Goal: Task Accomplishment & Management: Use online tool/utility

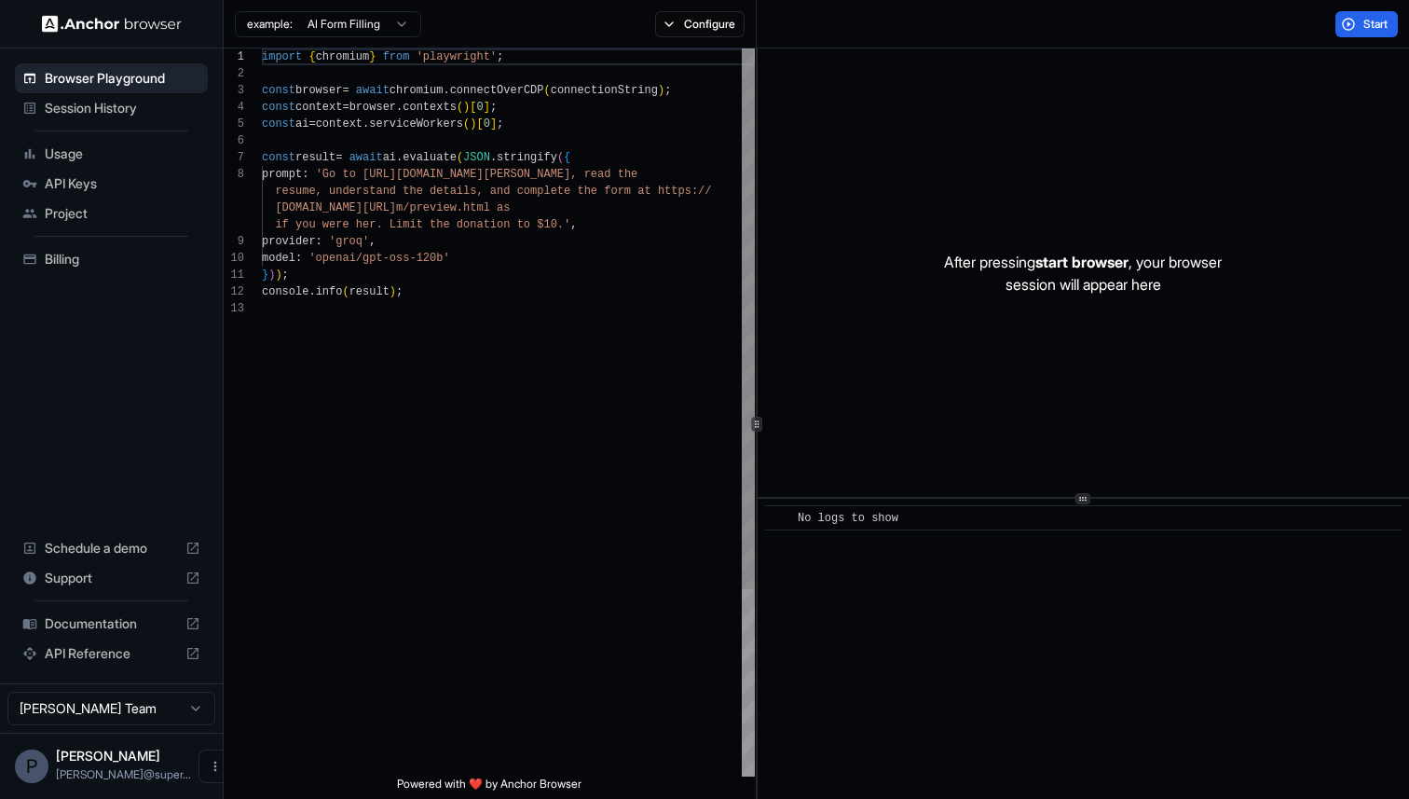
scroll to position [117, 0]
click at [86, 99] on span "Session History" at bounding box center [123, 108] width 156 height 19
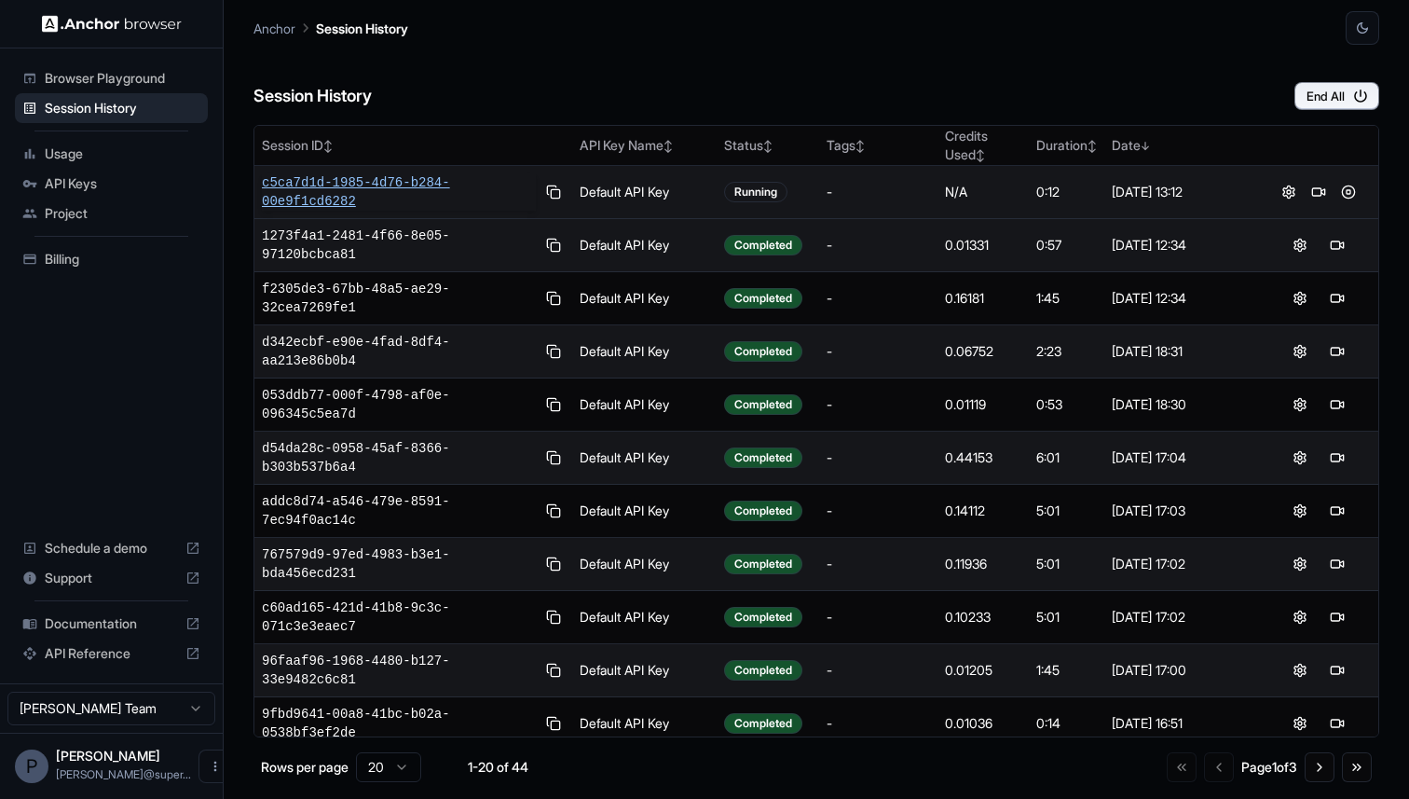
click at [357, 181] on span "c5ca7d1d-1985-4d76-b284-00e9f1cd6282" at bounding box center [399, 191] width 274 height 37
click at [346, 182] on span "1efec2bd-f899-478d-86fd-42a12849d314" at bounding box center [399, 191] width 274 height 37
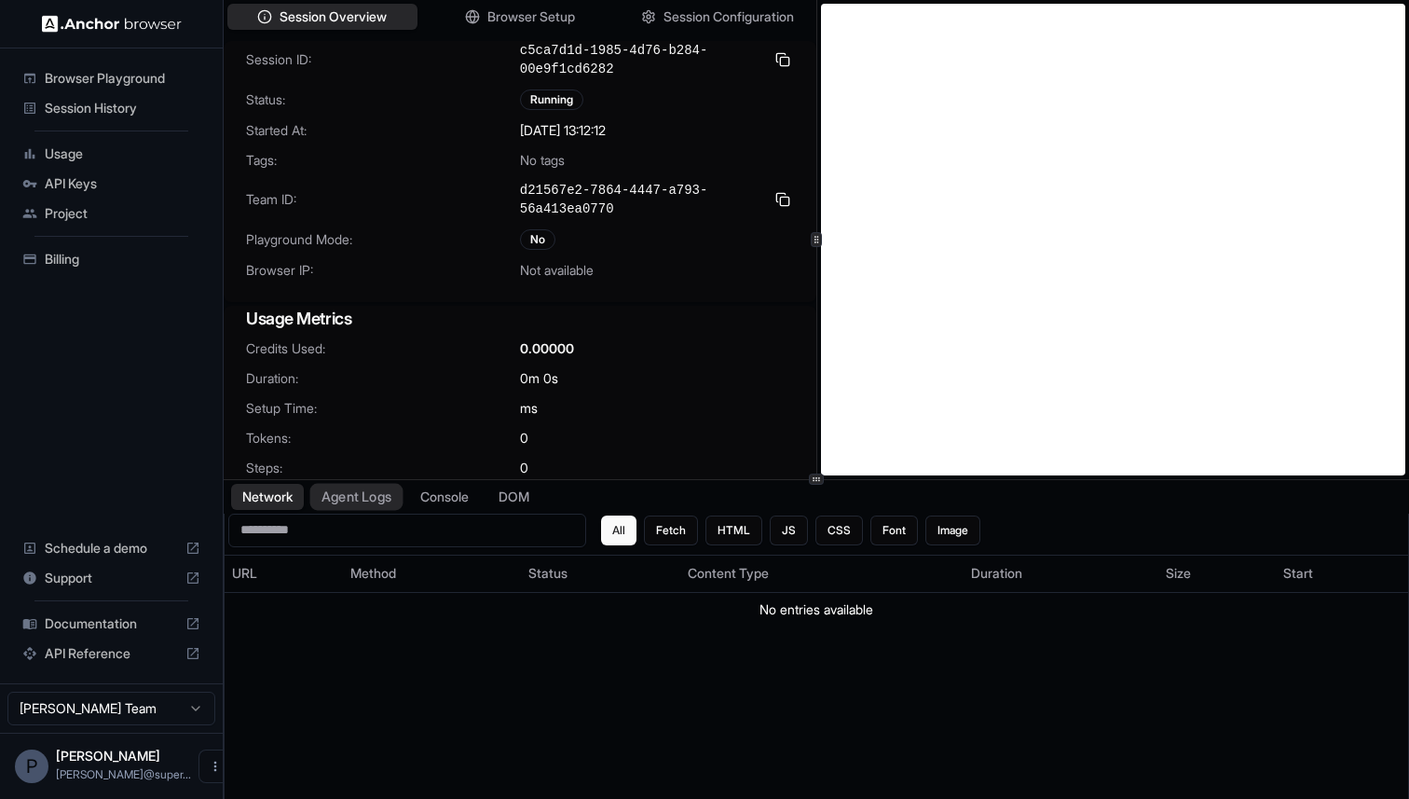
click at [368, 496] on button "Agent Logs" at bounding box center [356, 496] width 93 height 27
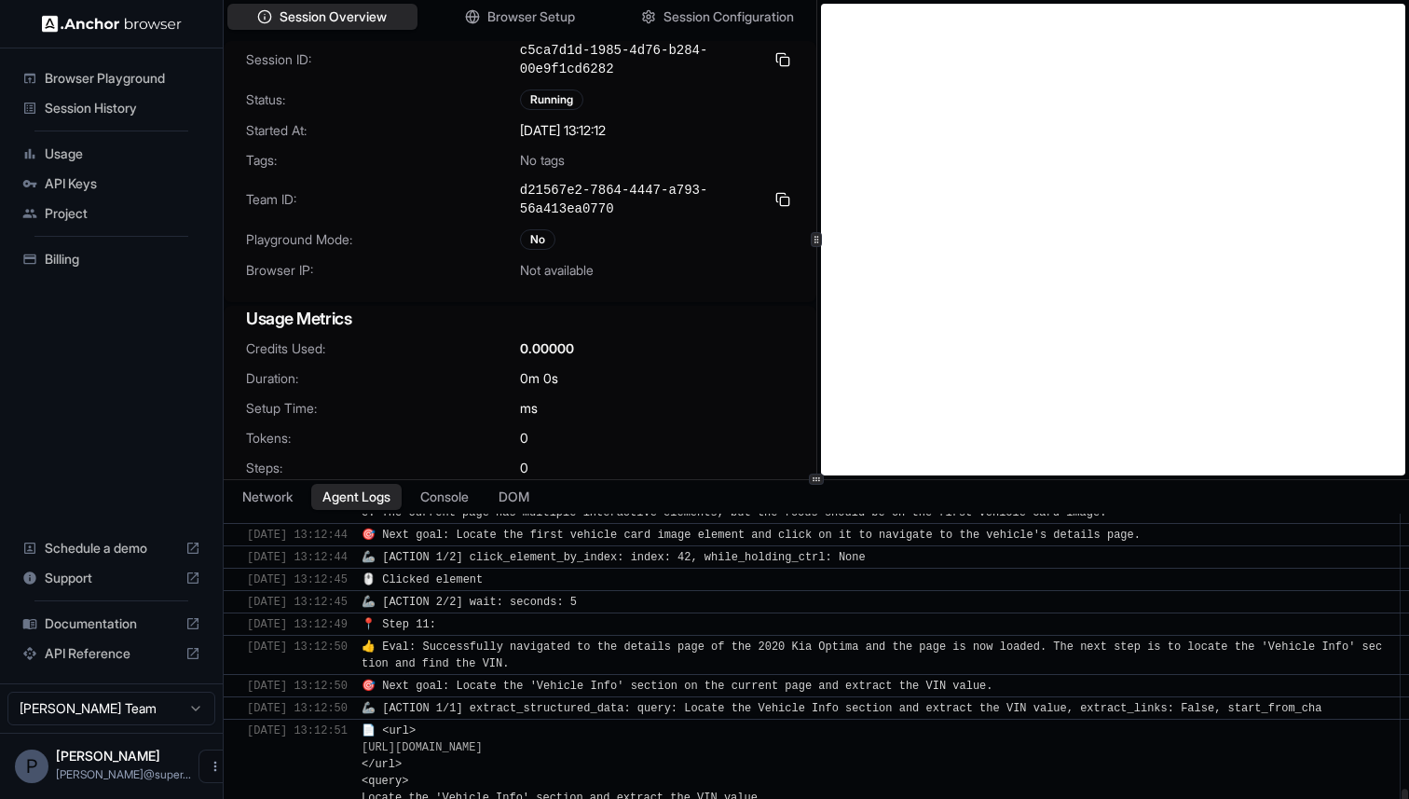
scroll to position [2051, 0]
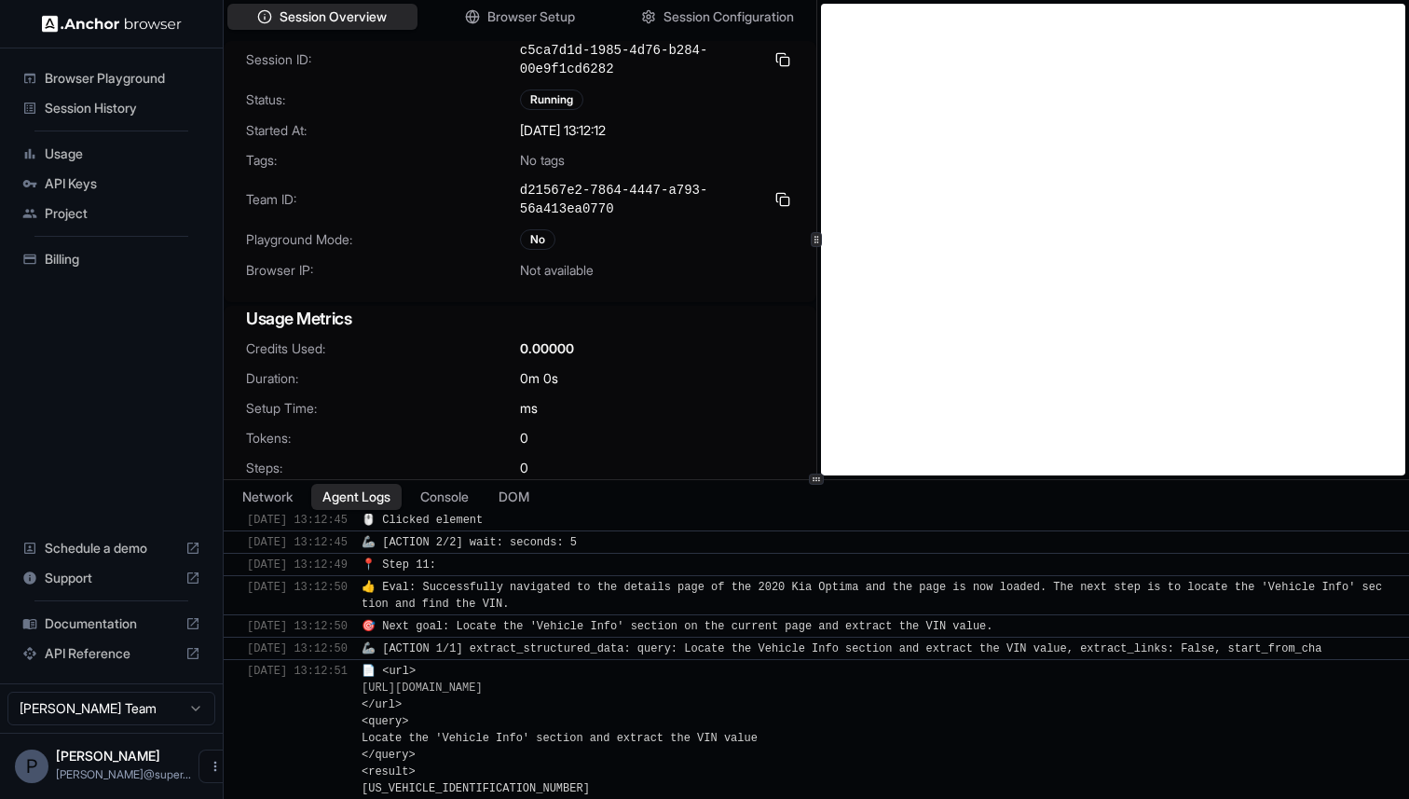
click at [84, 105] on span "Session History" at bounding box center [123, 108] width 156 height 19
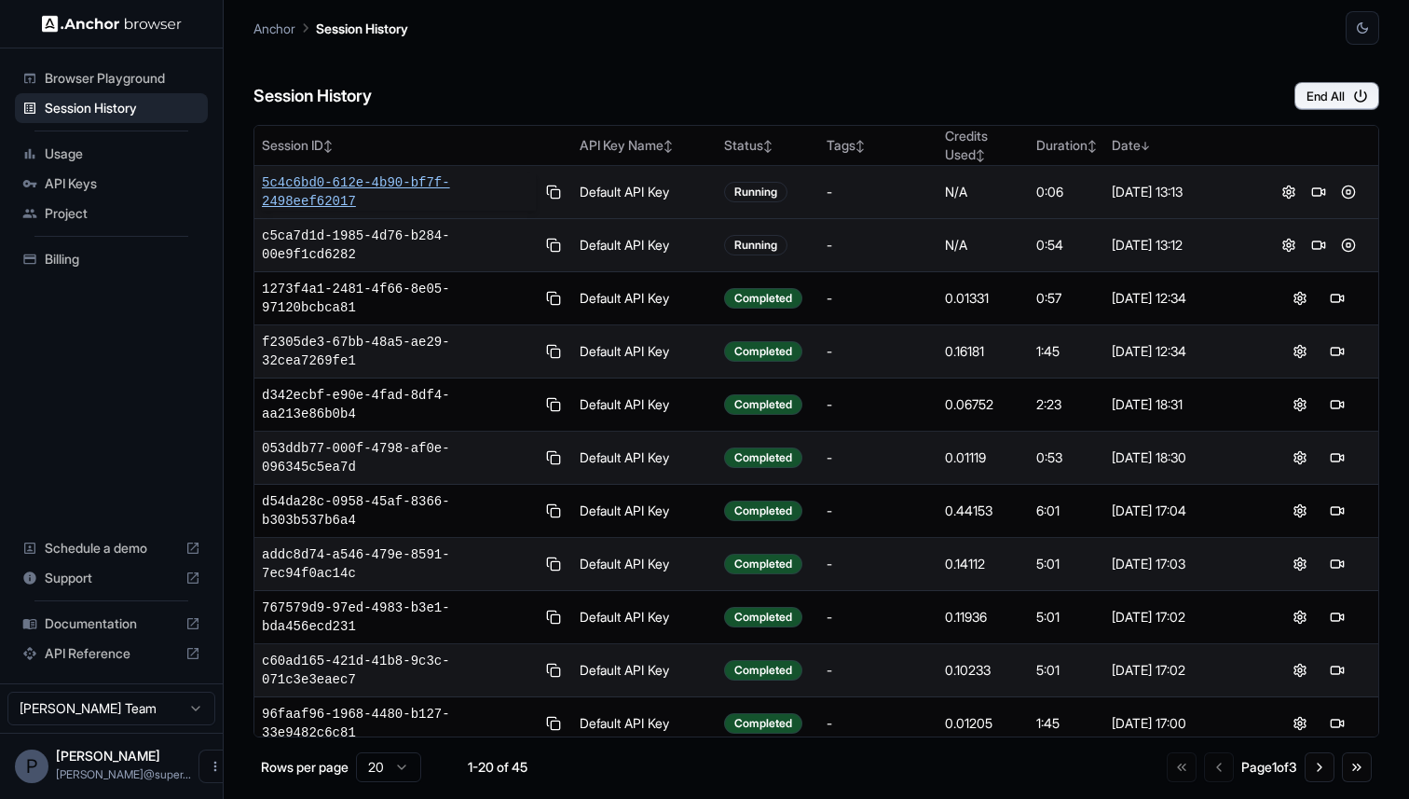
click at [394, 178] on span "5c4c6bd0-612e-4b90-bf7f-2498eef62017" at bounding box center [399, 191] width 274 height 37
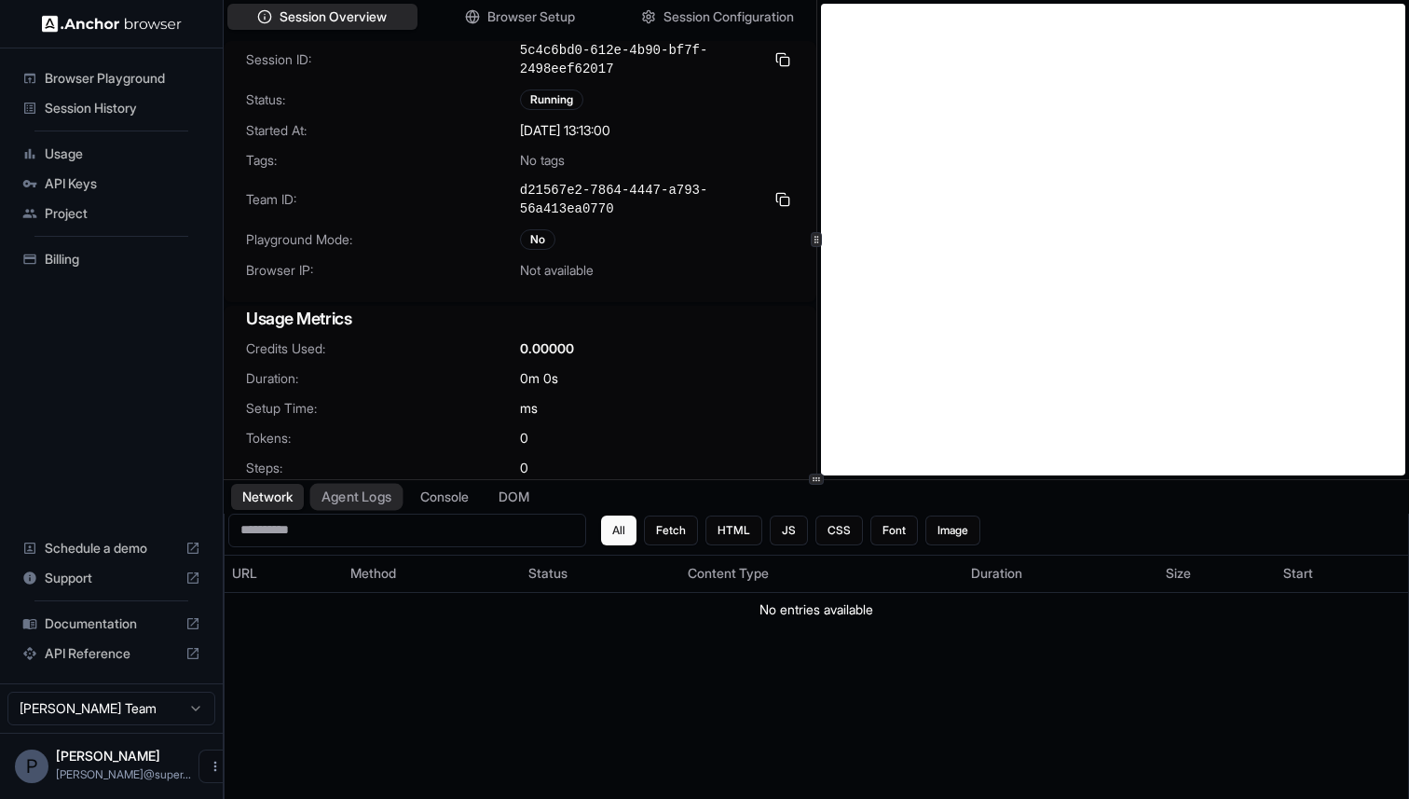
click at [373, 494] on button "Agent Logs" at bounding box center [356, 496] width 93 height 27
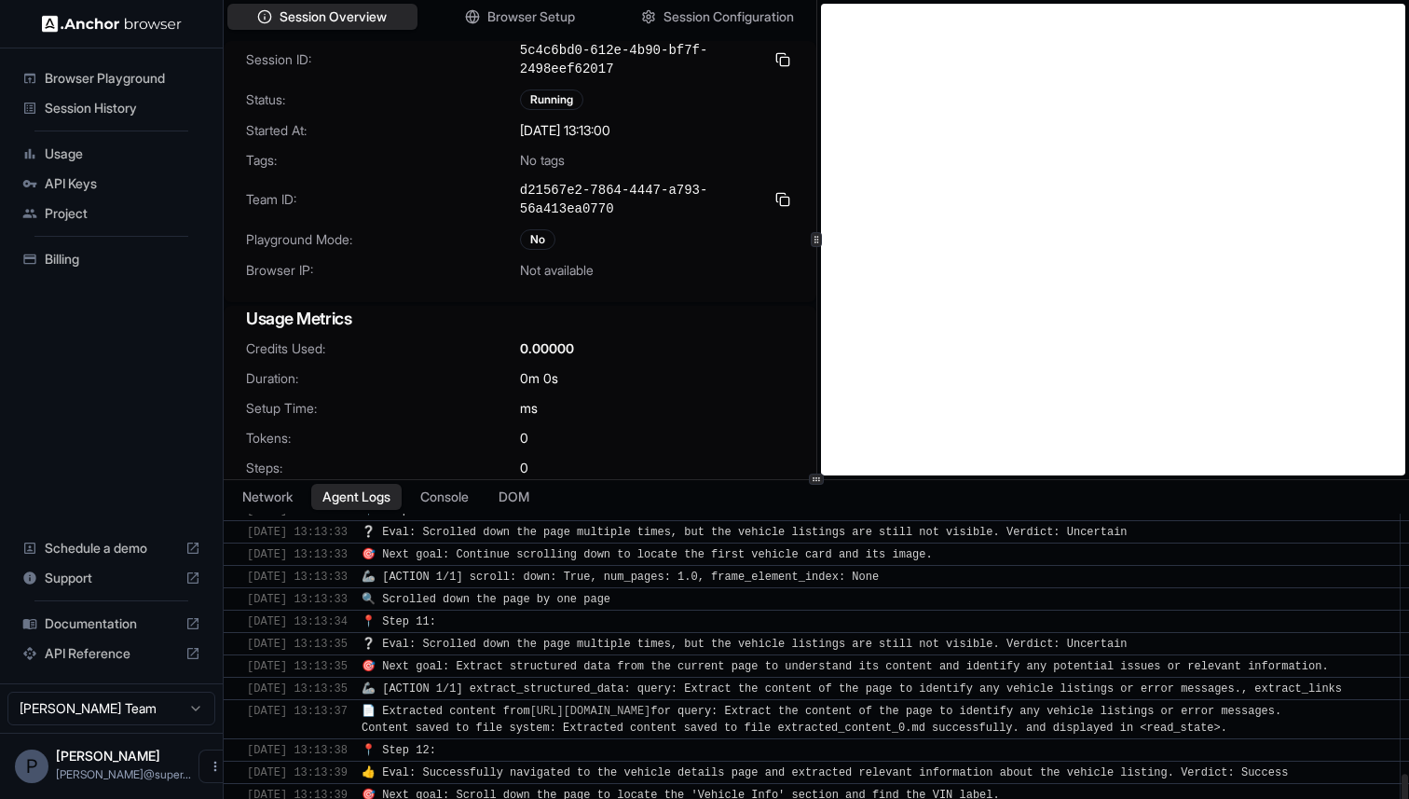
scroll to position [1520, 0]
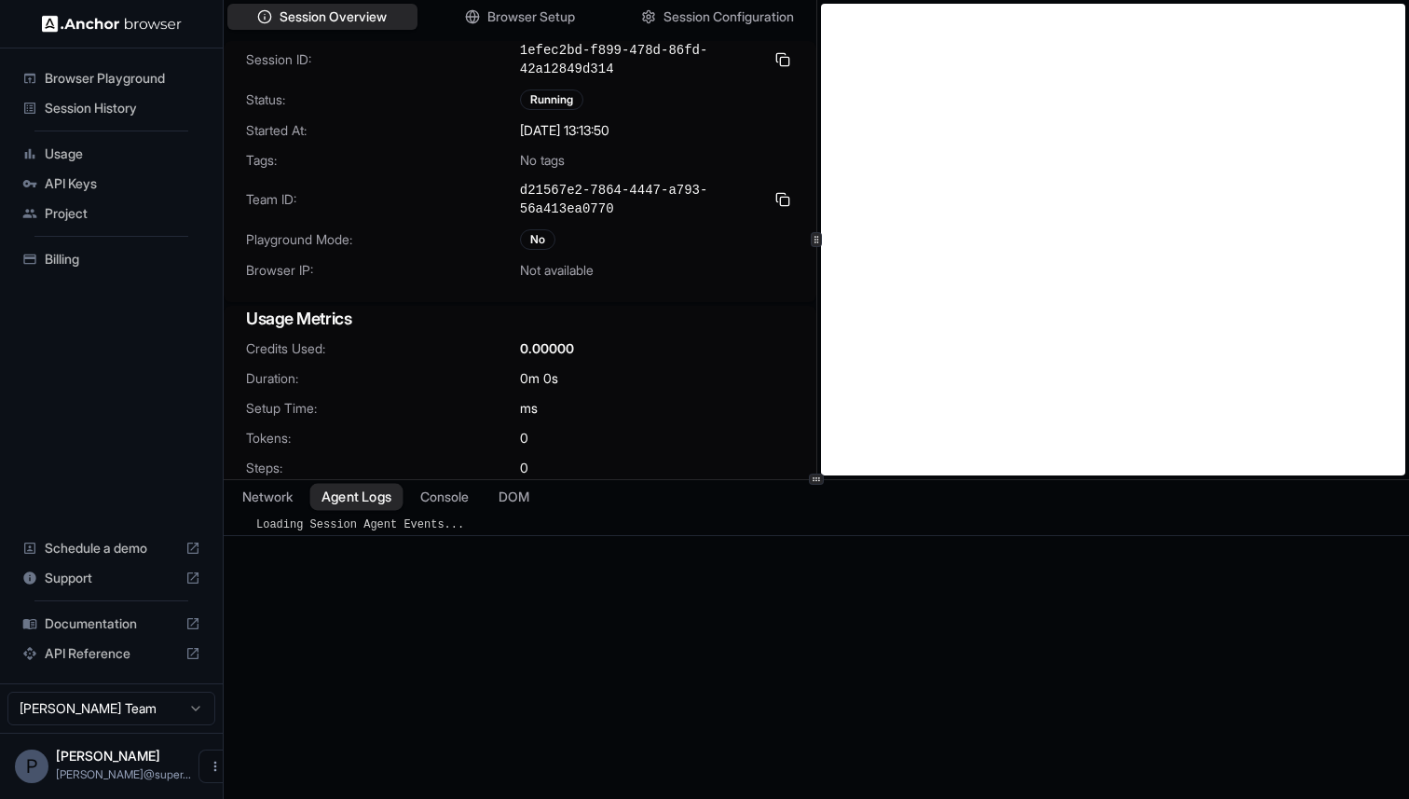
click at [366, 507] on button "Agent Logs" at bounding box center [356, 496] width 93 height 27
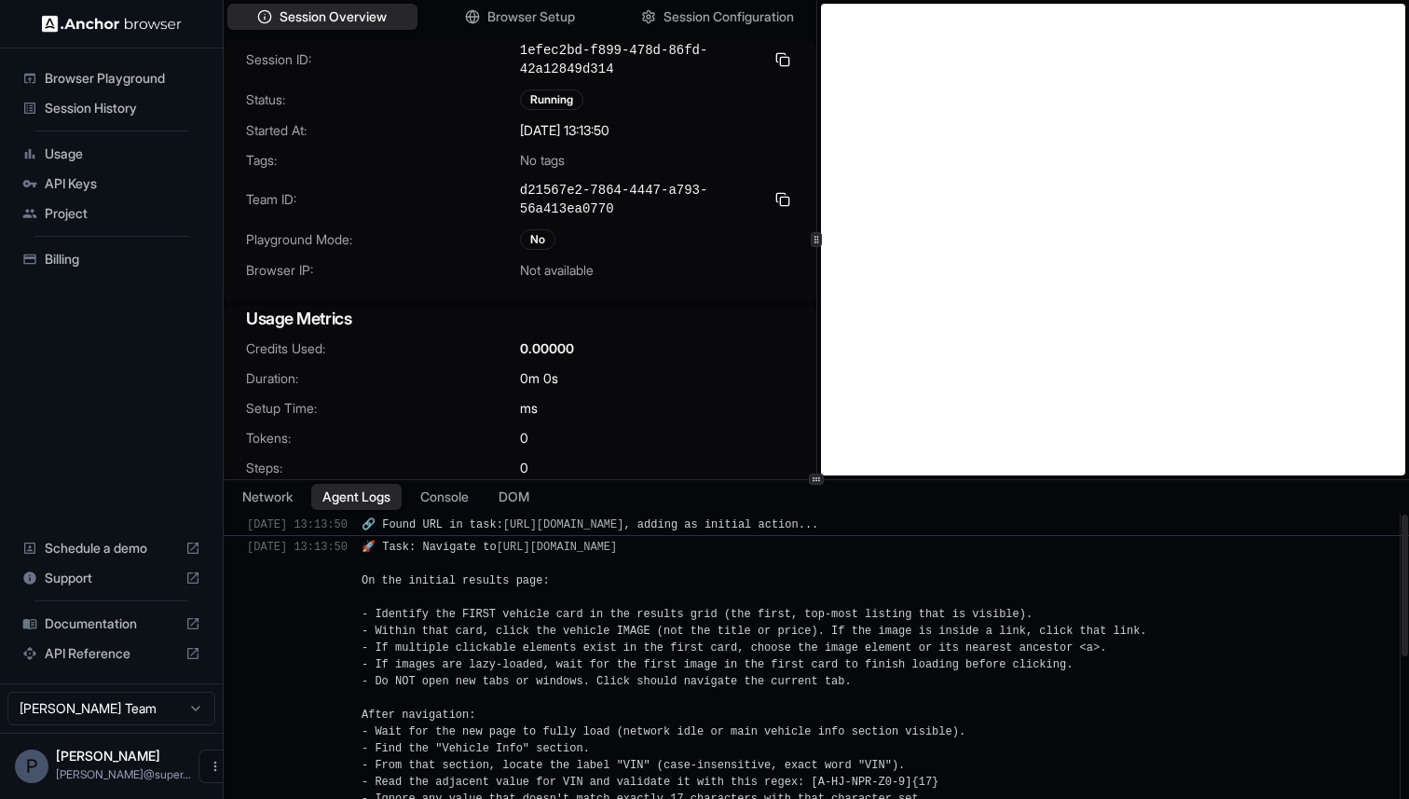
scroll to position [390, 0]
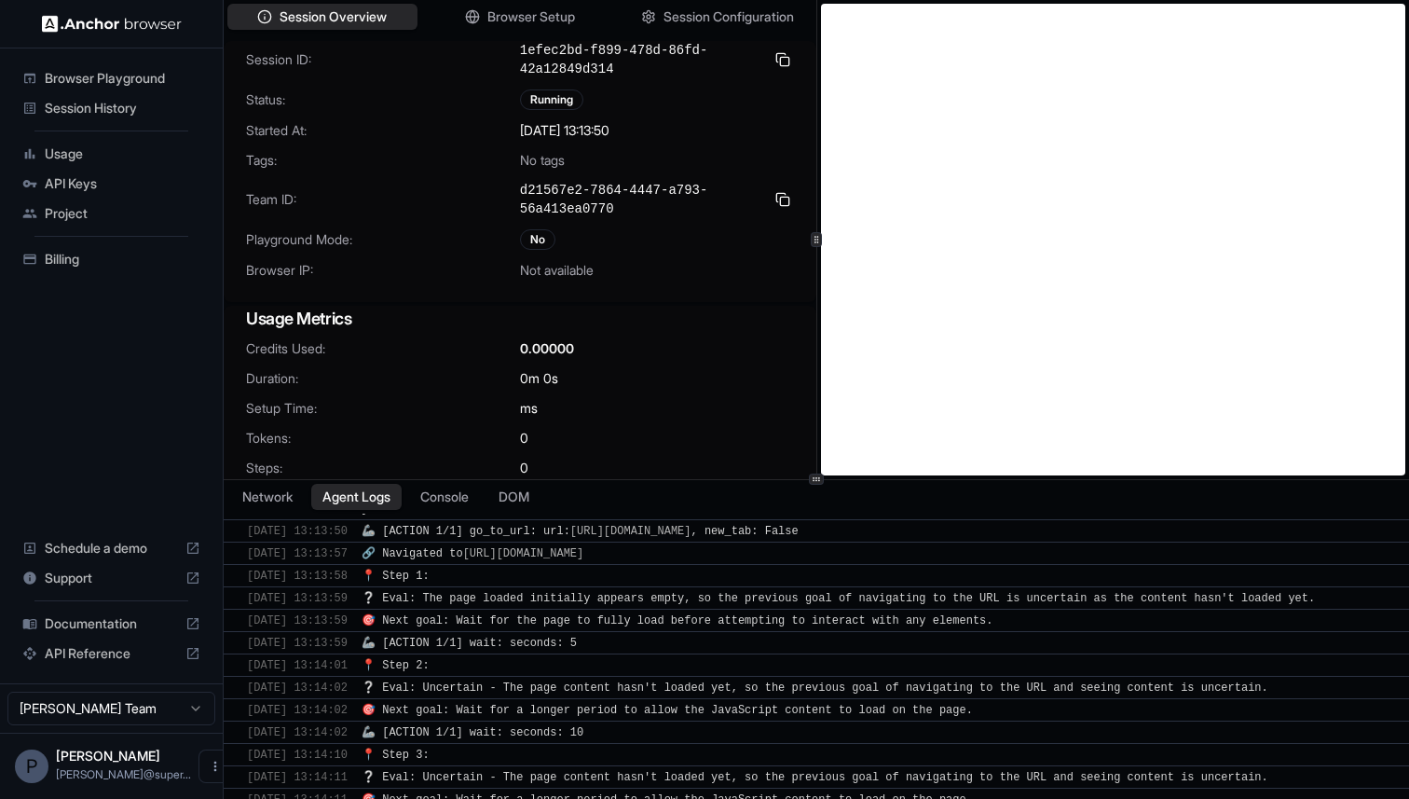
click at [88, 100] on span "Session History" at bounding box center [123, 108] width 156 height 19
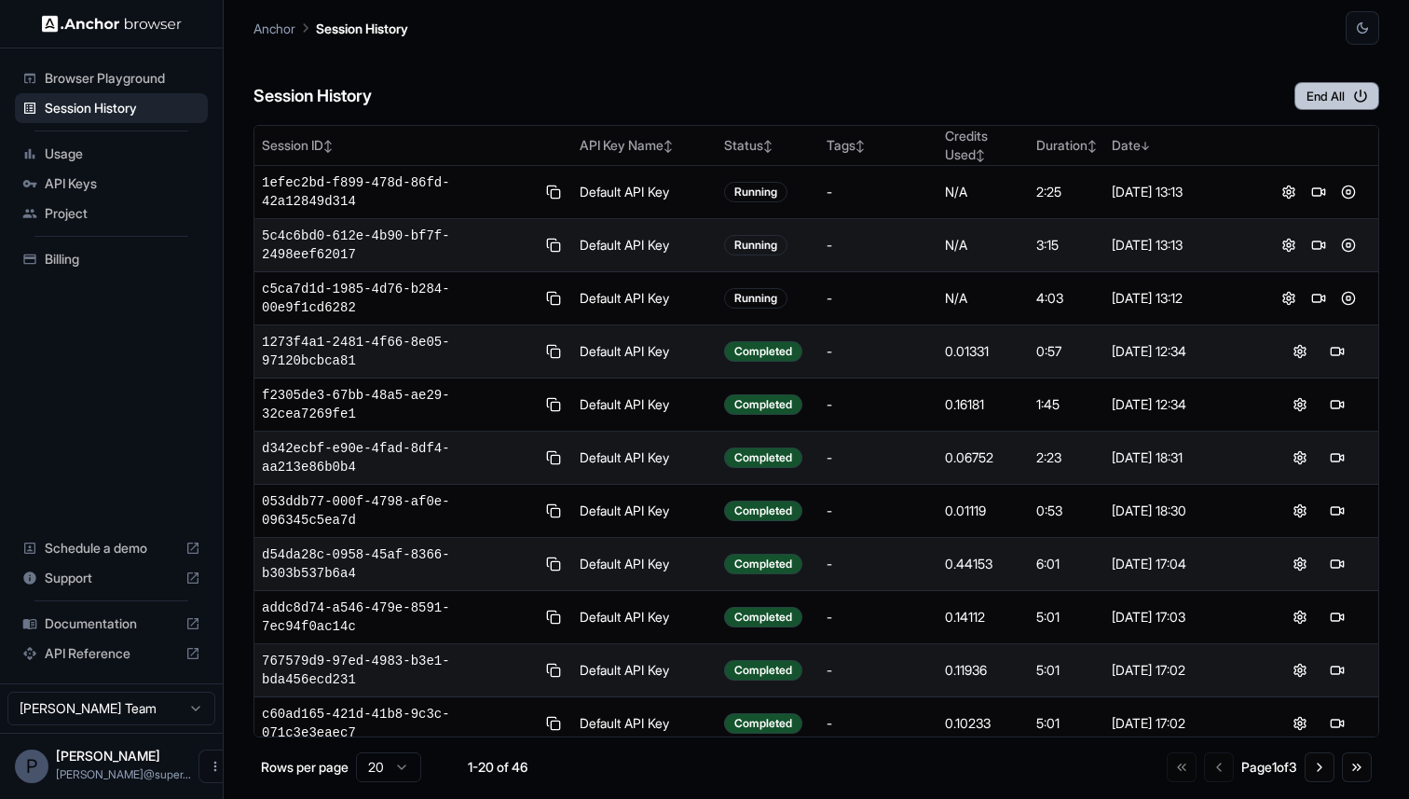
click at [1366, 97] on icon "button" at bounding box center [1360, 96] width 17 height 17
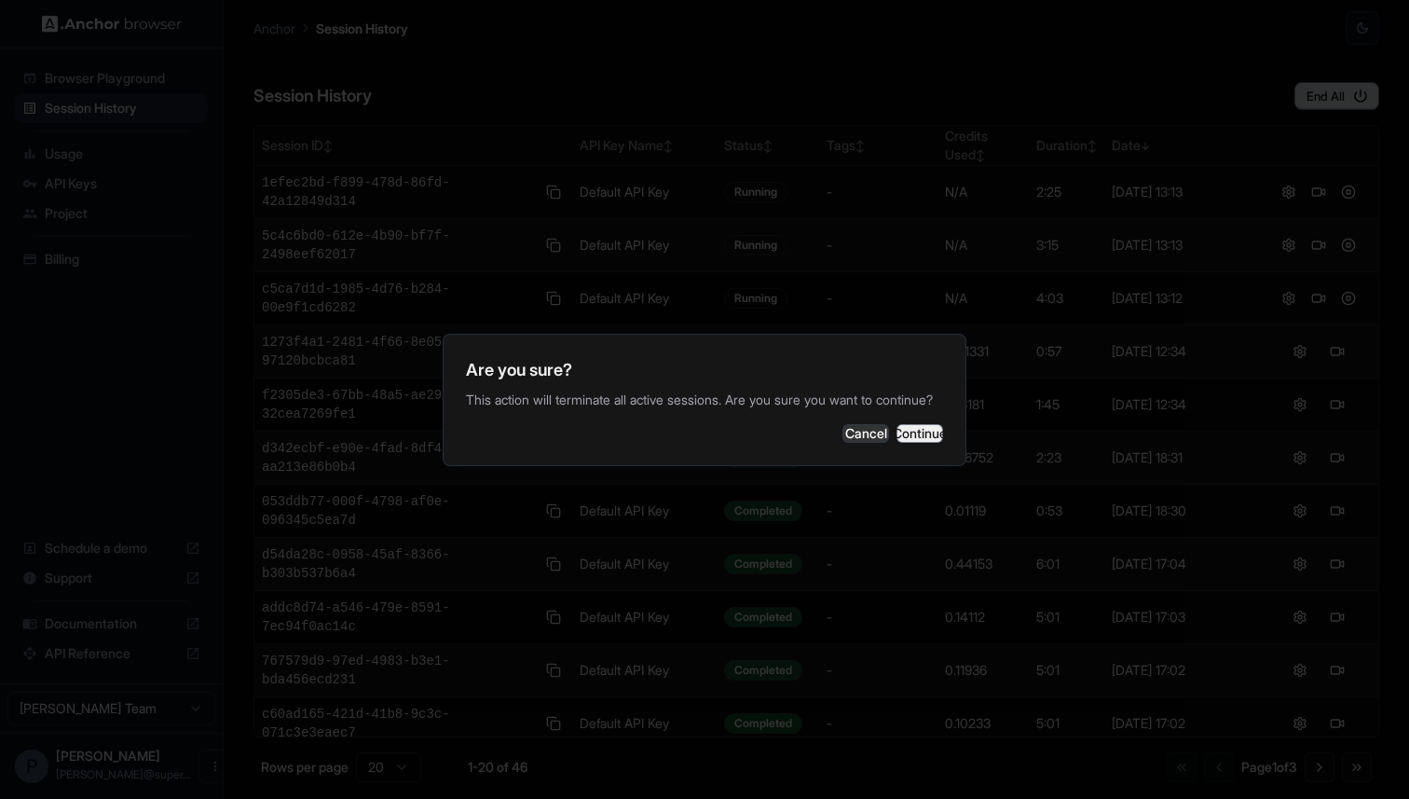
click at [922, 443] on button "Continue" at bounding box center [919, 433] width 47 height 19
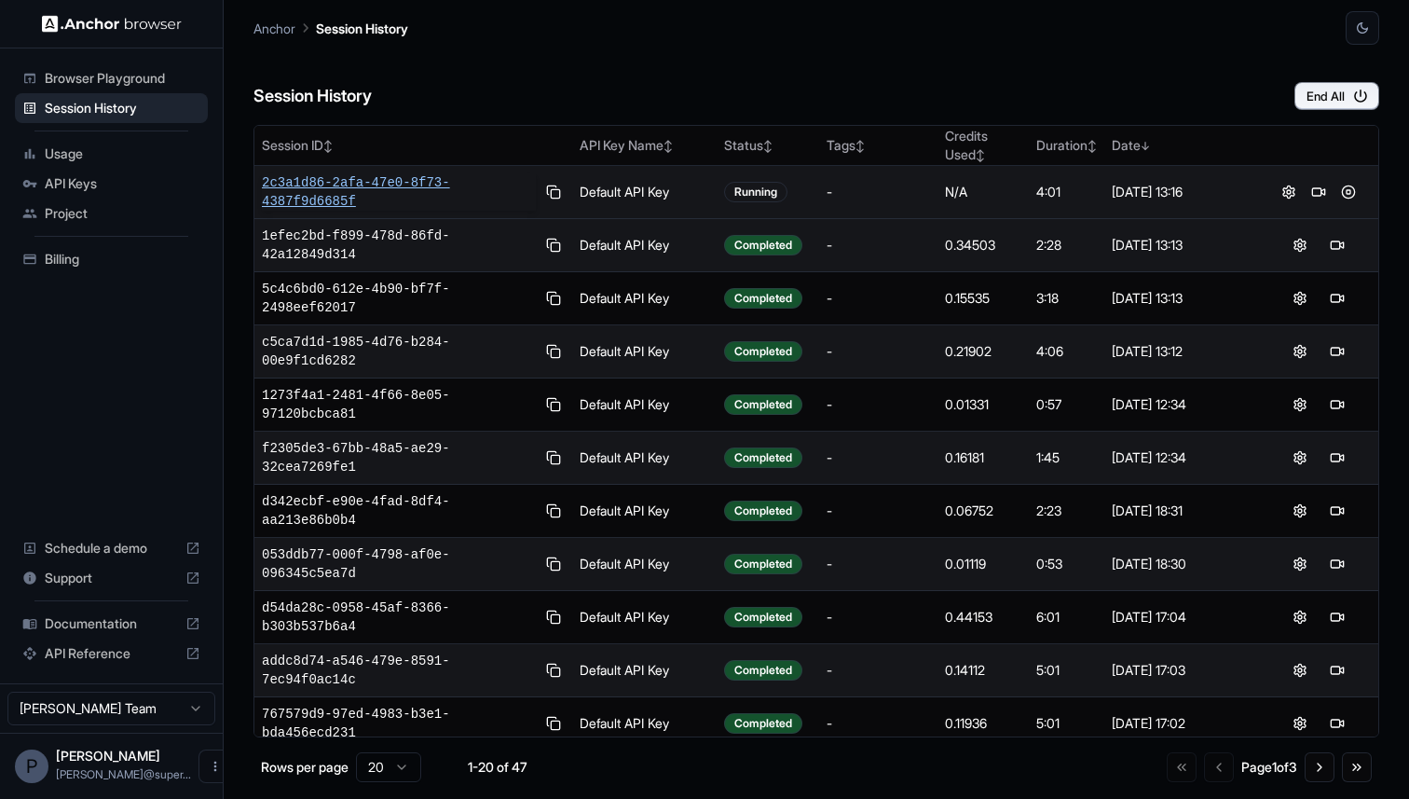
click at [377, 173] on span "2c3a1d86-2afa-47e0-8f73-4387f9d6685f" at bounding box center [399, 191] width 274 height 37
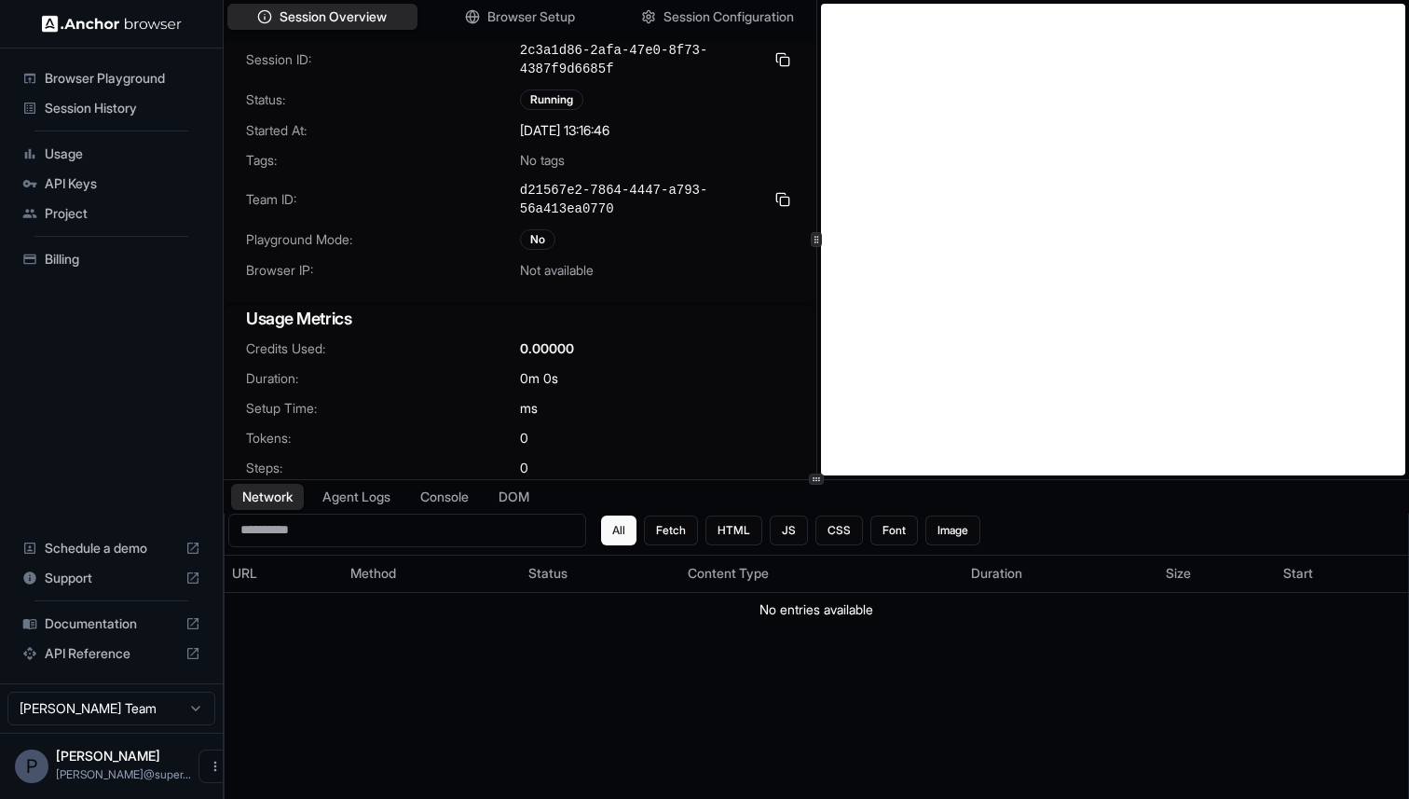
click at [83, 110] on span "Session History" at bounding box center [123, 108] width 156 height 19
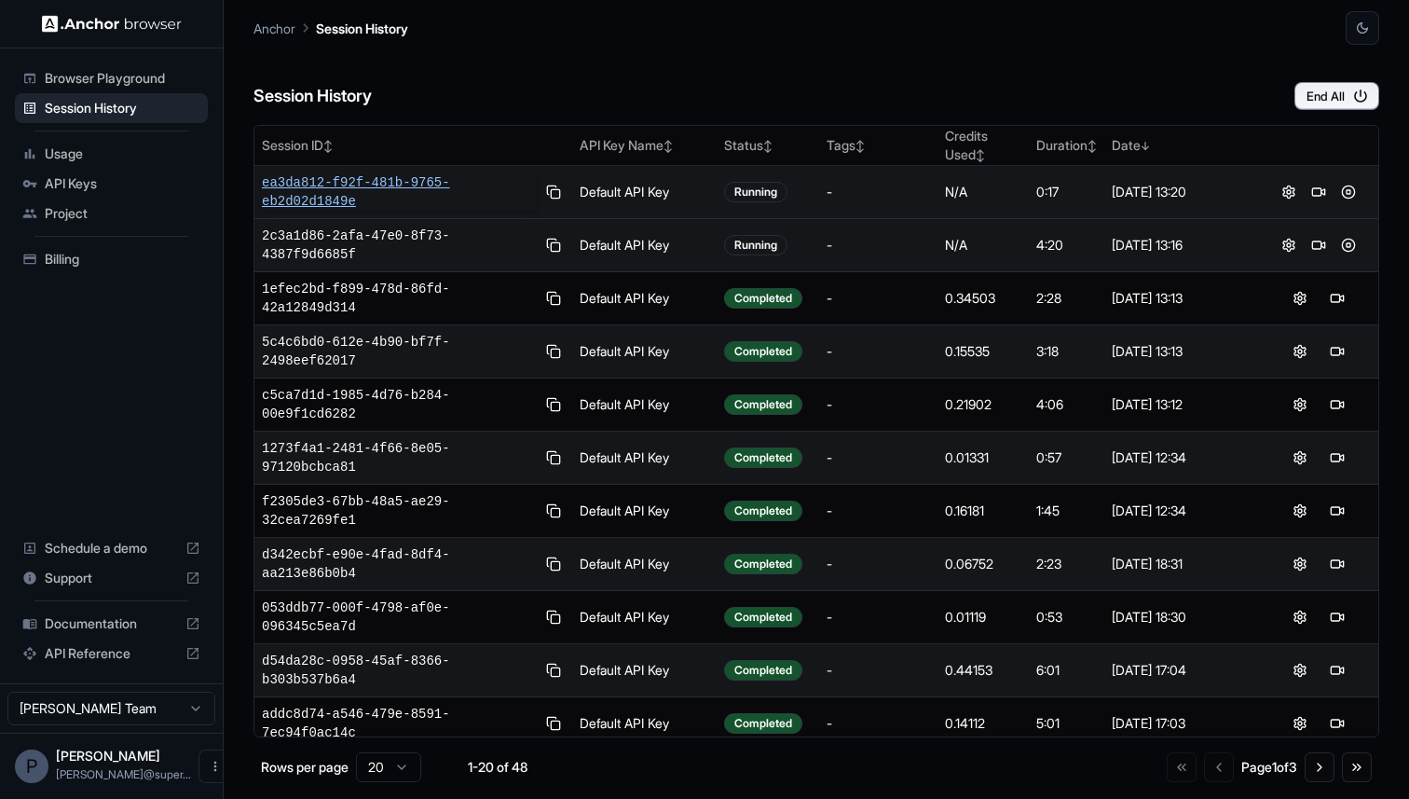
click at [393, 184] on span "ea3da812-f92f-481b-9765-eb2d02d1849e" at bounding box center [399, 191] width 274 height 37
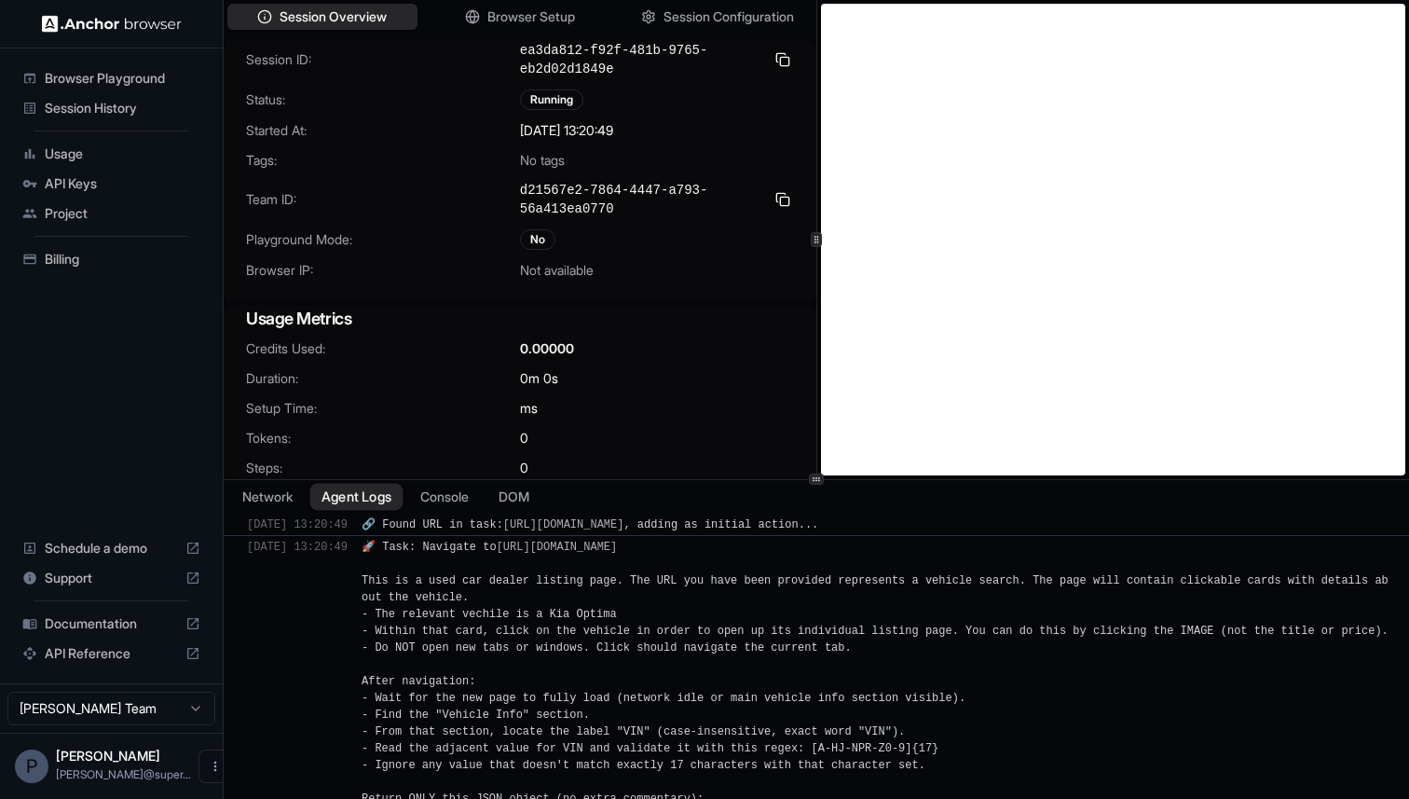
click at [347, 487] on button "Agent Logs" at bounding box center [356, 496] width 93 height 27
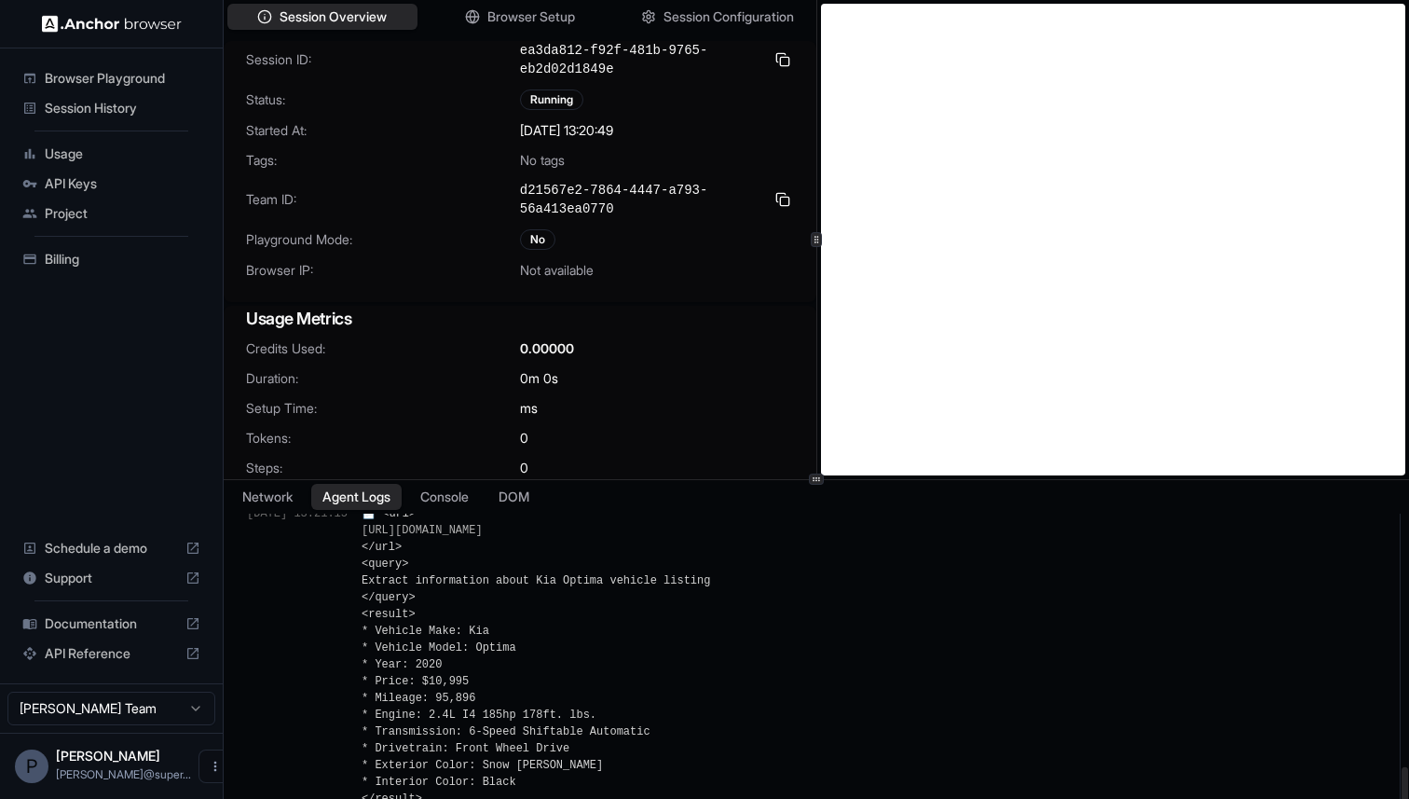
scroll to position [1263, 0]
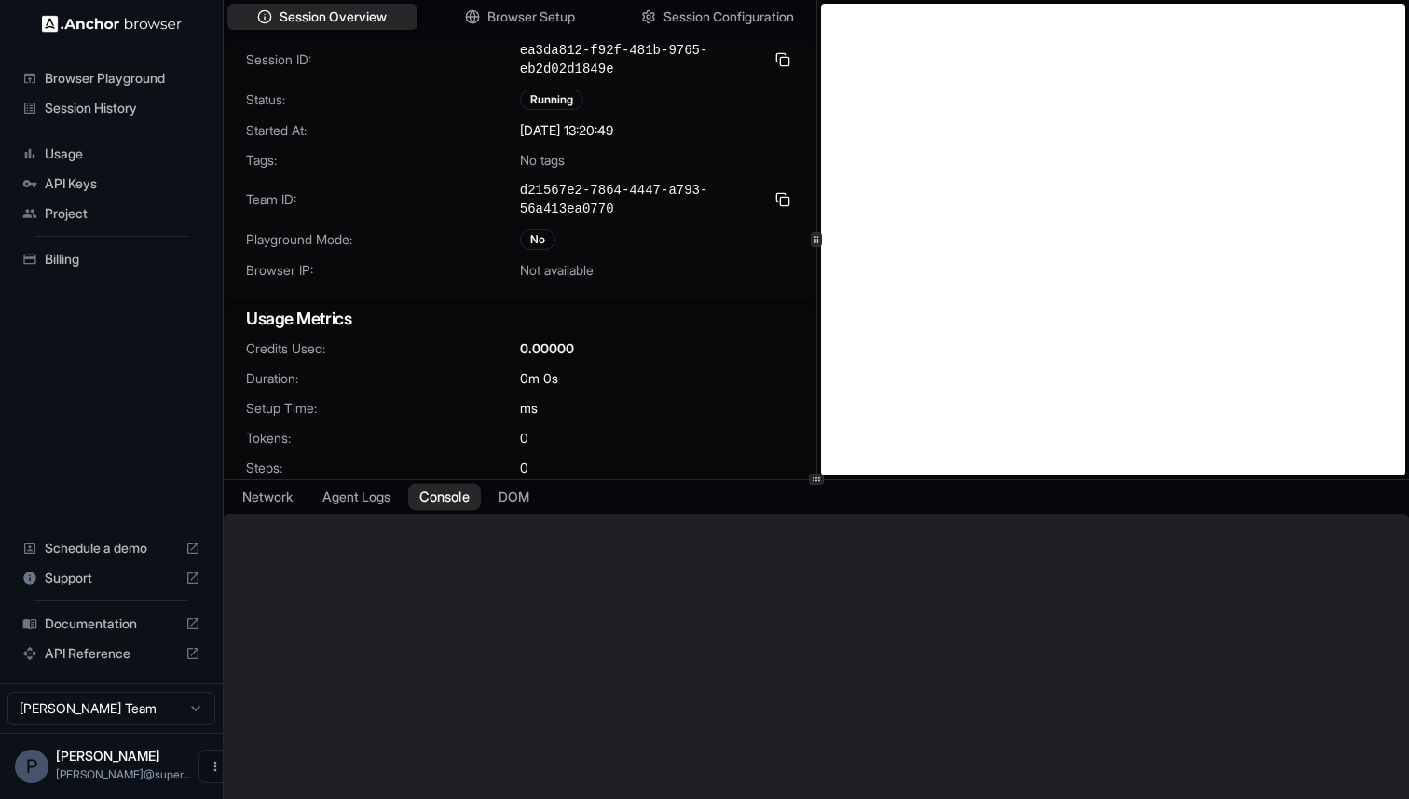
click at [453, 494] on button "Console" at bounding box center [444, 496] width 73 height 27
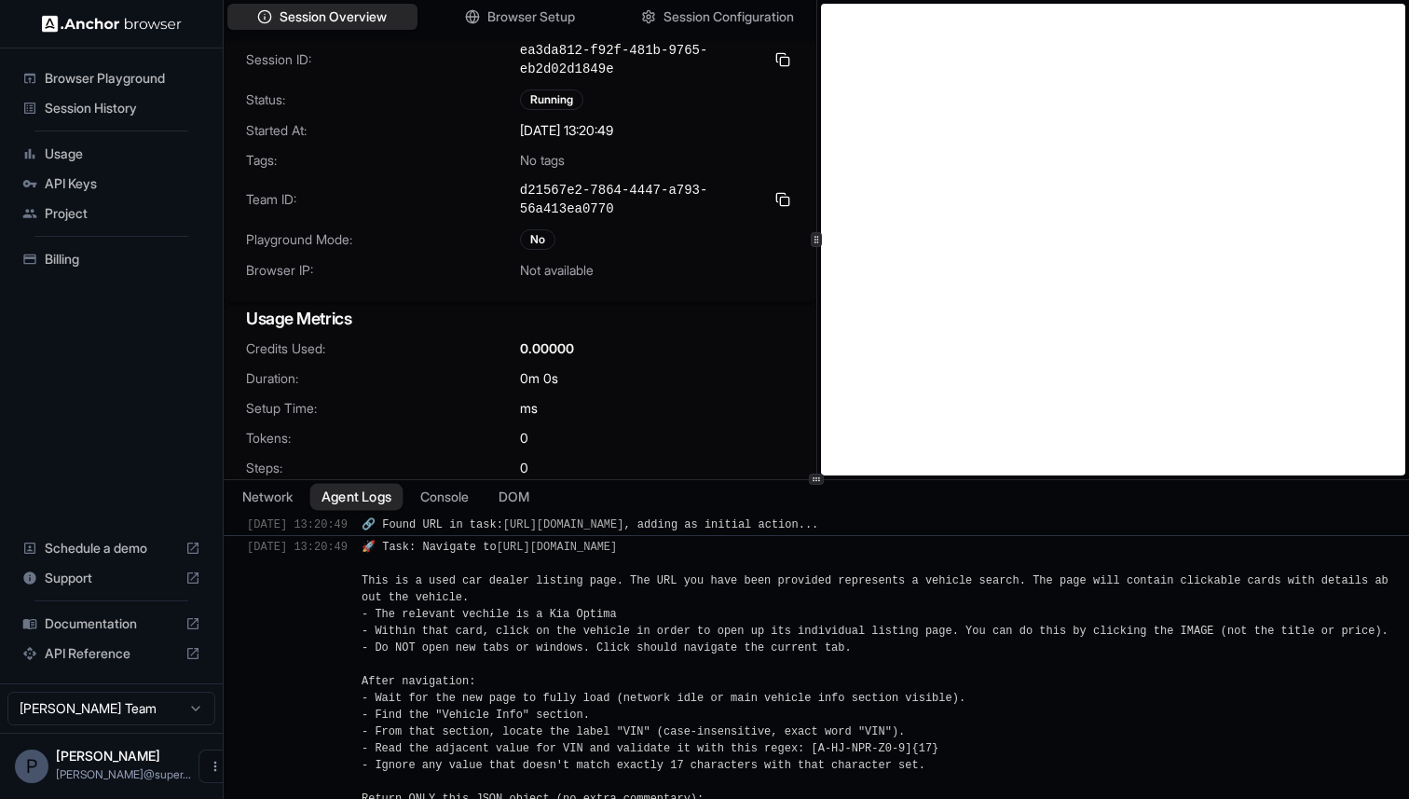
click at [367, 498] on button "Agent Logs" at bounding box center [356, 496] width 93 height 27
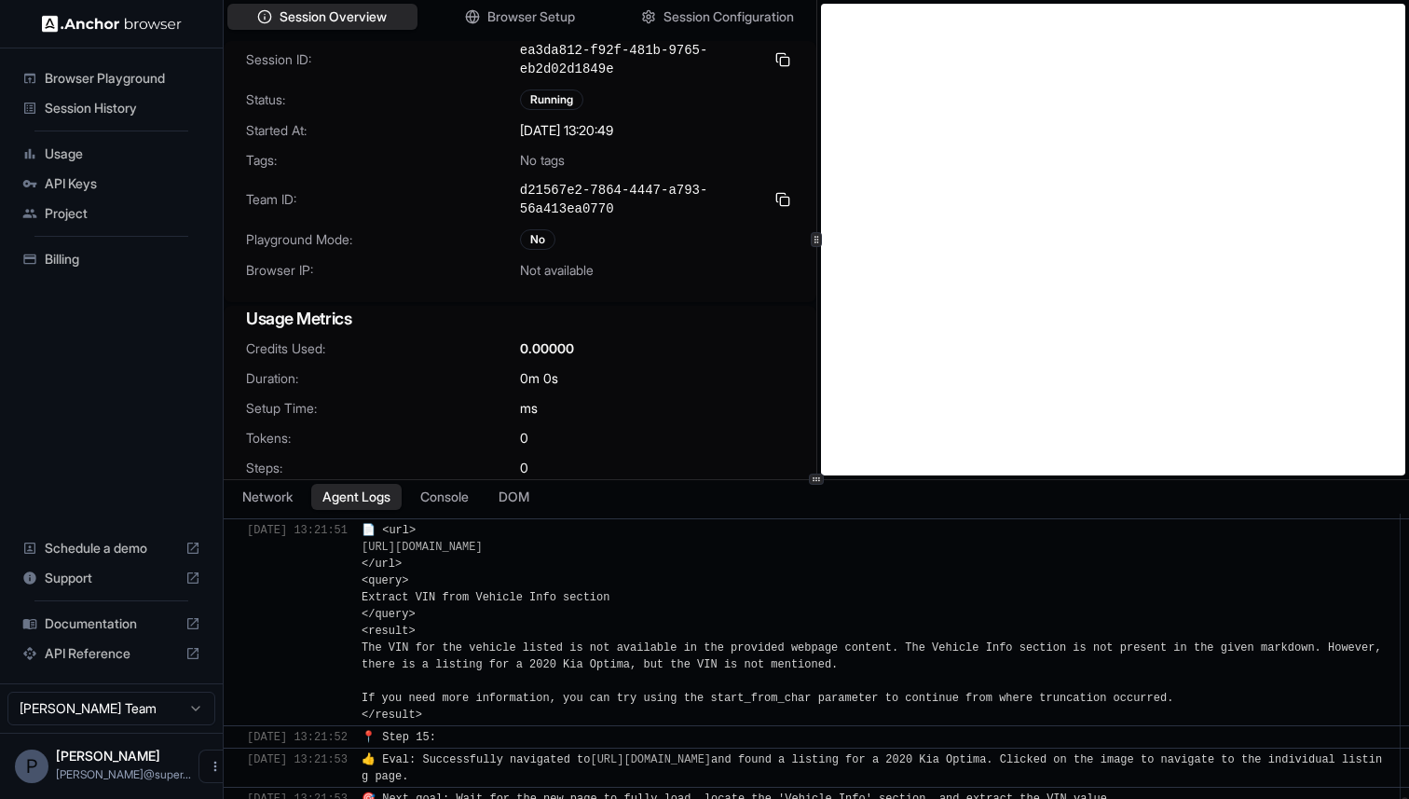
scroll to position [2683, 0]
click at [430, 499] on button "Console" at bounding box center [444, 496] width 73 height 27
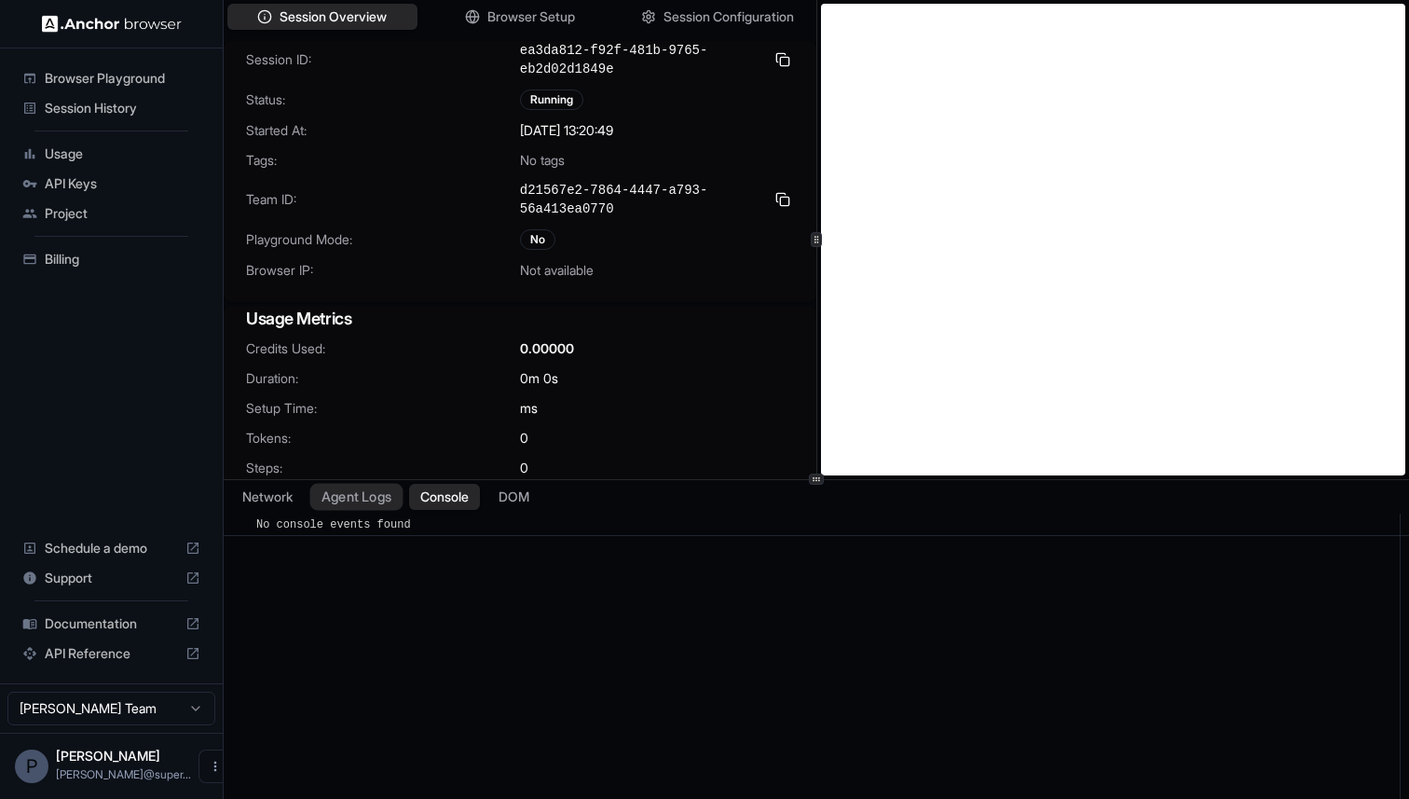
click at [354, 497] on button "Agent Logs" at bounding box center [356, 496] width 93 height 27
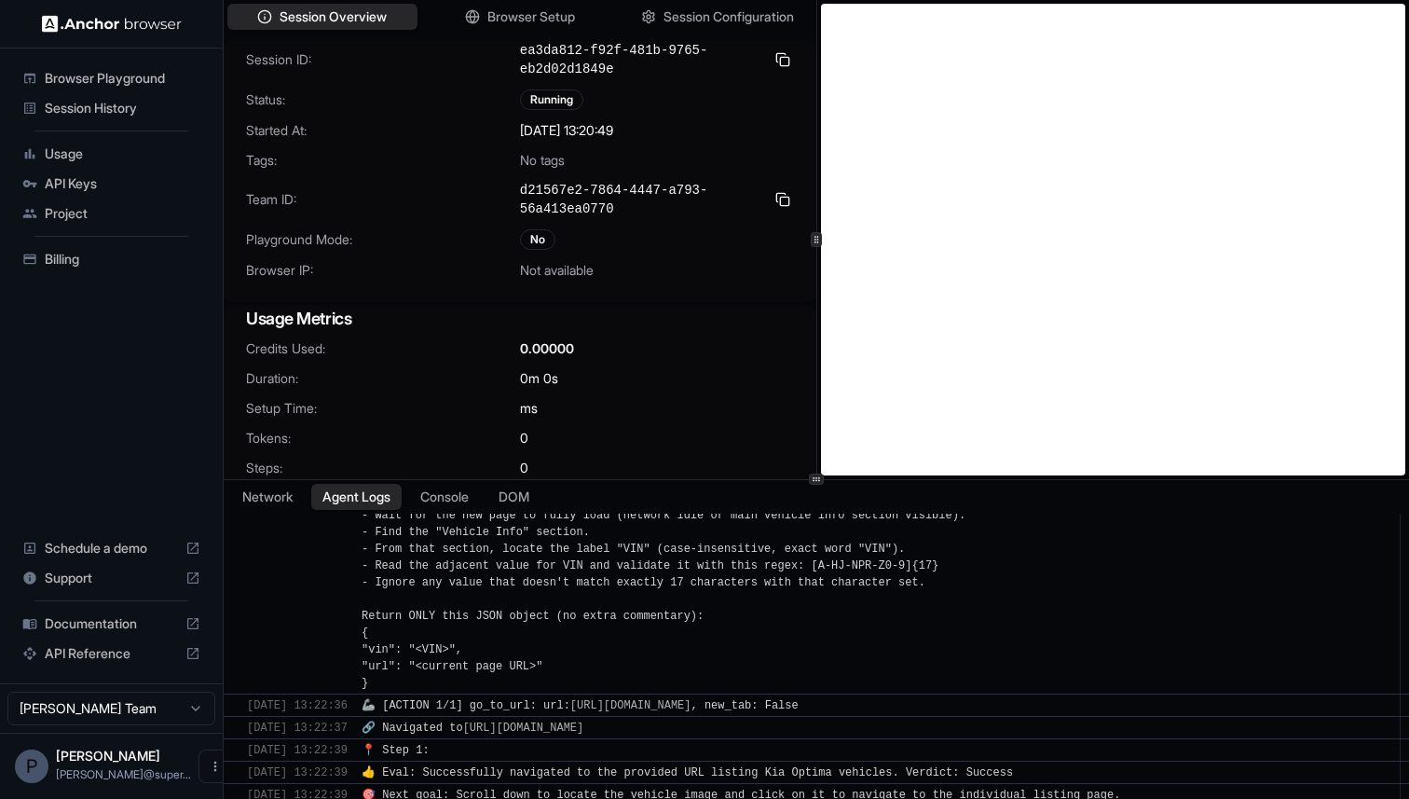
scroll to position [4914, 0]
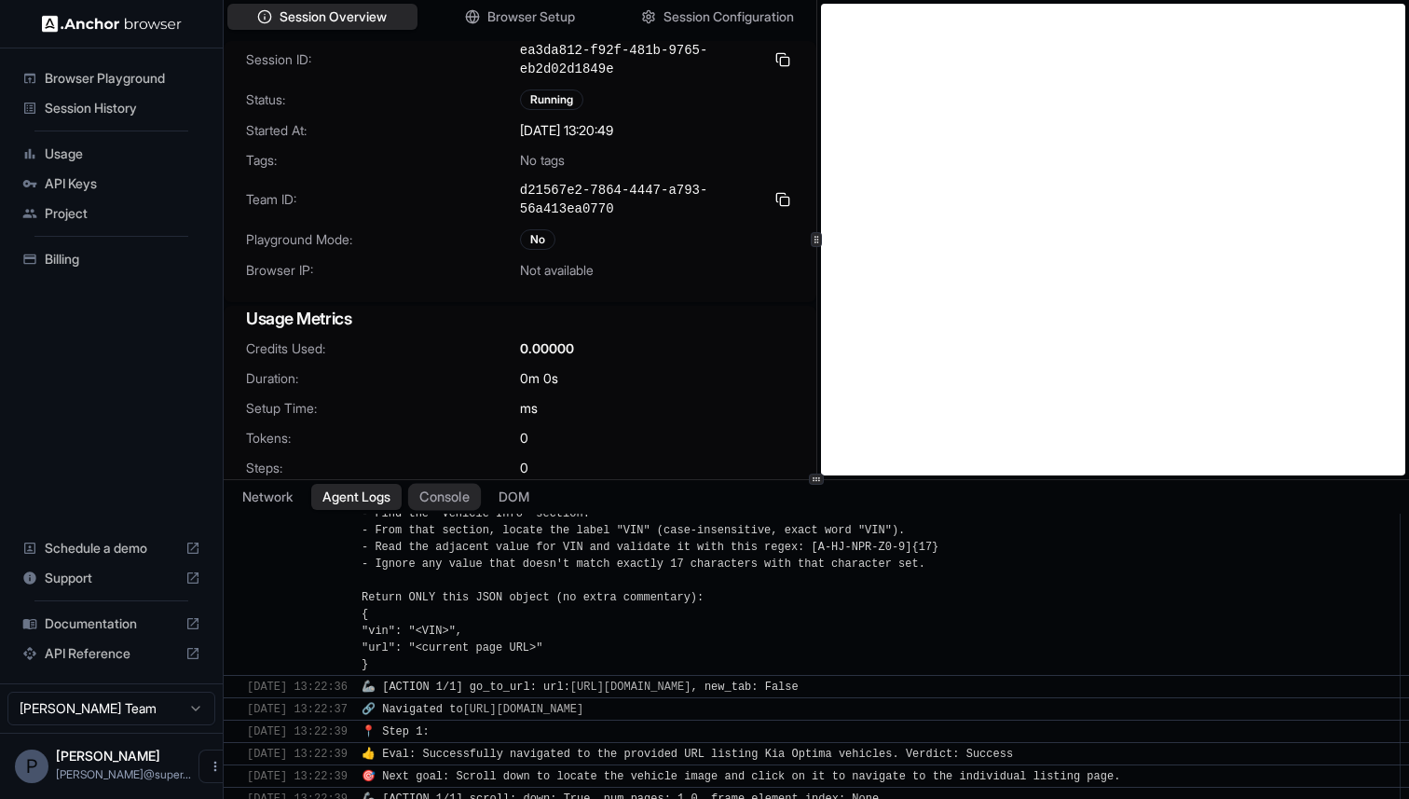
click at [458, 505] on button "Console" at bounding box center [444, 496] width 73 height 27
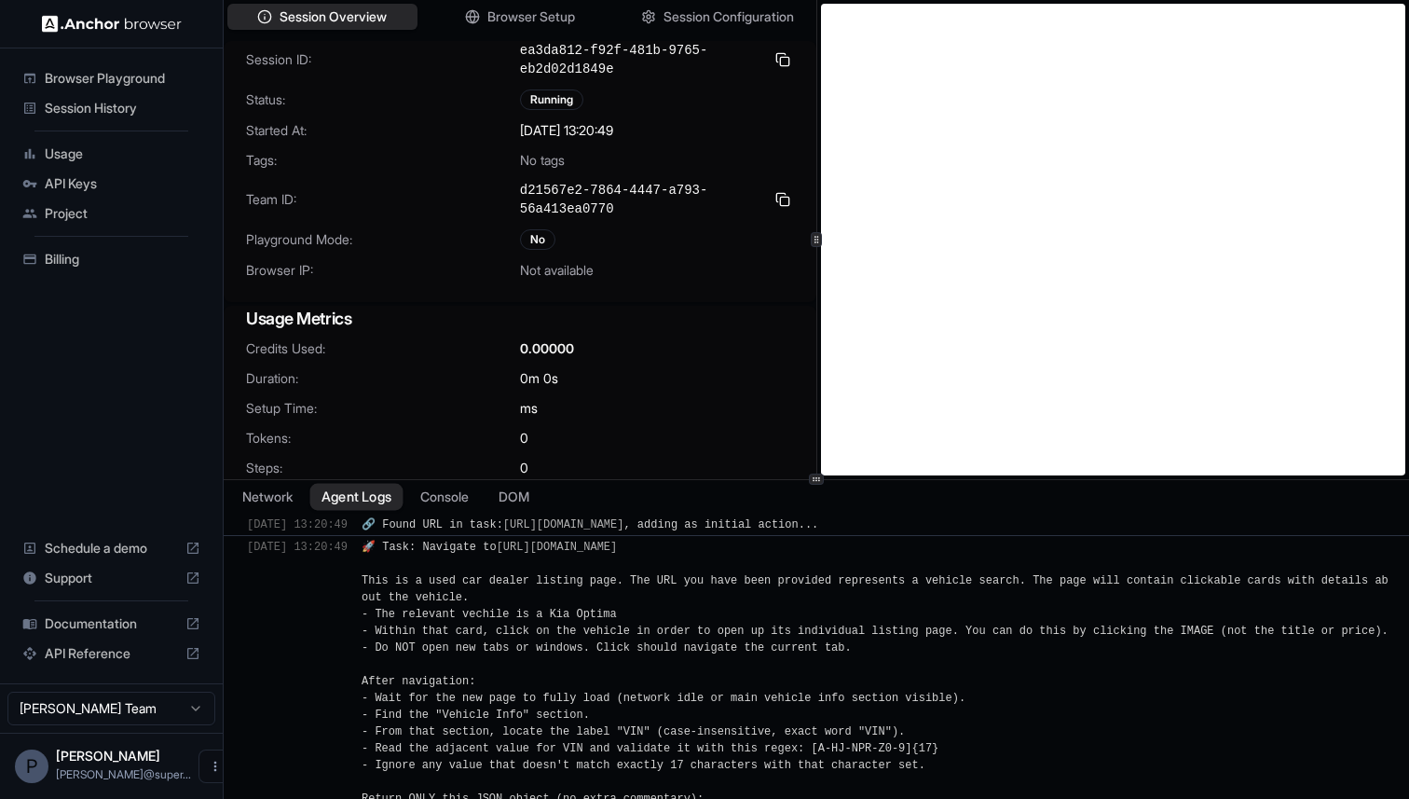
click at [354, 494] on button "Agent Logs" at bounding box center [356, 496] width 93 height 27
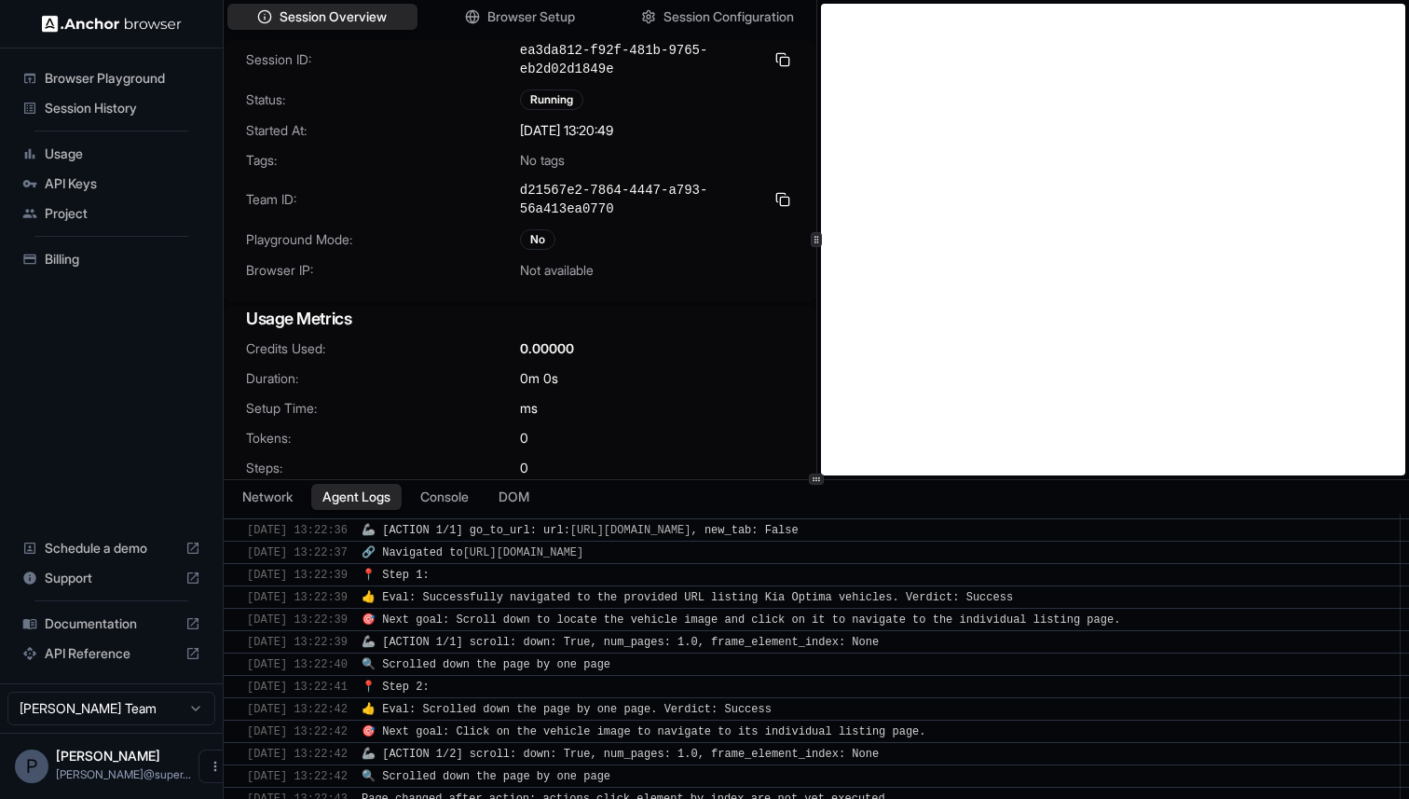
scroll to position [5070, 0]
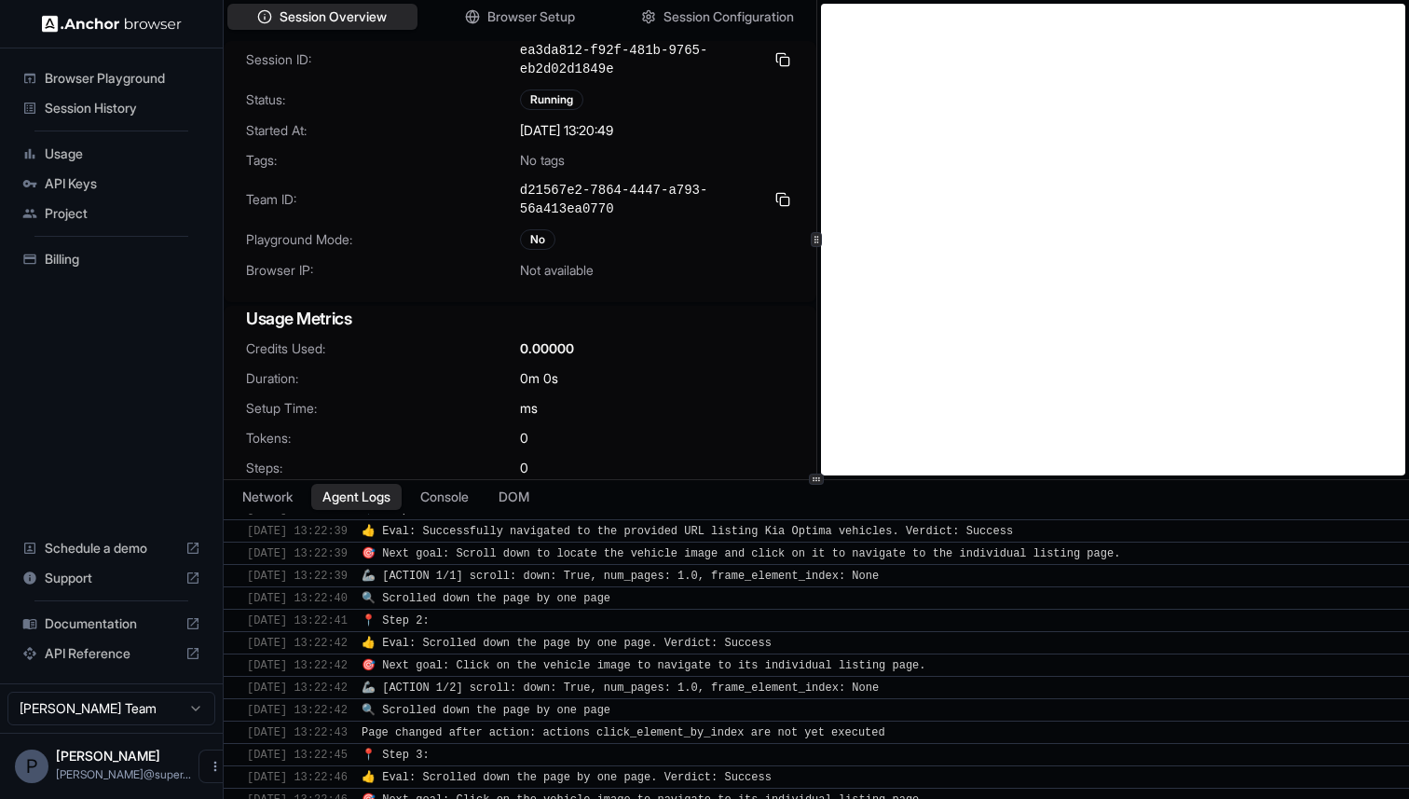
click at [88, 106] on span "Session History" at bounding box center [123, 108] width 156 height 19
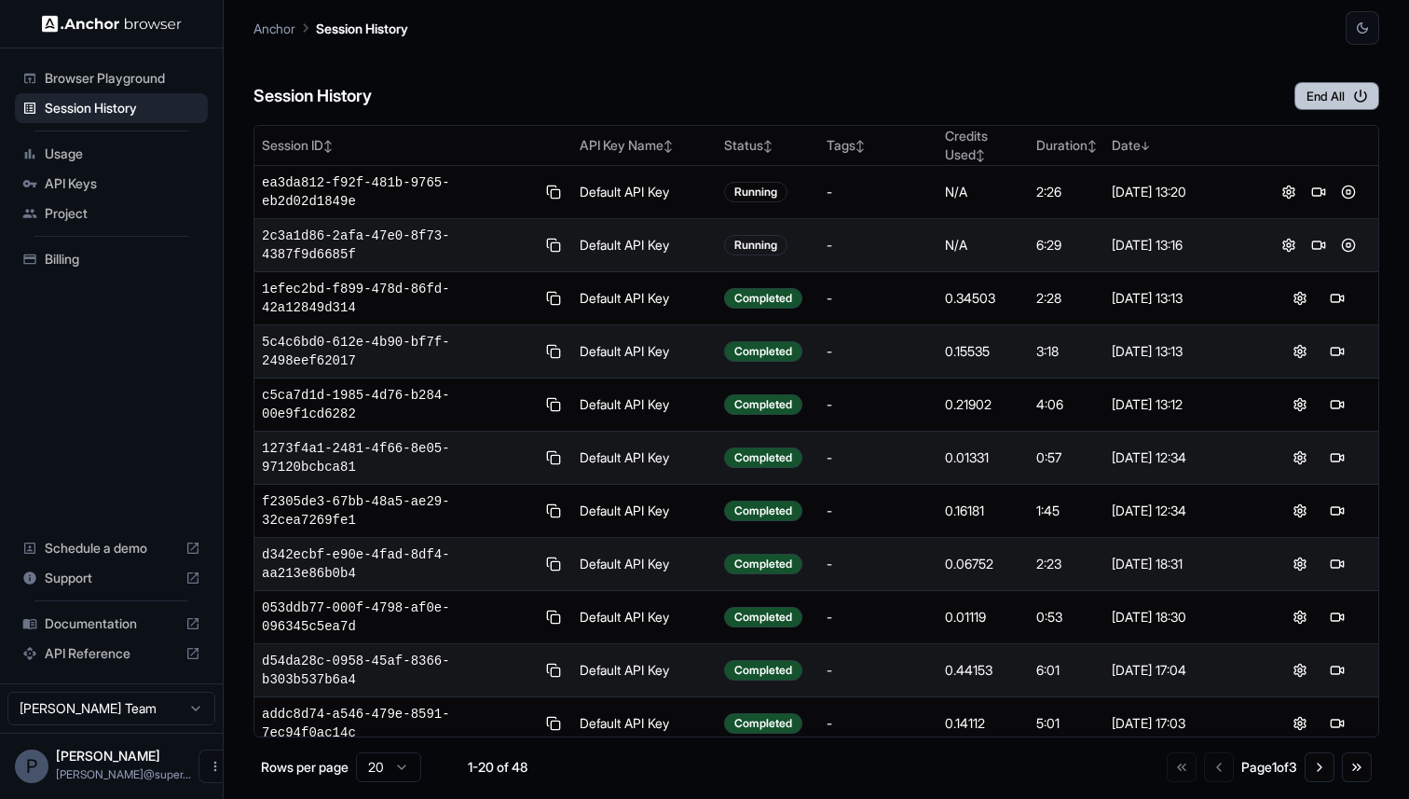
click at [1352, 98] on icon "button" at bounding box center [1360, 96] width 17 height 17
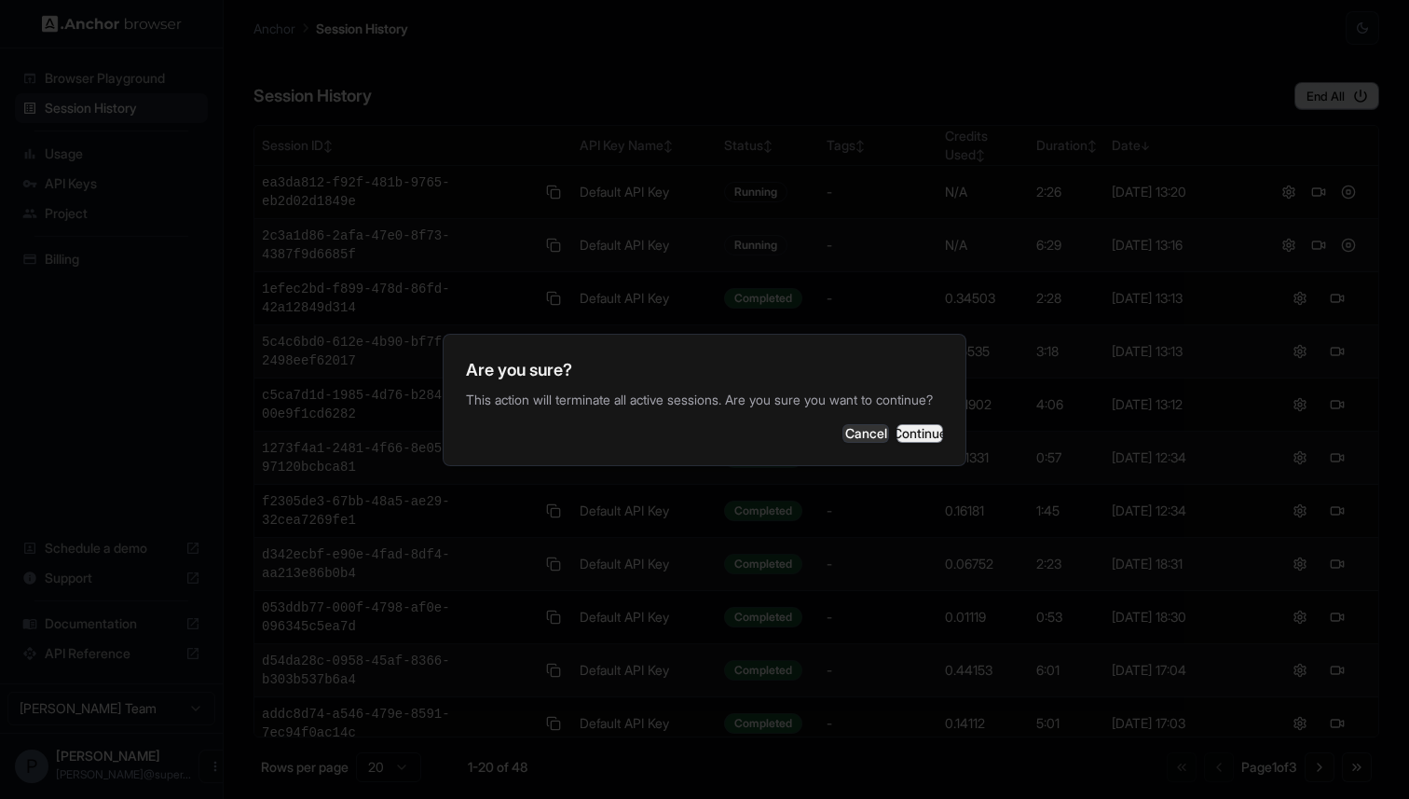
click at [919, 431] on button "Continue" at bounding box center [919, 433] width 47 height 19
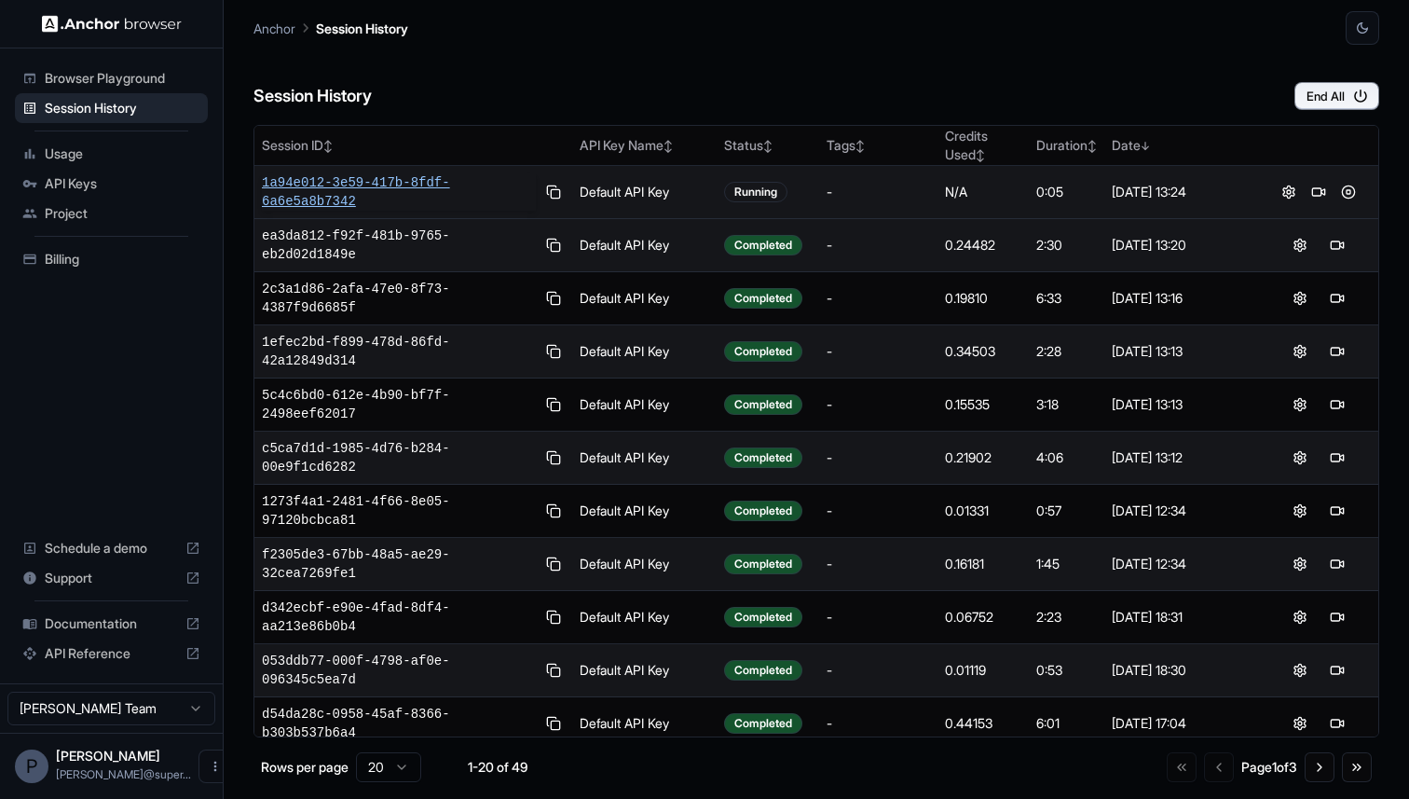
click at [317, 175] on span "1a94e012-3e59-417b-8fdf-6a6e5a8b7342" at bounding box center [399, 191] width 274 height 37
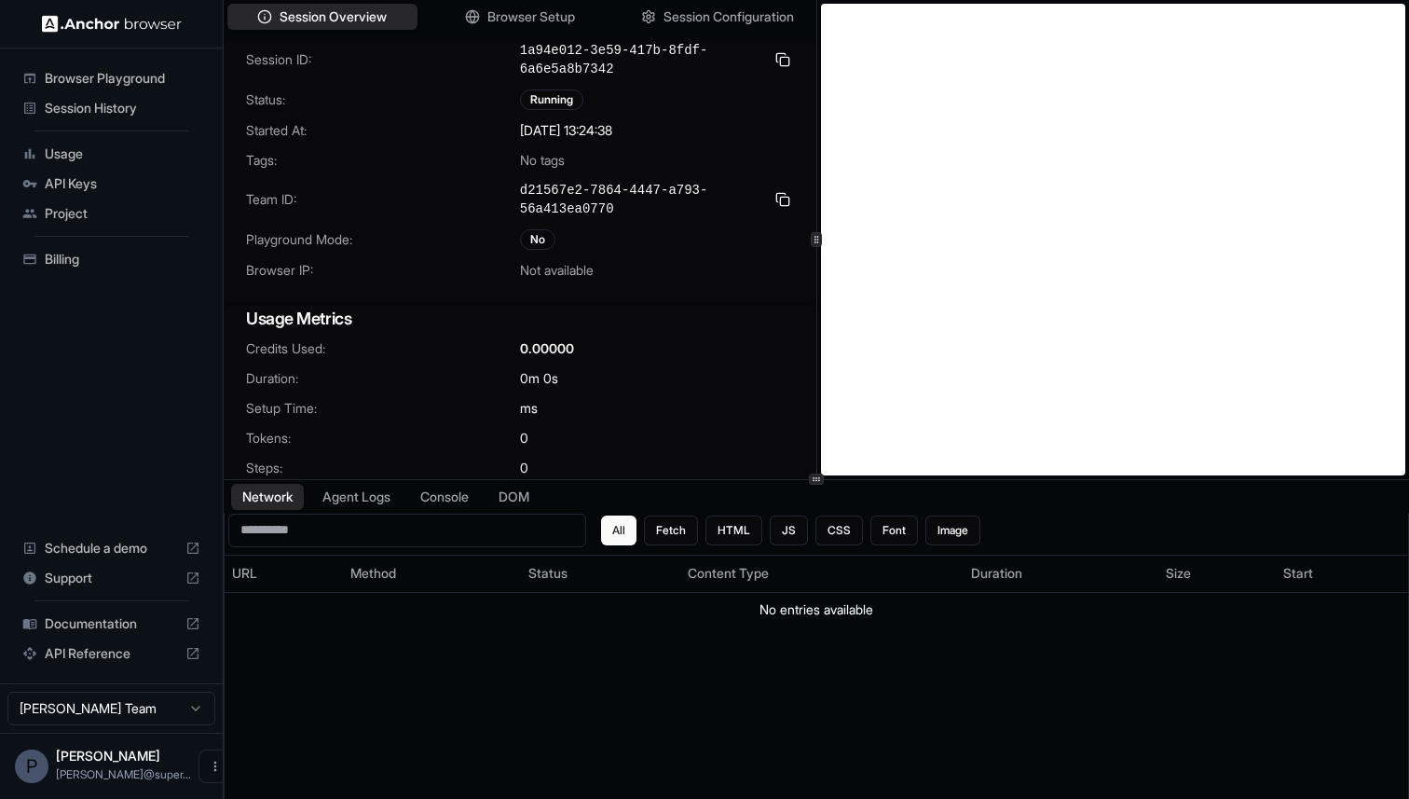
click at [62, 116] on span "Session History" at bounding box center [123, 108] width 156 height 19
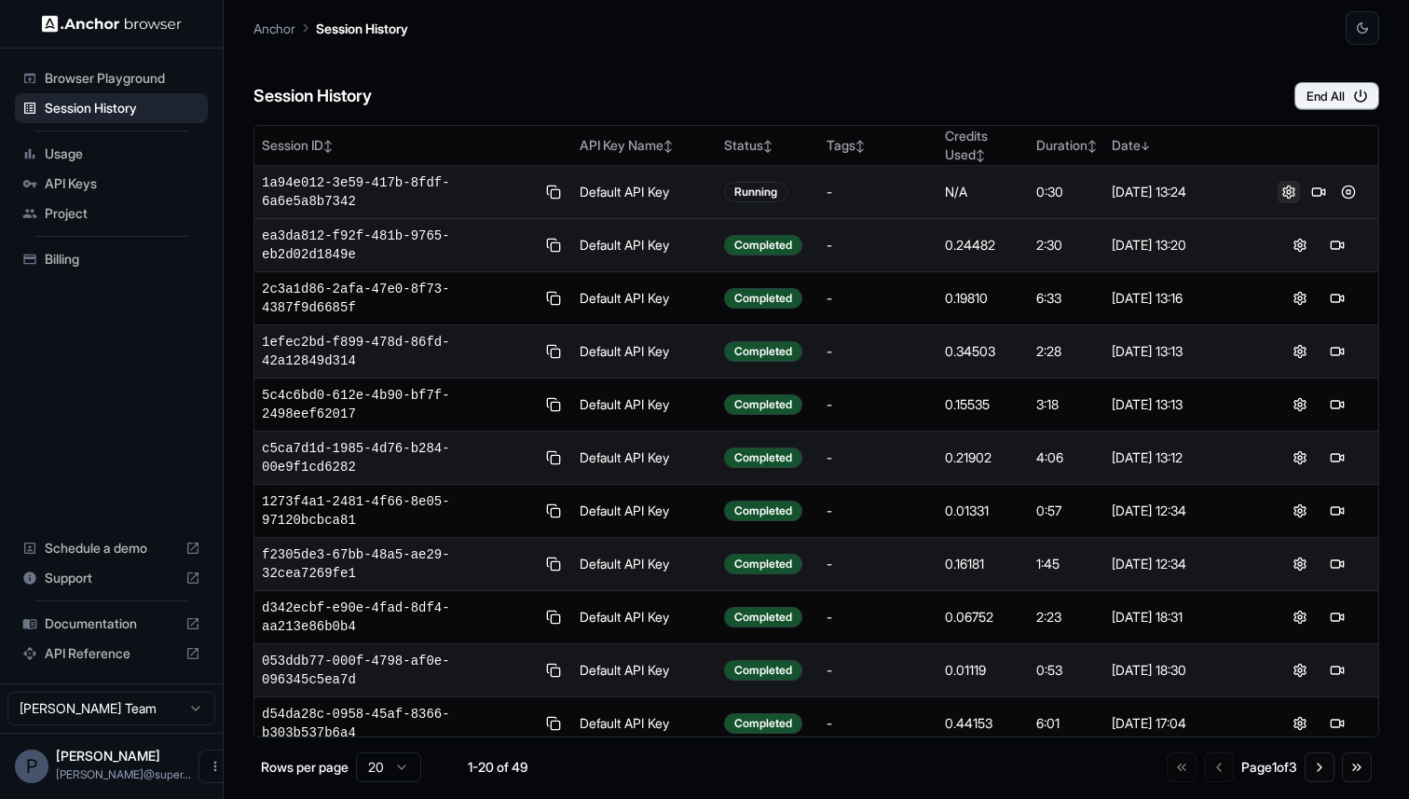
click at [1289, 198] on button at bounding box center [1289, 192] width 22 height 22
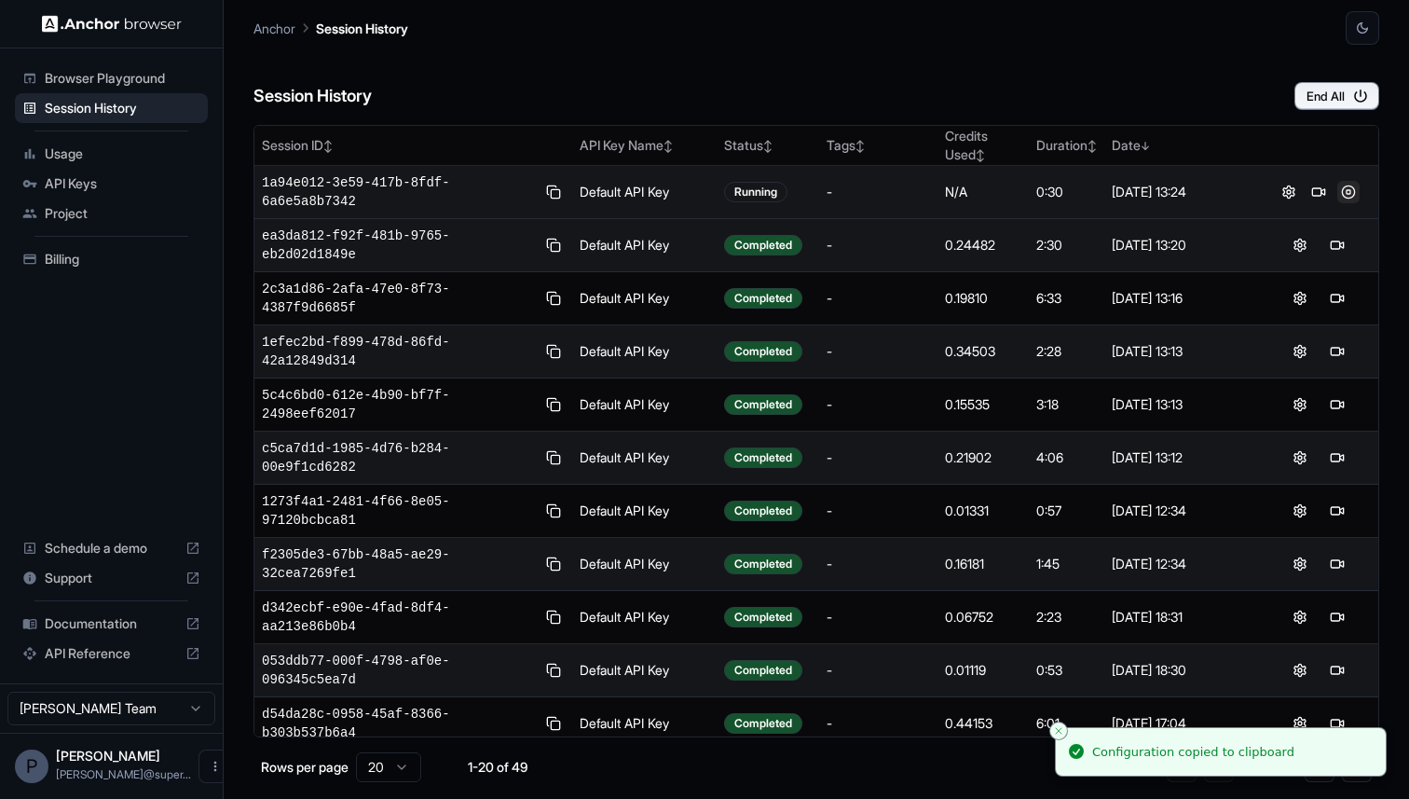
click at [1348, 191] on button at bounding box center [1348, 192] width 22 height 22
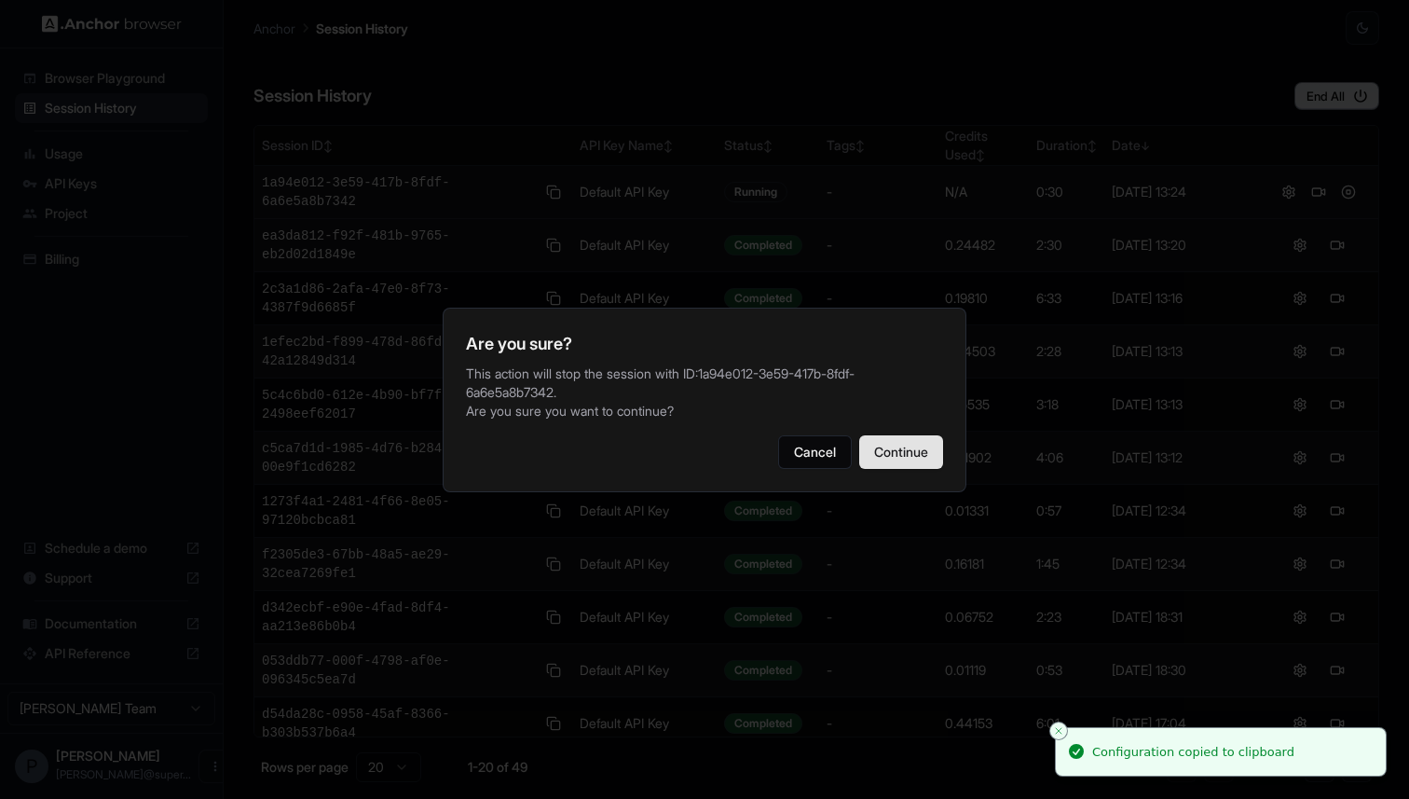
click at [889, 455] on button "Continue" at bounding box center [901, 452] width 84 height 34
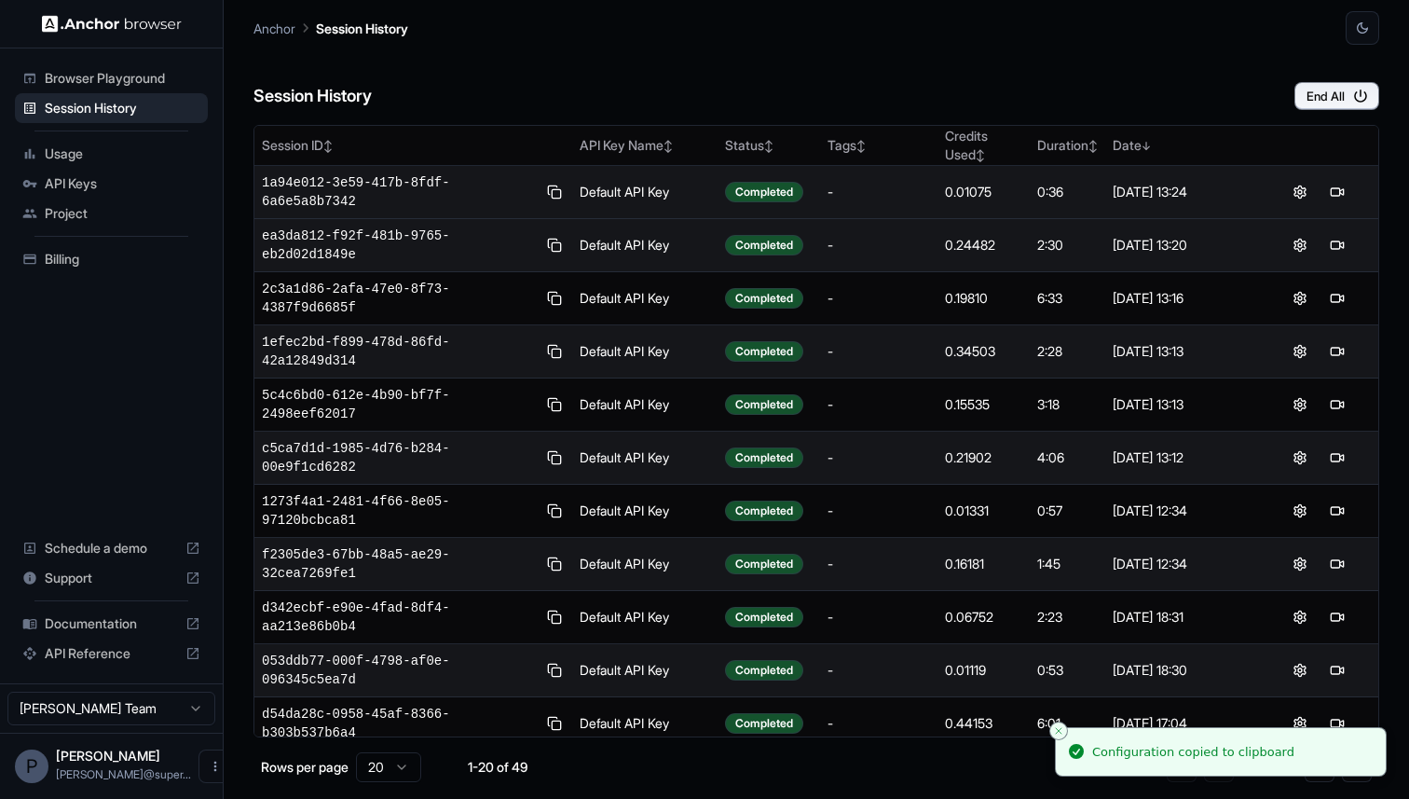
click at [107, 75] on span "Browser Playground" at bounding box center [123, 78] width 156 height 19
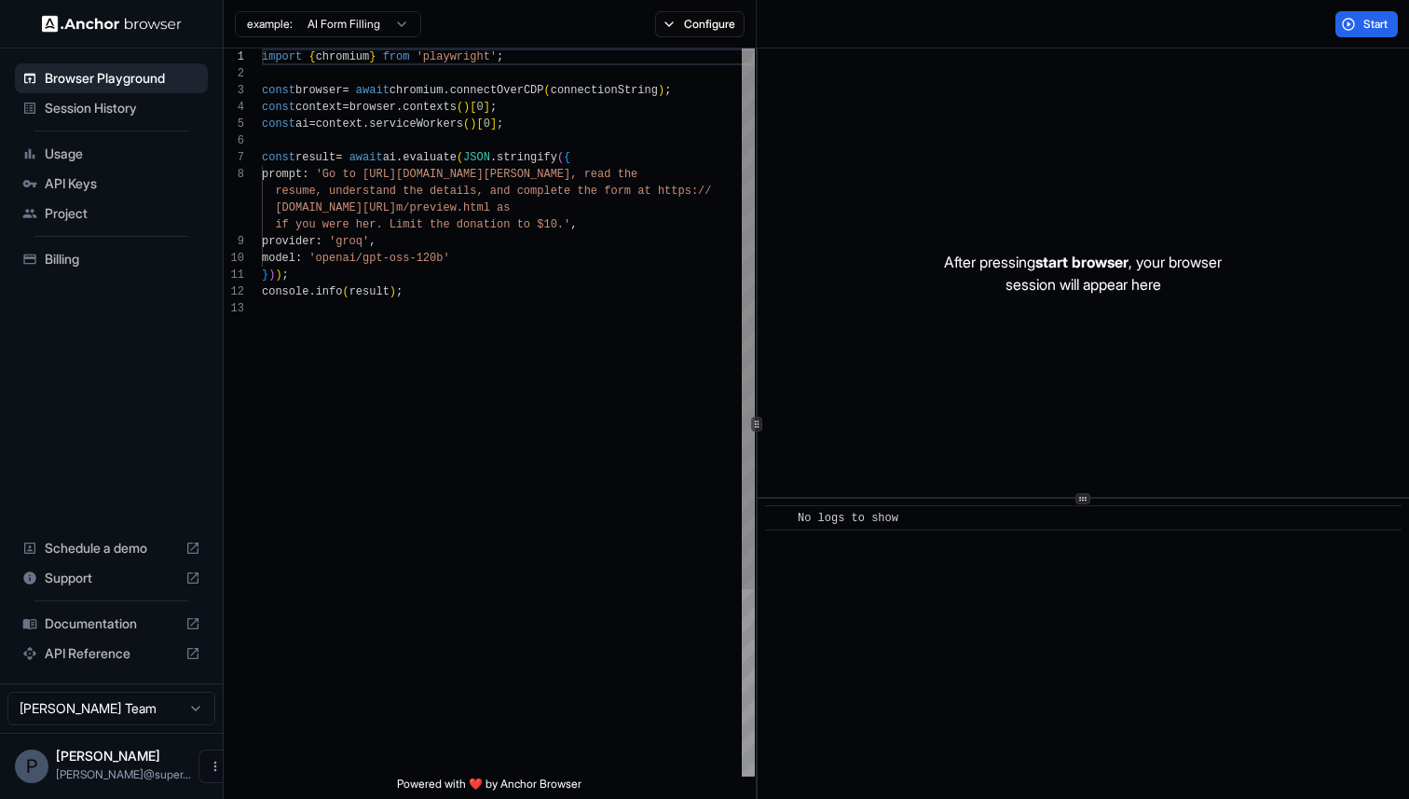
scroll to position [117, 0]
drag, startPoint x: 376, startPoint y: 174, endPoint x: 636, endPoint y: 172, distance: 260.0
click at [636, 172] on div "import { chromium } from 'playwright' ; const browser = await chromium . connec…" at bounding box center [508, 537] width 493 height 979
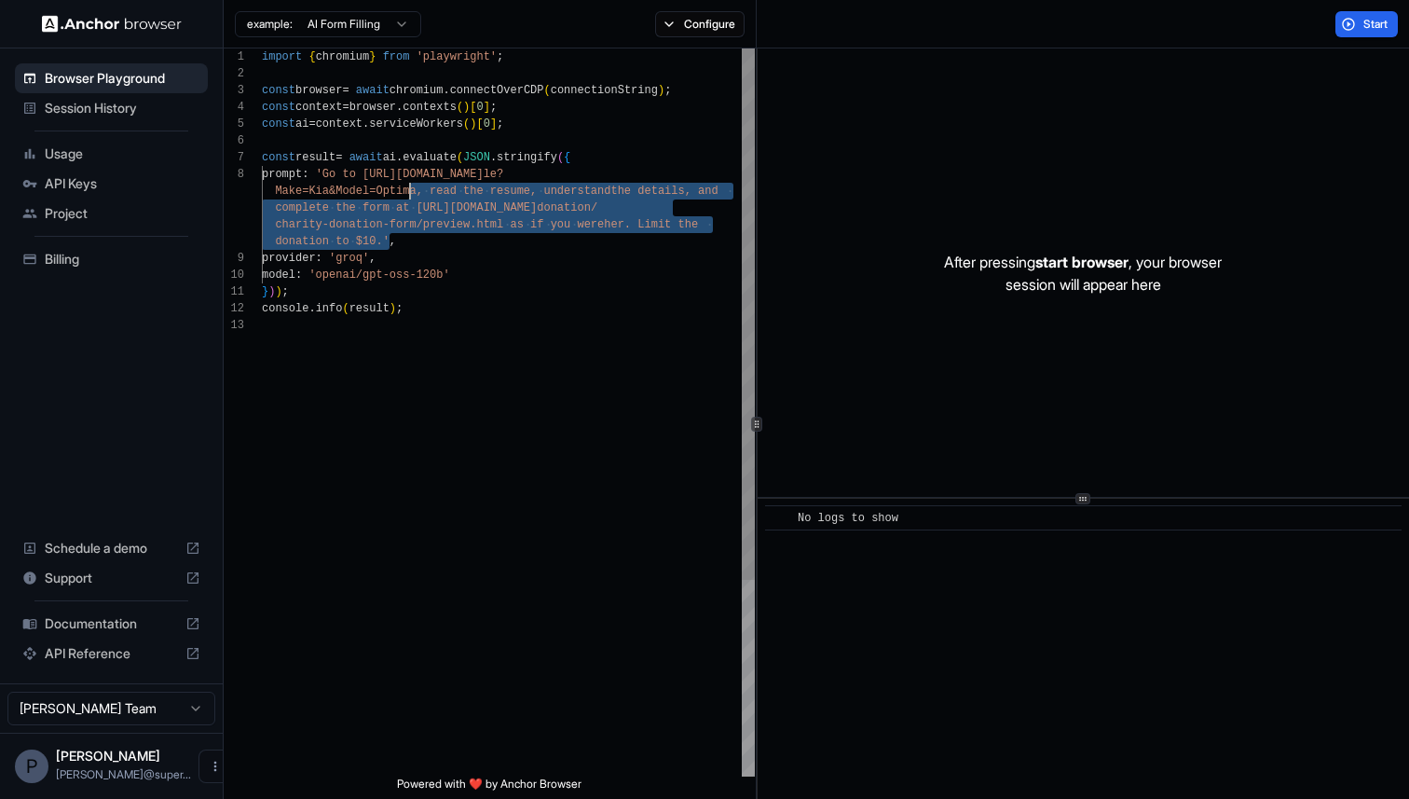
scroll to position [134, 0]
drag, startPoint x: 388, startPoint y: 238, endPoint x: 430, endPoint y: 190, distance: 63.4
click at [430, 190] on div "import { chromium } from 'playwright' ; const browser = await chromium . connec…" at bounding box center [508, 546] width 493 height 996
click at [445, 244] on div "import { chromium } from 'playwright' ; const browser = await chromium . connec…" at bounding box center [508, 546] width 493 height 996
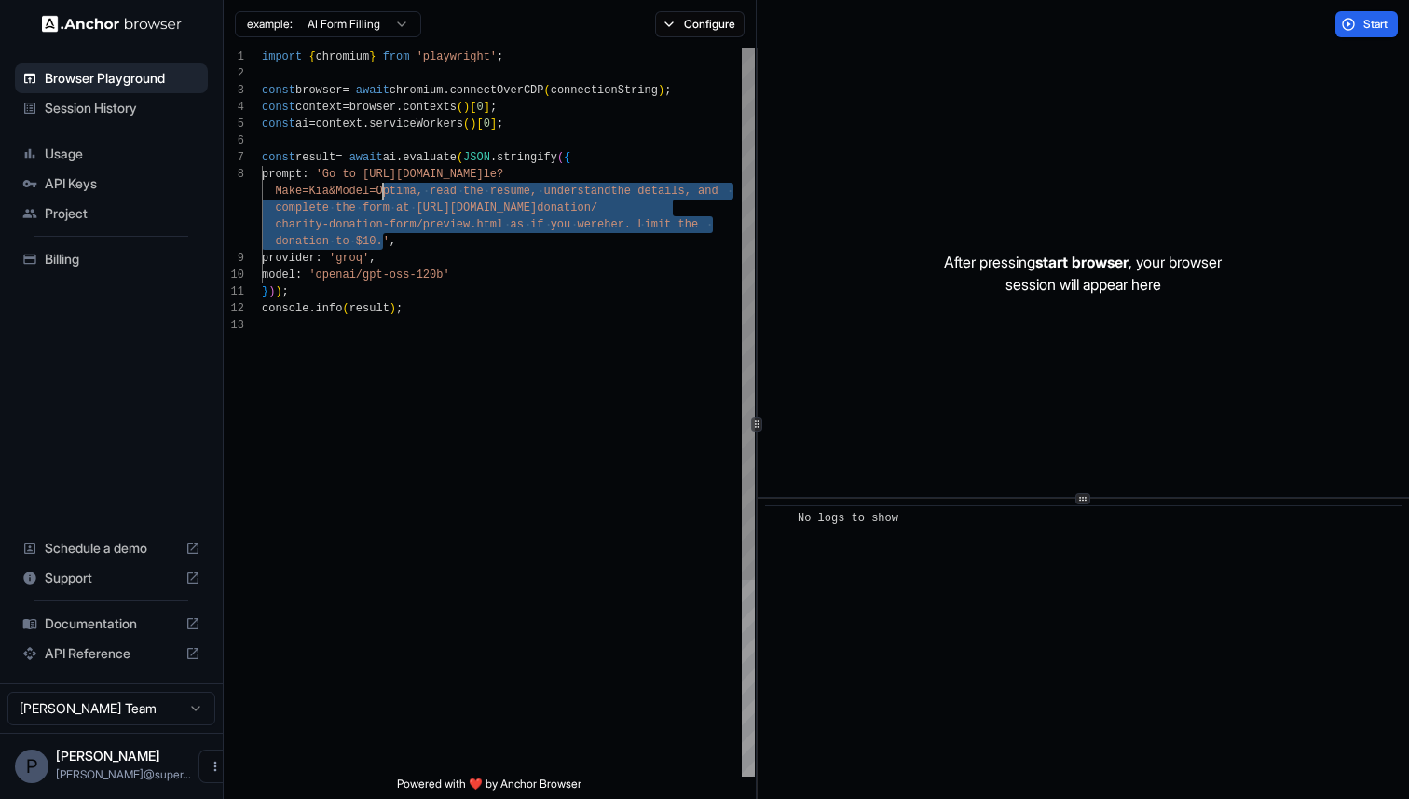
scroll to position [134, 0]
drag, startPoint x: 383, startPoint y: 246, endPoint x: 432, endPoint y: 194, distance: 71.8
click at [432, 194] on div "import { chromium } from 'playwright' ; const browser = await chromium . connec…" at bounding box center [508, 546] width 493 height 996
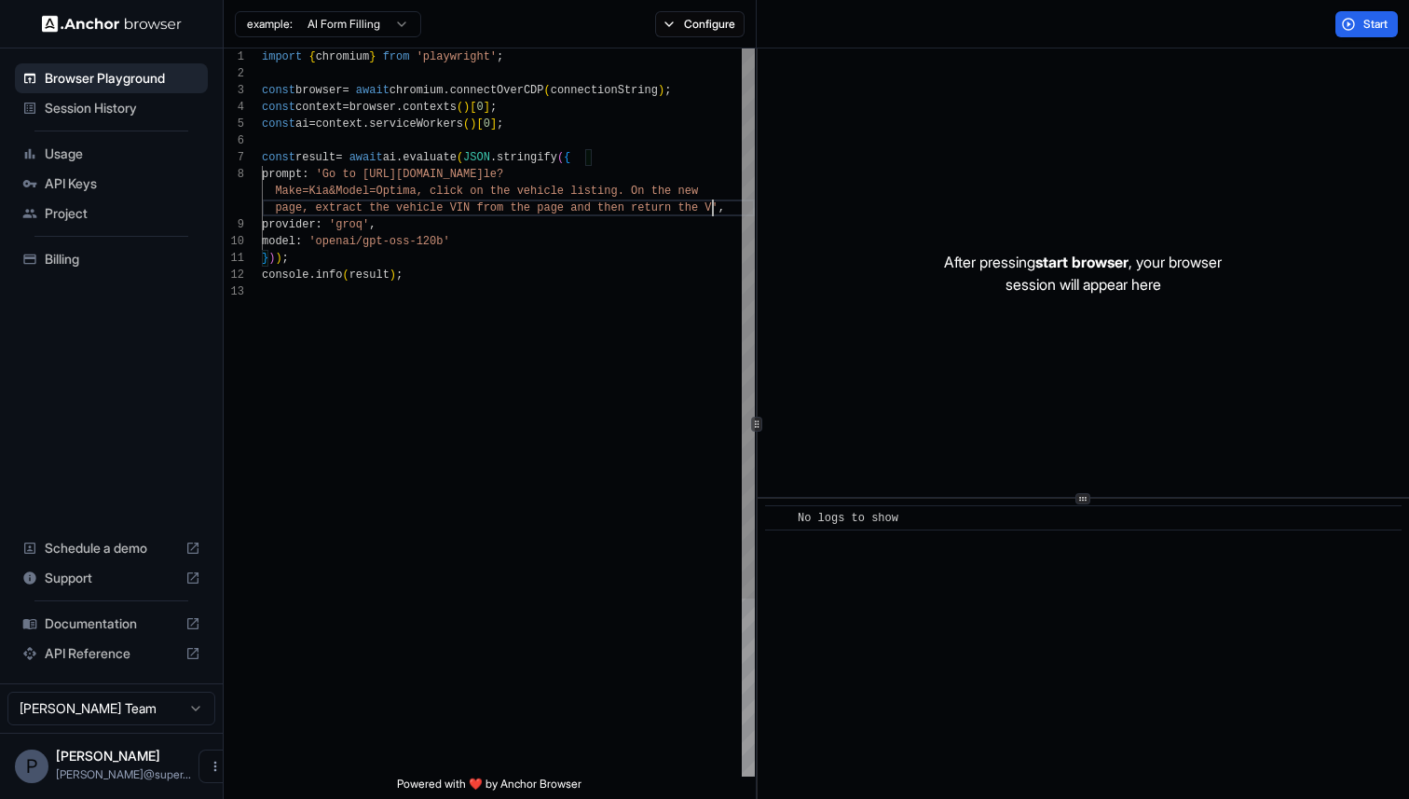
scroll to position [0, 0]
click at [1370, 29] on span "Start" at bounding box center [1376, 24] width 26 height 15
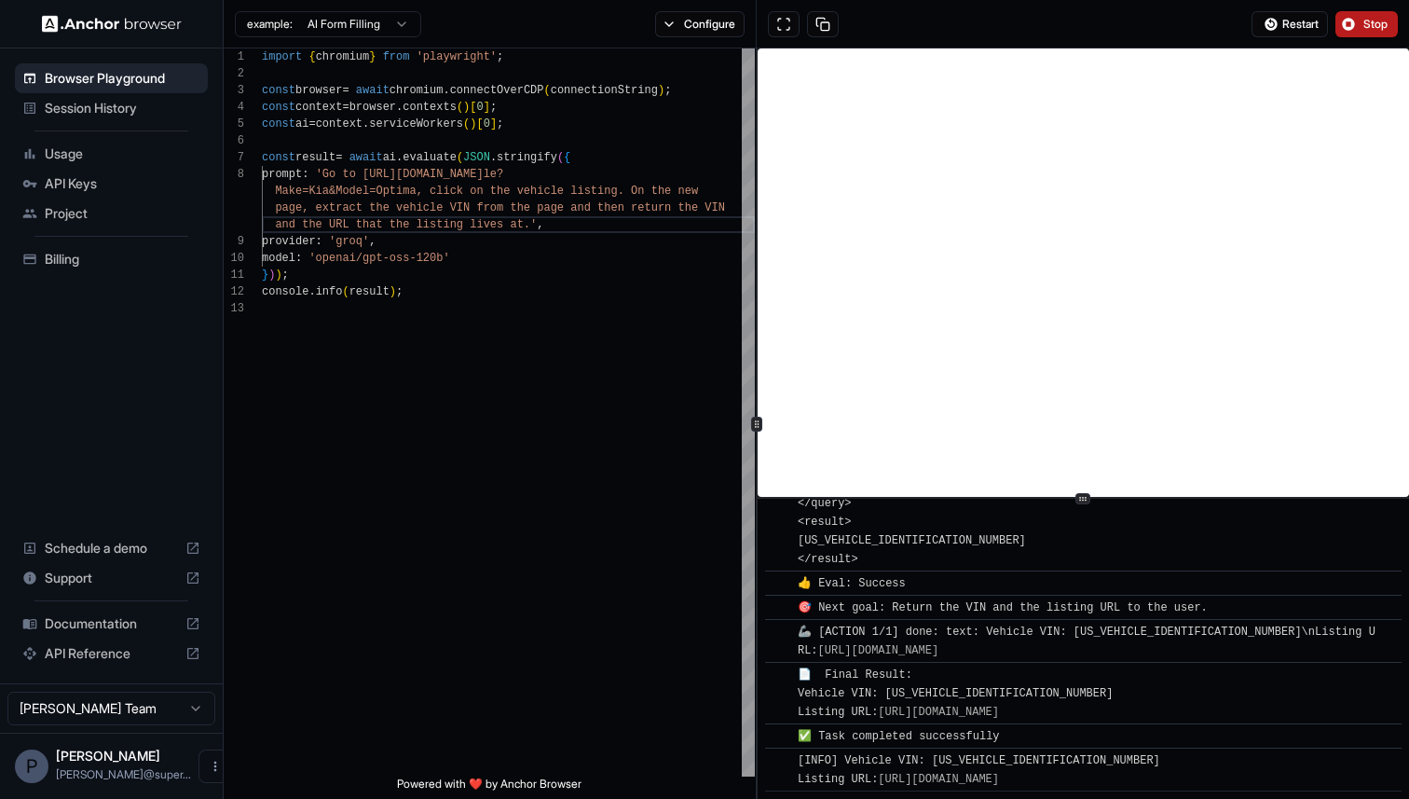
scroll to position [738, 0]
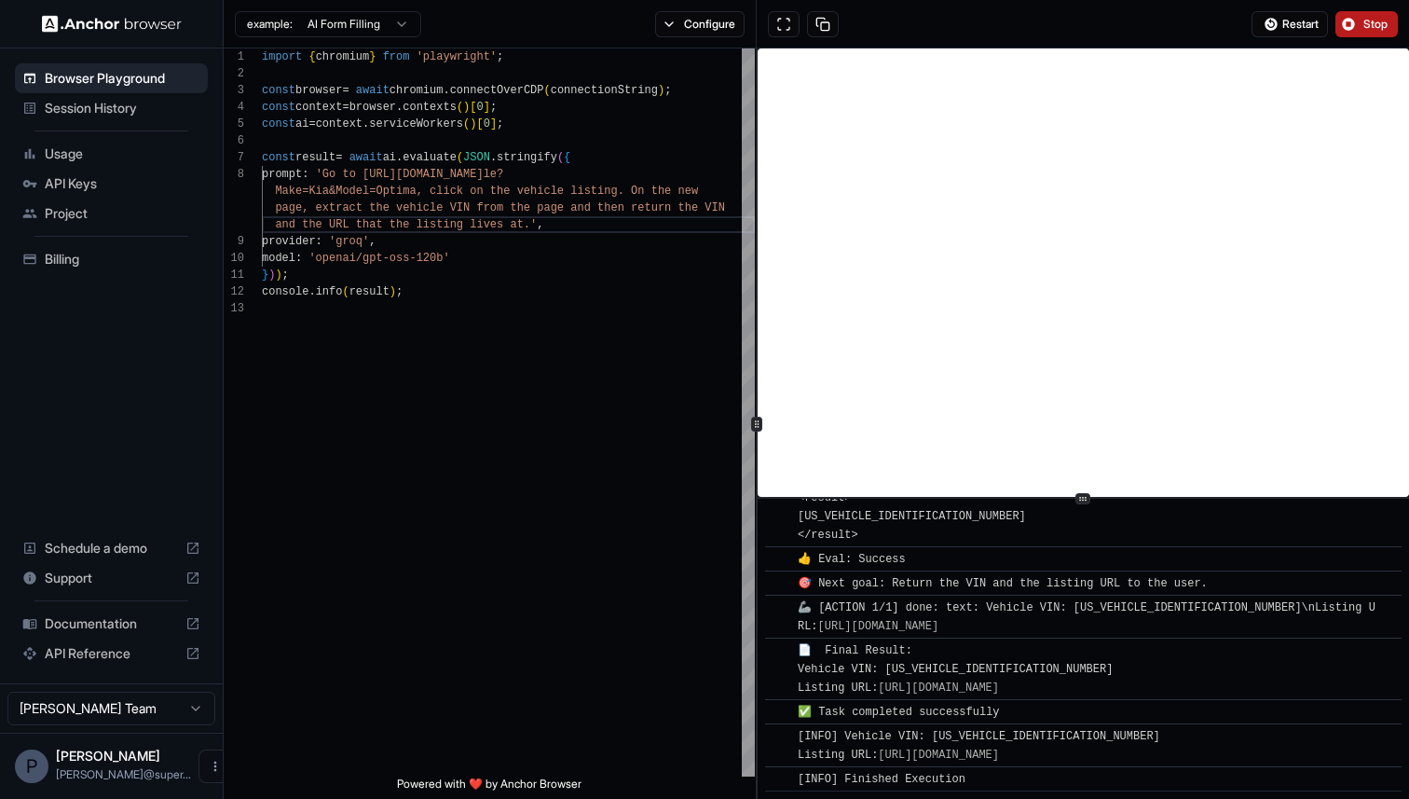
click at [1357, 26] on button "Stop" at bounding box center [1366, 24] width 62 height 26
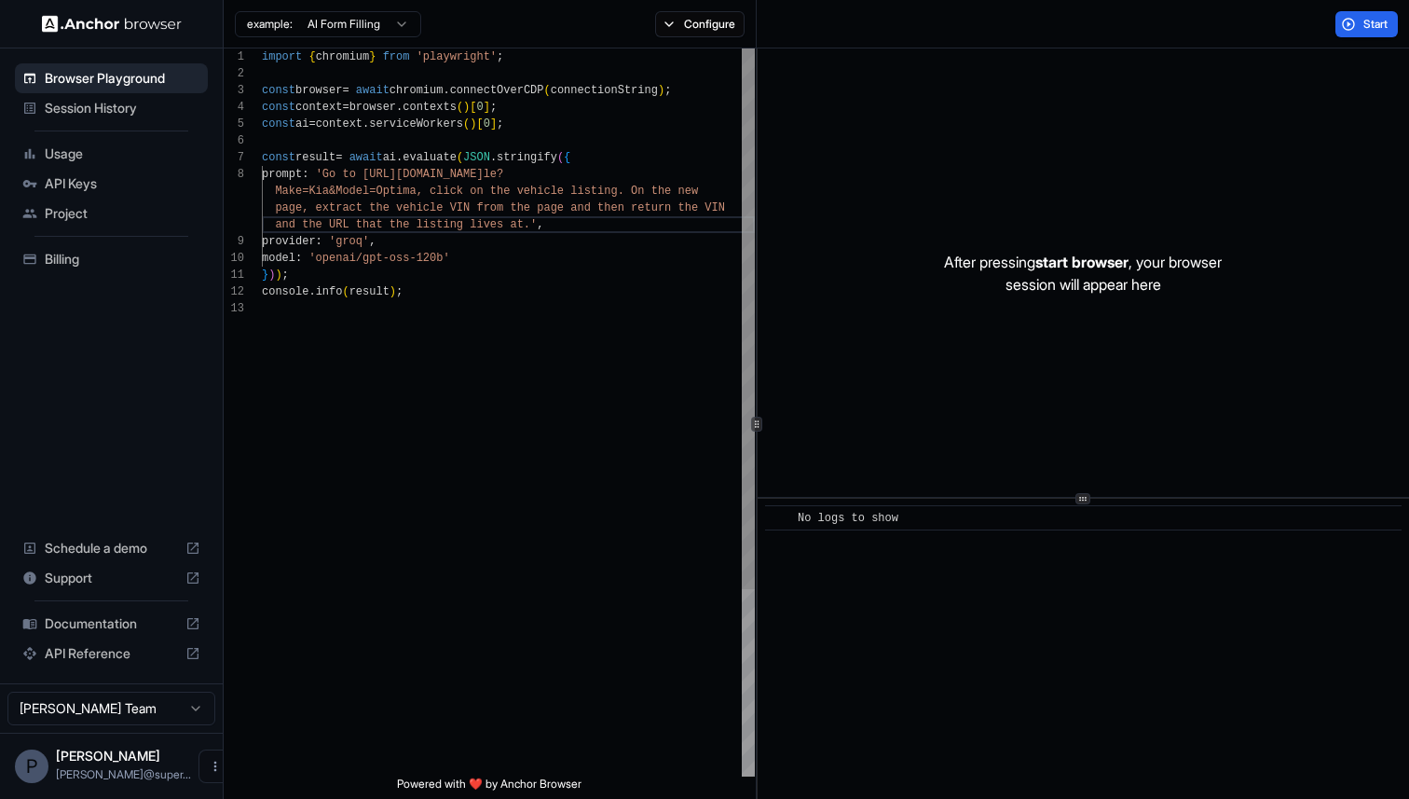
scroll to position [134, 0]
click at [345, 184] on div "import { chromium } from 'playwright' ; const browser = await chromium . connec…" at bounding box center [508, 537] width 493 height 979
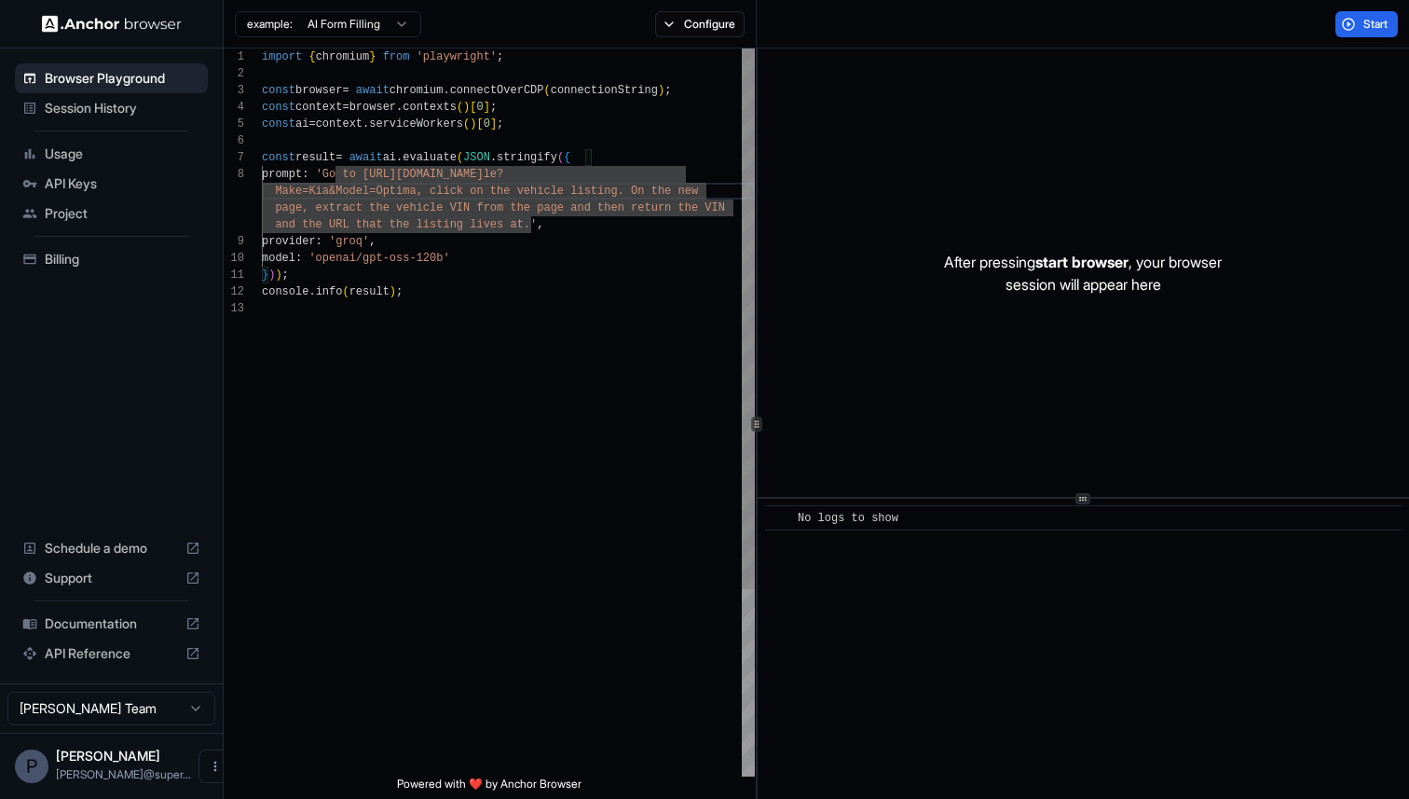
scroll to position [0, 0]
click at [521, 225] on div "import { chromium } from 'playwright' ; const browser = await chromium . connec…" at bounding box center [508, 537] width 493 height 979
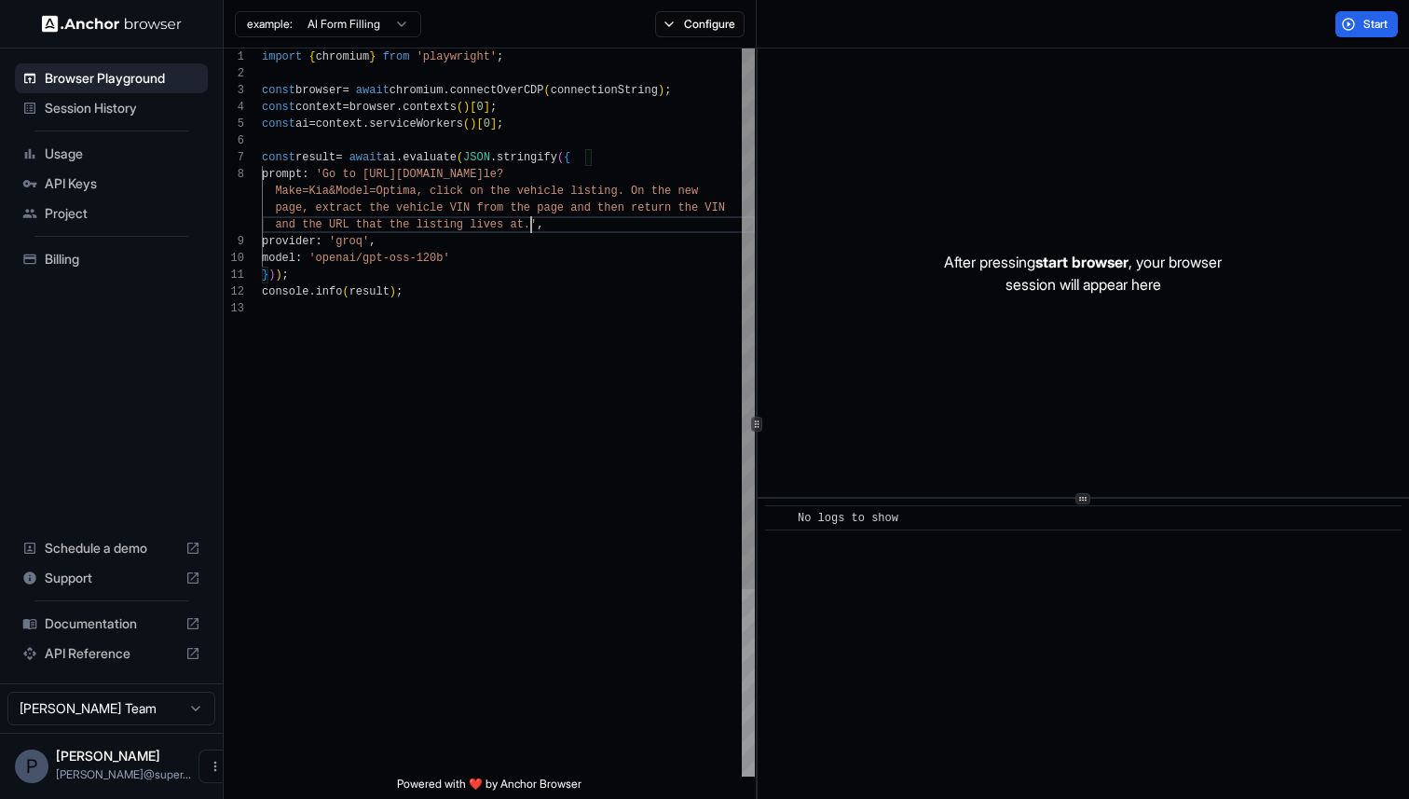
type textarea "**********"
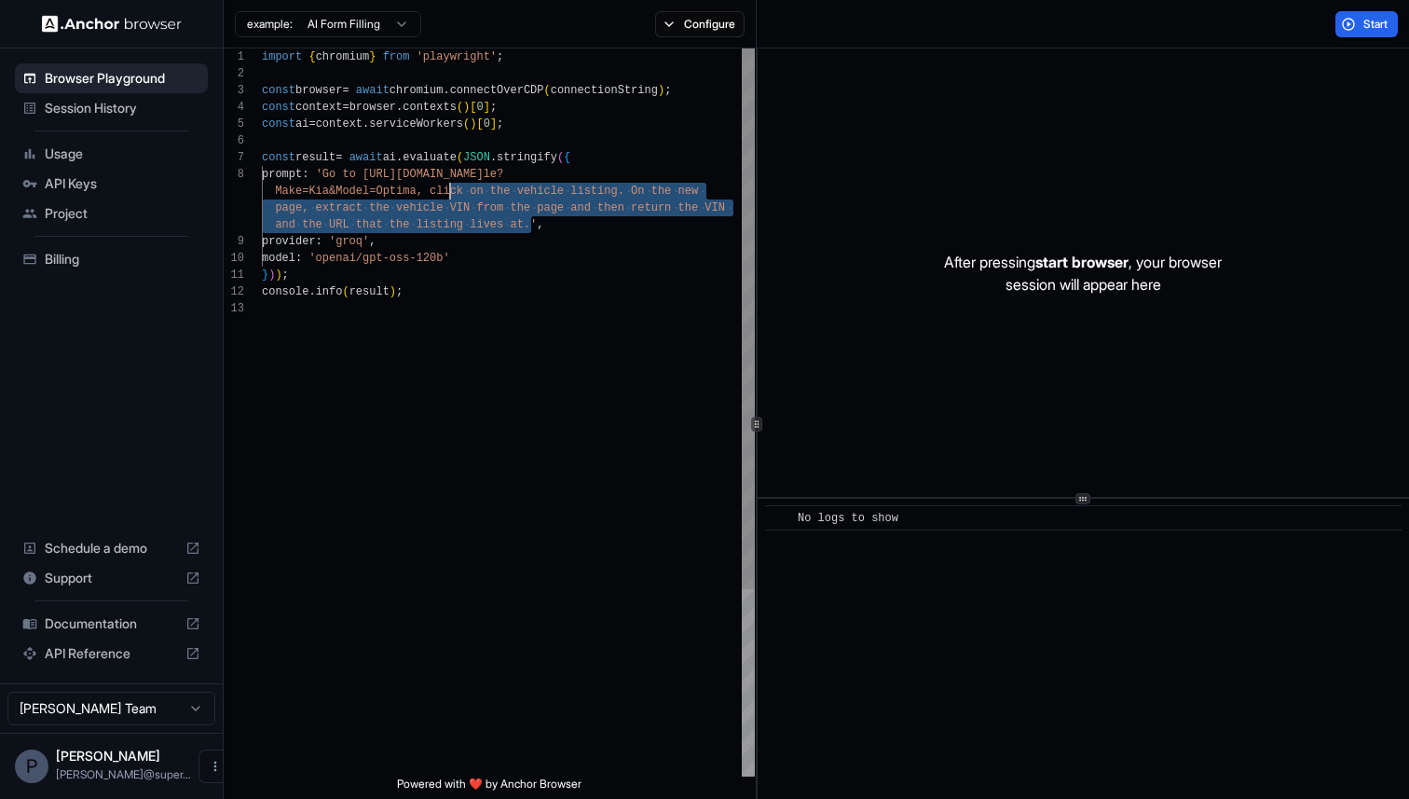
scroll to position [134, 0]
drag, startPoint x: 530, startPoint y: 226, endPoint x: 431, endPoint y: 188, distance: 106.8
click at [431, 188] on div "import { chromium } from 'playwright' ; const browser = await chromium . connec…" at bounding box center [508, 537] width 493 height 979
click at [106, 115] on span "Session History" at bounding box center [123, 108] width 156 height 19
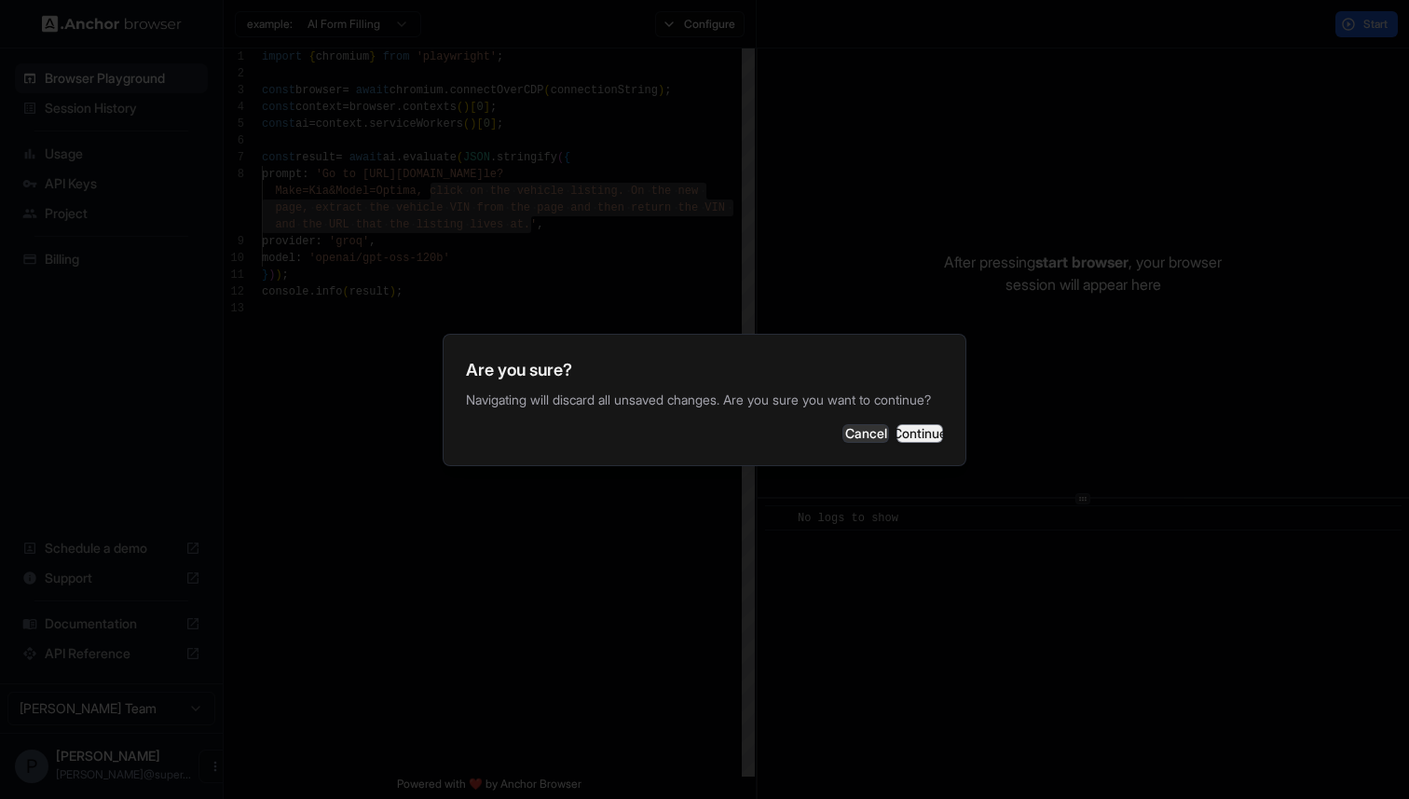
click at [937, 429] on button "Continue" at bounding box center [919, 433] width 47 height 19
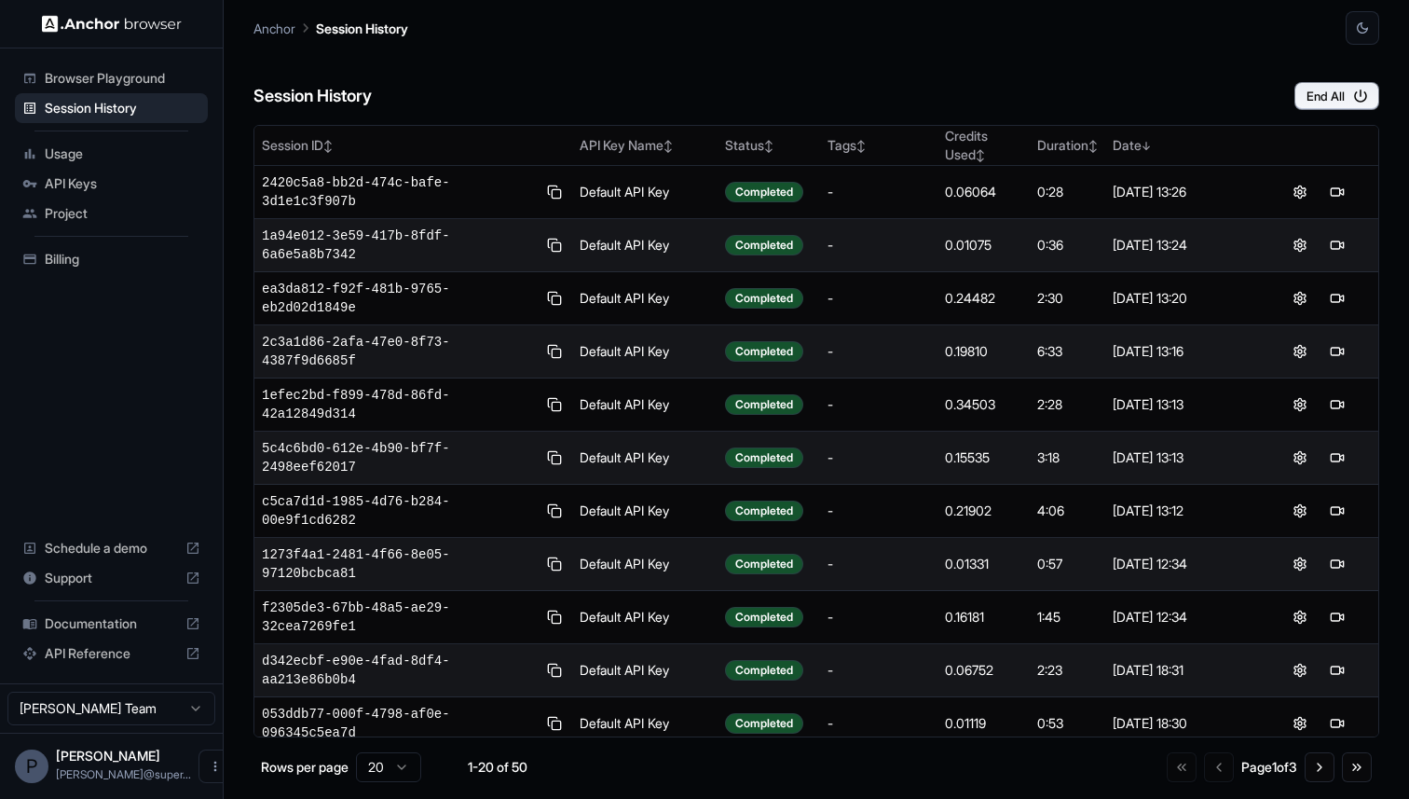
click at [78, 252] on span "Billing" at bounding box center [123, 259] width 156 height 19
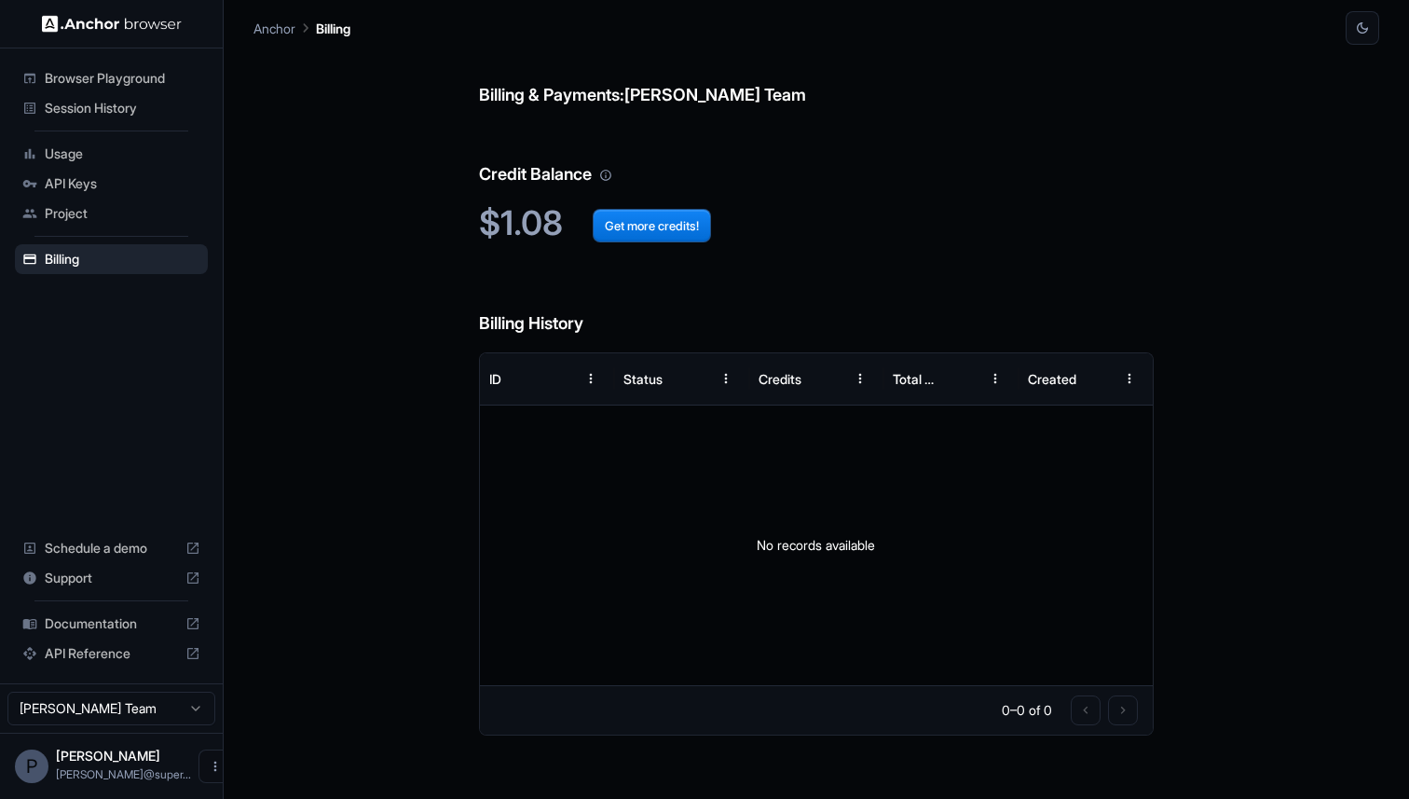
click at [70, 162] on span "Usage" at bounding box center [123, 153] width 156 height 19
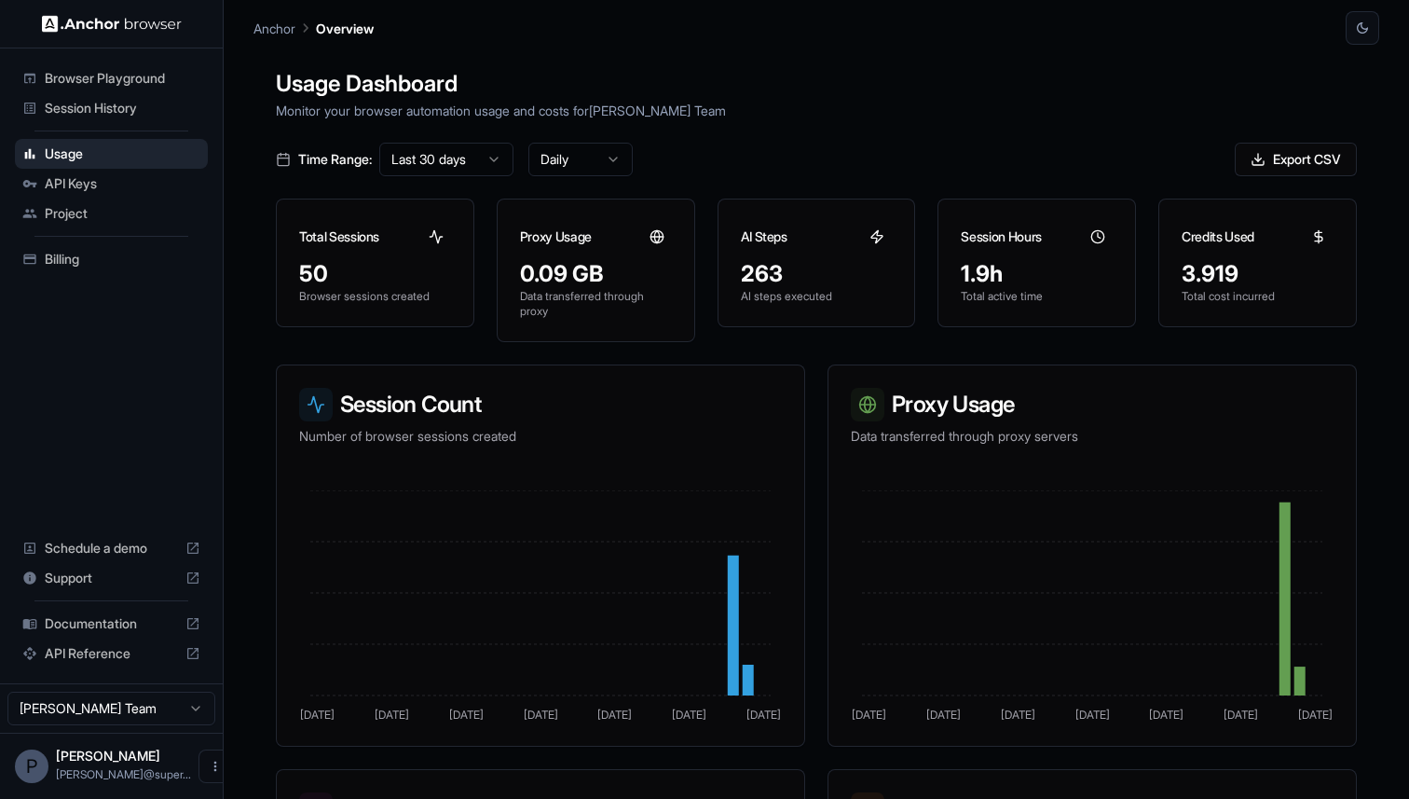
click at [75, 110] on span "Session History" at bounding box center [123, 108] width 156 height 19
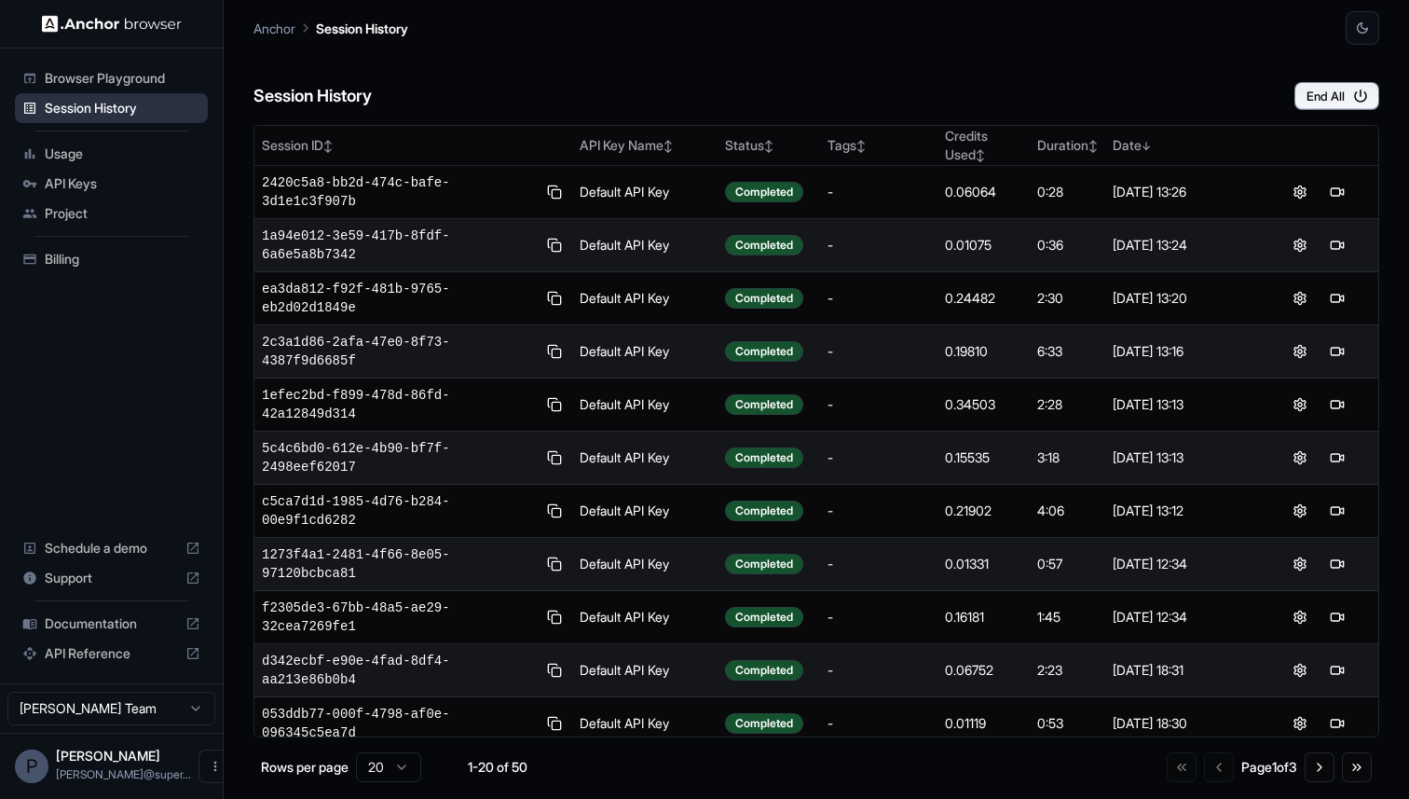
click at [98, 101] on span "Session History" at bounding box center [123, 108] width 156 height 19
click at [160, 108] on span "Session History" at bounding box center [123, 108] width 156 height 19
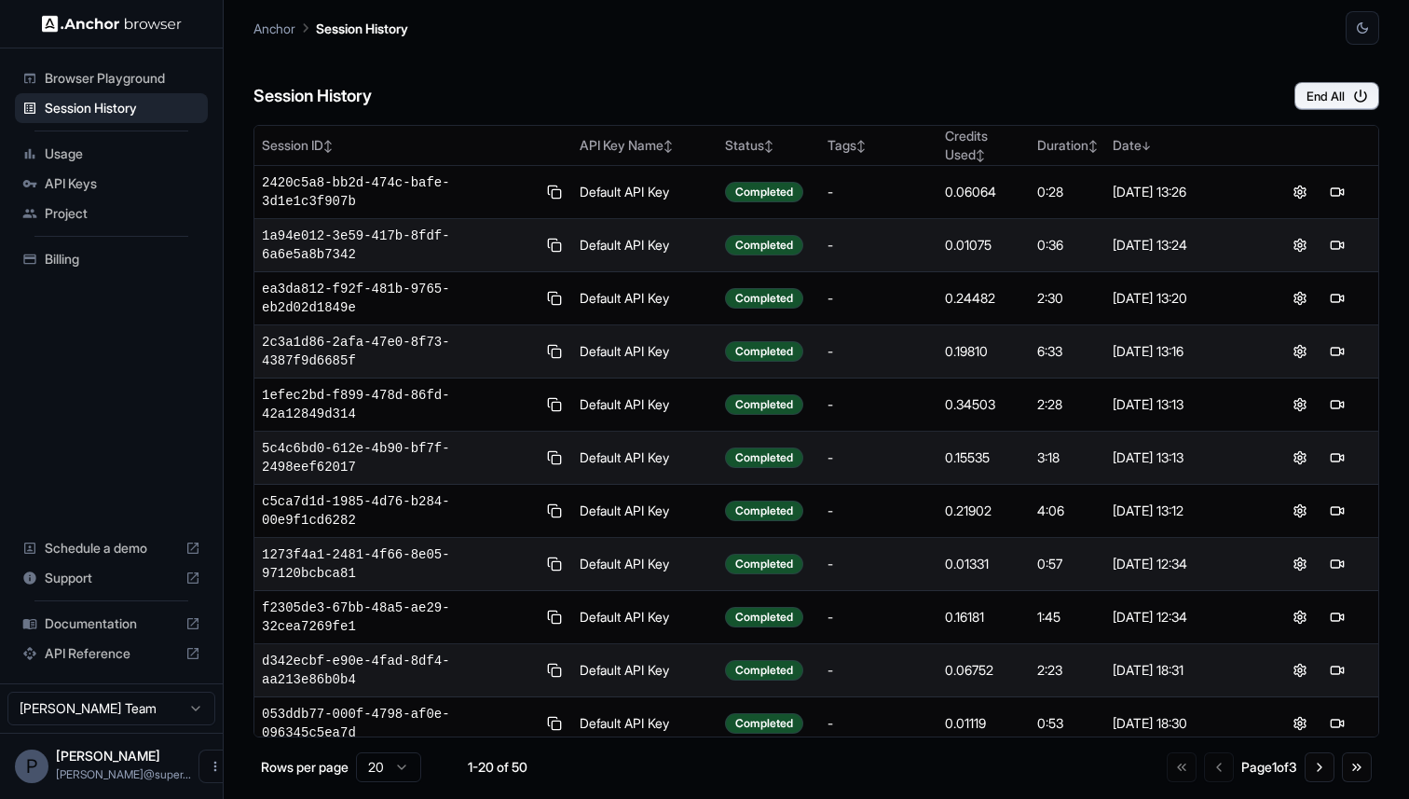
click at [154, 84] on span "Browser Playground" at bounding box center [123, 78] width 156 height 19
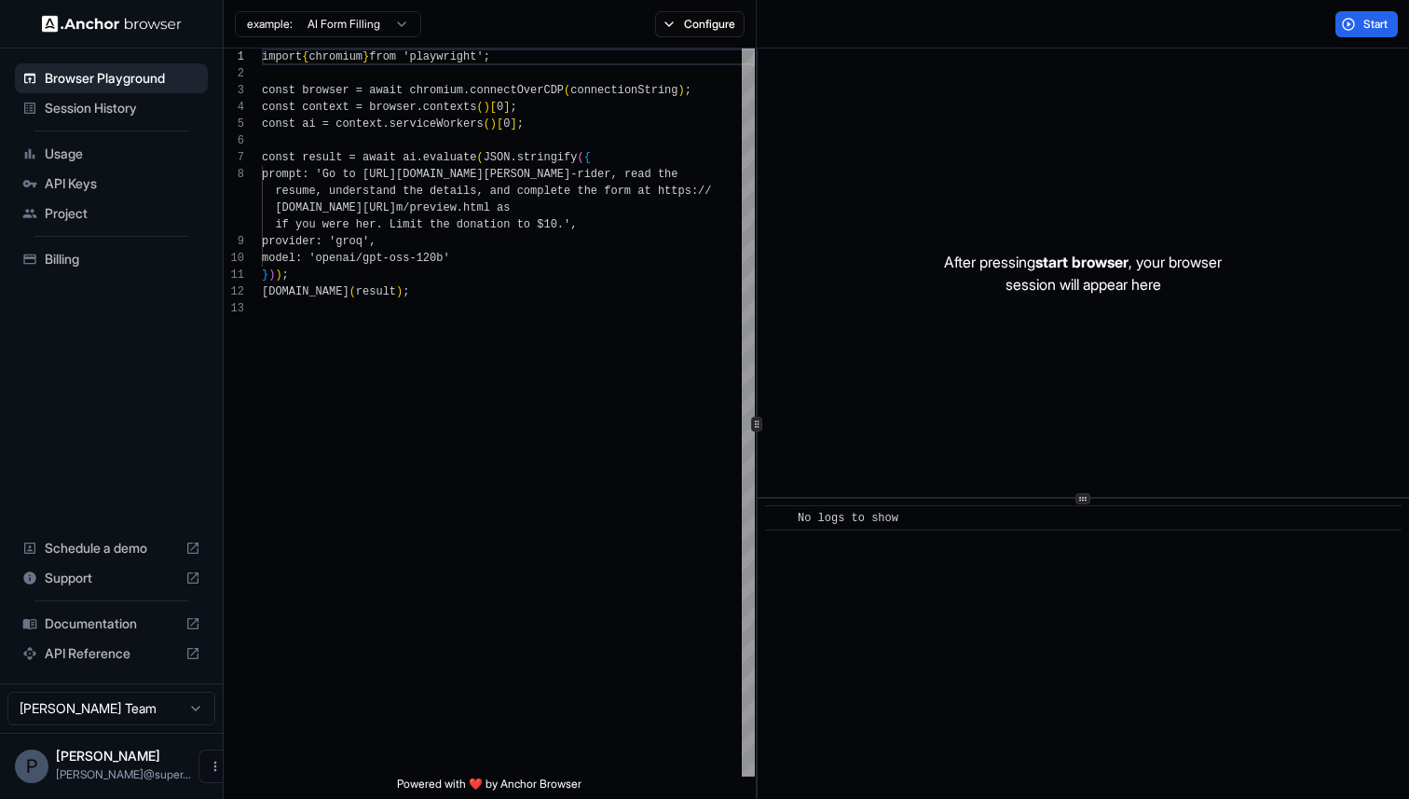
scroll to position [117, 0]
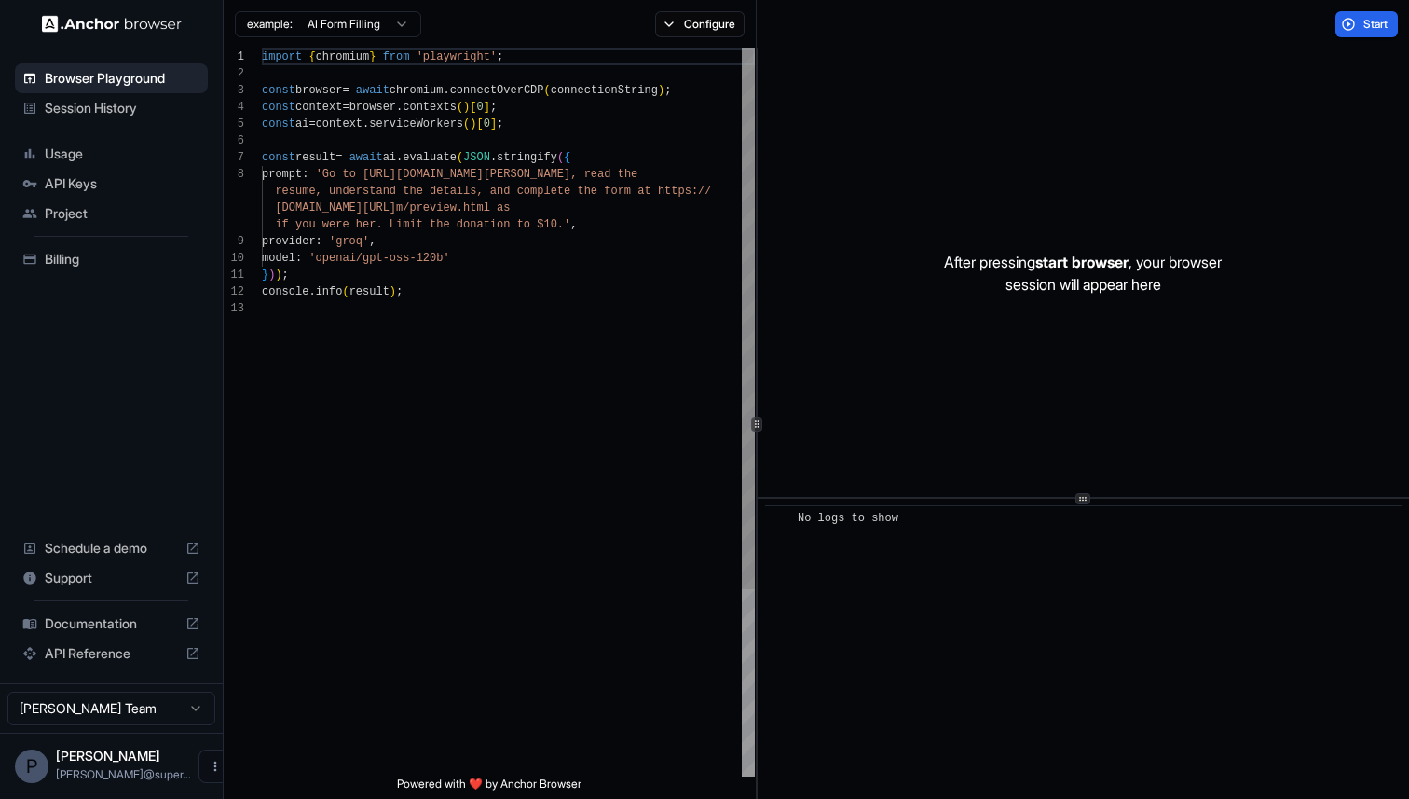
click at [151, 103] on span "Session History" at bounding box center [123, 108] width 156 height 19
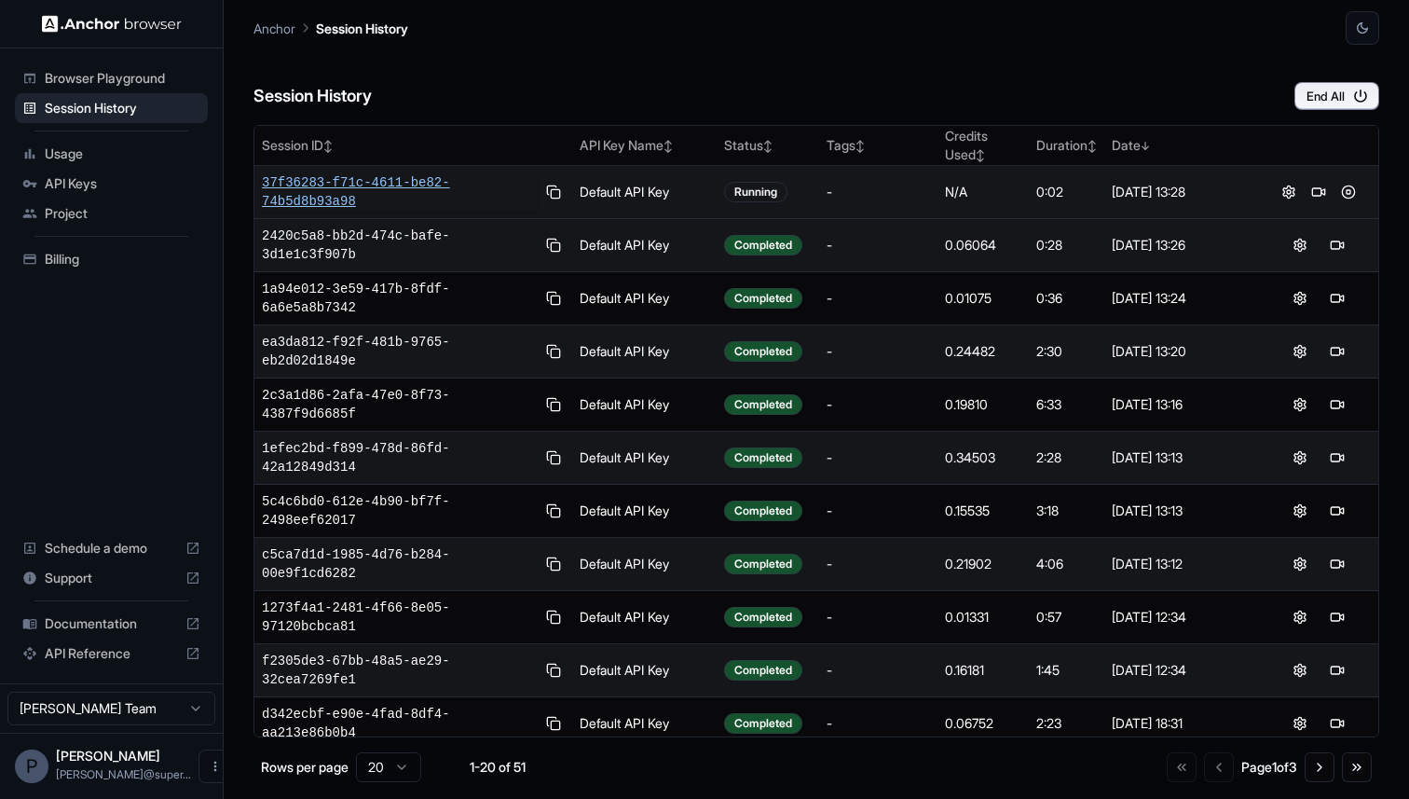
click at [324, 185] on span "37f36283-f71c-4611-be82-74b5d8b93a98" at bounding box center [399, 191] width 274 height 37
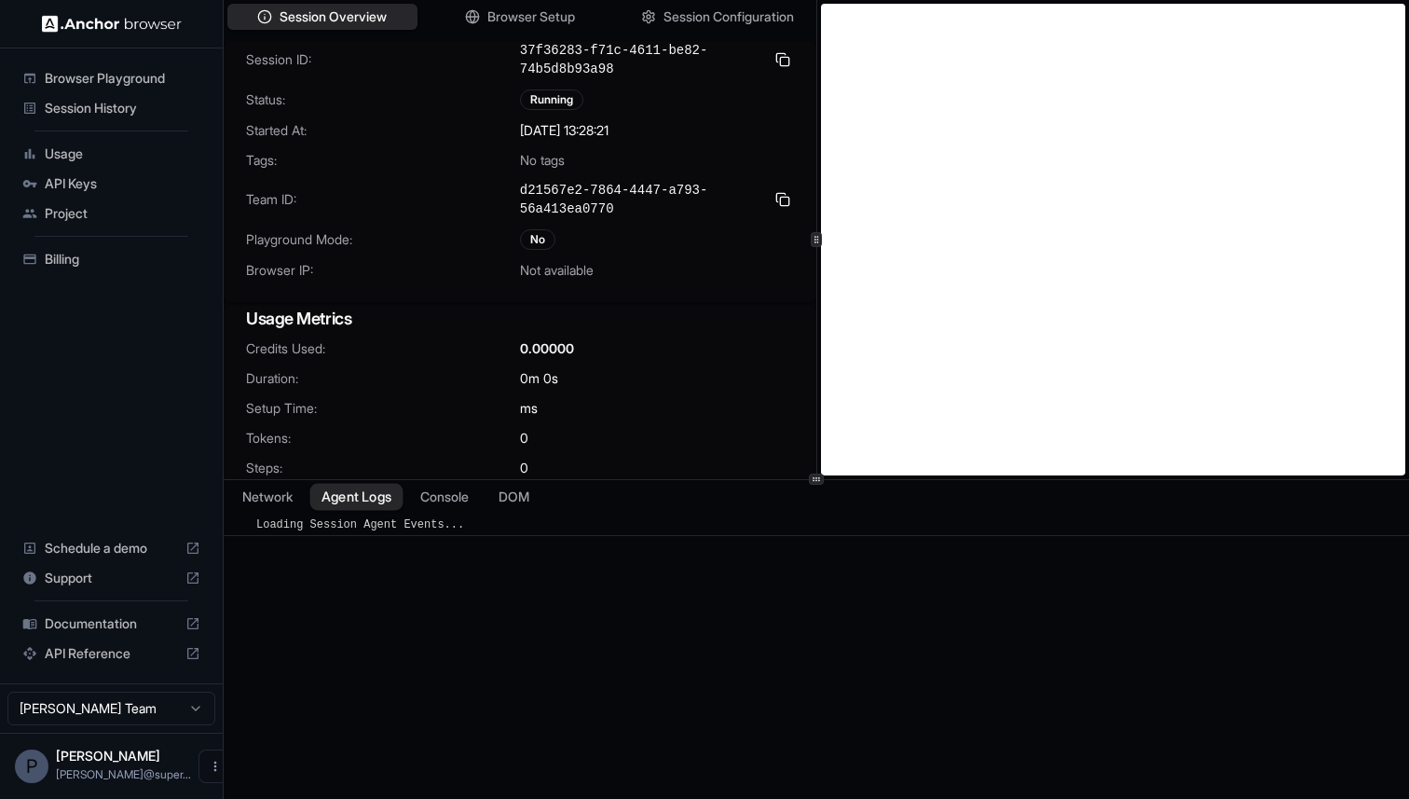
click at [344, 493] on button "Agent Logs" at bounding box center [356, 496] width 93 height 27
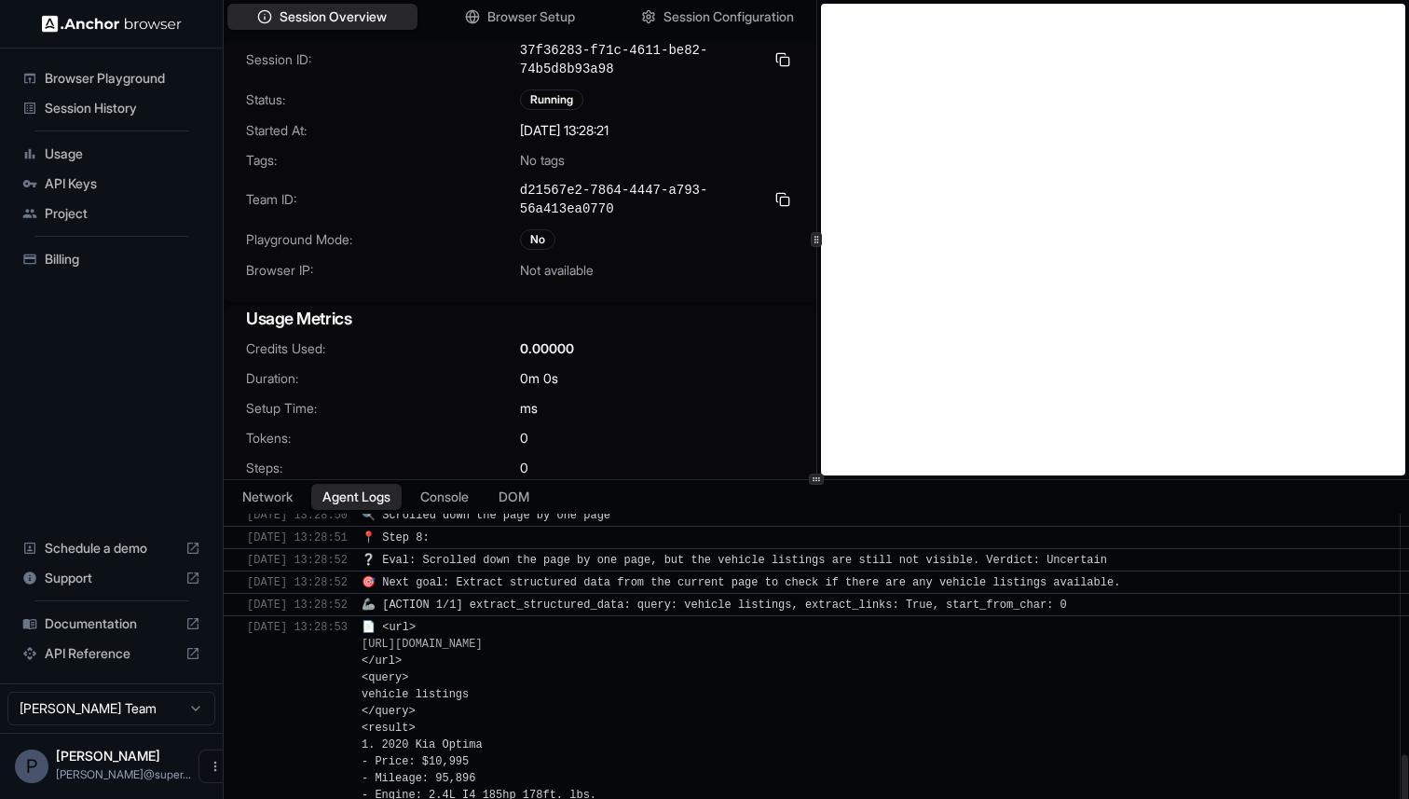
scroll to position [1369, 0]
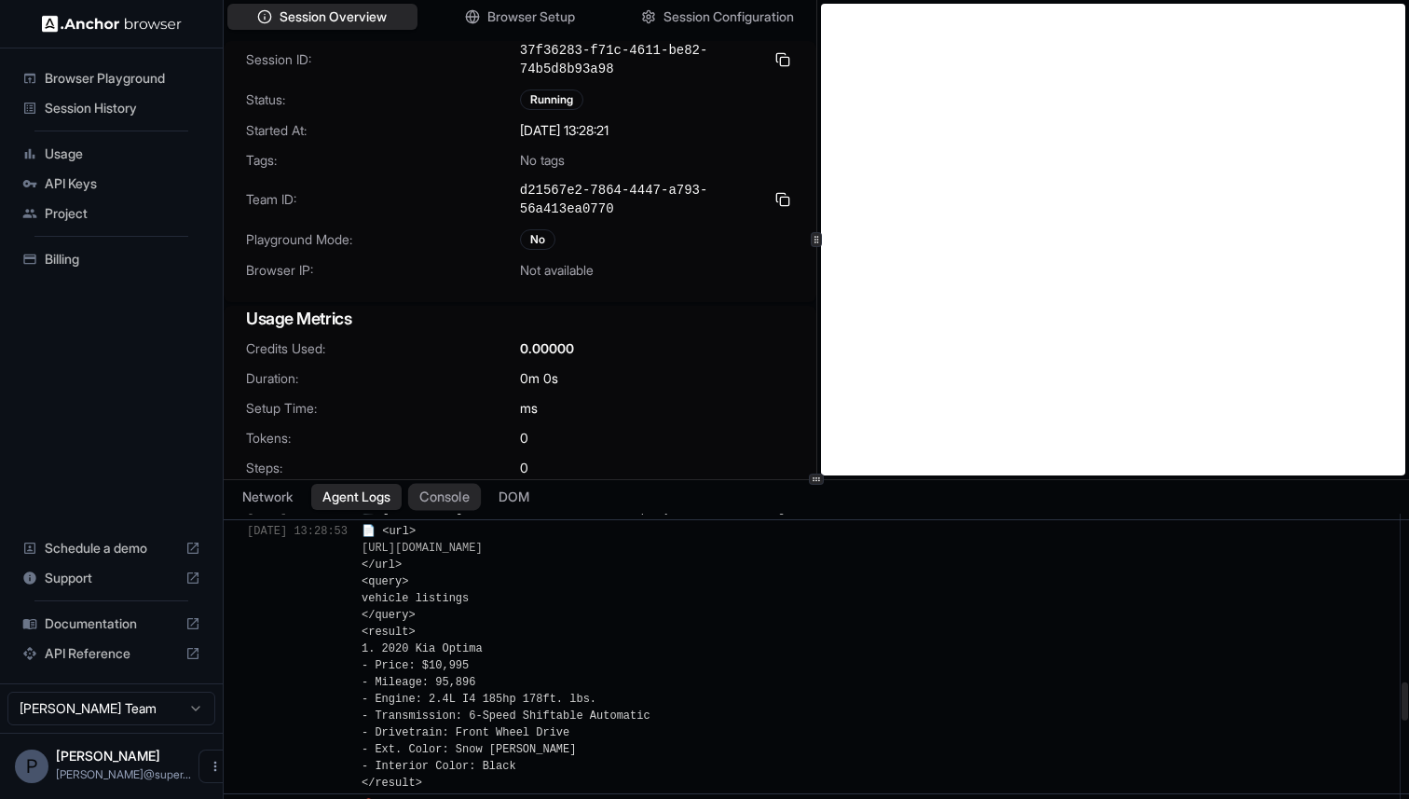
click at [447, 498] on button "Console" at bounding box center [444, 496] width 73 height 27
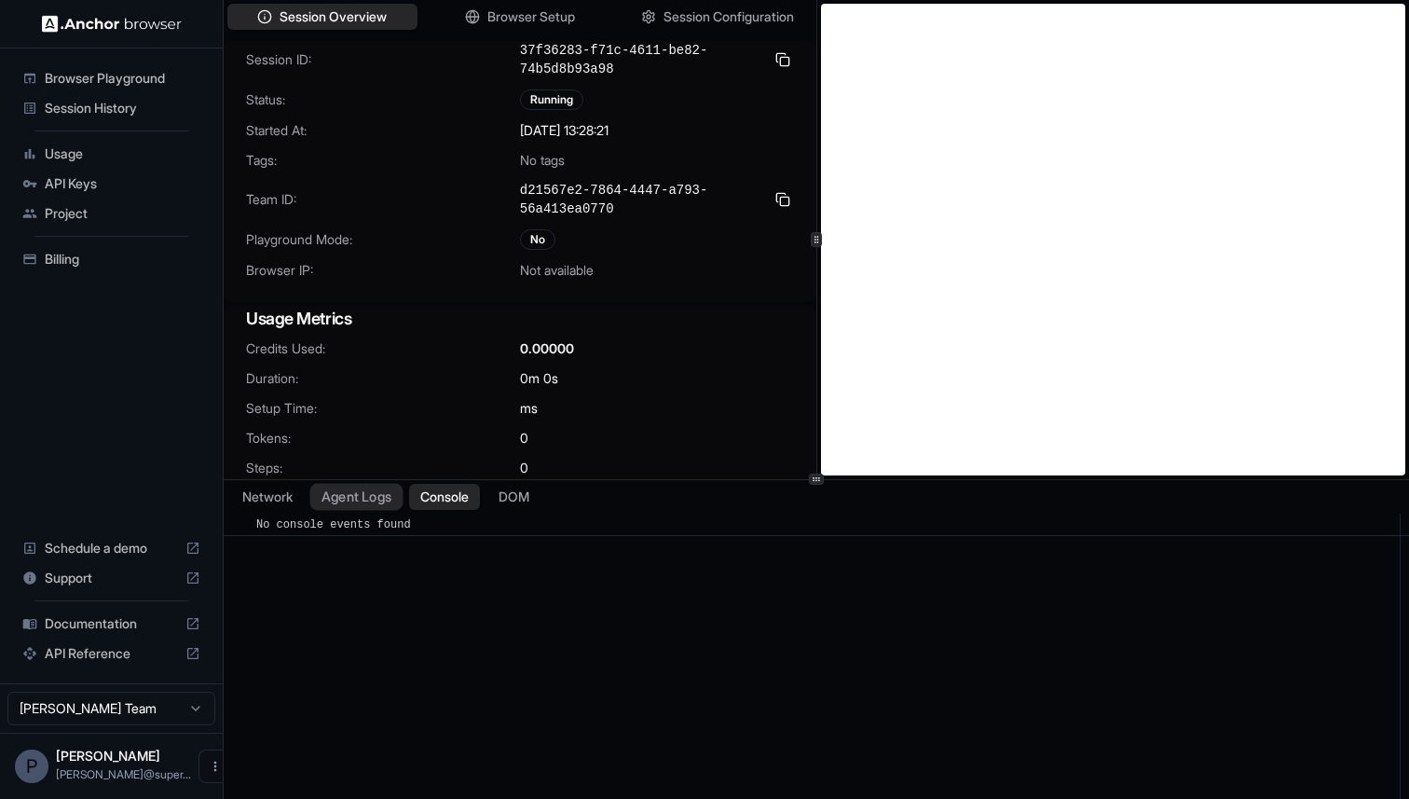
click at [386, 496] on button "Agent Logs" at bounding box center [356, 496] width 93 height 27
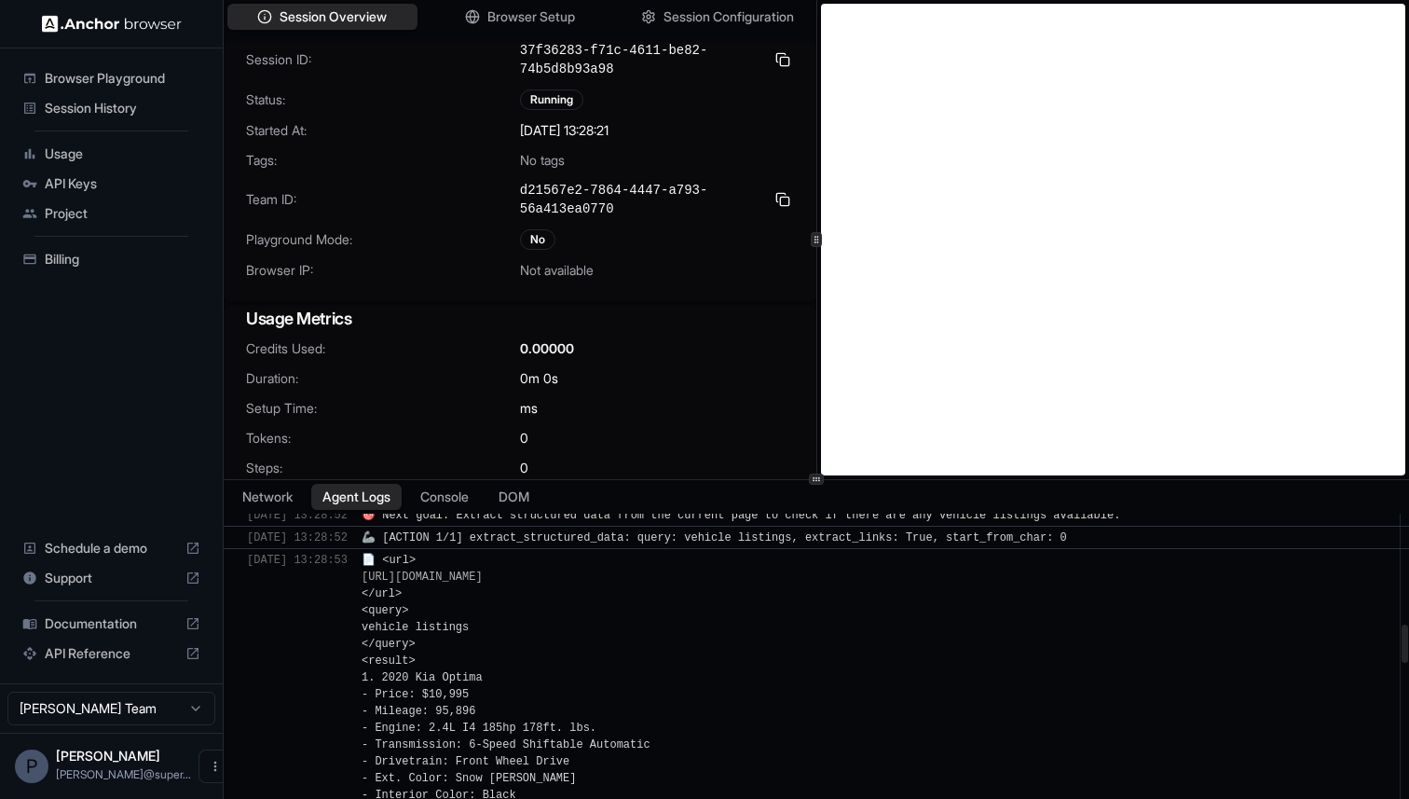
scroll to position [2269, 0]
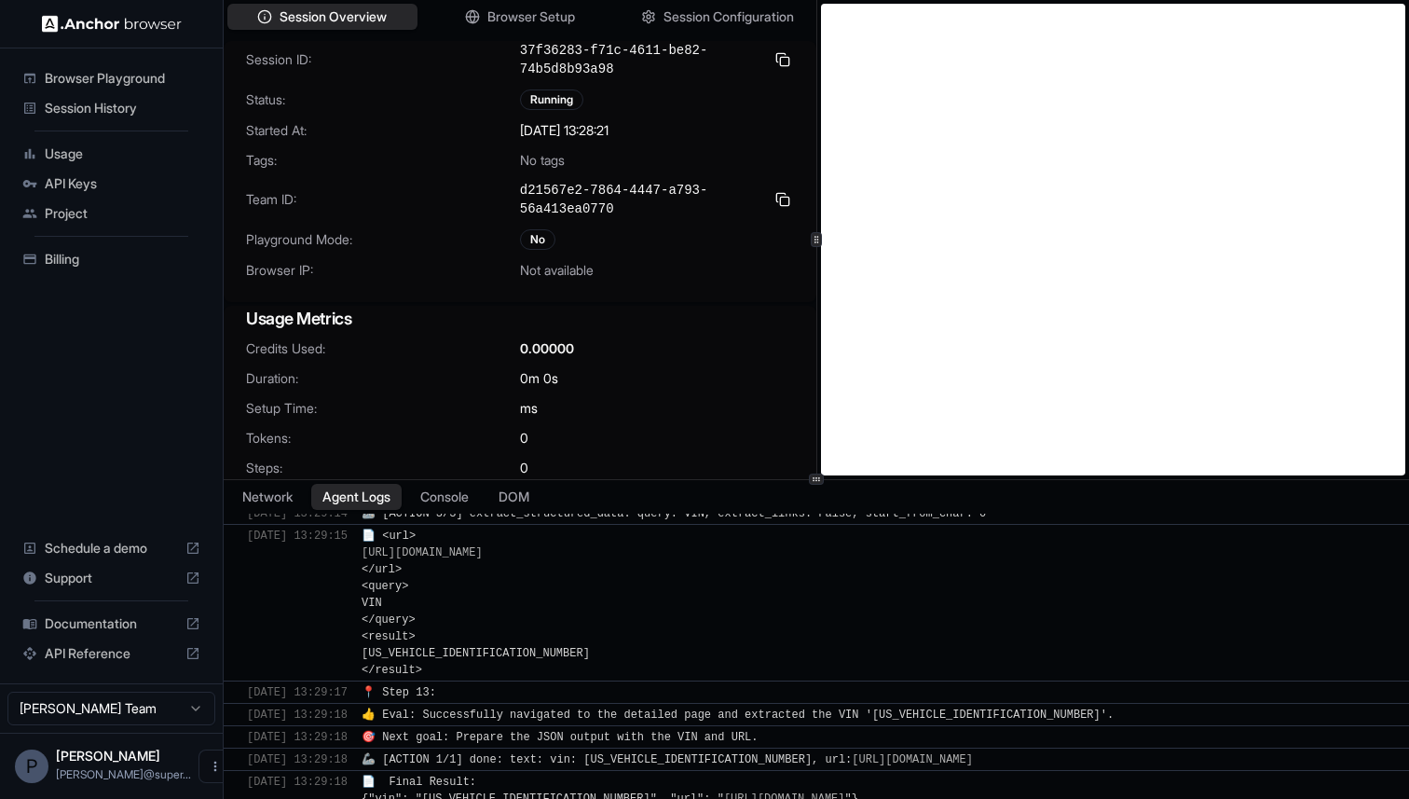
click at [103, 113] on span "Session History" at bounding box center [123, 108] width 156 height 19
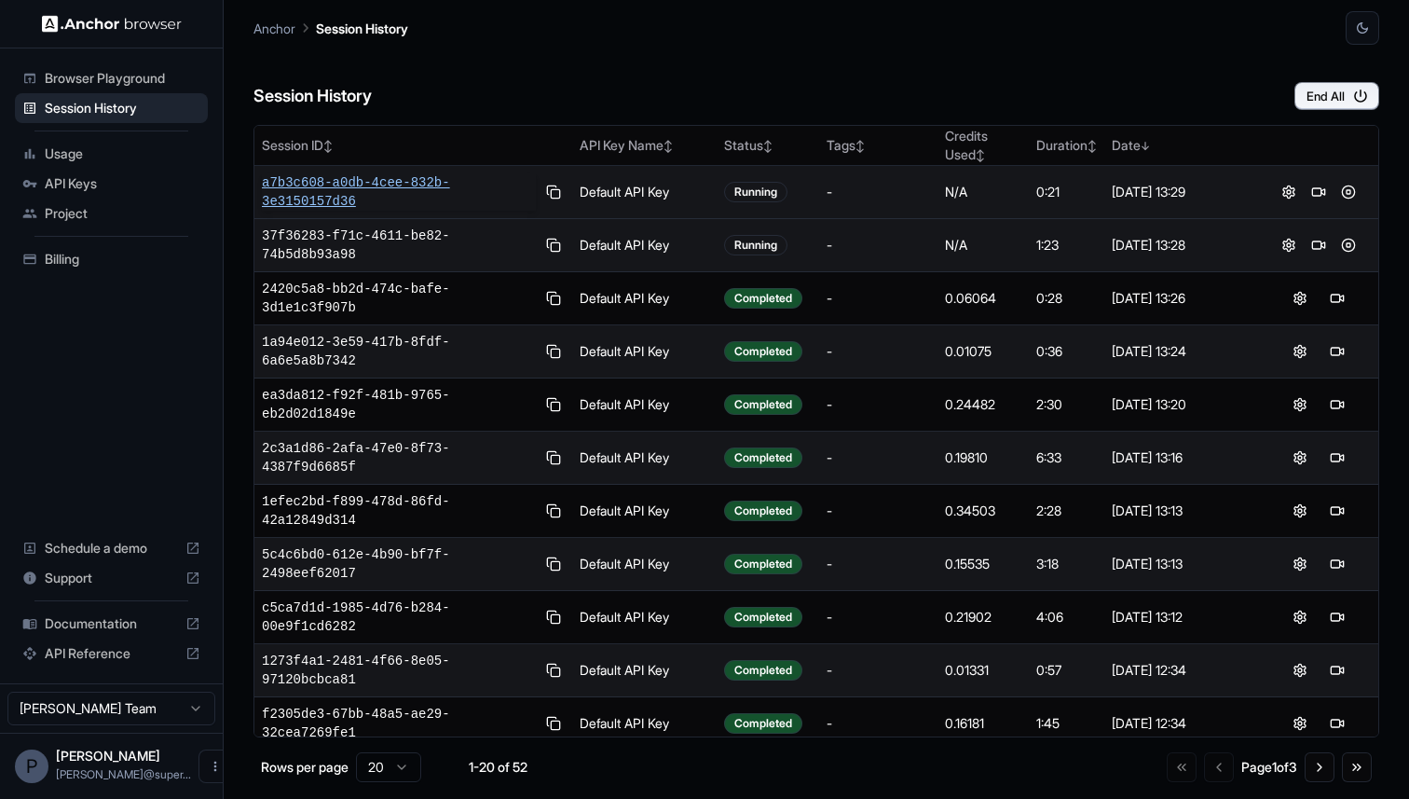
click at [368, 178] on span "a7b3c608-a0db-4cee-832b-3e3150157d36" at bounding box center [399, 191] width 274 height 37
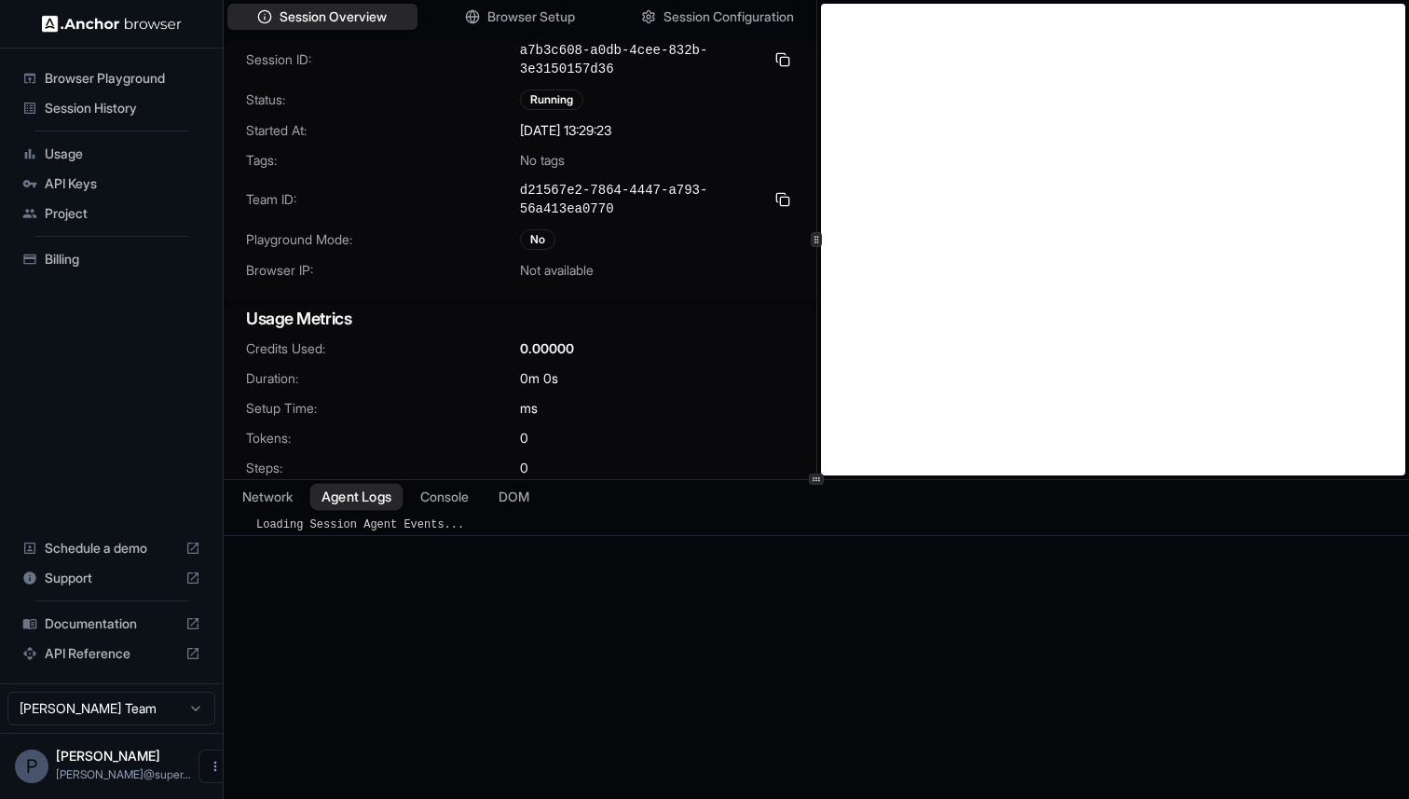
click at [381, 502] on button "Agent Logs" at bounding box center [356, 496] width 93 height 27
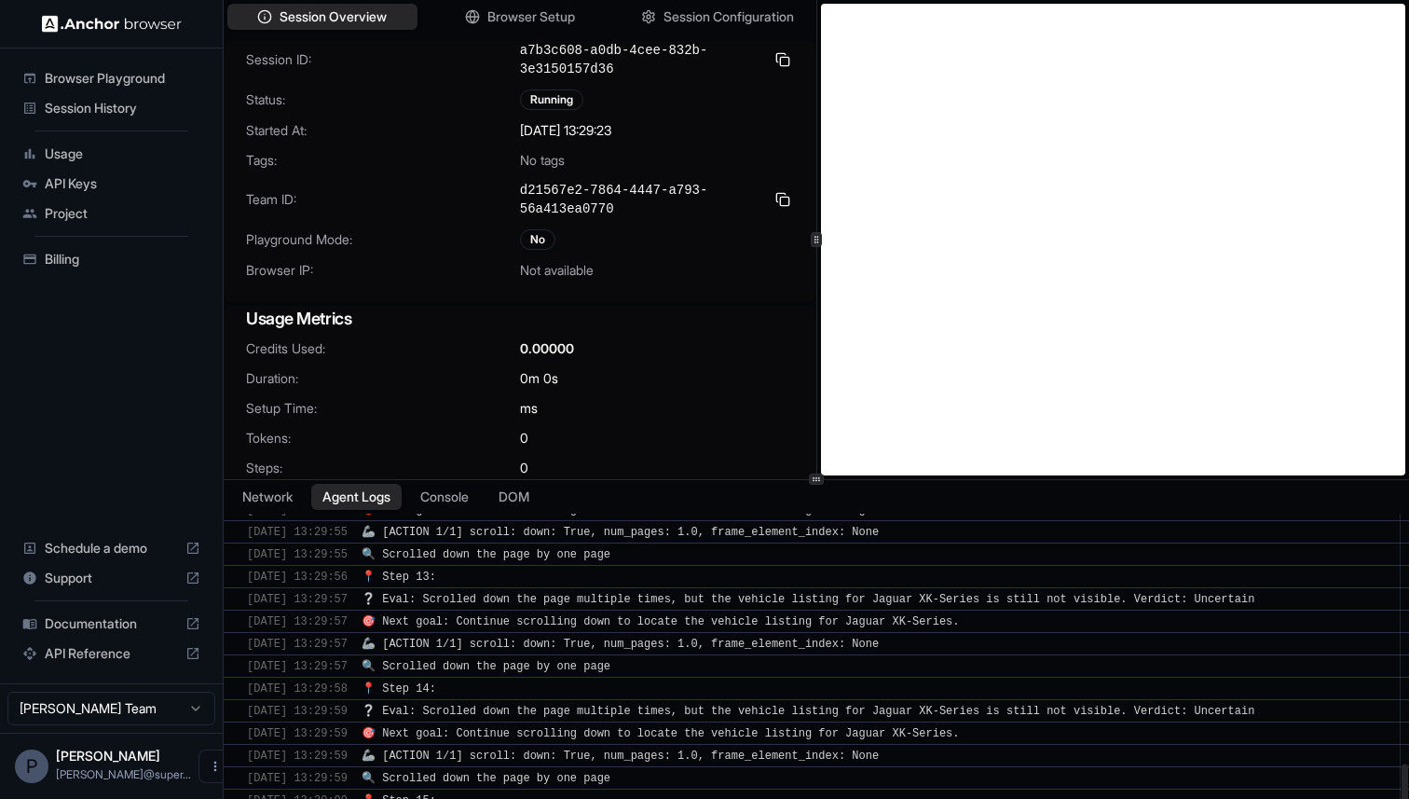
scroll to position [1576, 0]
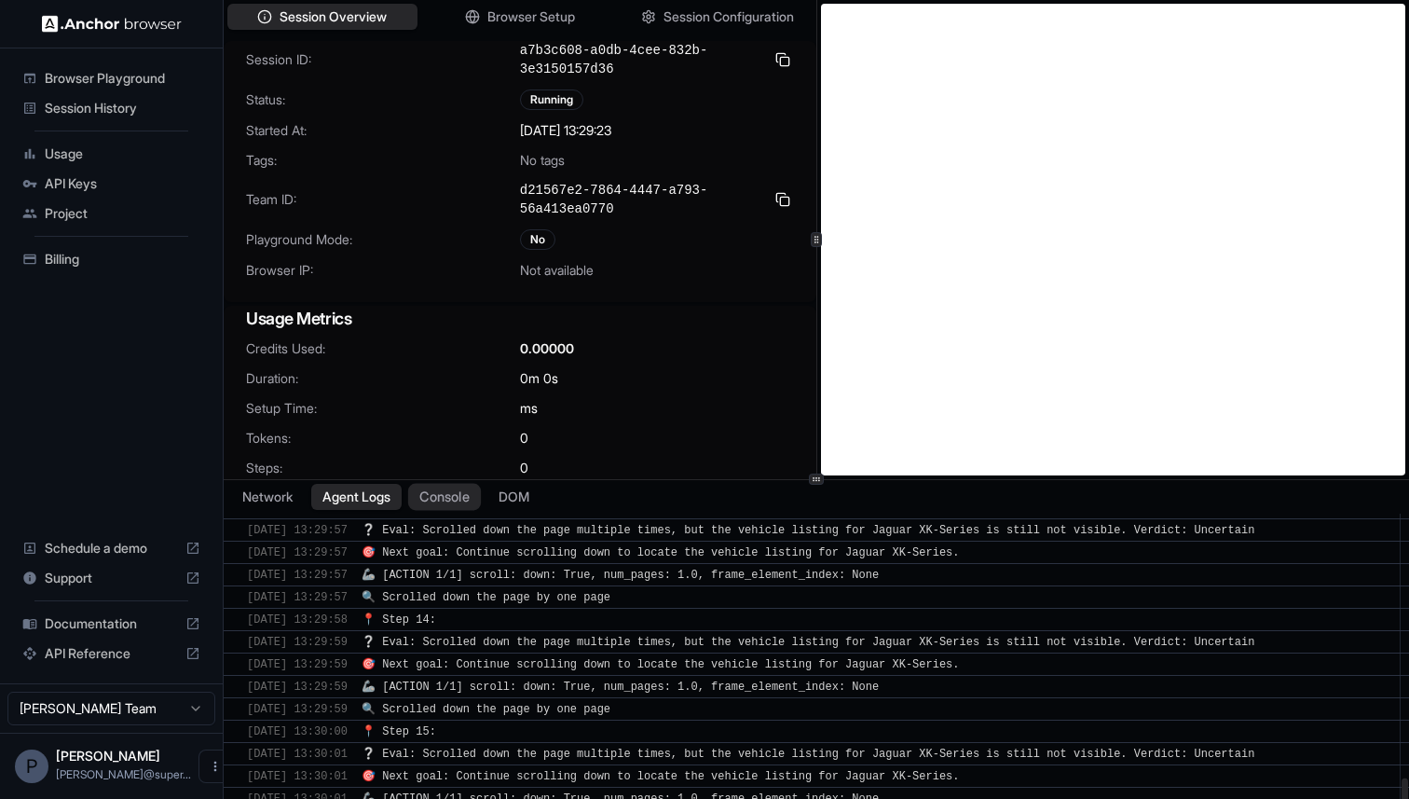
click at [434, 493] on button "Console" at bounding box center [444, 496] width 73 height 27
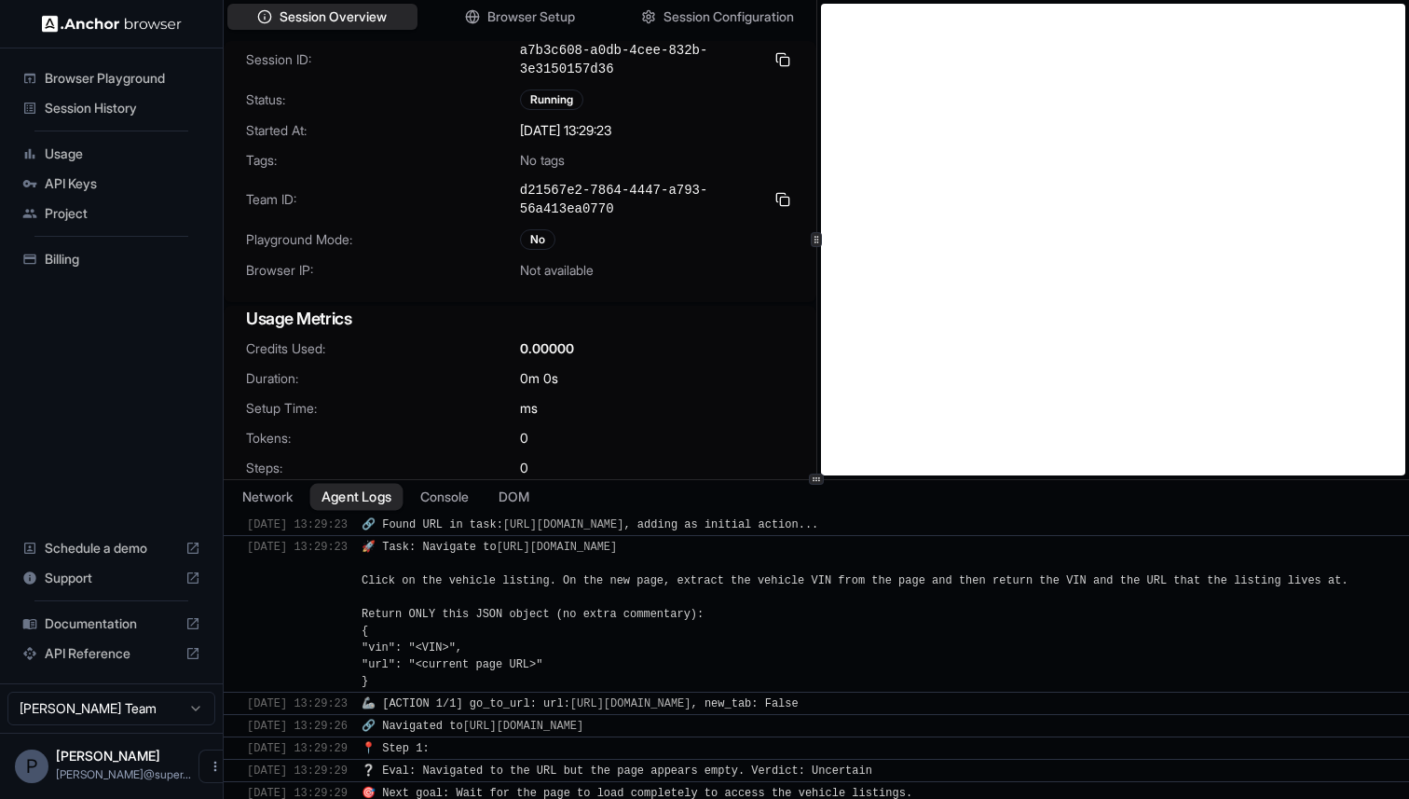
click at [380, 499] on button "Agent Logs" at bounding box center [356, 496] width 93 height 27
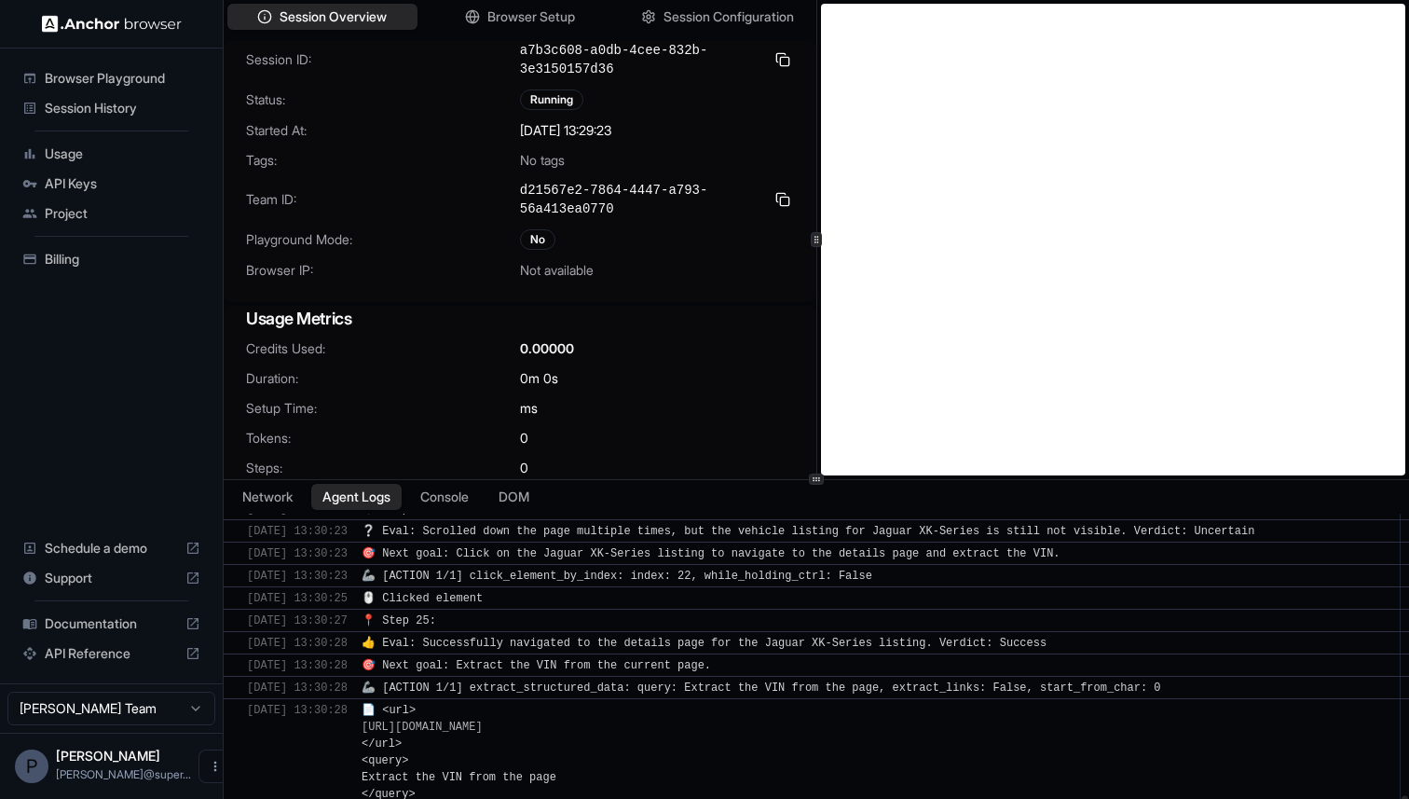
scroll to position [2828, 0]
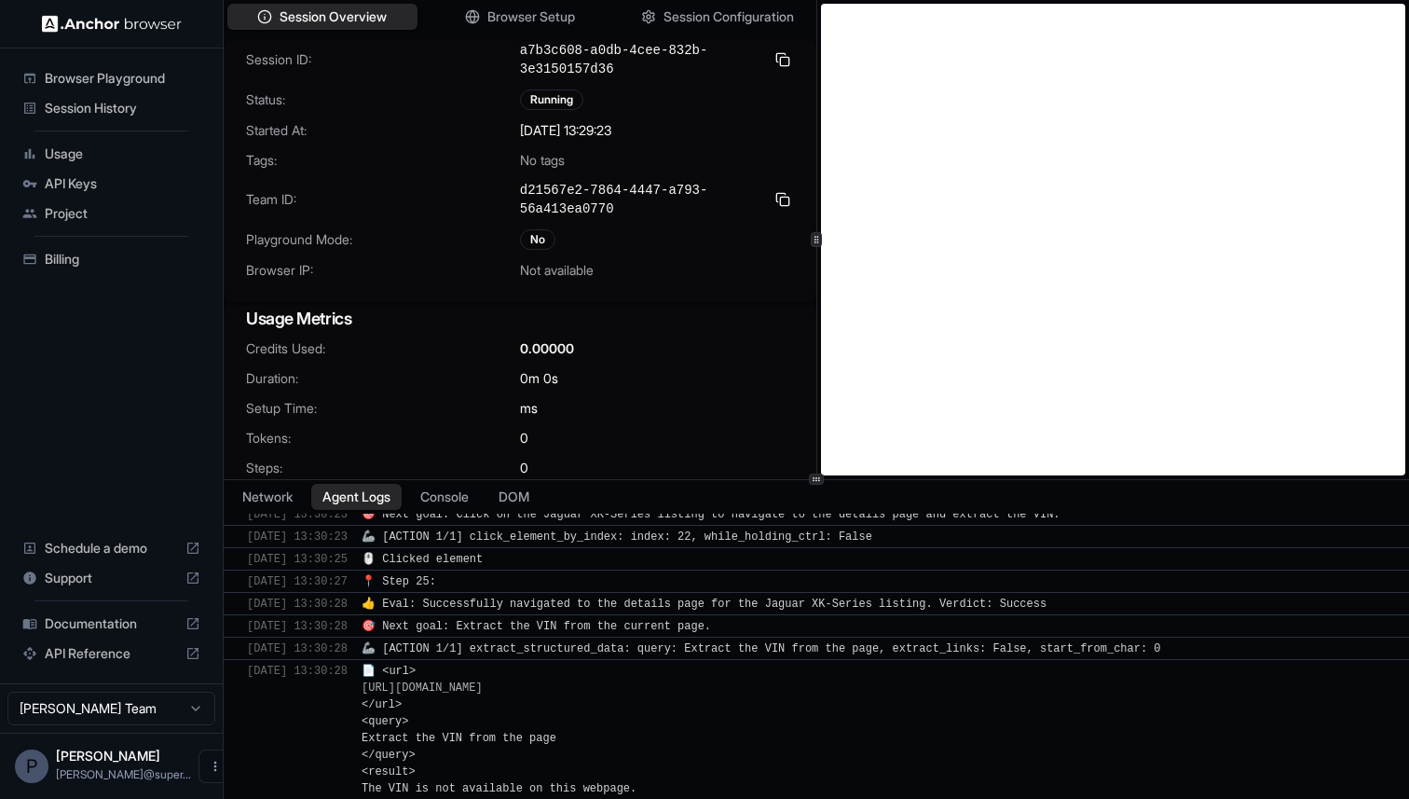
click at [81, 110] on span "Session History" at bounding box center [123, 108] width 156 height 19
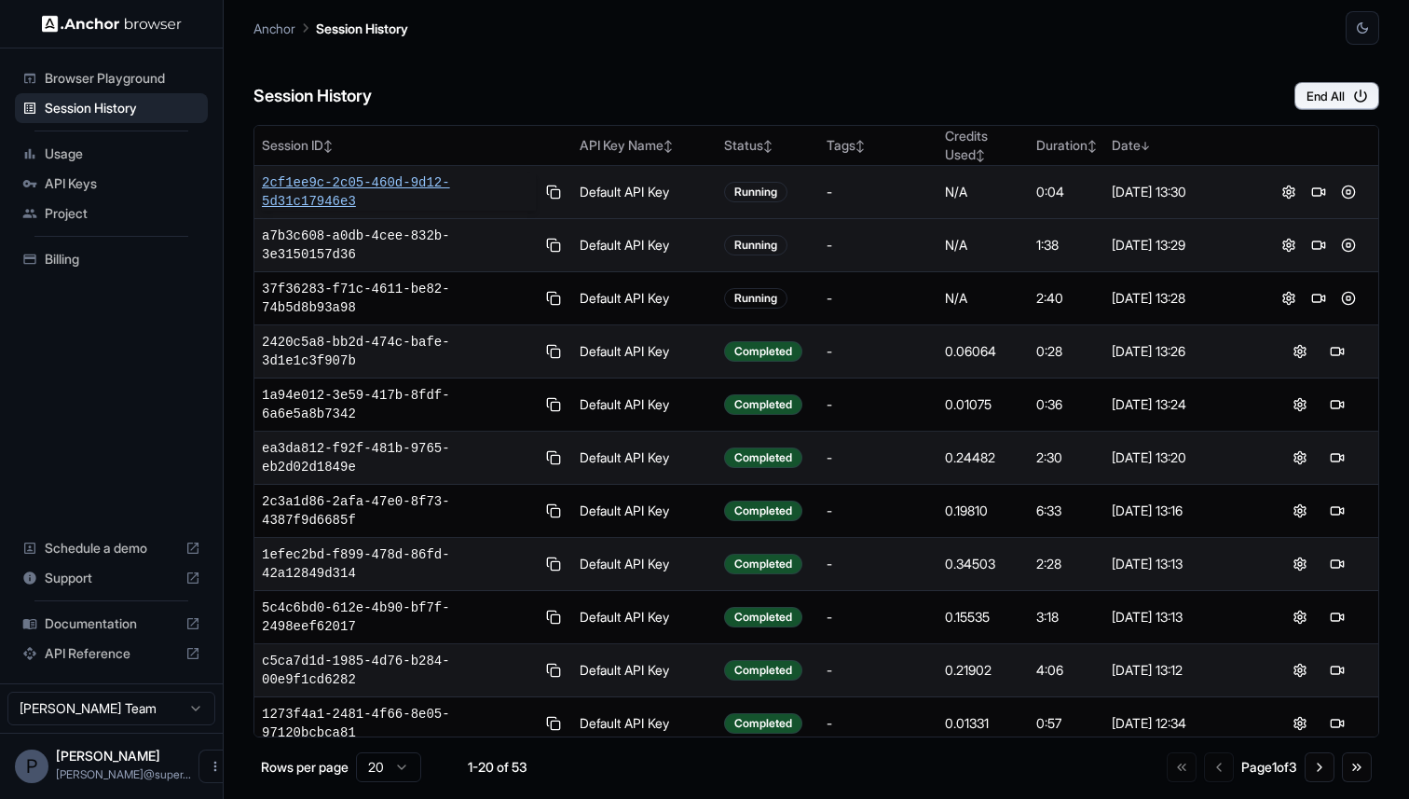
click at [341, 182] on span "2cf1ee9c-2c05-460d-9d12-5d31c17946e3" at bounding box center [399, 191] width 274 height 37
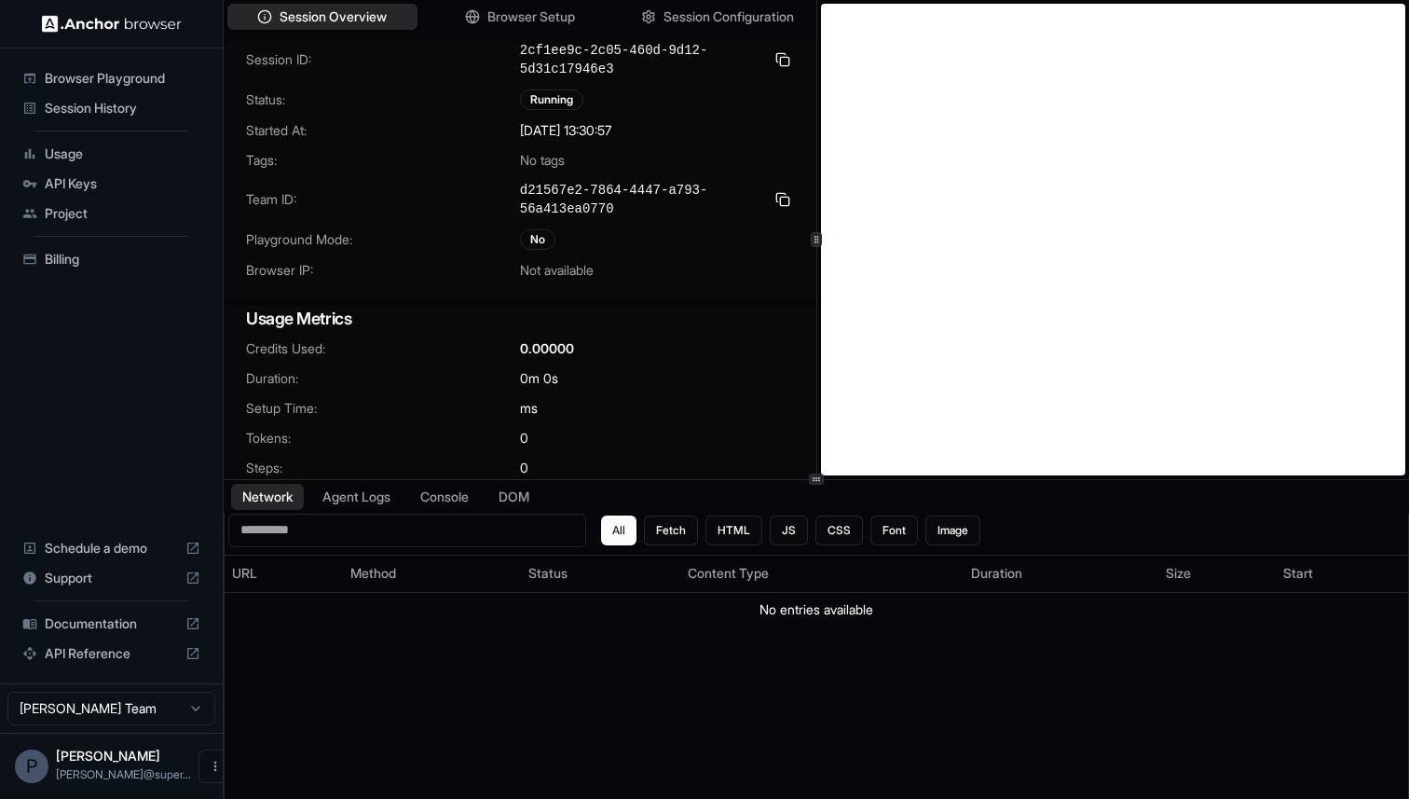
click at [110, 106] on span "Session History" at bounding box center [123, 108] width 156 height 19
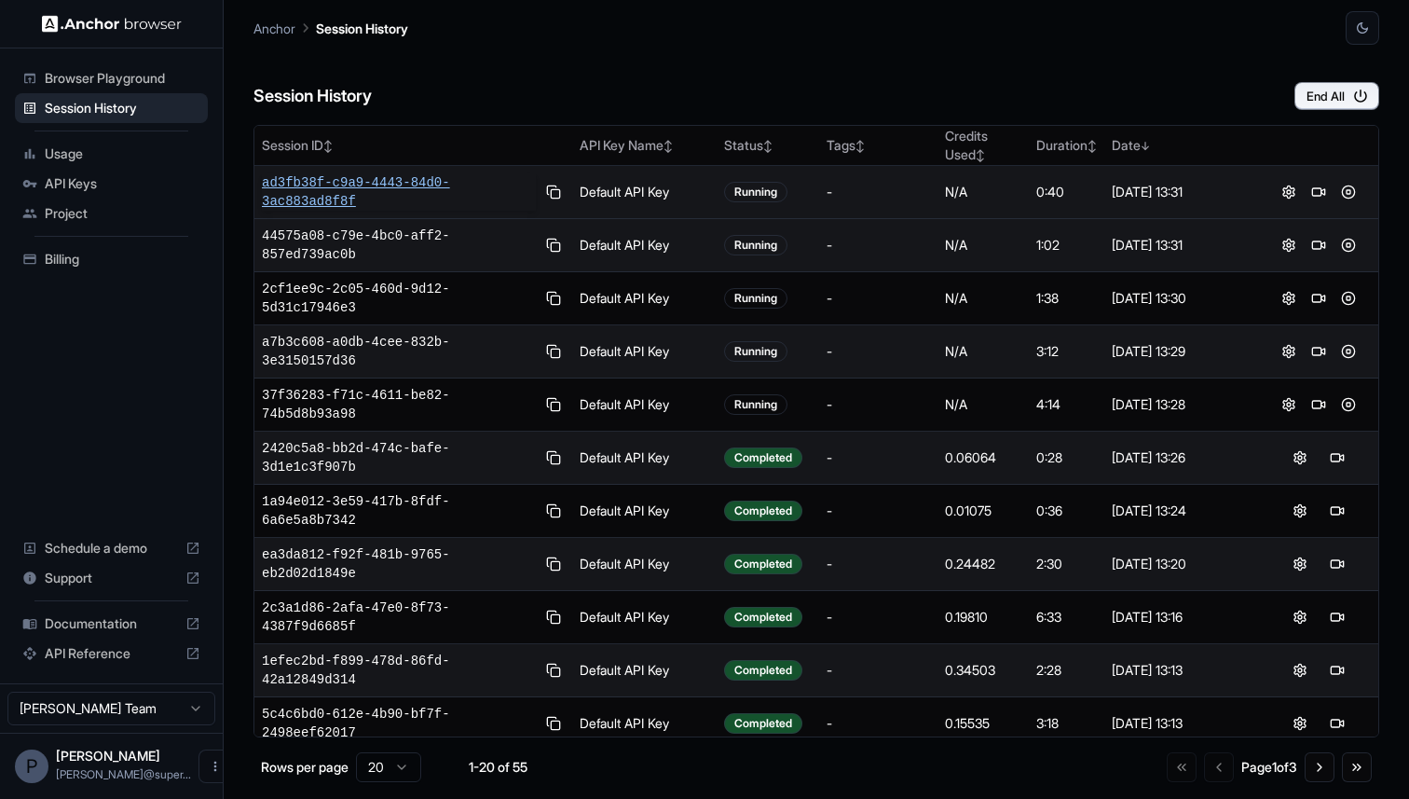
click at [364, 182] on span "ad3fb38f-c9a9-4443-84d0-3ac883ad8f8f" at bounding box center [399, 191] width 274 height 37
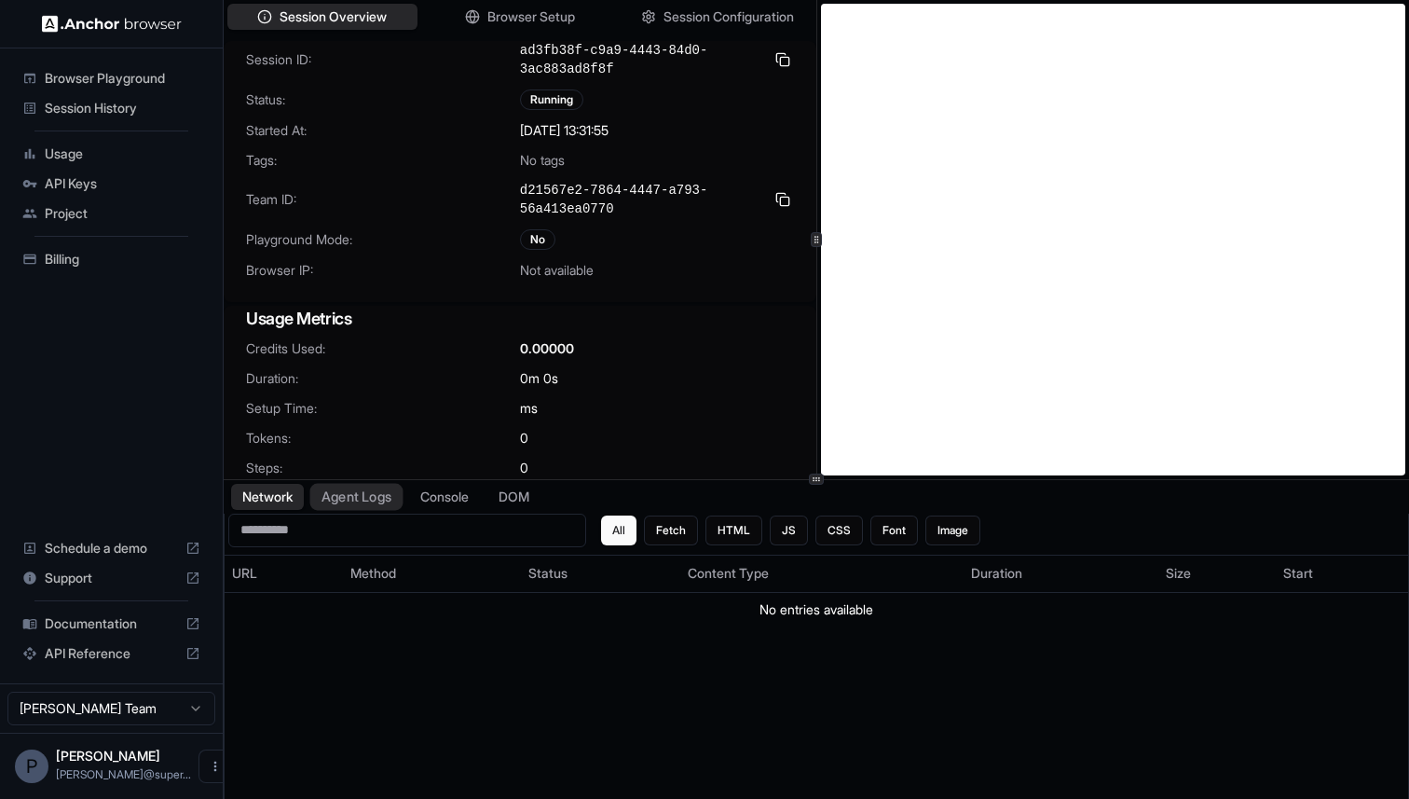
click at [376, 487] on button "Agent Logs" at bounding box center [356, 496] width 93 height 27
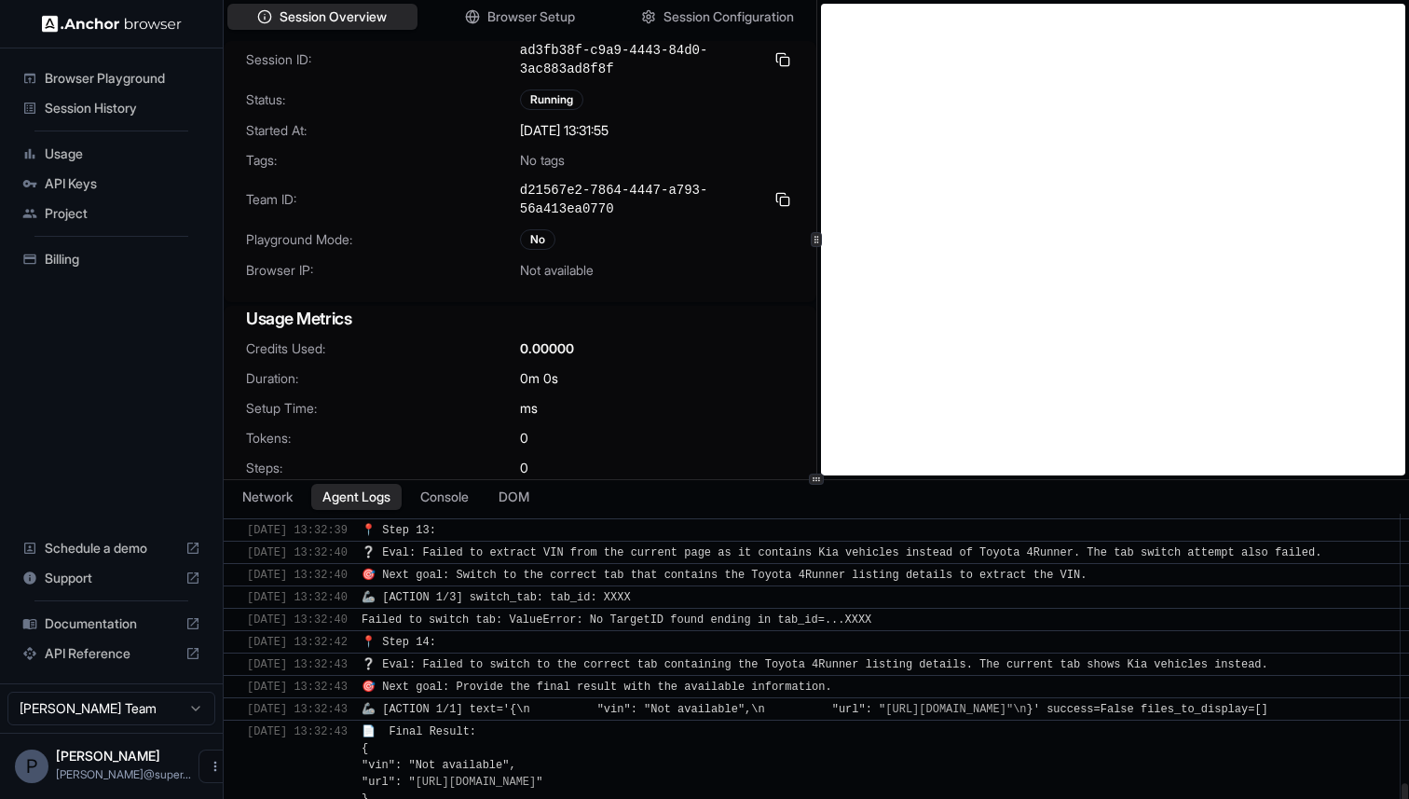
scroll to position [2157, 0]
click at [100, 103] on span "Session History" at bounding box center [123, 108] width 156 height 19
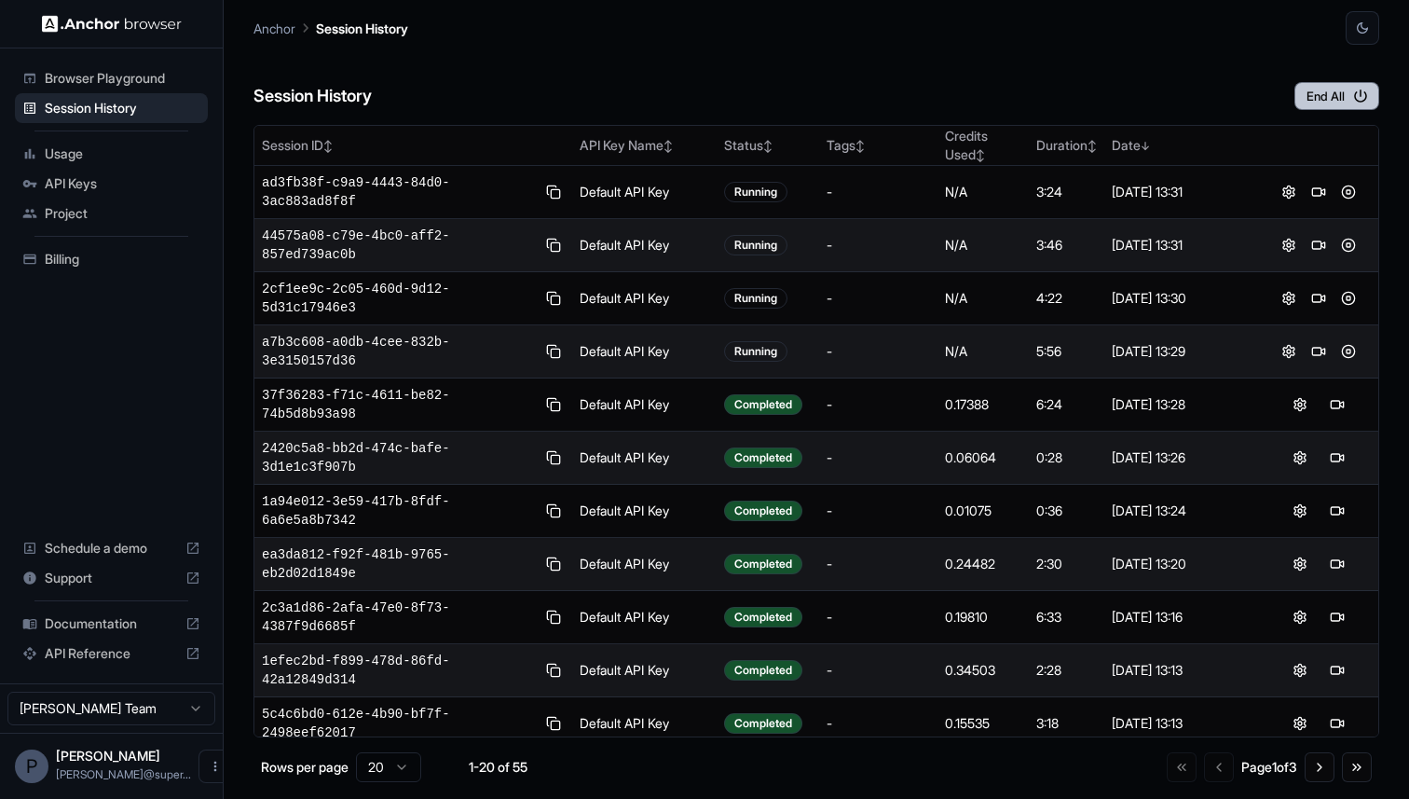
click at [1348, 91] on button "End All" at bounding box center [1336, 96] width 85 height 28
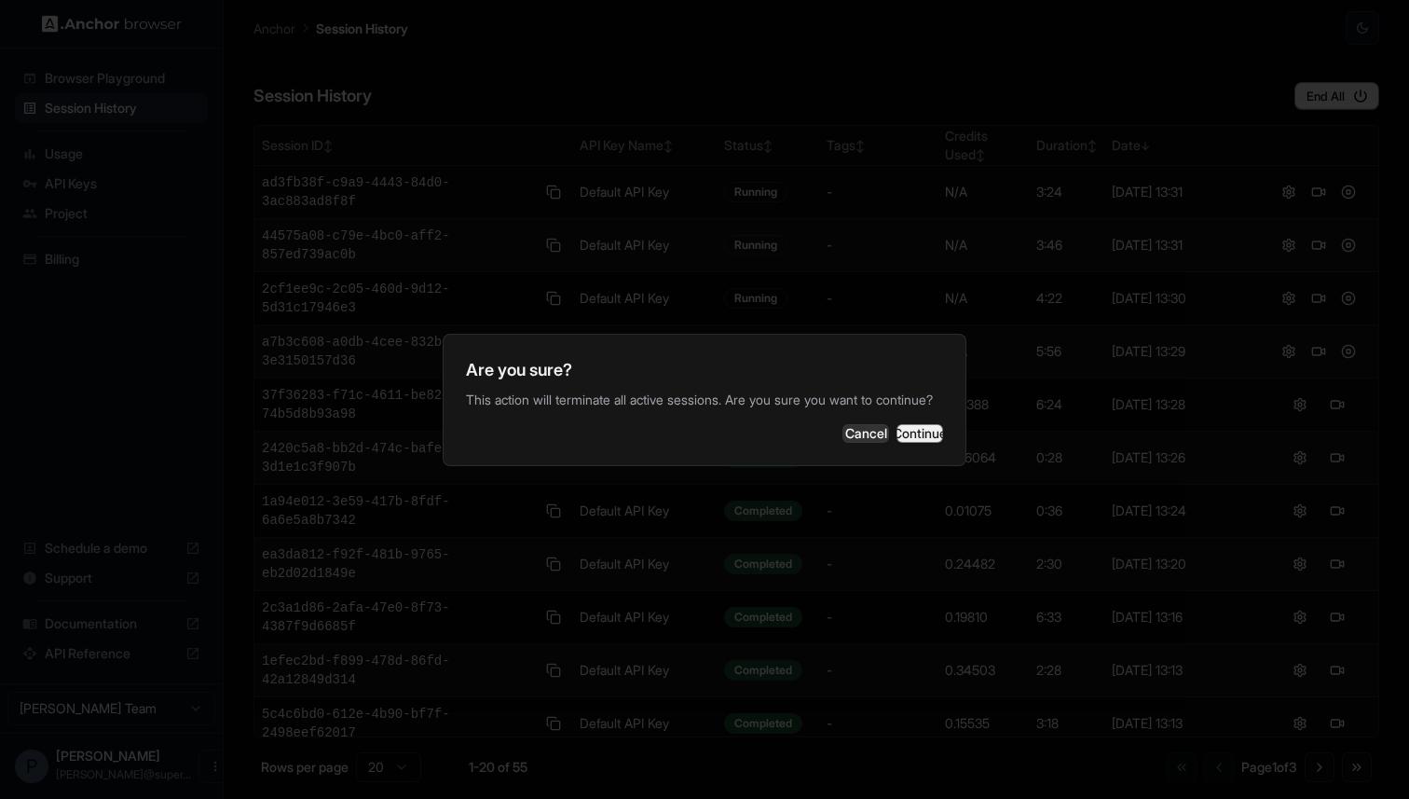
click at [917, 443] on button "Continue" at bounding box center [919, 433] width 47 height 19
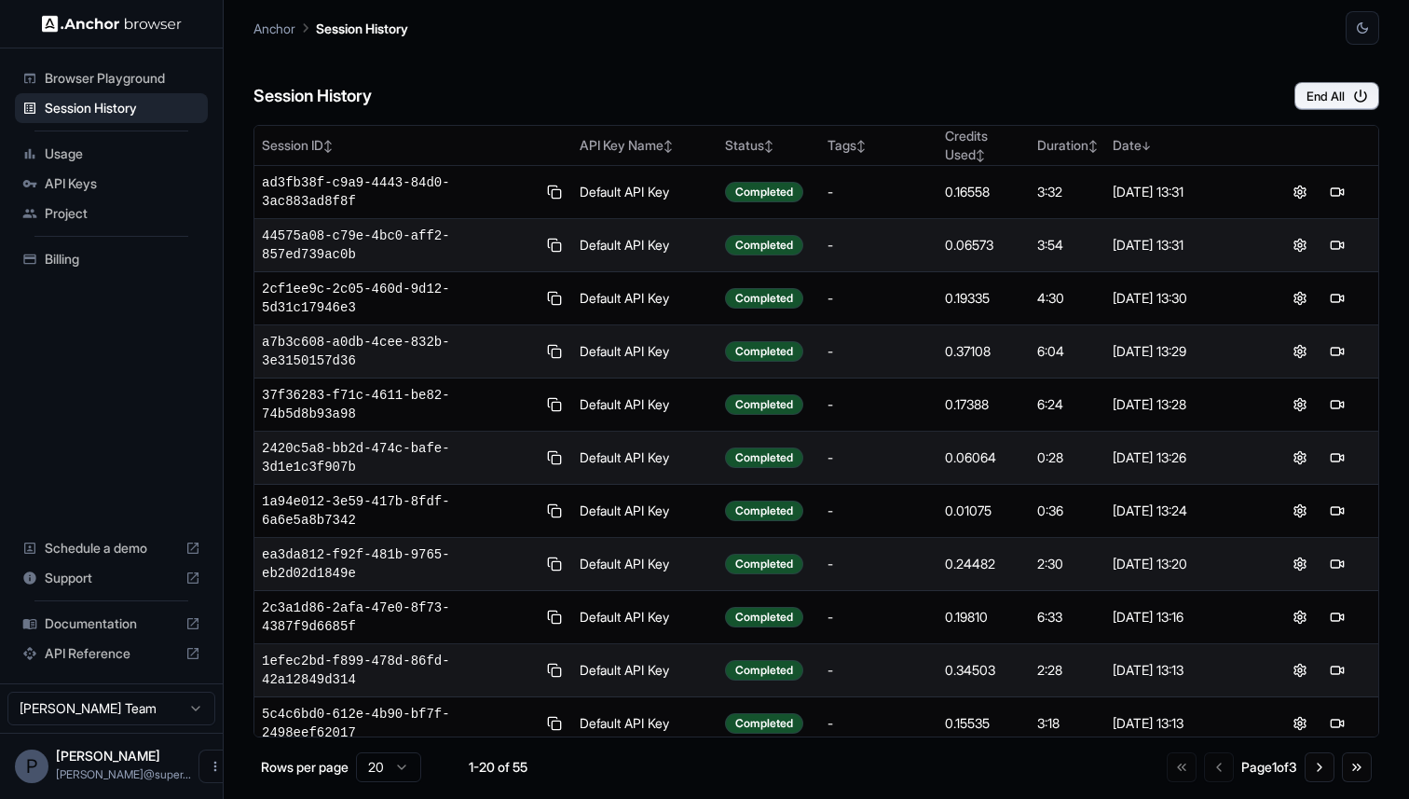
click at [42, 254] on div "Billing" at bounding box center [111, 259] width 193 height 30
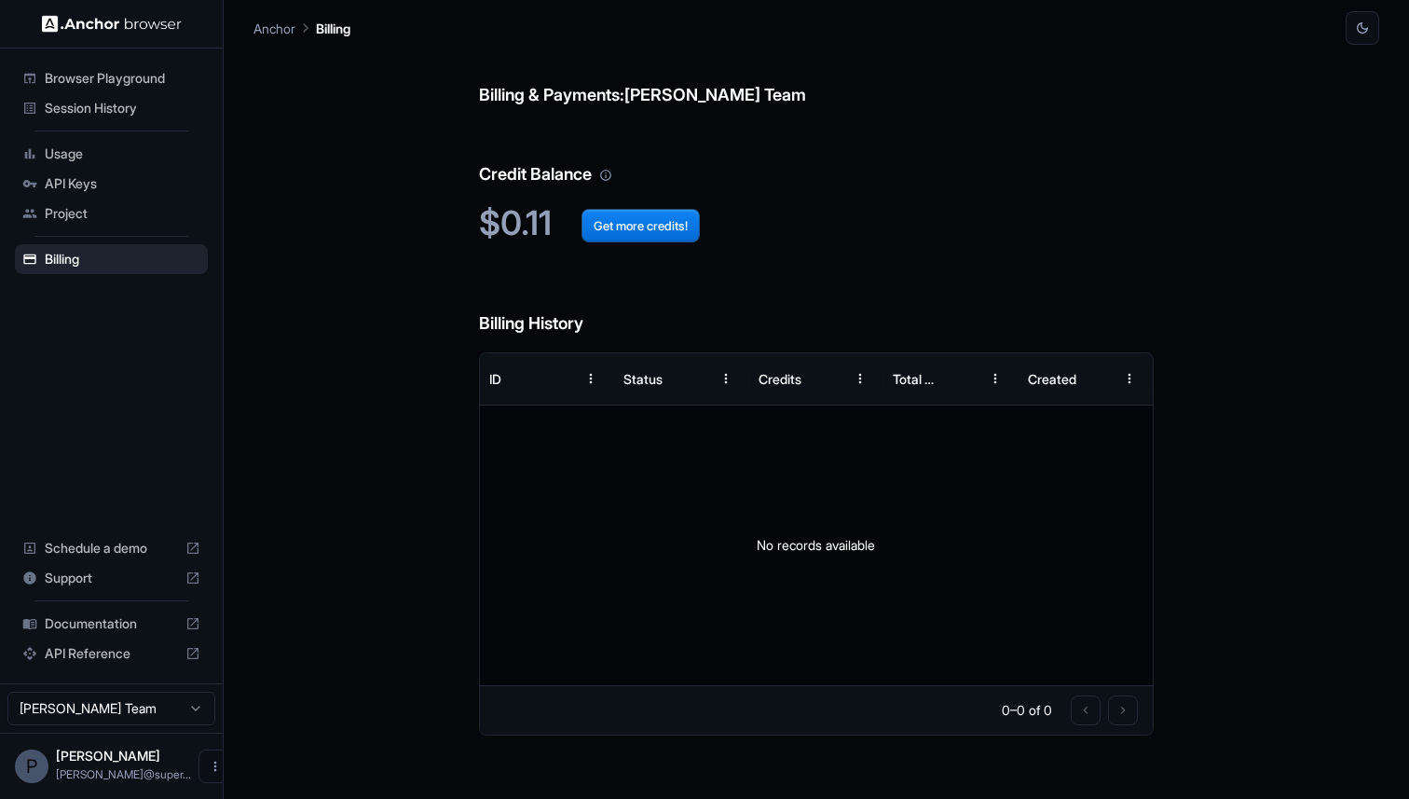
click at [70, 161] on span "Usage" at bounding box center [123, 153] width 156 height 19
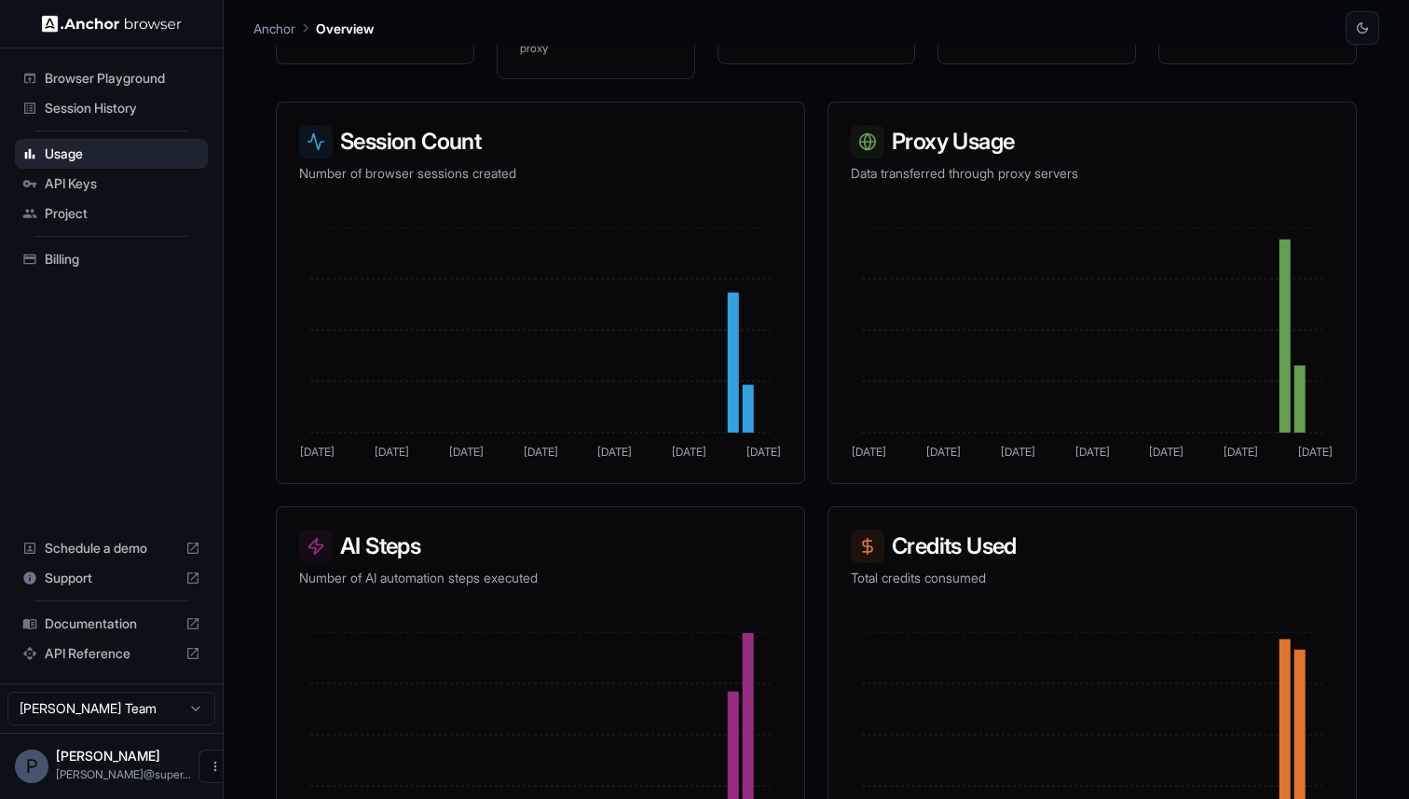
scroll to position [352, 0]
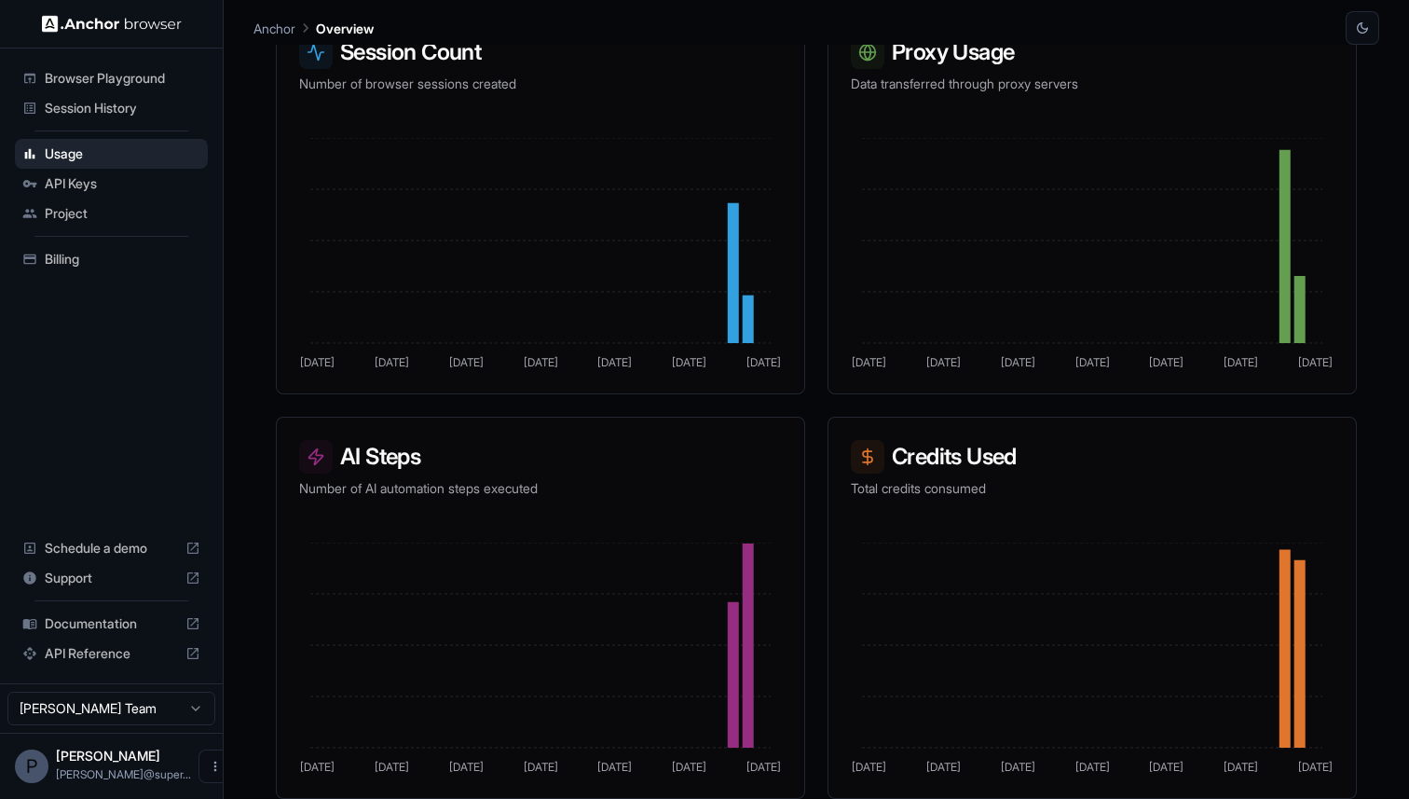
click at [73, 253] on span "Billing" at bounding box center [123, 259] width 156 height 19
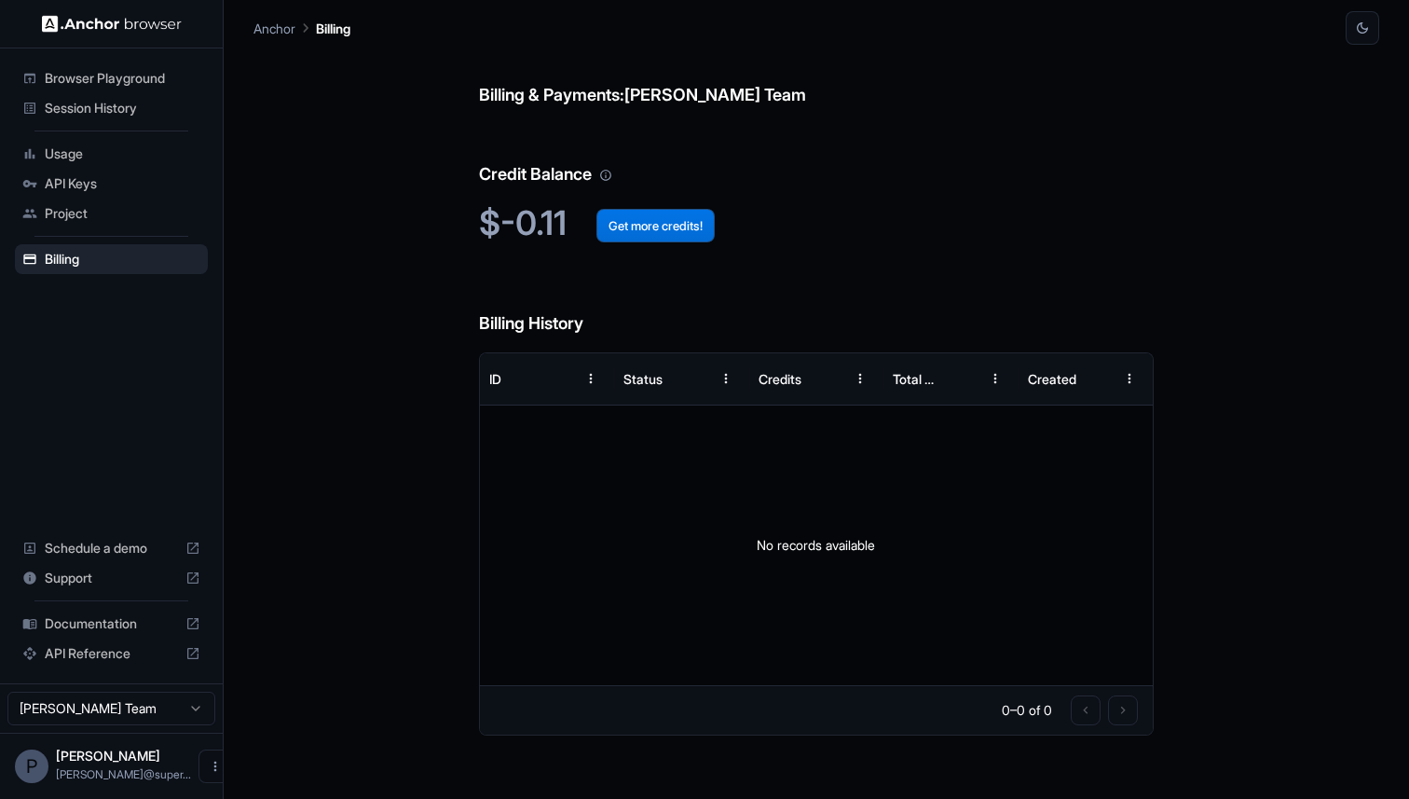
click at [674, 227] on button "Get more credits!" at bounding box center [655, 226] width 118 height 34
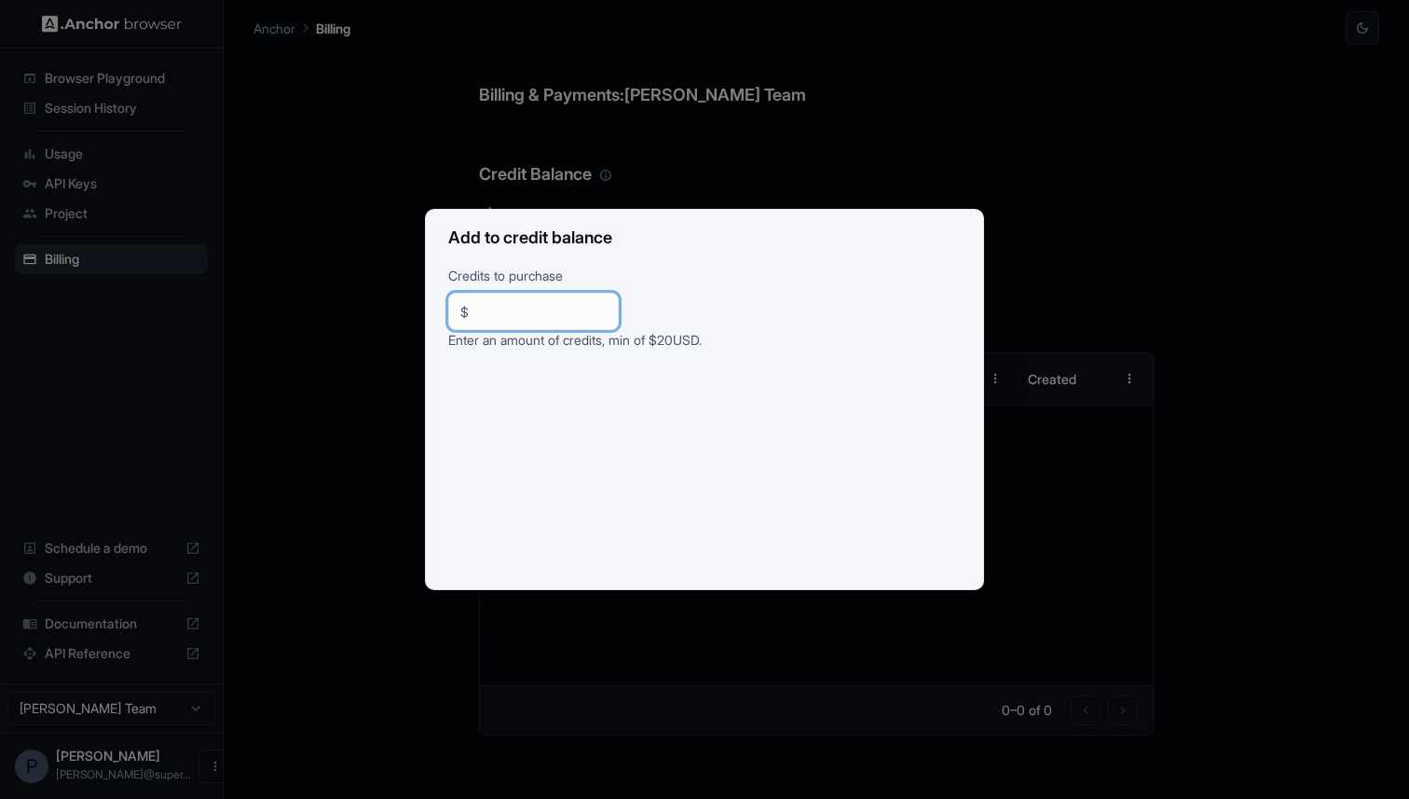
click at [530, 316] on input "**" at bounding box center [541, 311] width 130 height 19
type input "**"
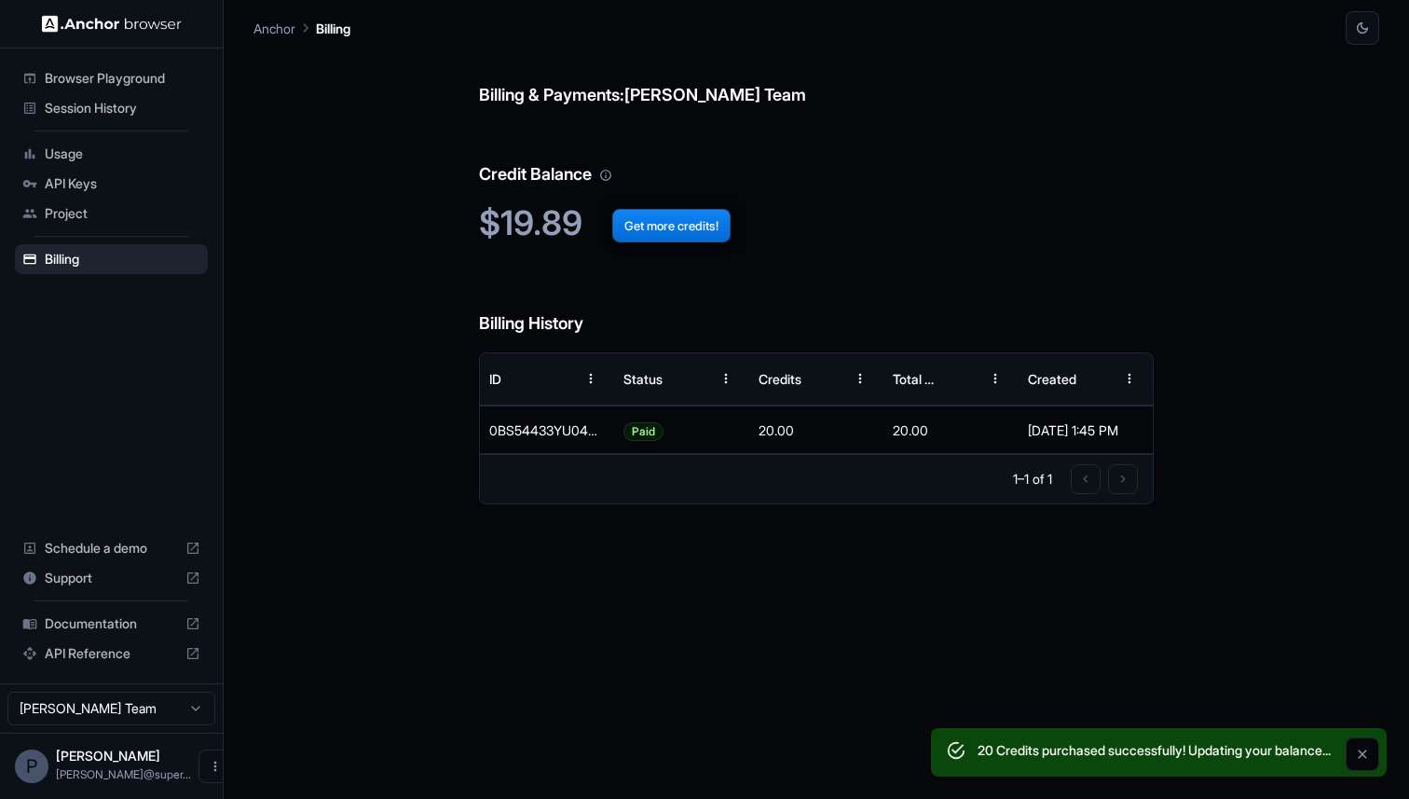
click at [1362, 752] on icon "Close" at bounding box center [1362, 753] width 15 height 15
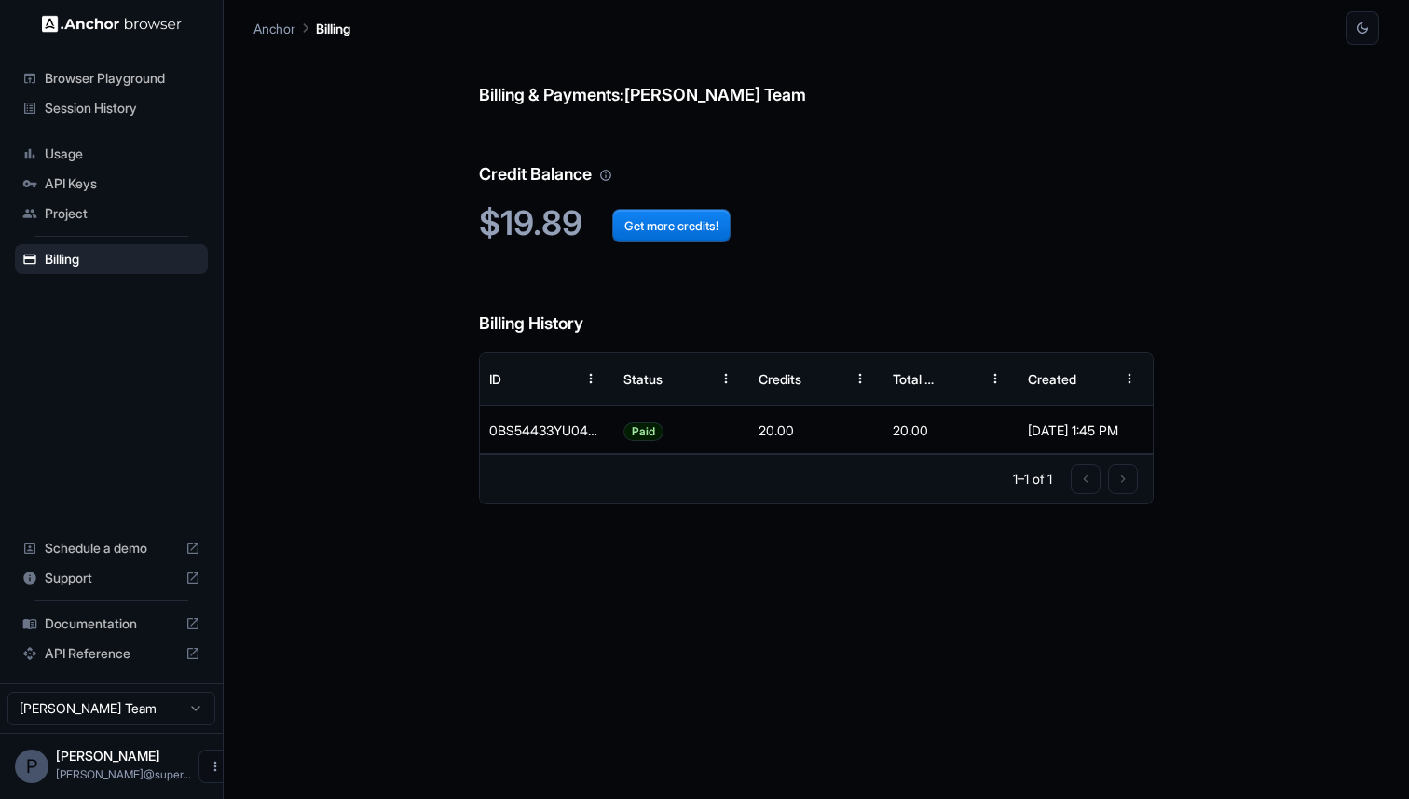
click at [118, 106] on span "Session History" at bounding box center [123, 108] width 156 height 19
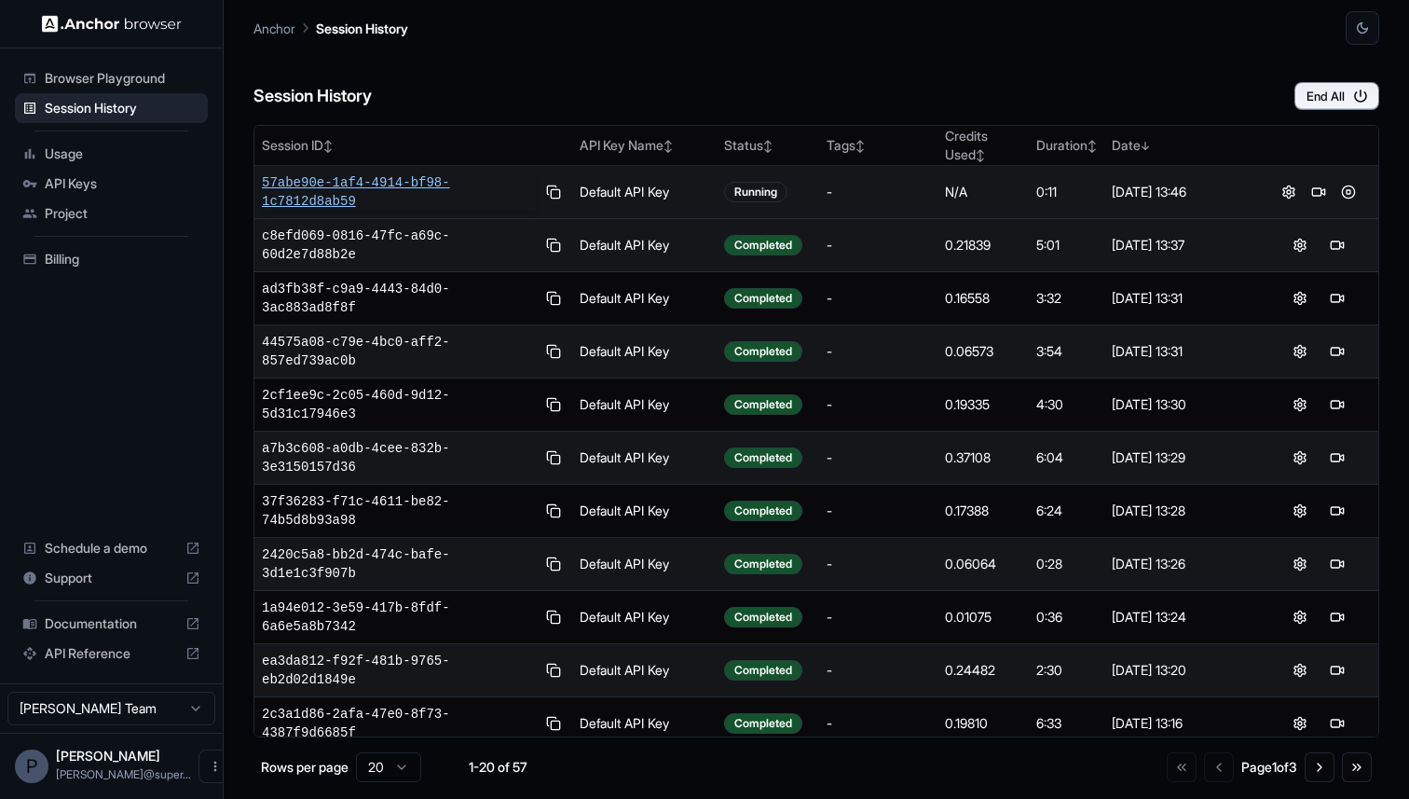
click at [389, 181] on span "57abe90e-1af4-4914-bf98-1c7812d8ab59" at bounding box center [399, 191] width 274 height 37
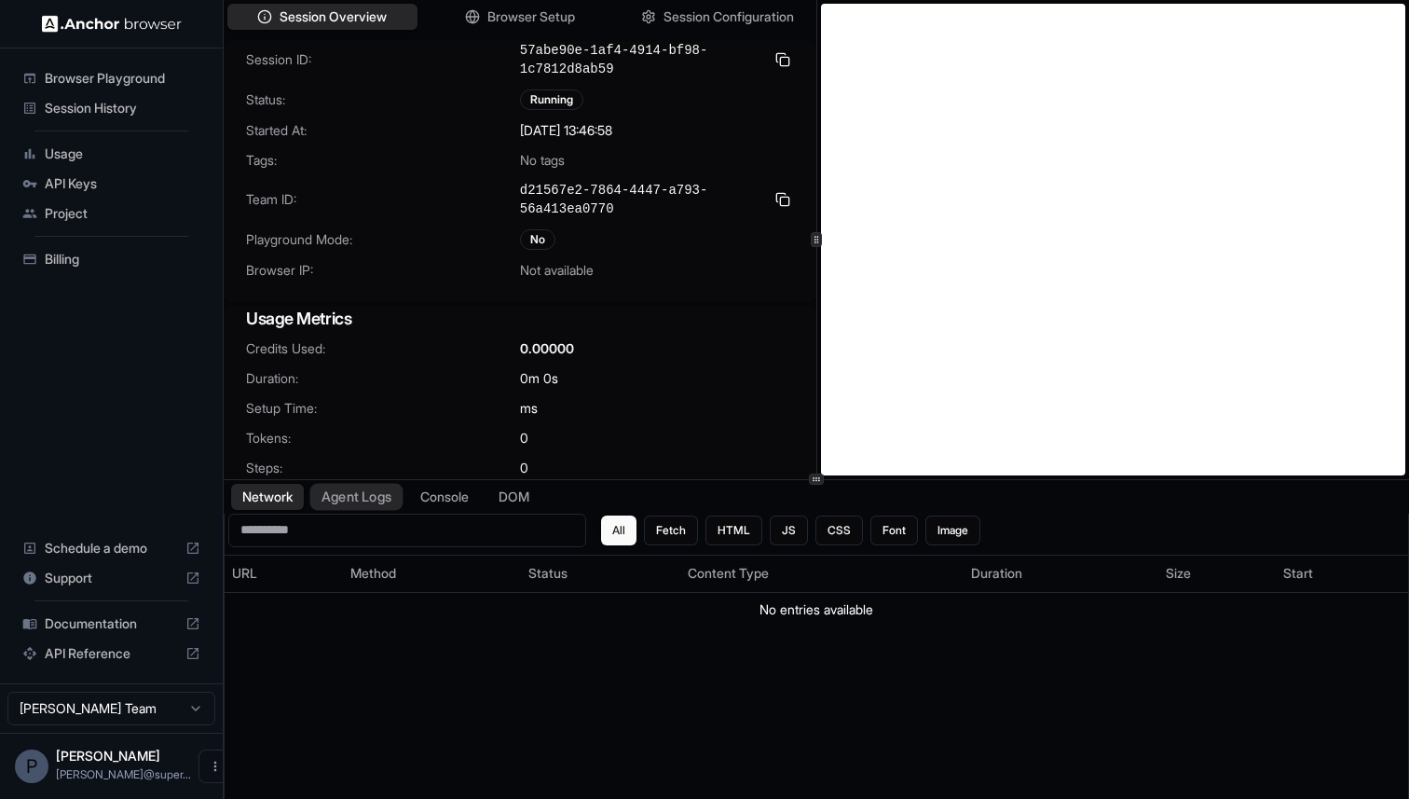
click at [350, 498] on button "Agent Logs" at bounding box center [356, 496] width 93 height 27
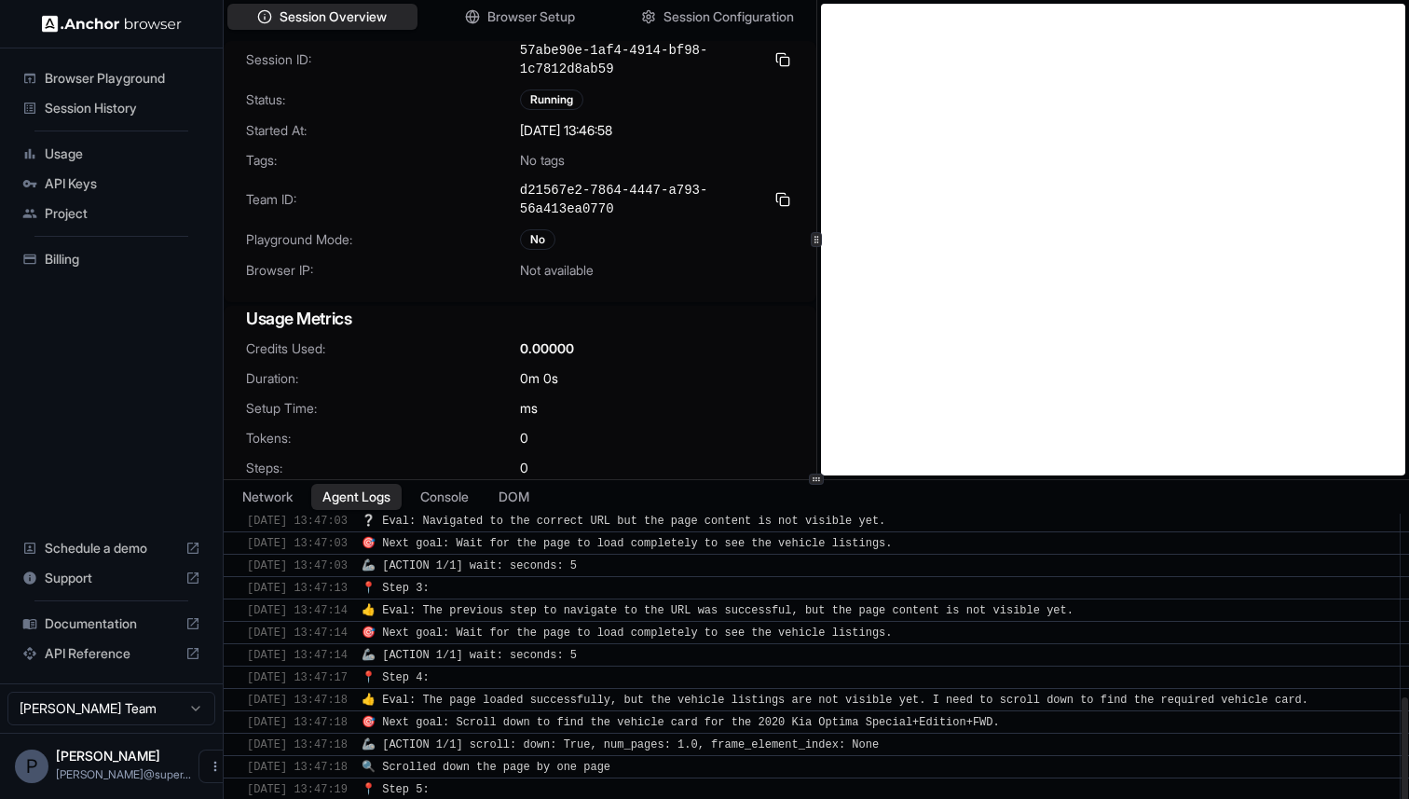
scroll to position [553, 0]
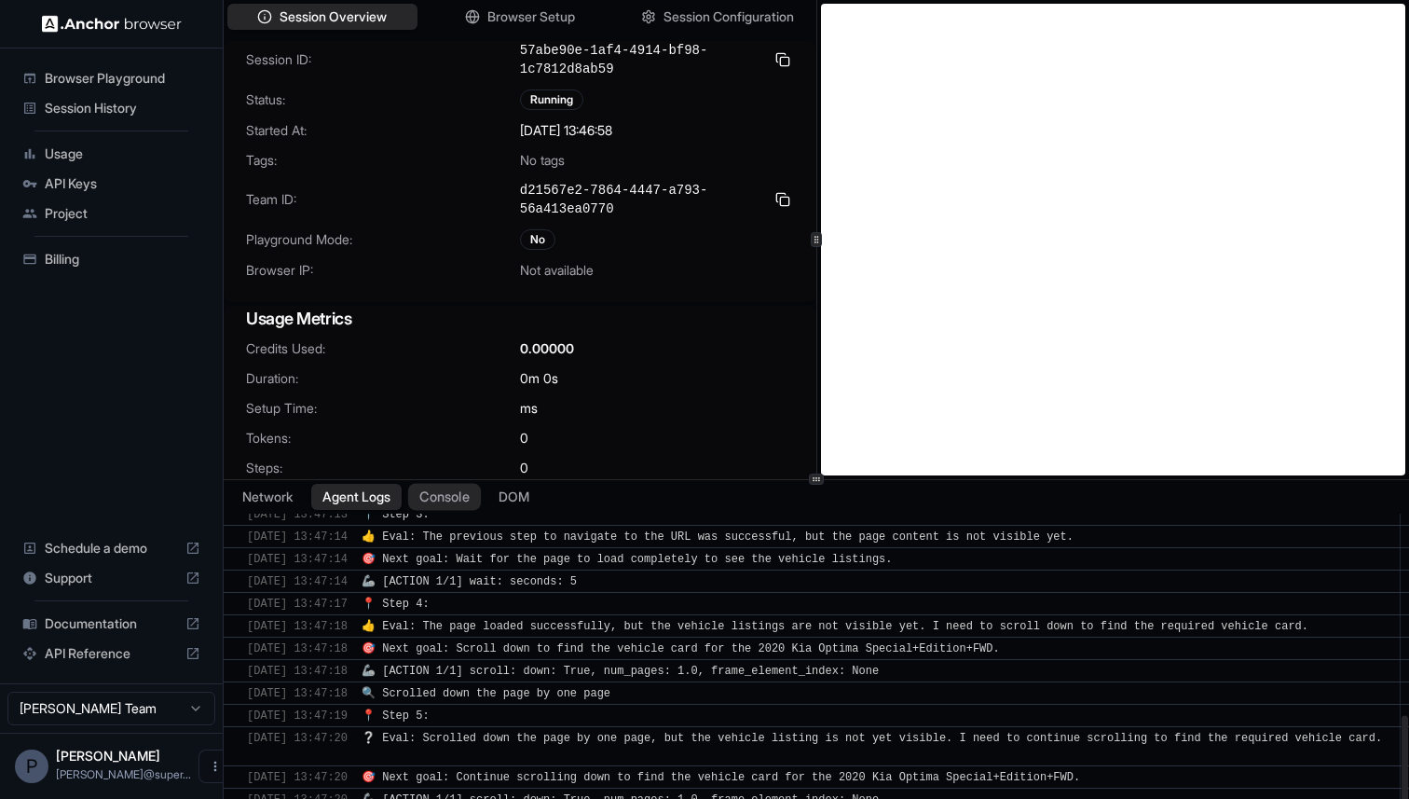
click at [440, 497] on button "Console" at bounding box center [444, 496] width 73 height 27
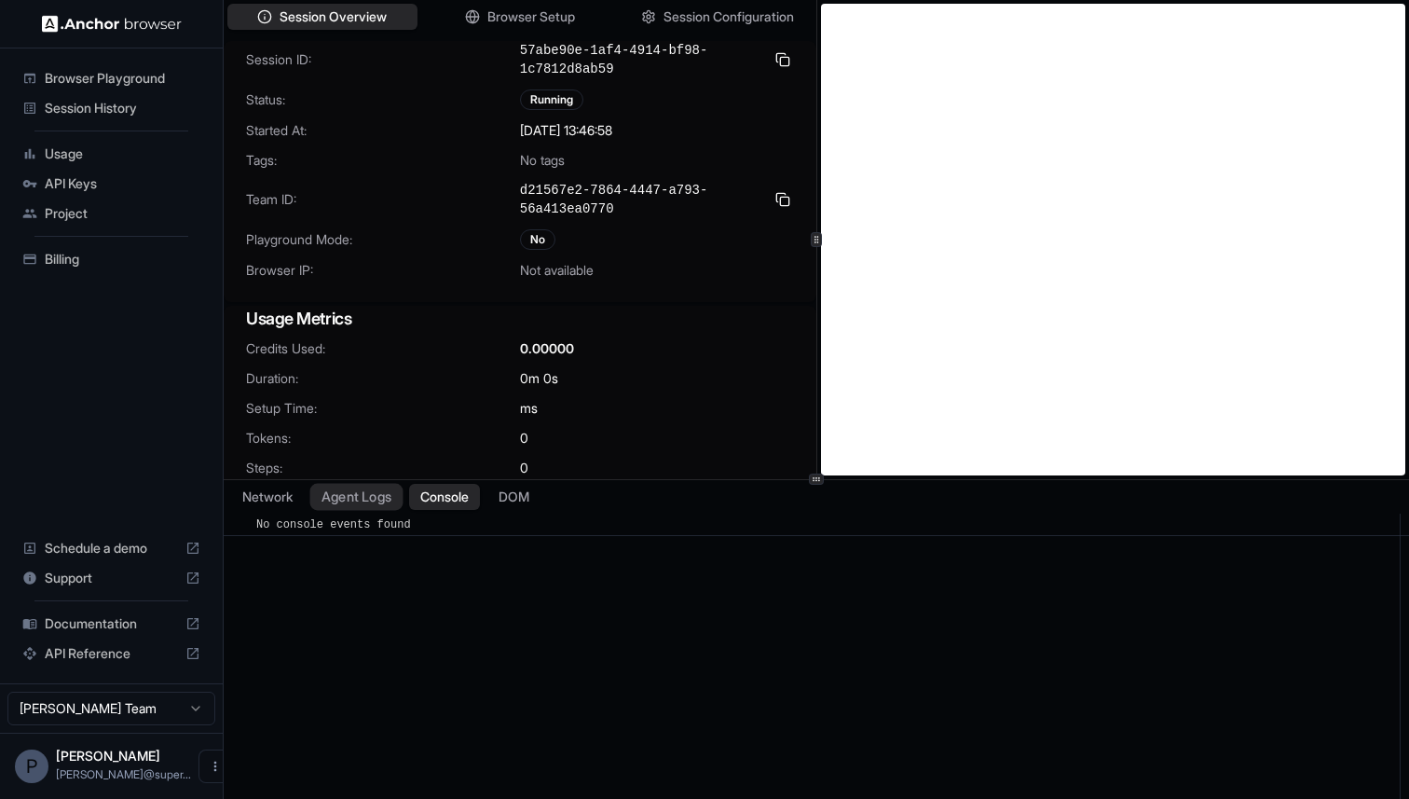
click at [370, 493] on button "Agent Logs" at bounding box center [356, 496] width 93 height 27
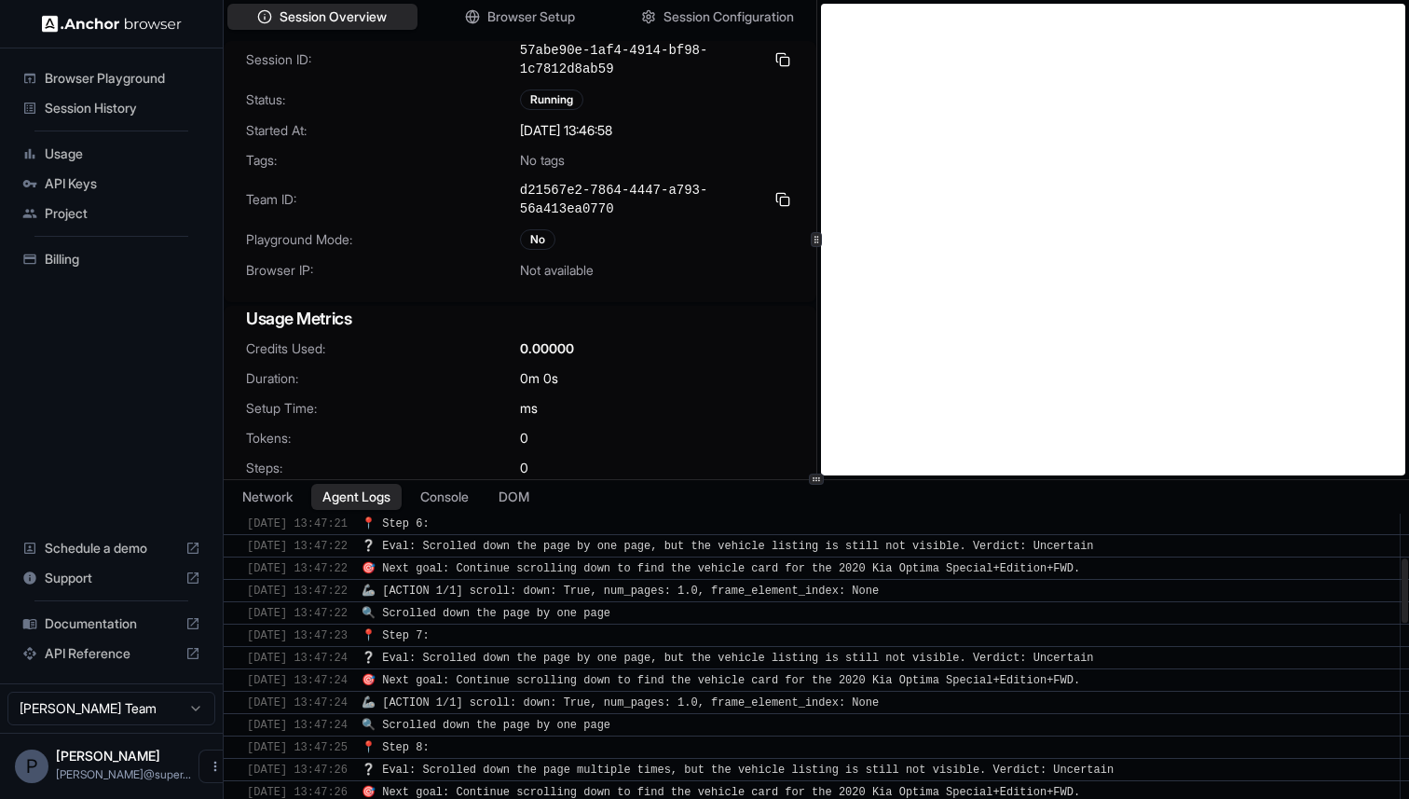
scroll to position [1235, 0]
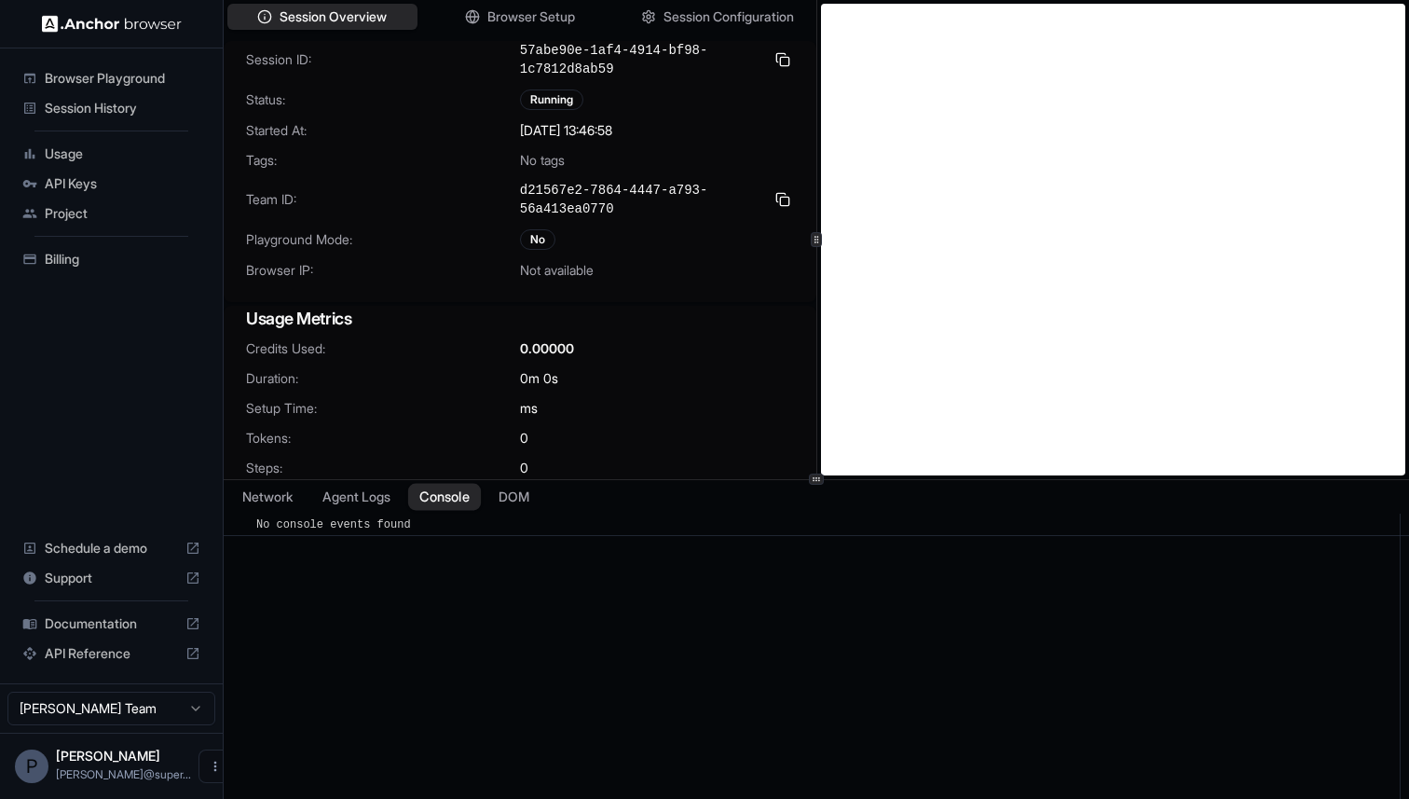
click at [444, 499] on button "Console" at bounding box center [444, 496] width 73 height 27
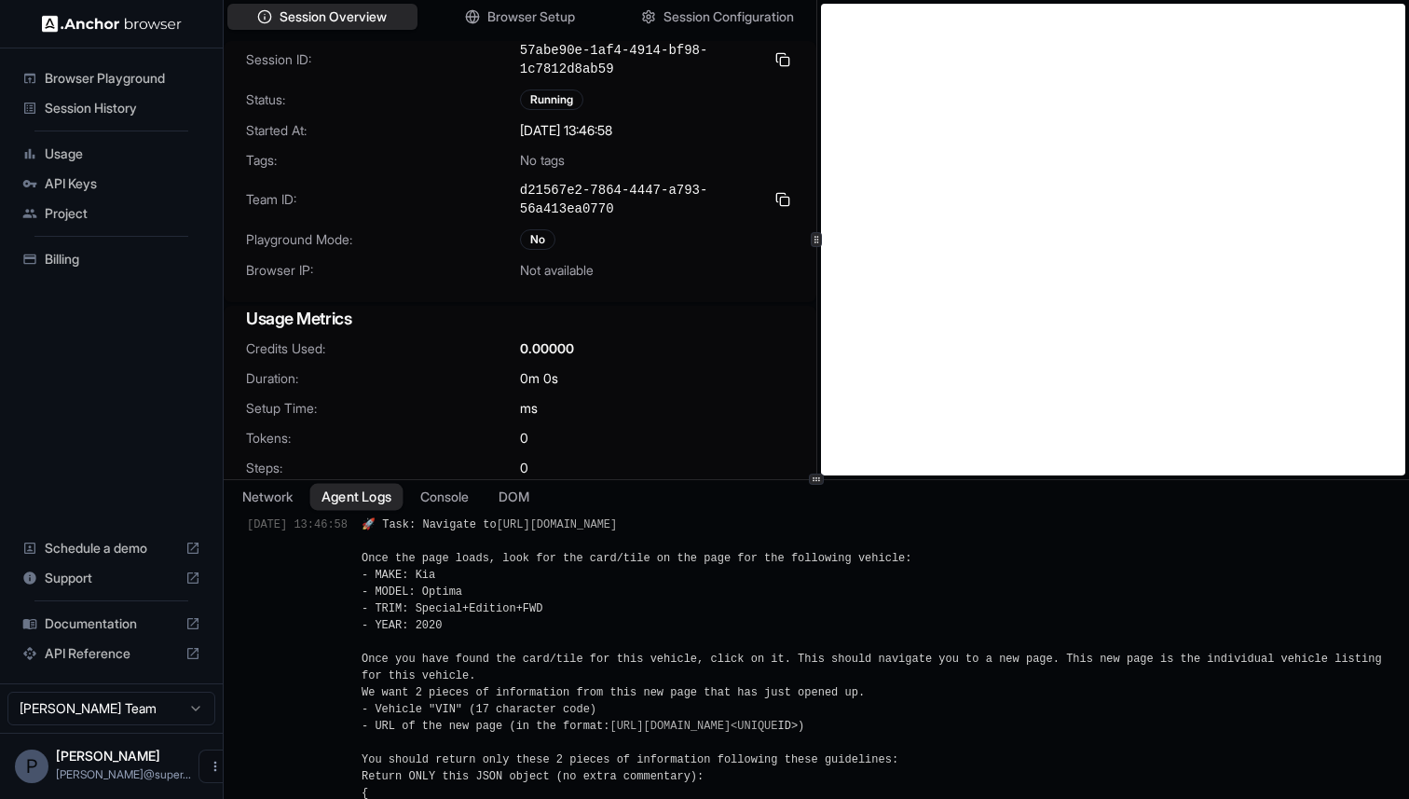
click at [363, 501] on button "Agent Logs" at bounding box center [356, 496] width 93 height 27
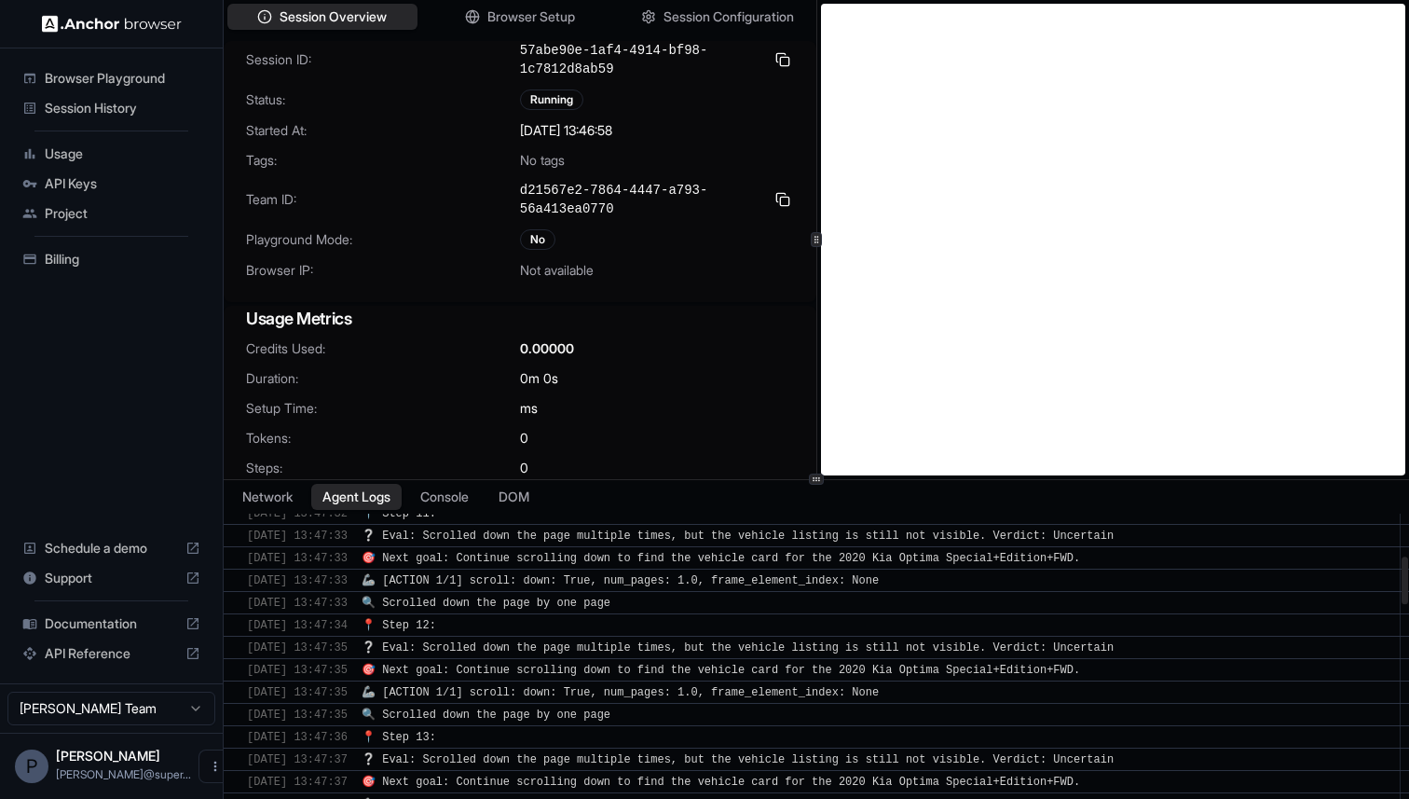
scroll to position [1771, 0]
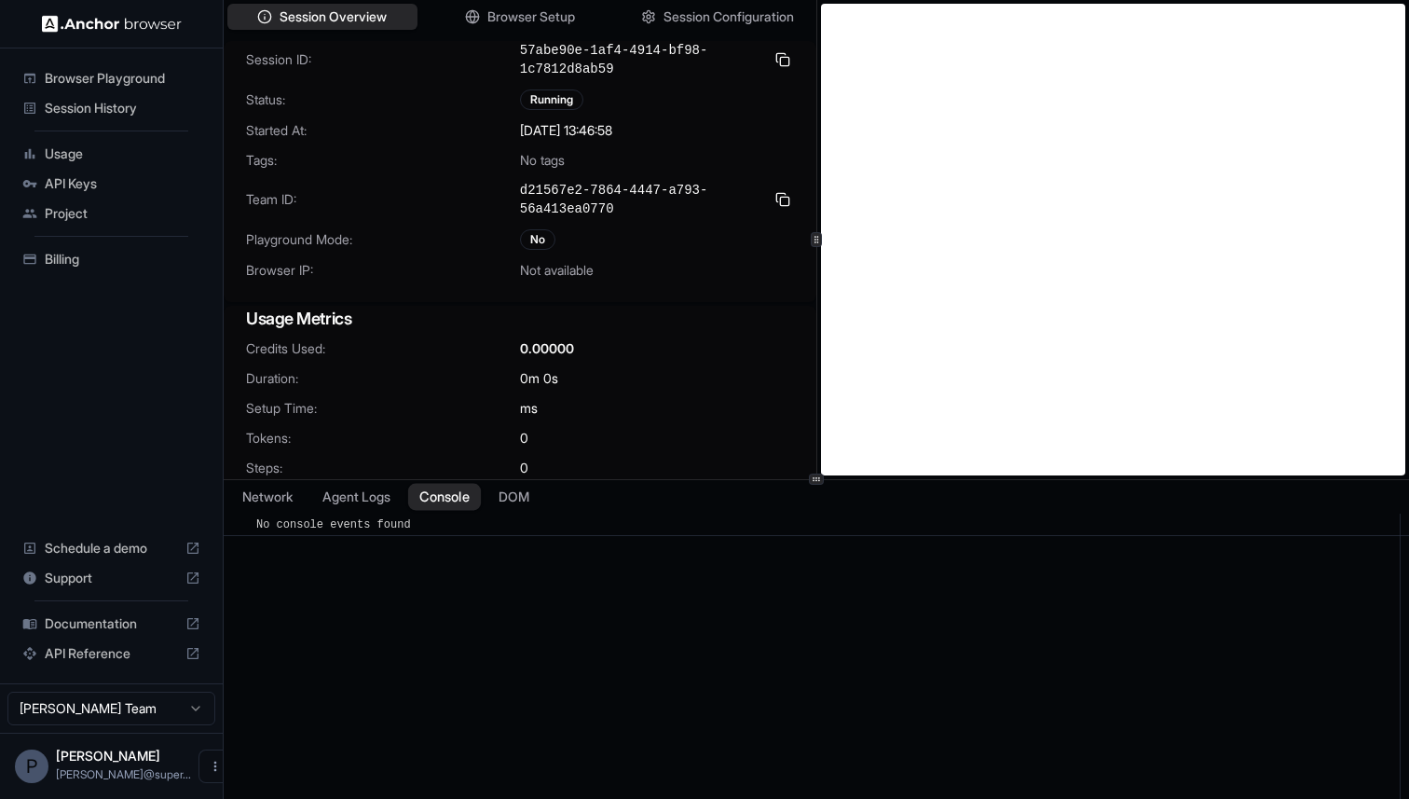
click at [446, 501] on button "Console" at bounding box center [444, 496] width 73 height 27
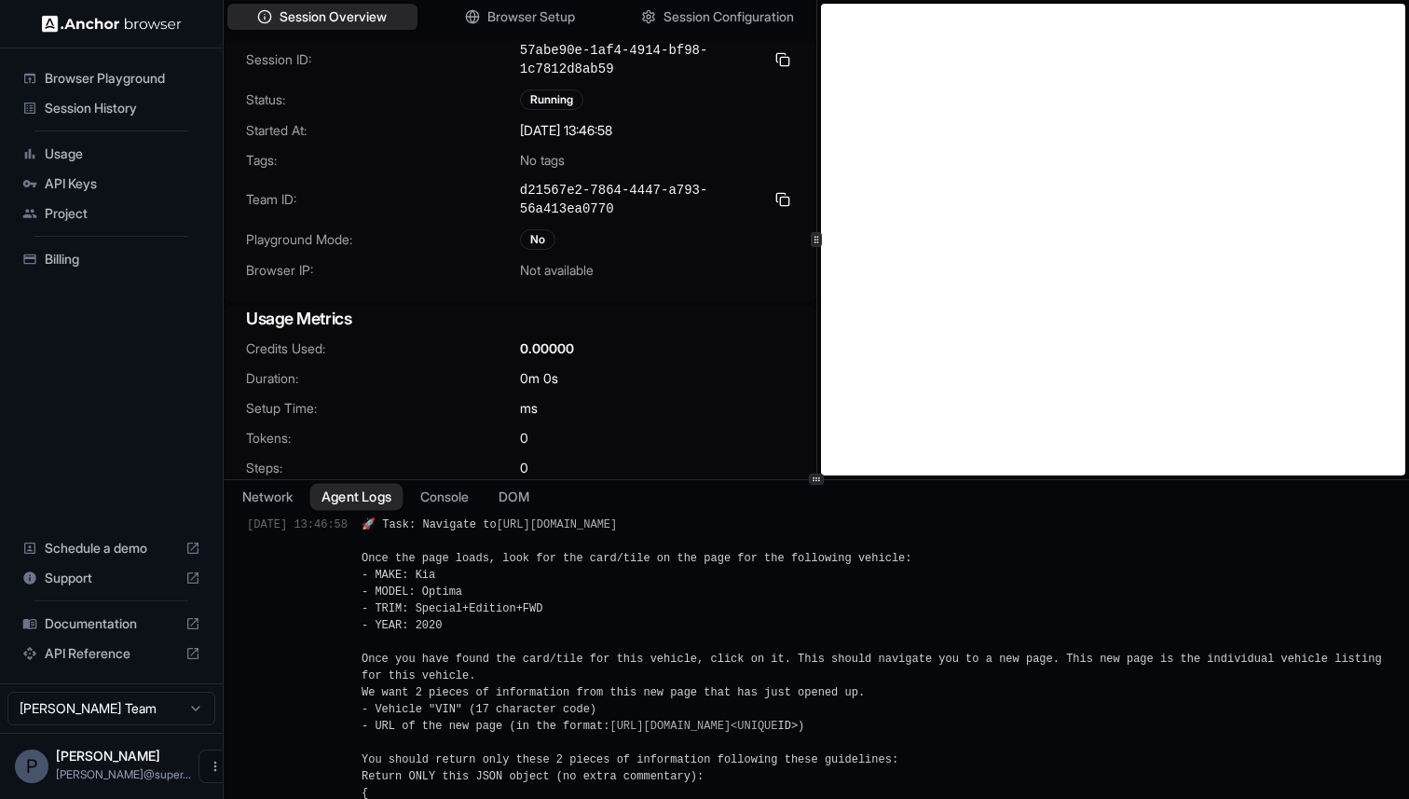
click at [383, 504] on button "Agent Logs" at bounding box center [356, 496] width 93 height 27
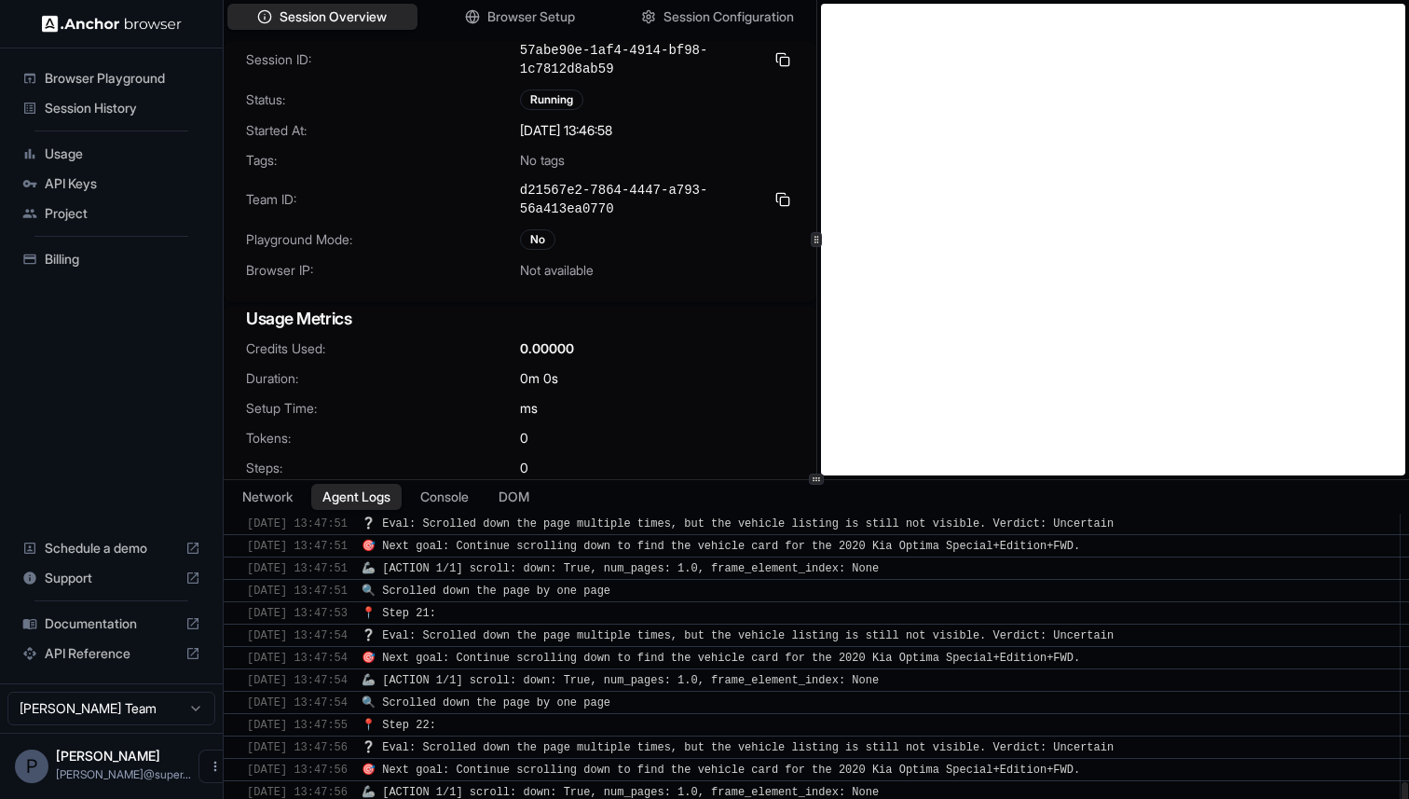
scroll to position [2465, 0]
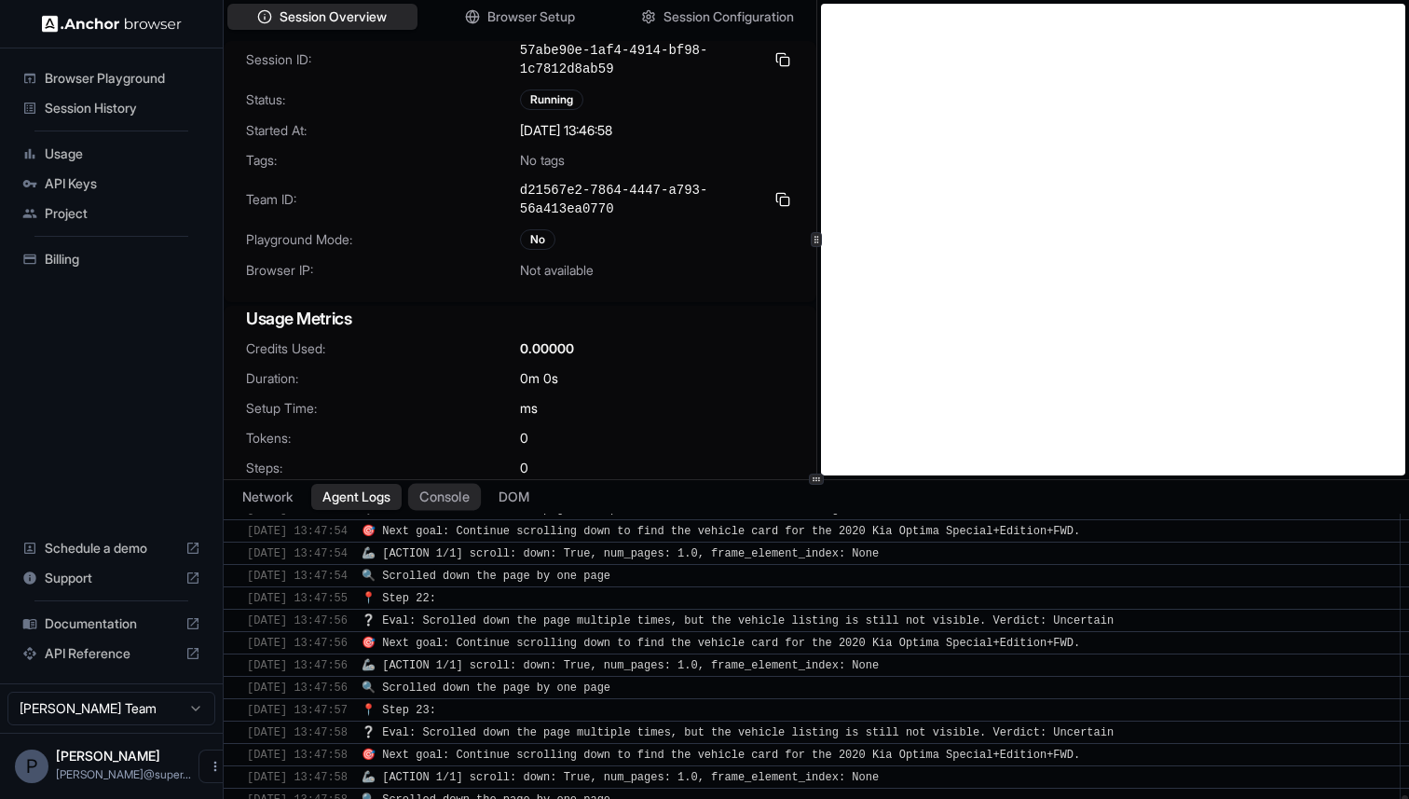
click at [421, 495] on button "Console" at bounding box center [444, 496] width 73 height 27
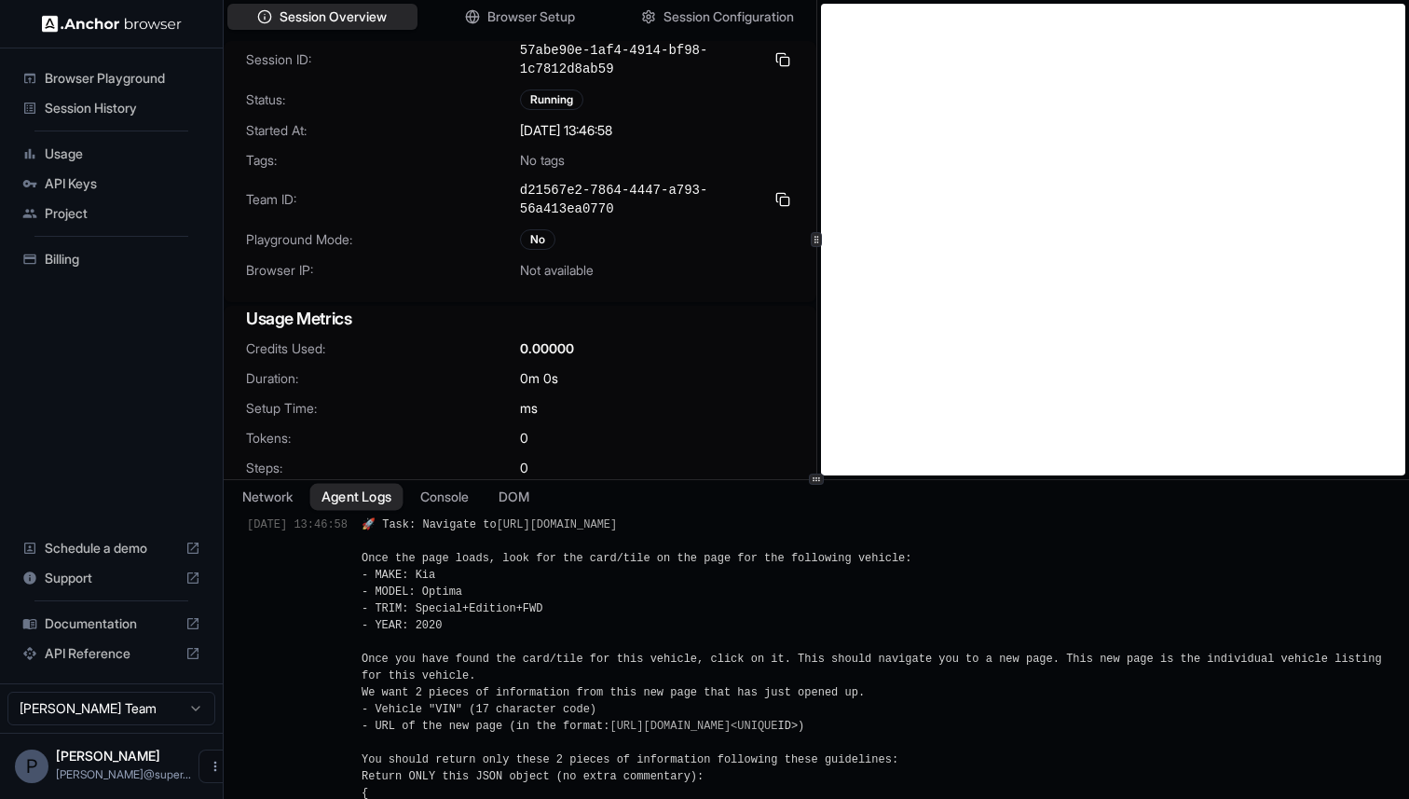
click at [361, 496] on button "Agent Logs" at bounding box center [356, 496] width 93 height 27
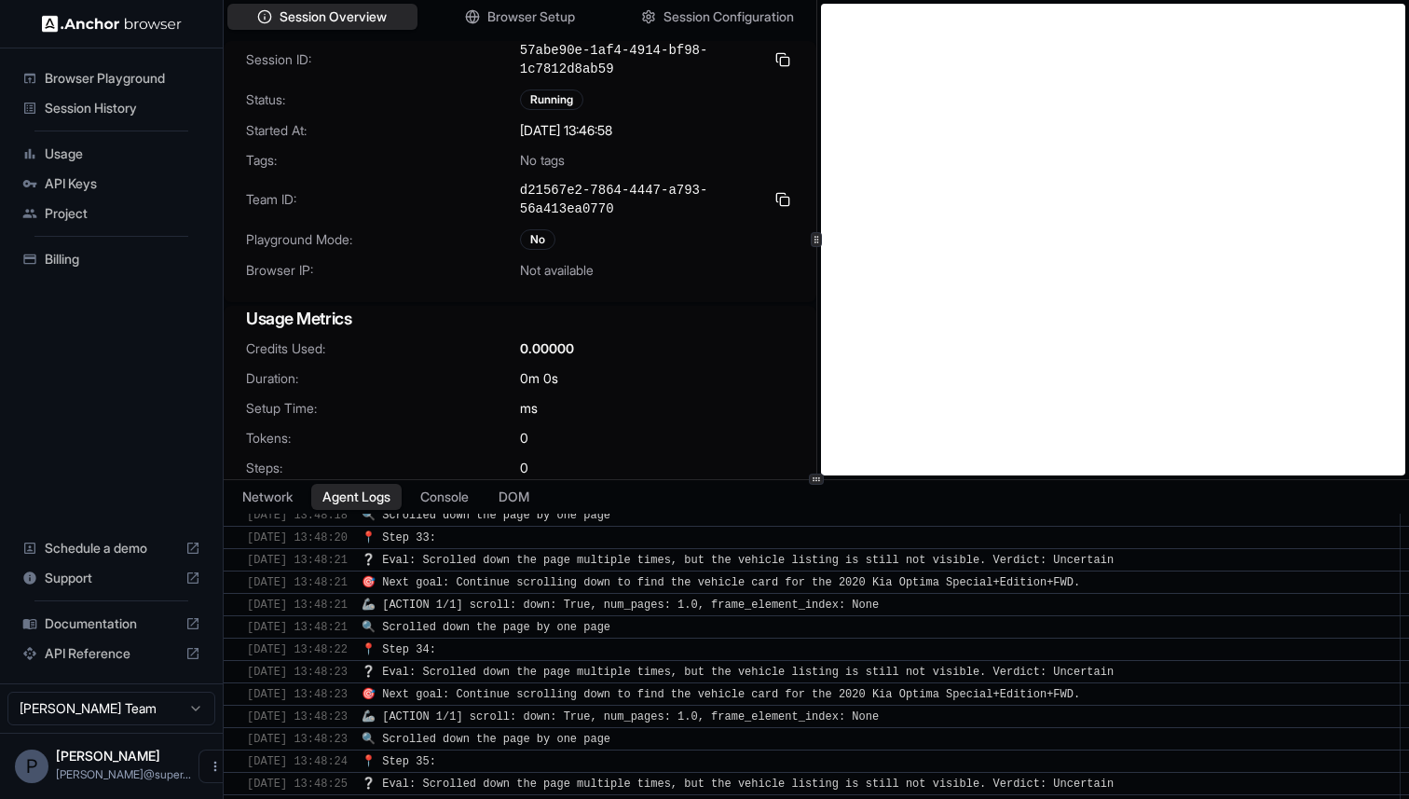
scroll to position [3784, 0]
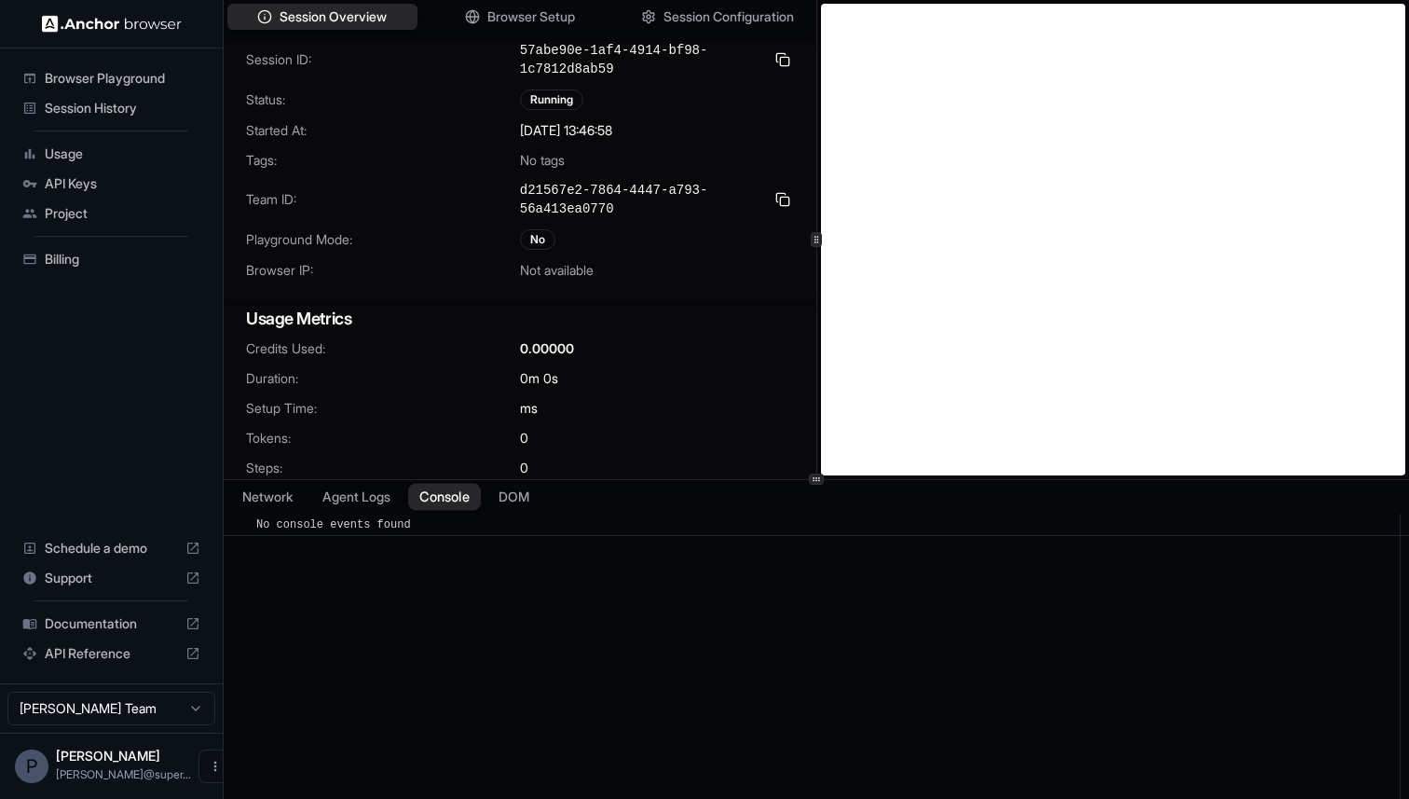
click at [439, 500] on button "Console" at bounding box center [444, 496] width 73 height 27
click at [371, 502] on button "Agent Logs" at bounding box center [356, 496] width 93 height 27
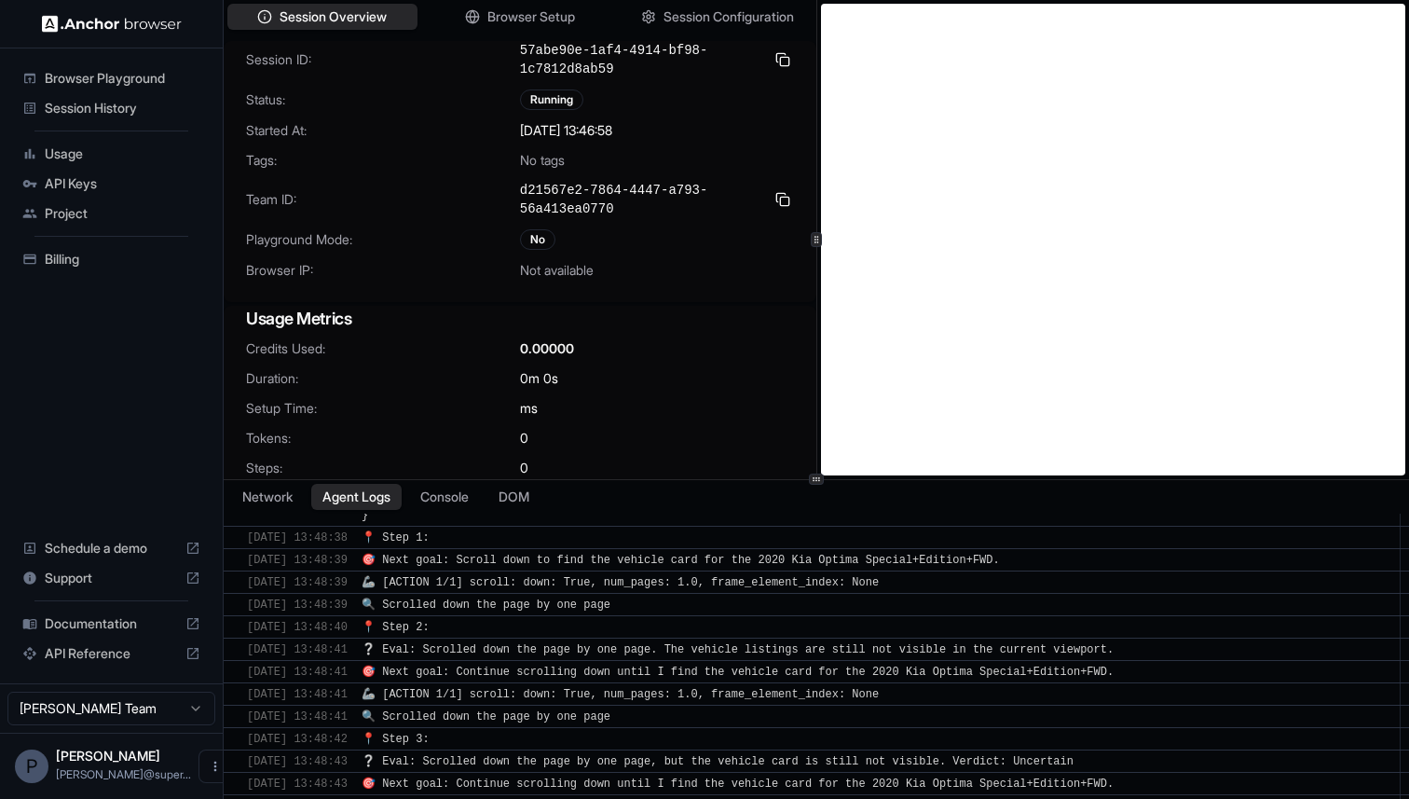
scroll to position [5070, 0]
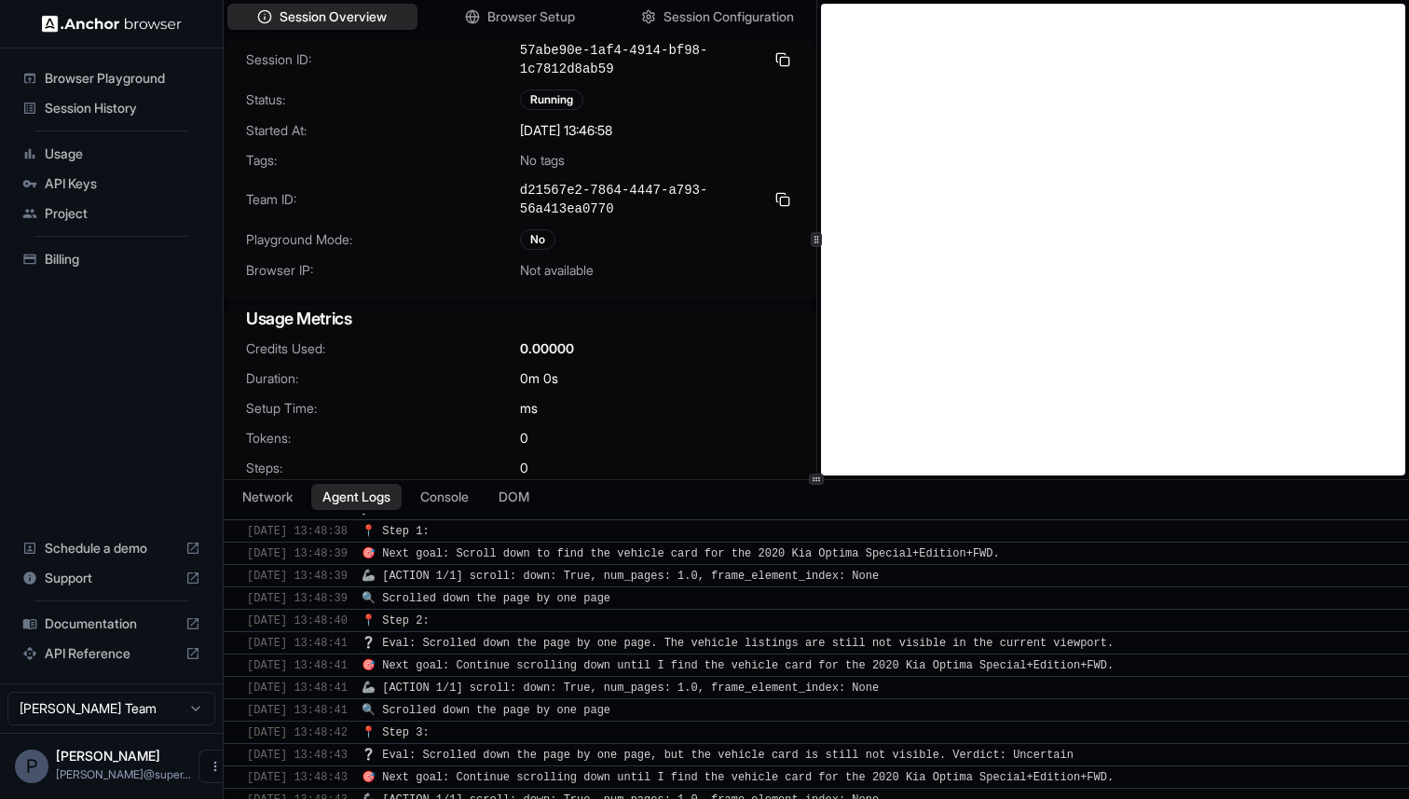
click at [110, 107] on span "Session History" at bounding box center [123, 108] width 156 height 19
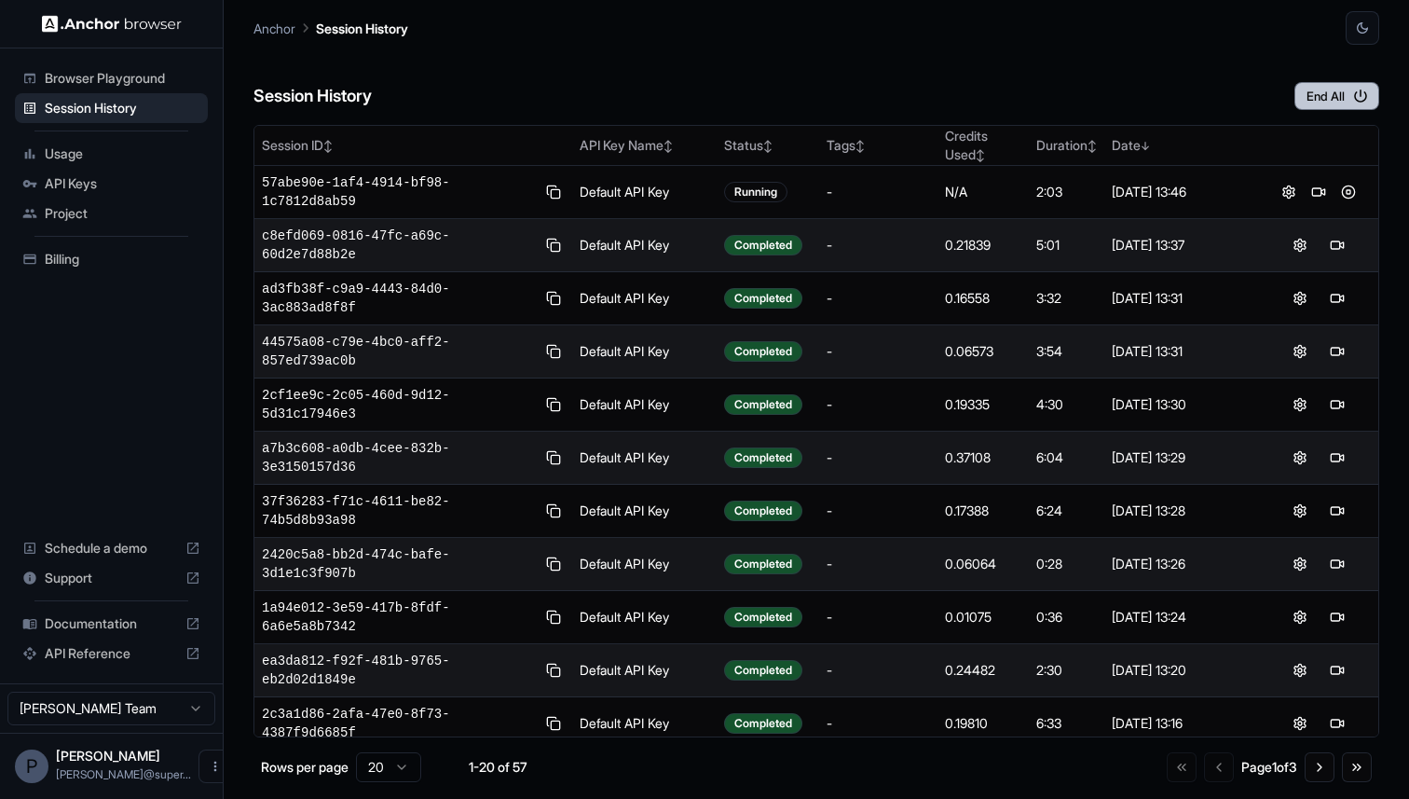
click at [1355, 88] on icon "button" at bounding box center [1360, 96] width 17 height 17
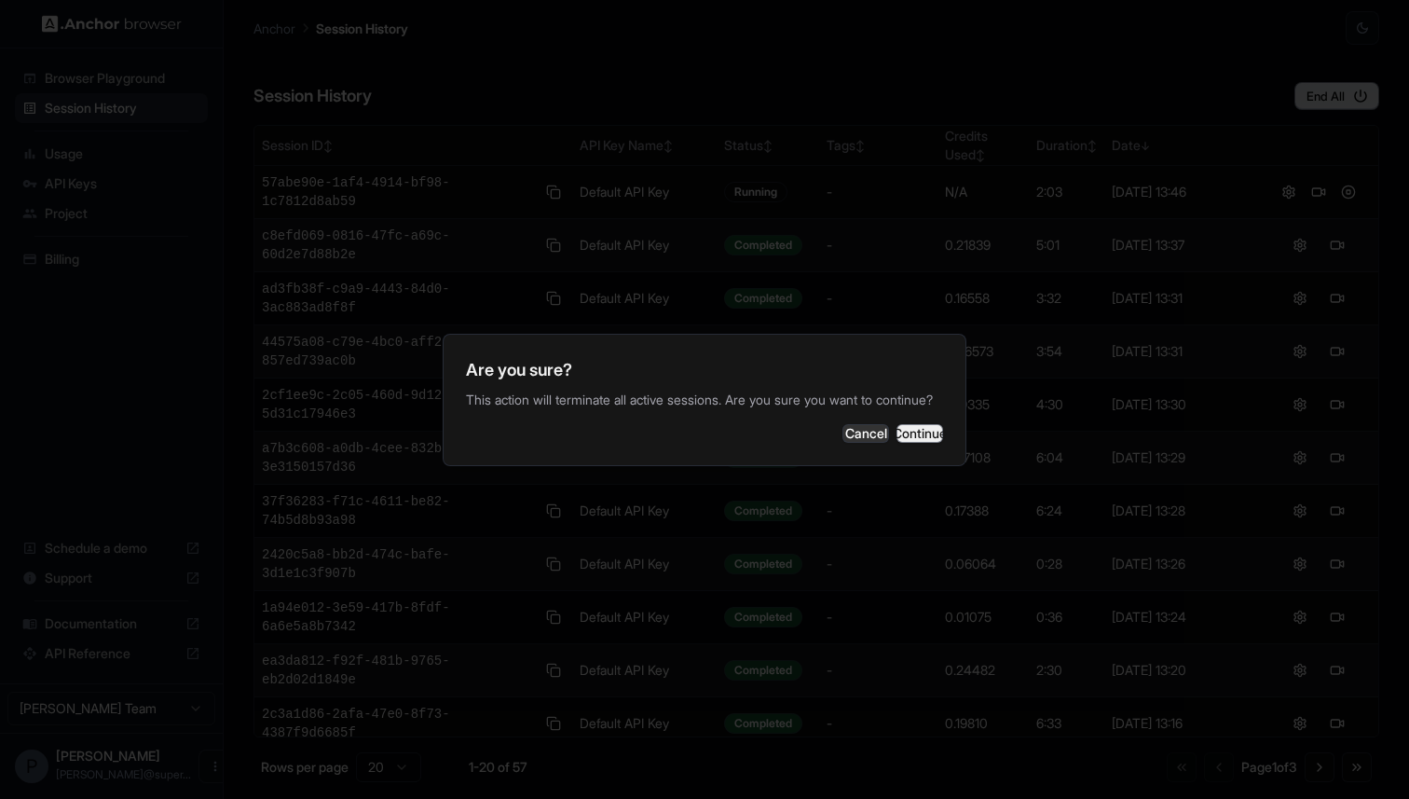
click at [920, 443] on button "Continue" at bounding box center [919, 433] width 47 height 19
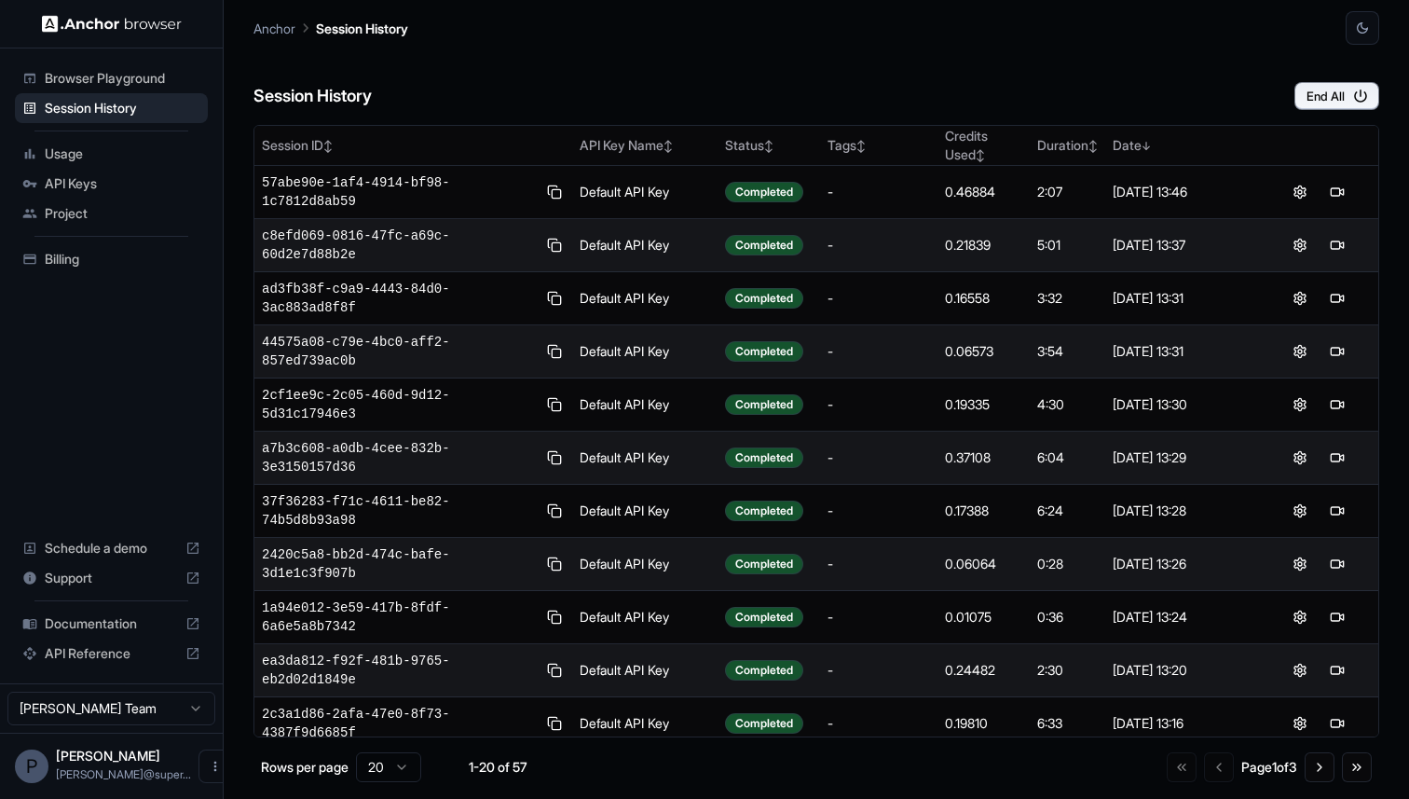
click at [54, 262] on span "Billing" at bounding box center [123, 259] width 156 height 19
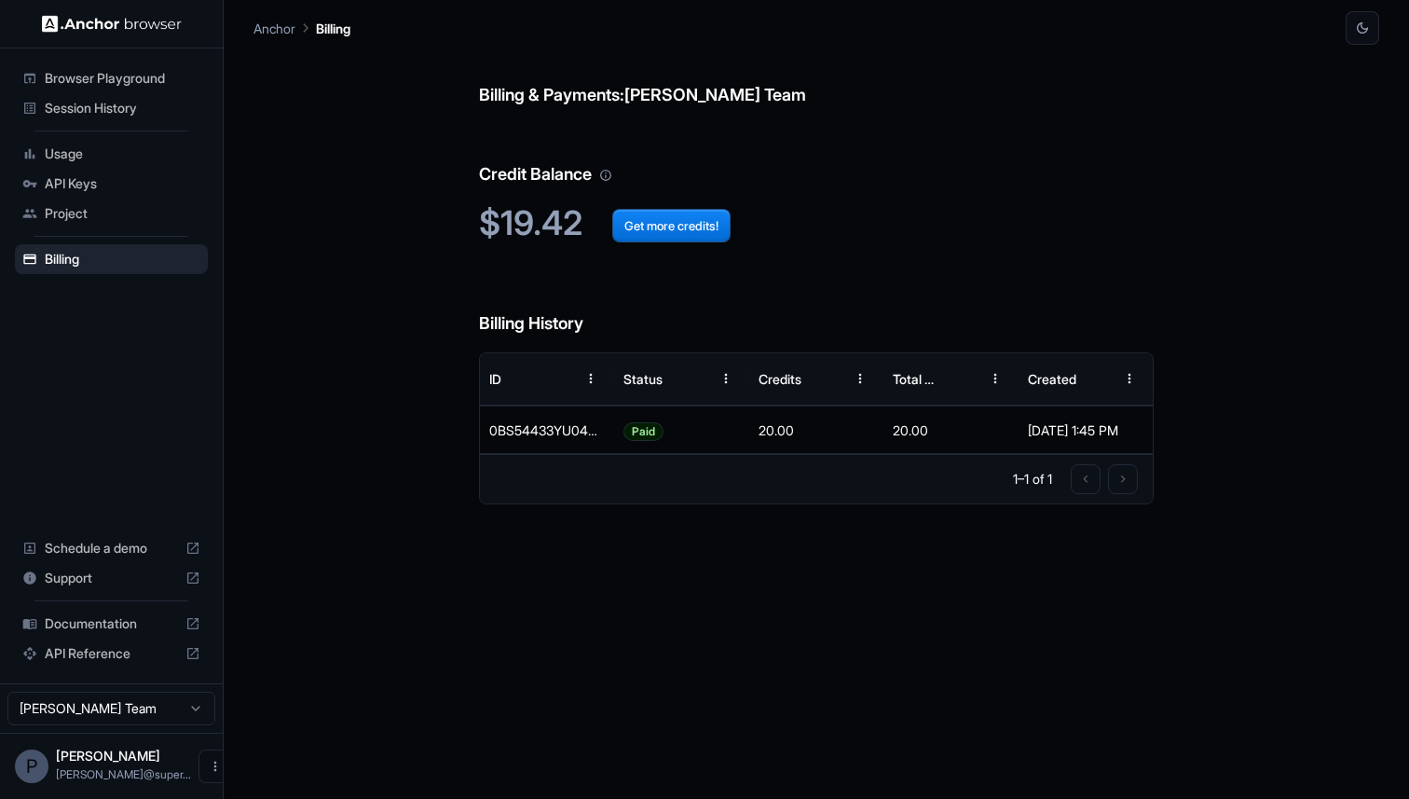
click at [66, 159] on span "Usage" at bounding box center [123, 153] width 156 height 19
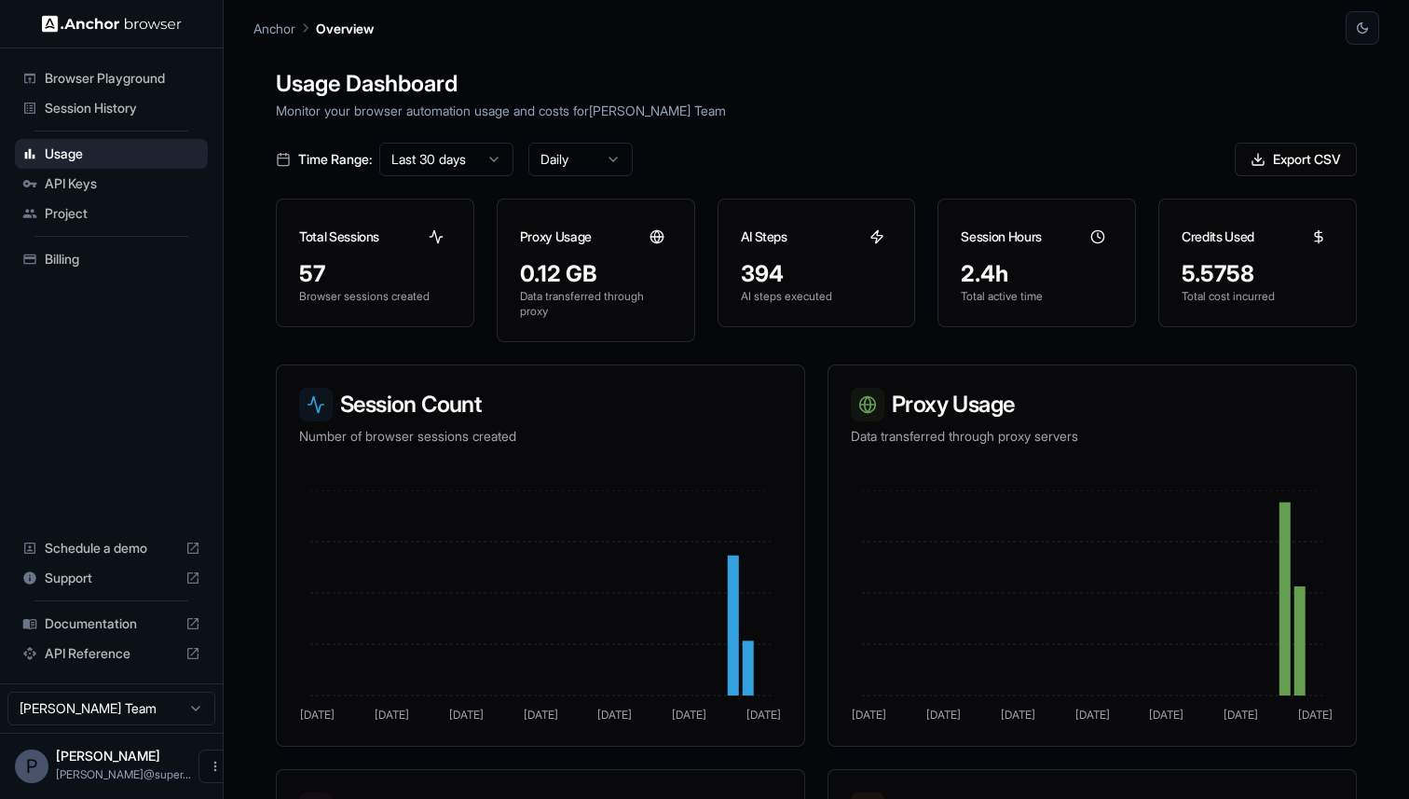
click at [82, 110] on span "Session History" at bounding box center [123, 108] width 156 height 19
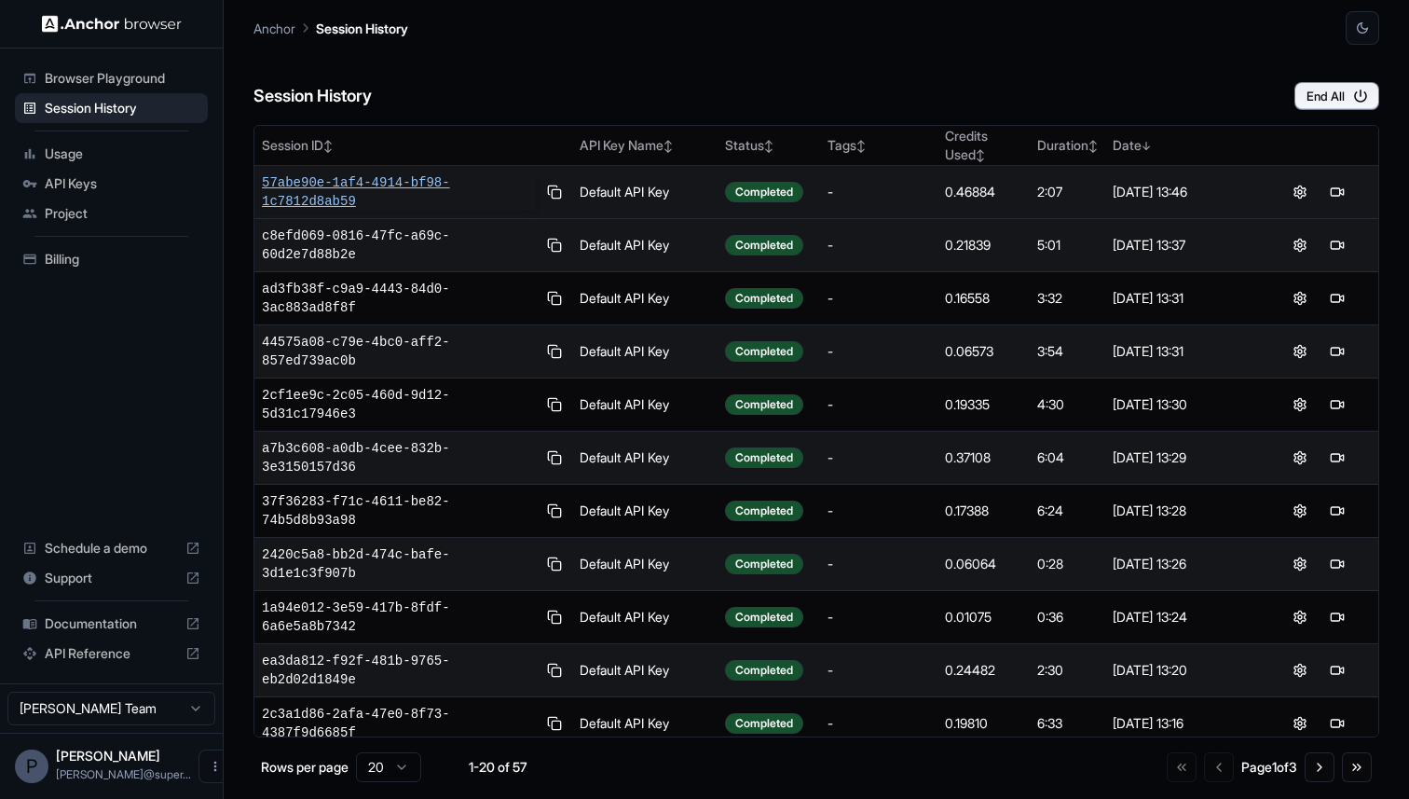
click at [452, 186] on span "57abe90e-1af4-4914-bf98-1c7812d8ab59" at bounding box center [399, 191] width 274 height 37
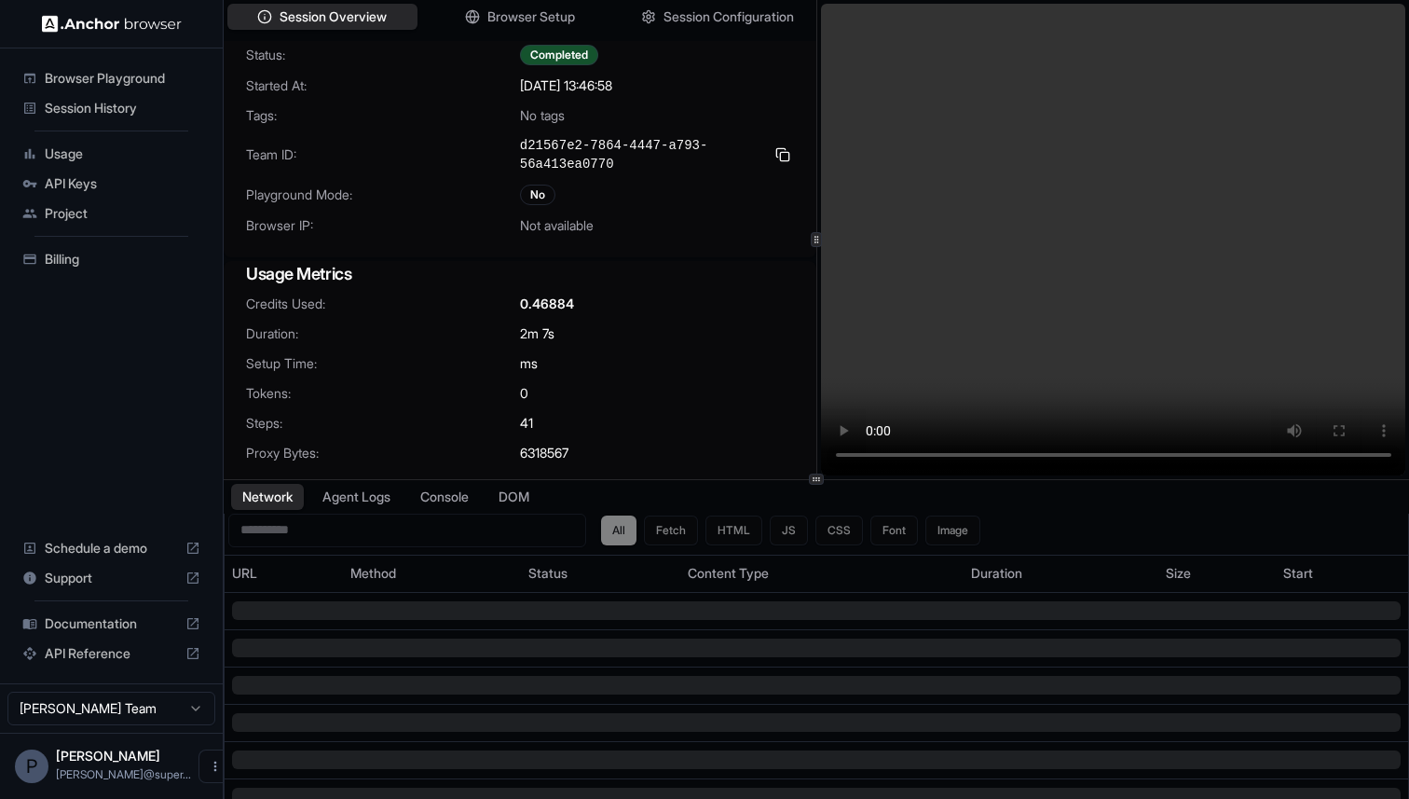
scroll to position [47, 0]
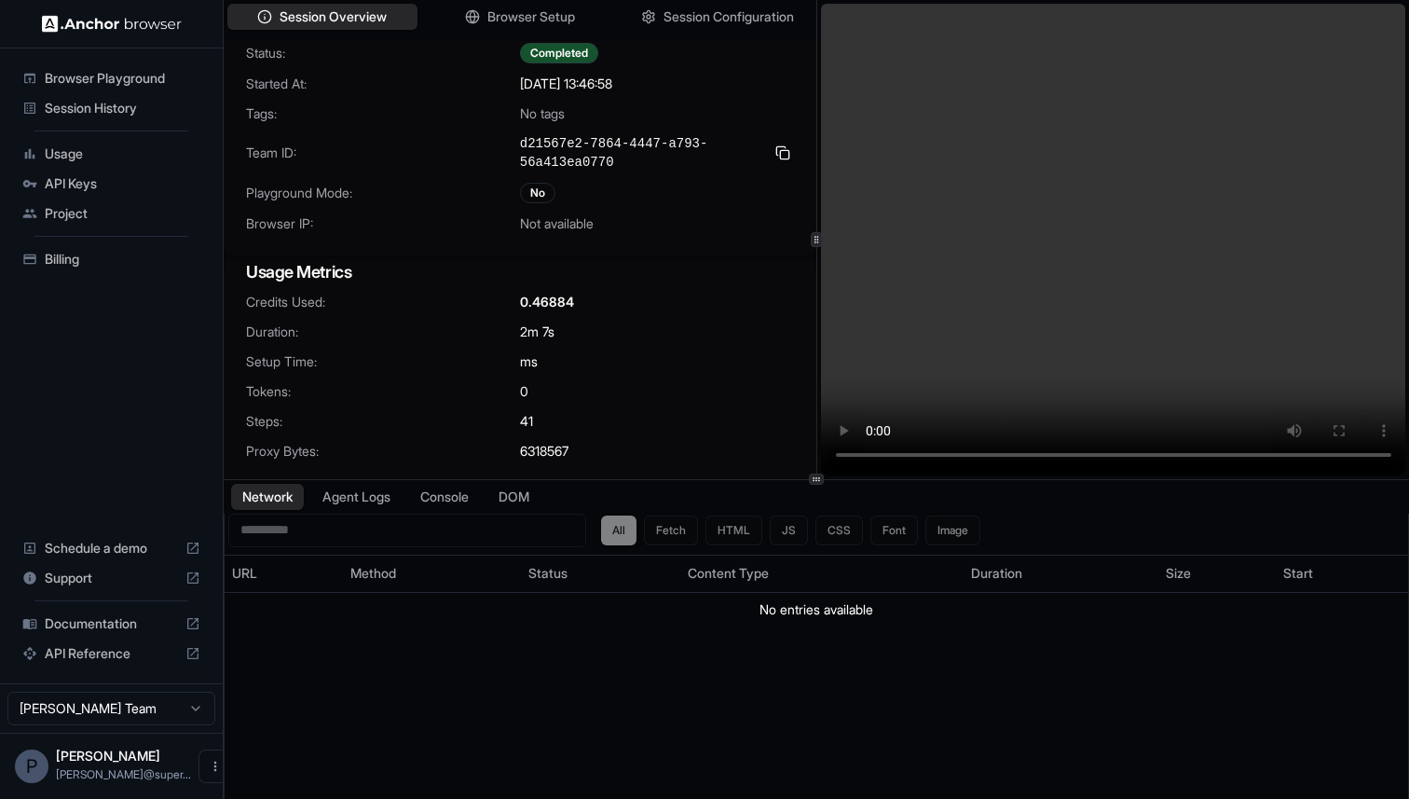
click at [87, 113] on span "Session History" at bounding box center [123, 108] width 156 height 19
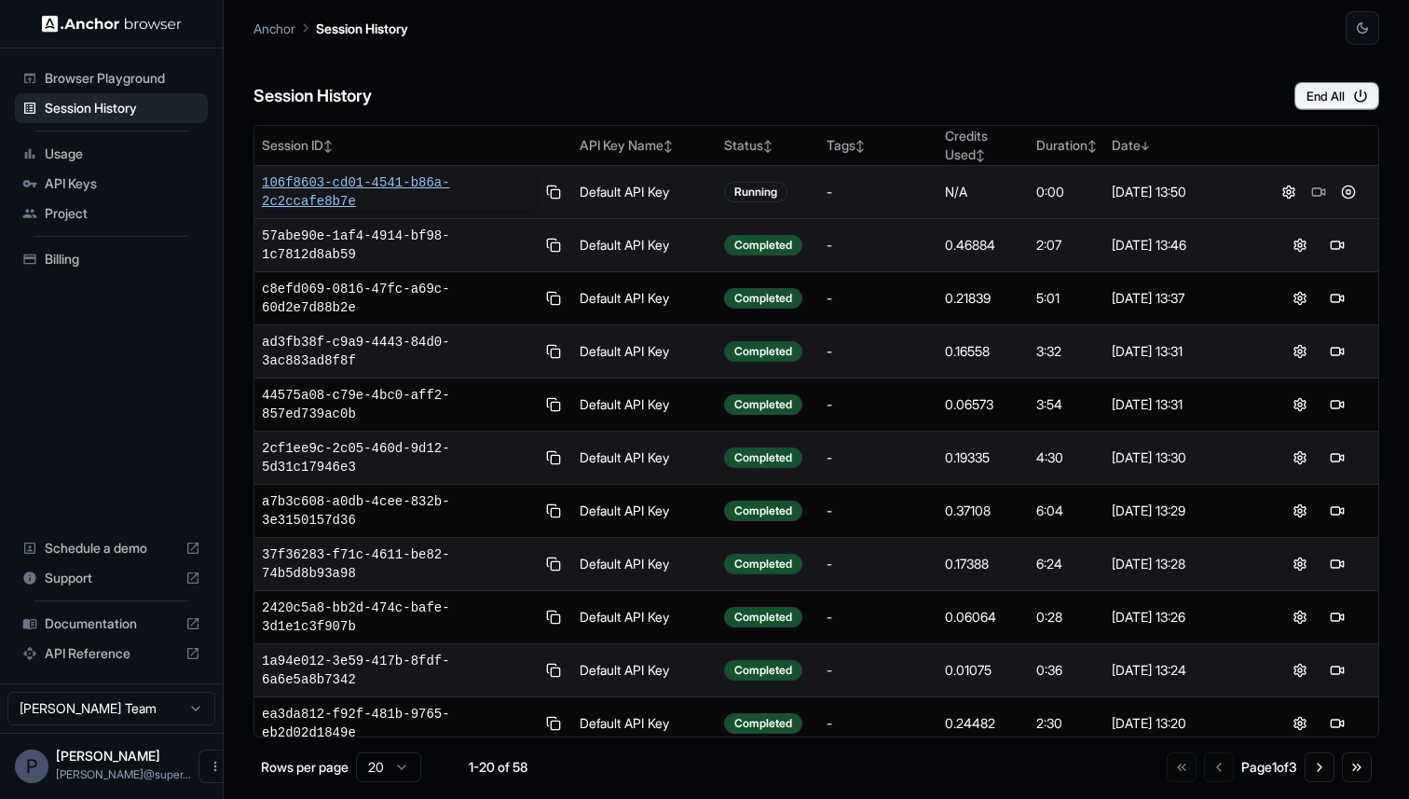
click at [390, 181] on span "106f8603-cd01-4541-b86a-2c2ccafe8b7e" at bounding box center [399, 191] width 274 height 37
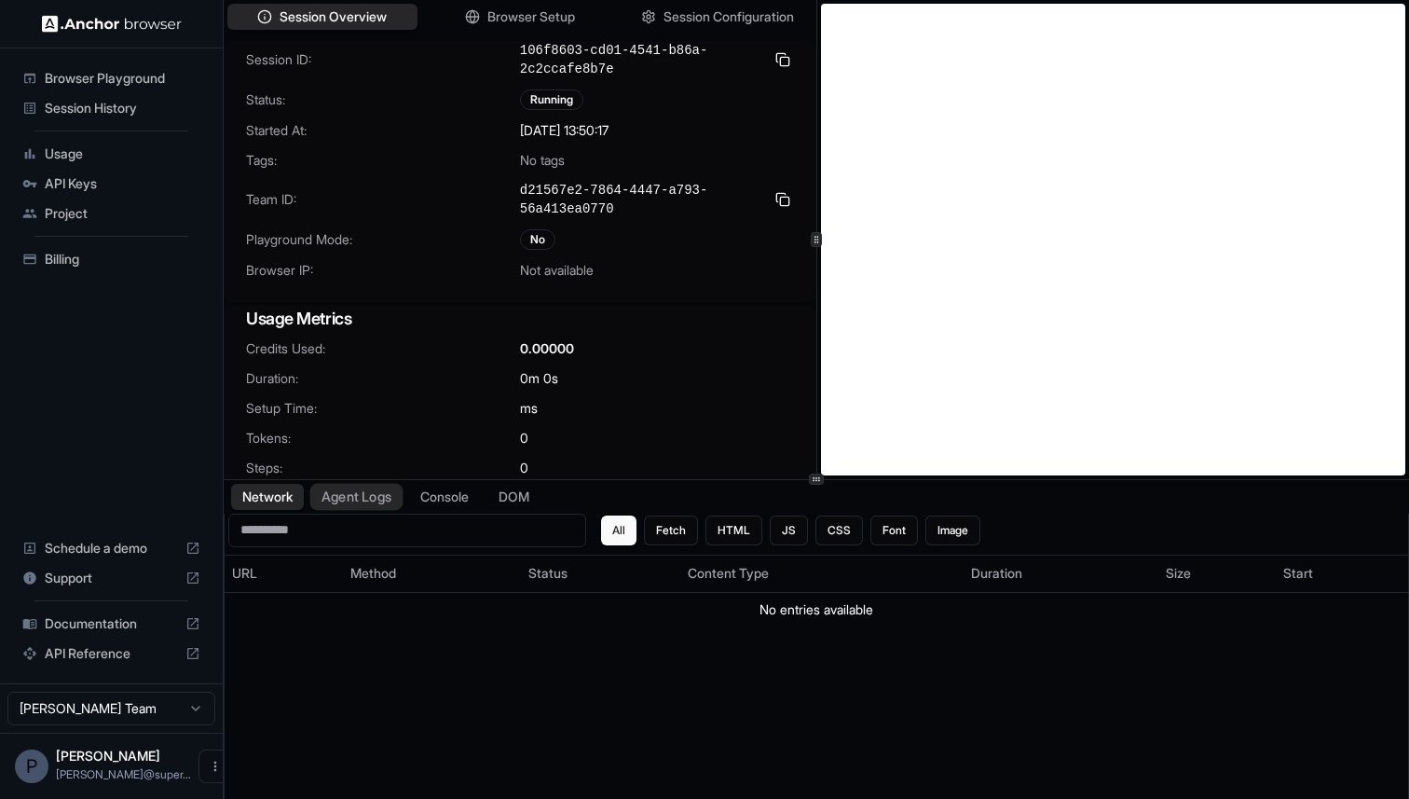
click at [365, 500] on button "Agent Logs" at bounding box center [356, 496] width 93 height 27
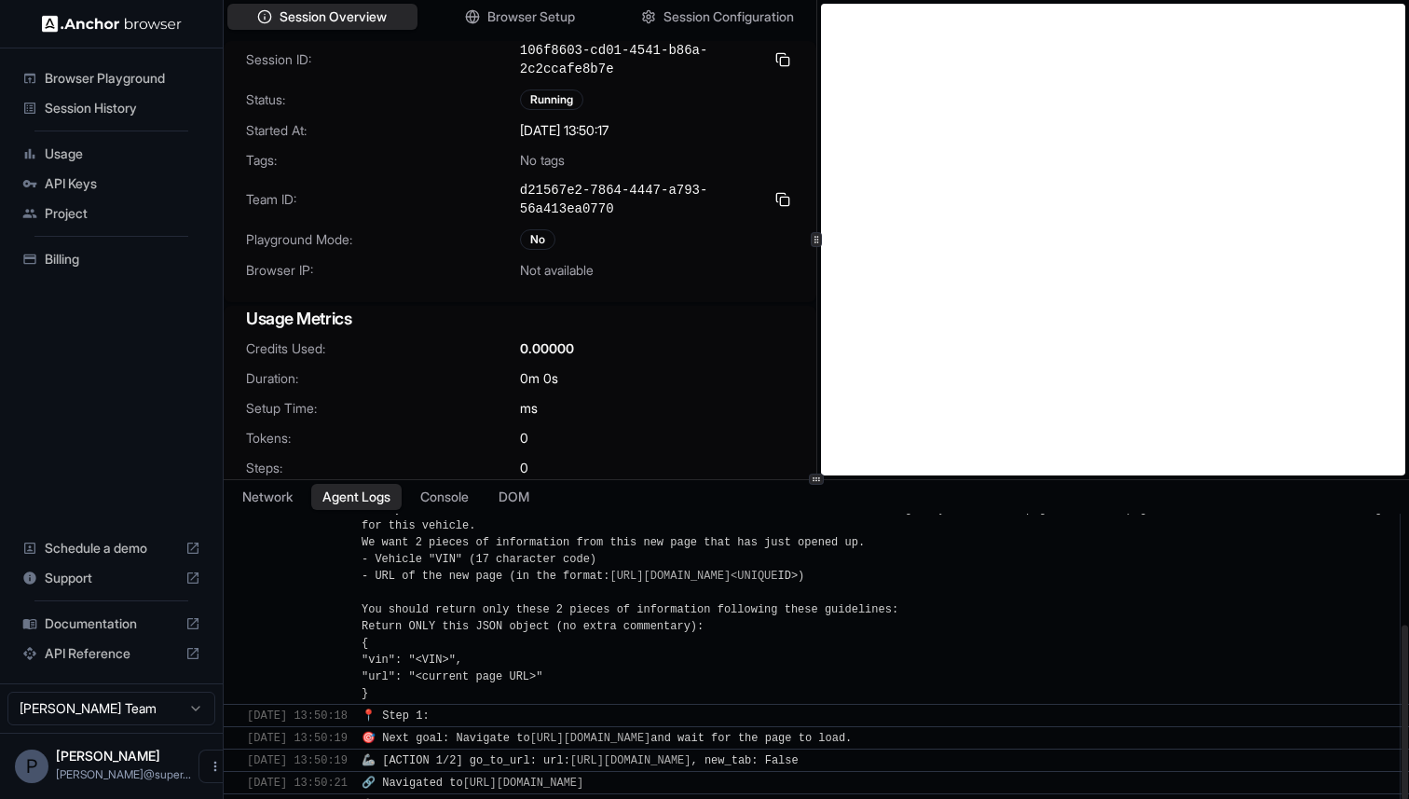
scroll to position [256, 0]
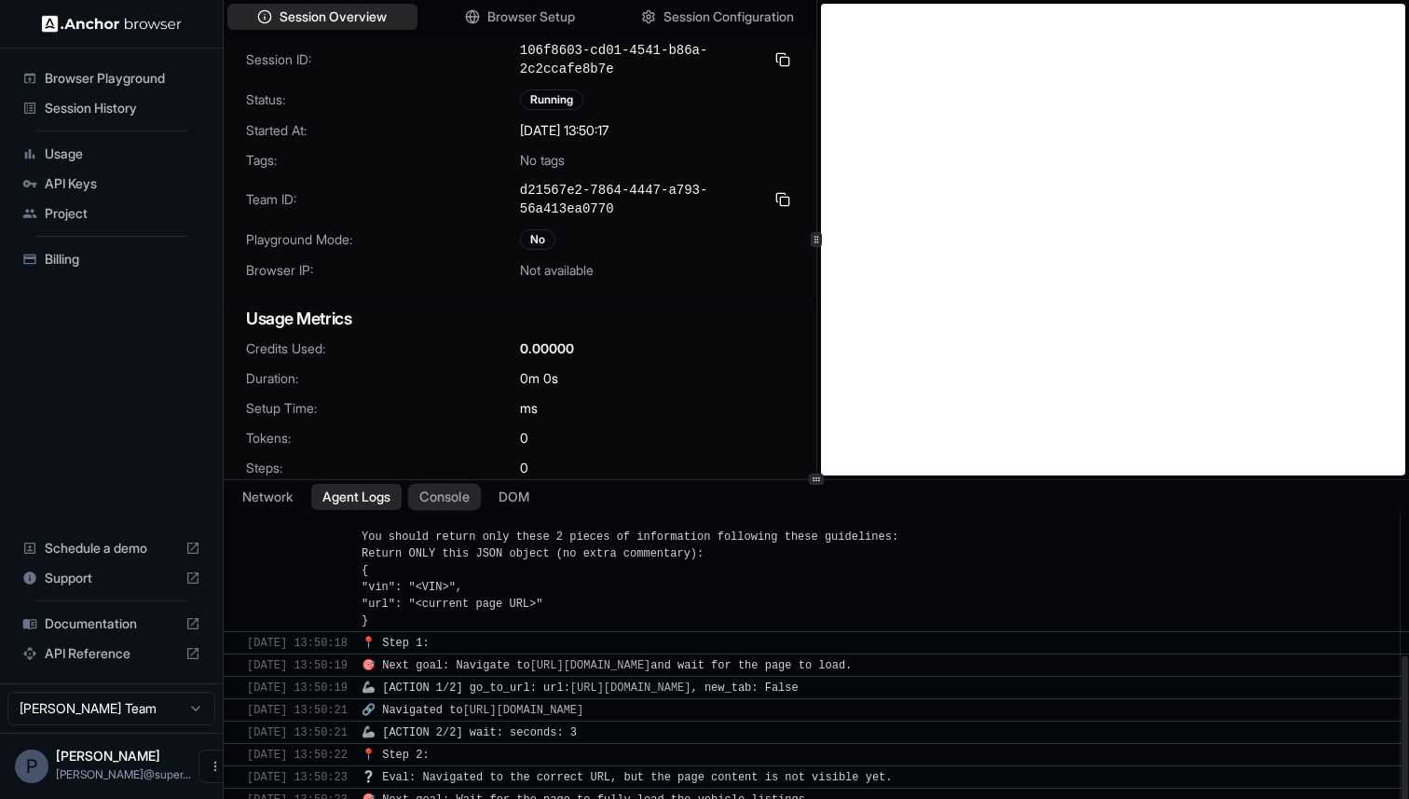
click at [460, 491] on button "Console" at bounding box center [444, 496] width 73 height 27
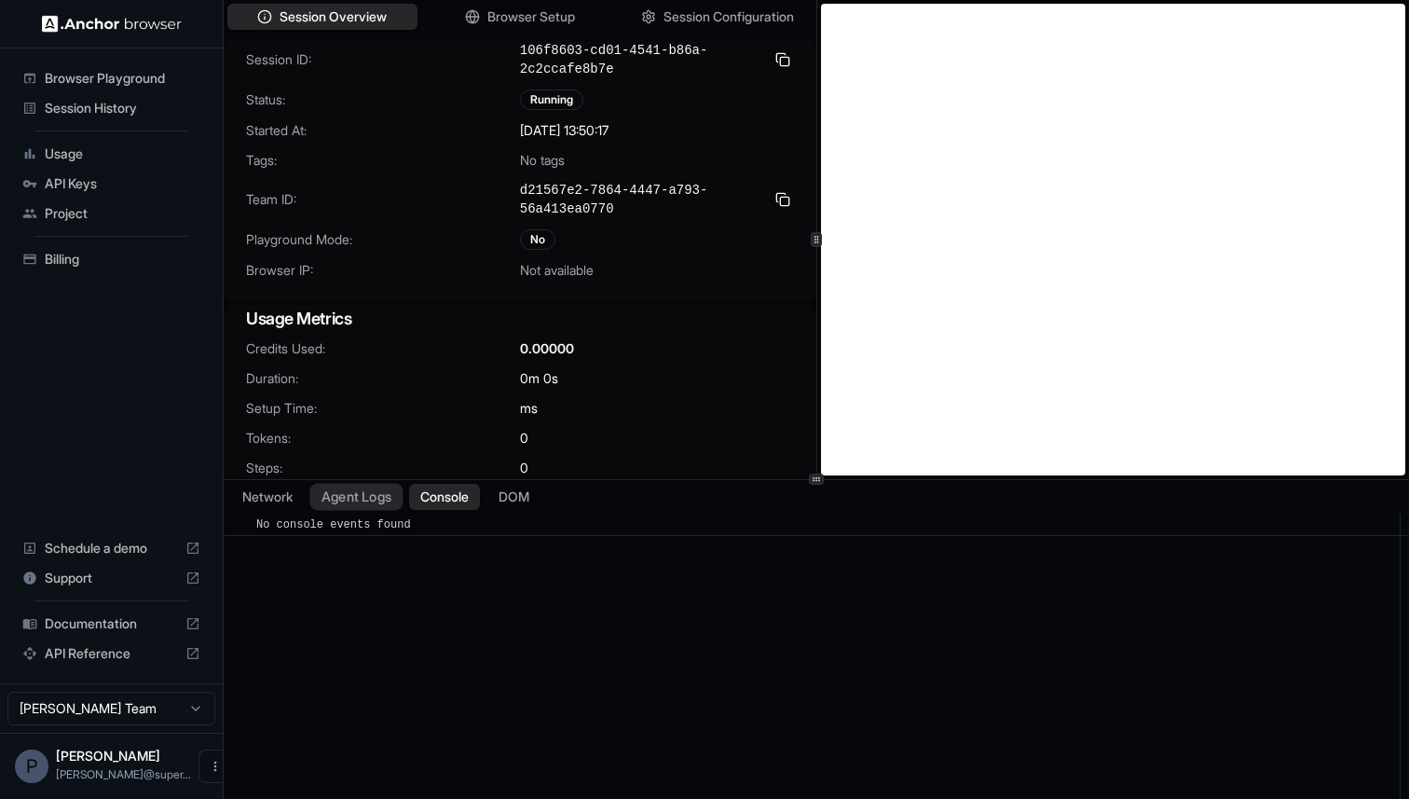
click at [366, 502] on button "Agent Logs" at bounding box center [356, 496] width 93 height 27
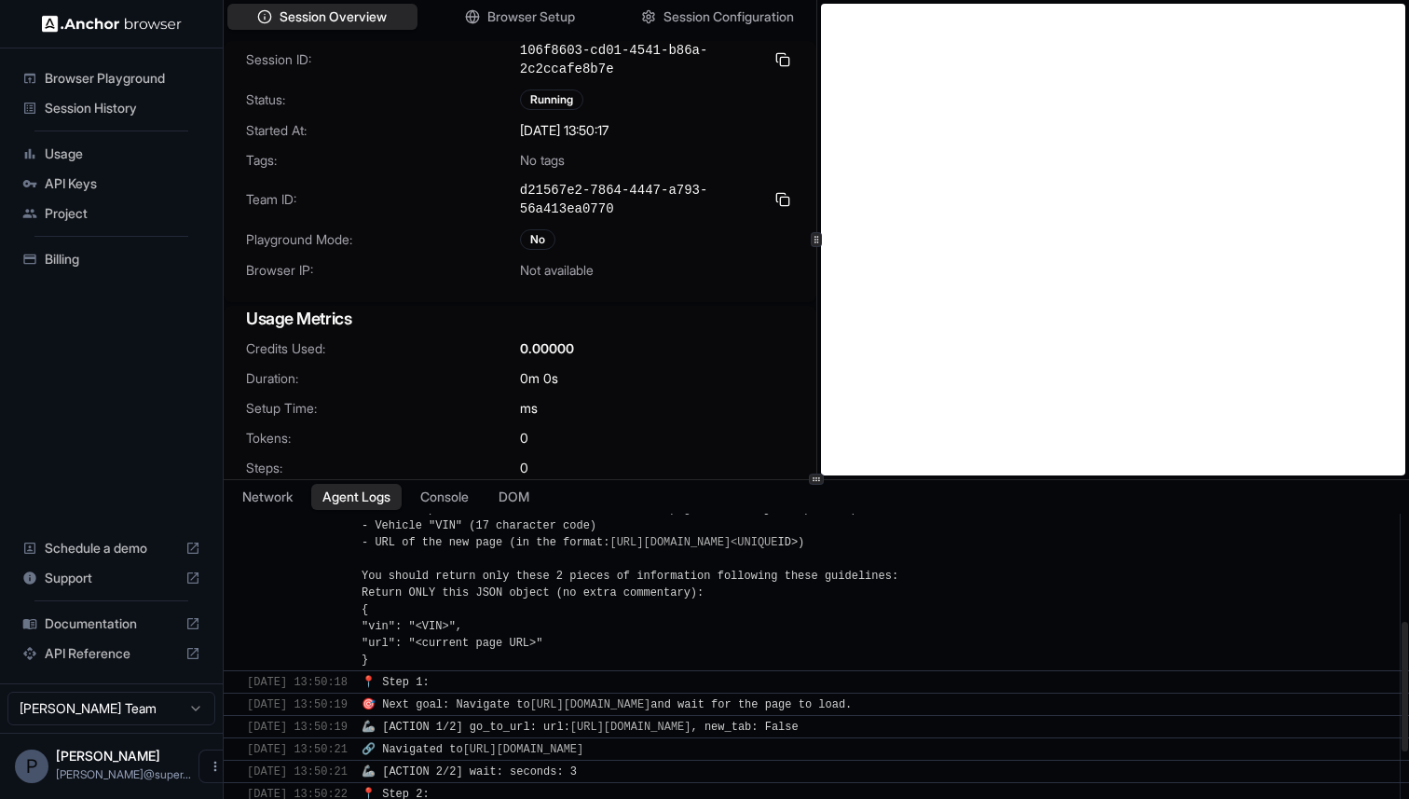
scroll to position [458, 0]
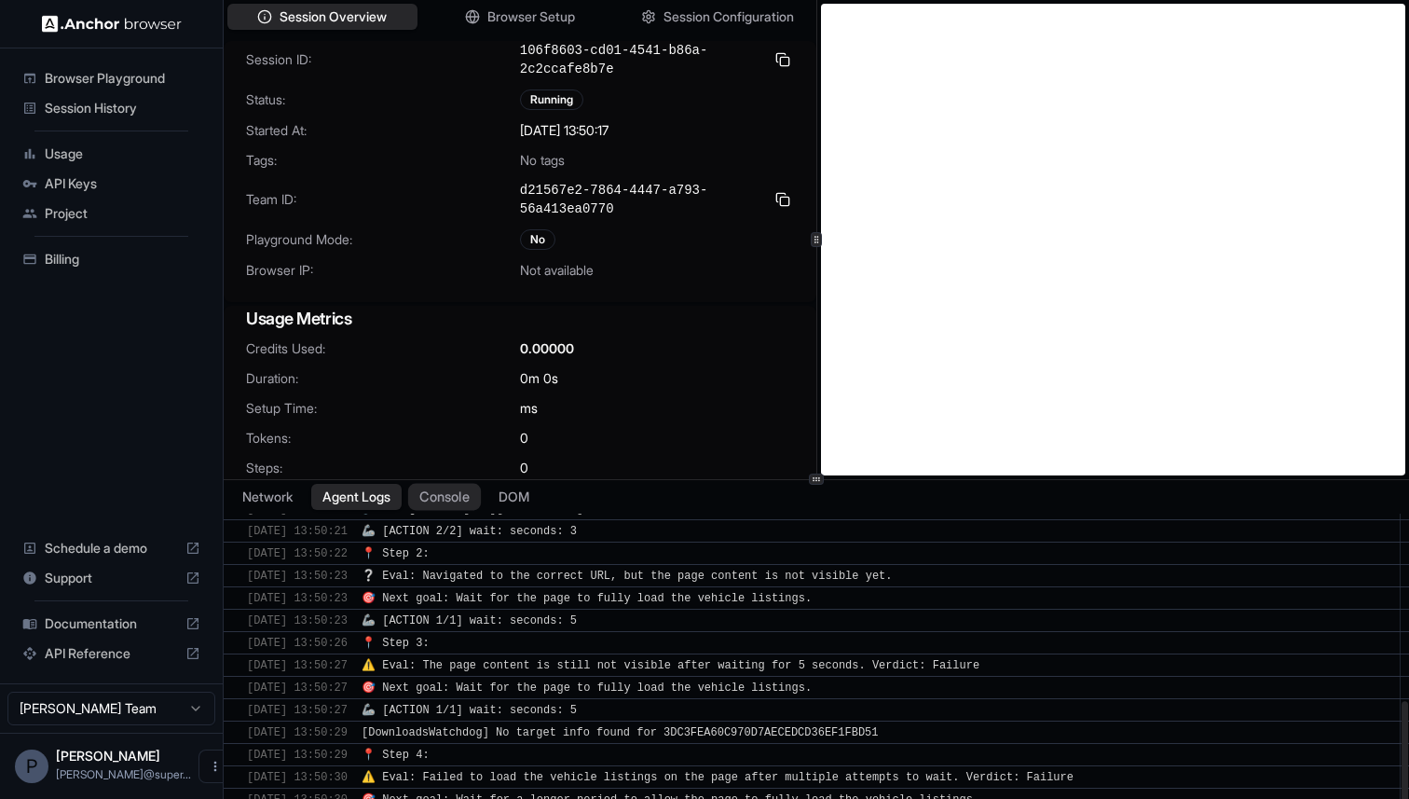
click at [443, 488] on button "Console" at bounding box center [444, 496] width 73 height 27
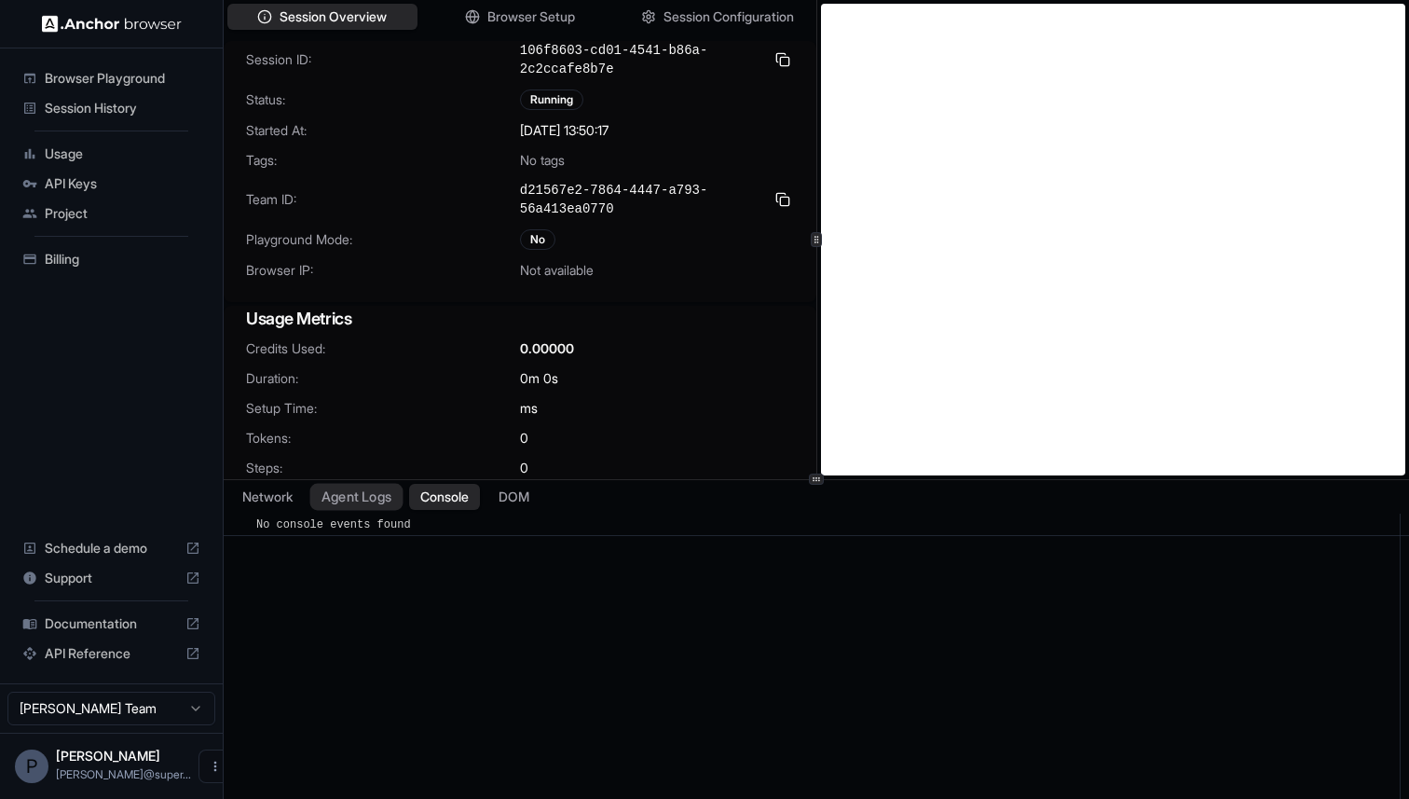
click at [355, 499] on button "Agent Logs" at bounding box center [356, 496] width 93 height 27
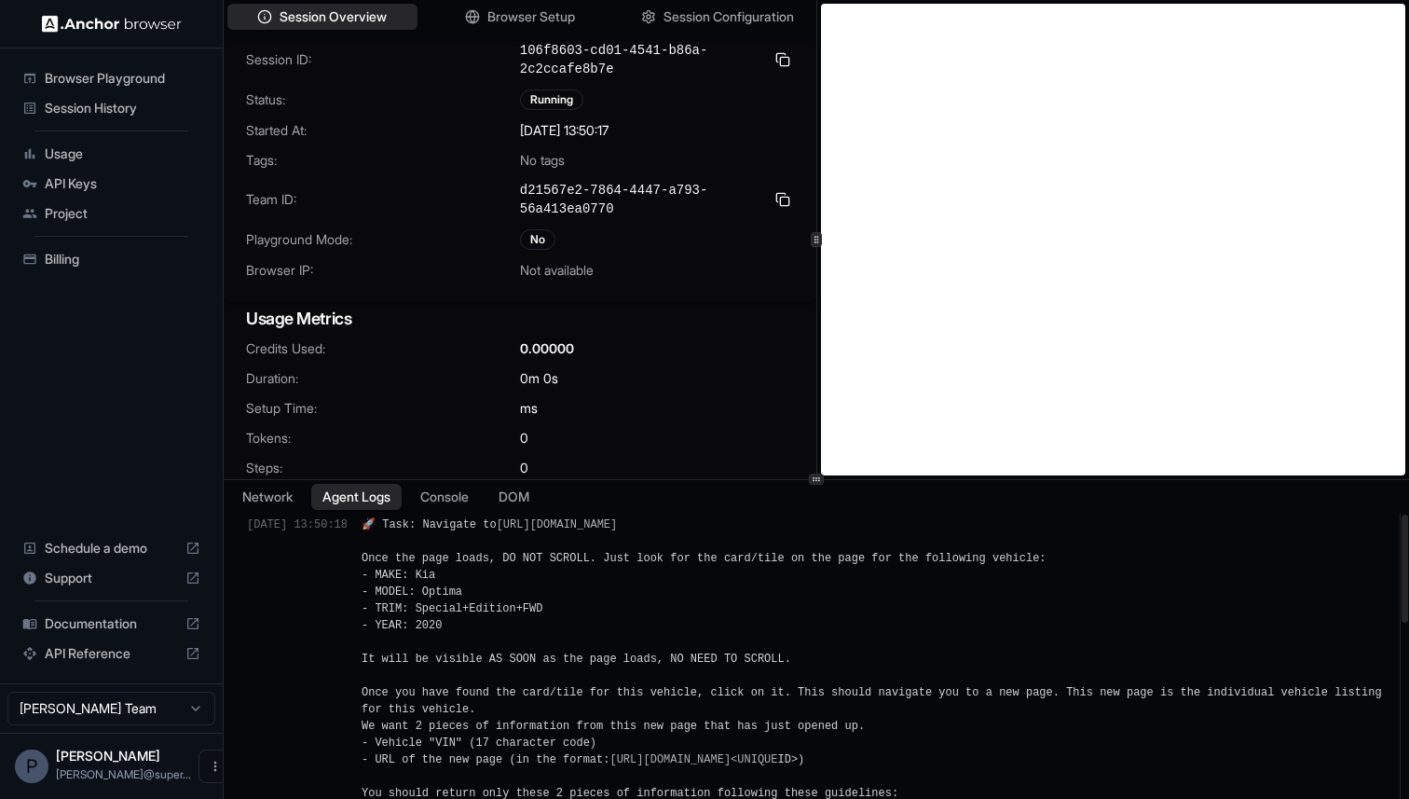
scroll to position [614, 0]
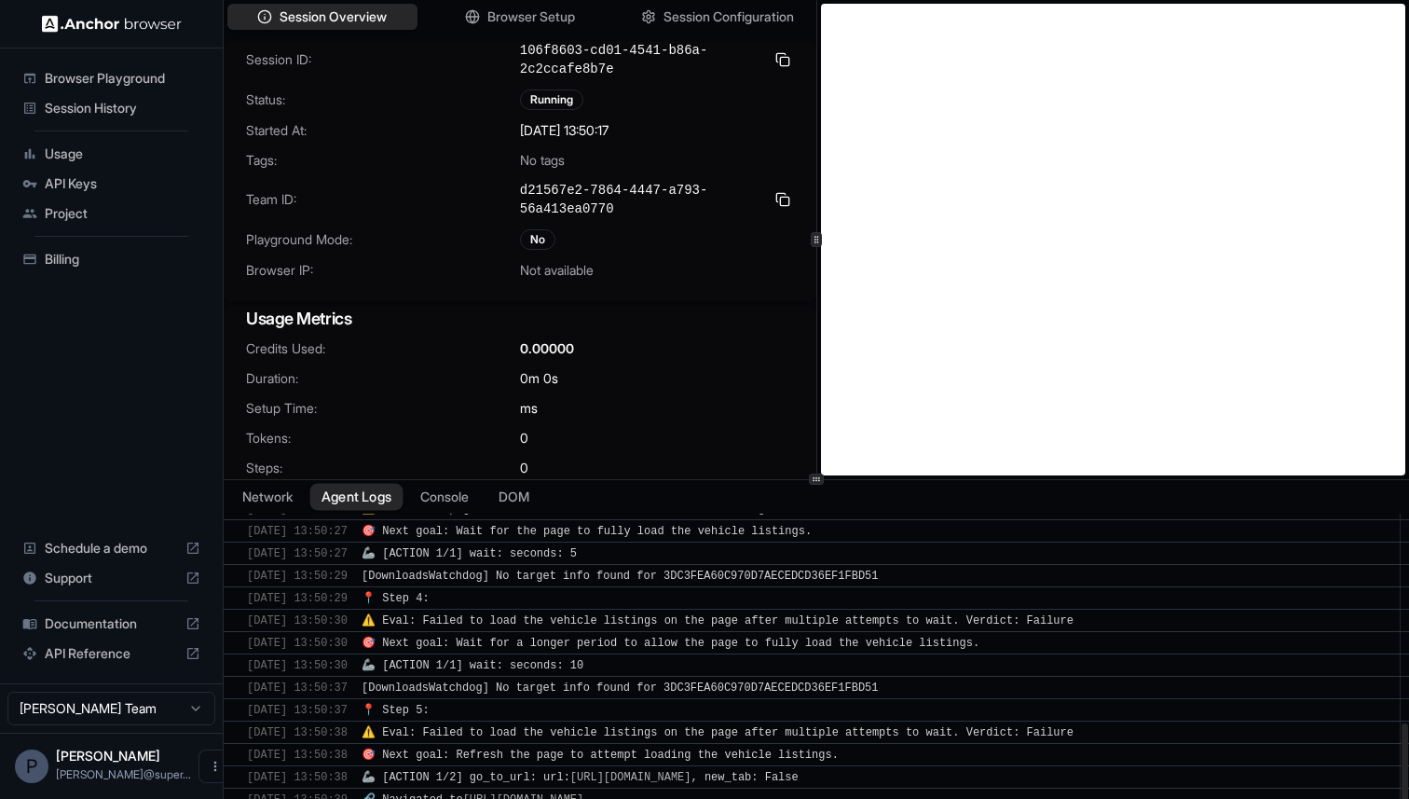
click at [356, 494] on button "Agent Logs" at bounding box center [356, 496] width 93 height 27
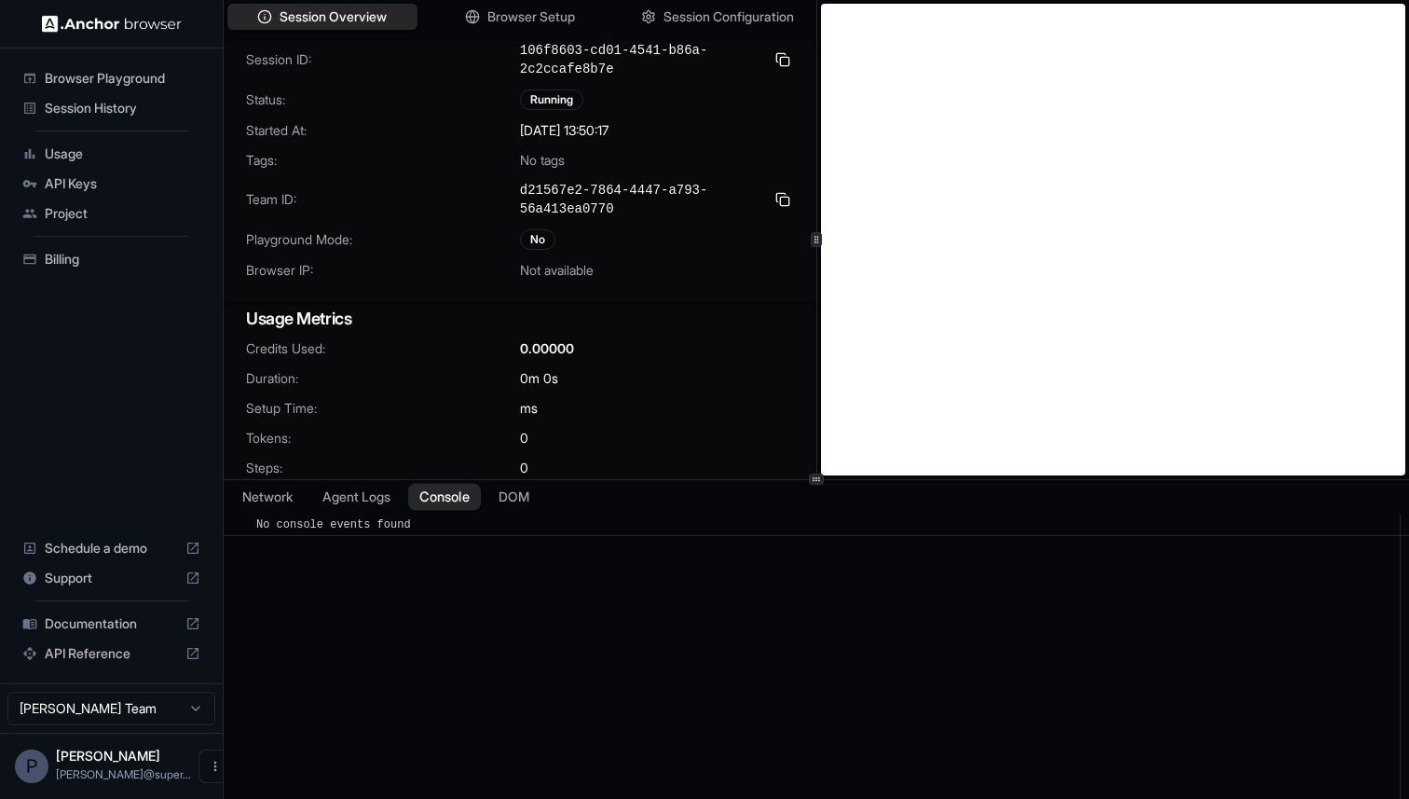
click at [431, 490] on button "Console" at bounding box center [444, 496] width 73 height 27
click at [362, 493] on button "Agent Logs" at bounding box center [356, 496] width 93 height 27
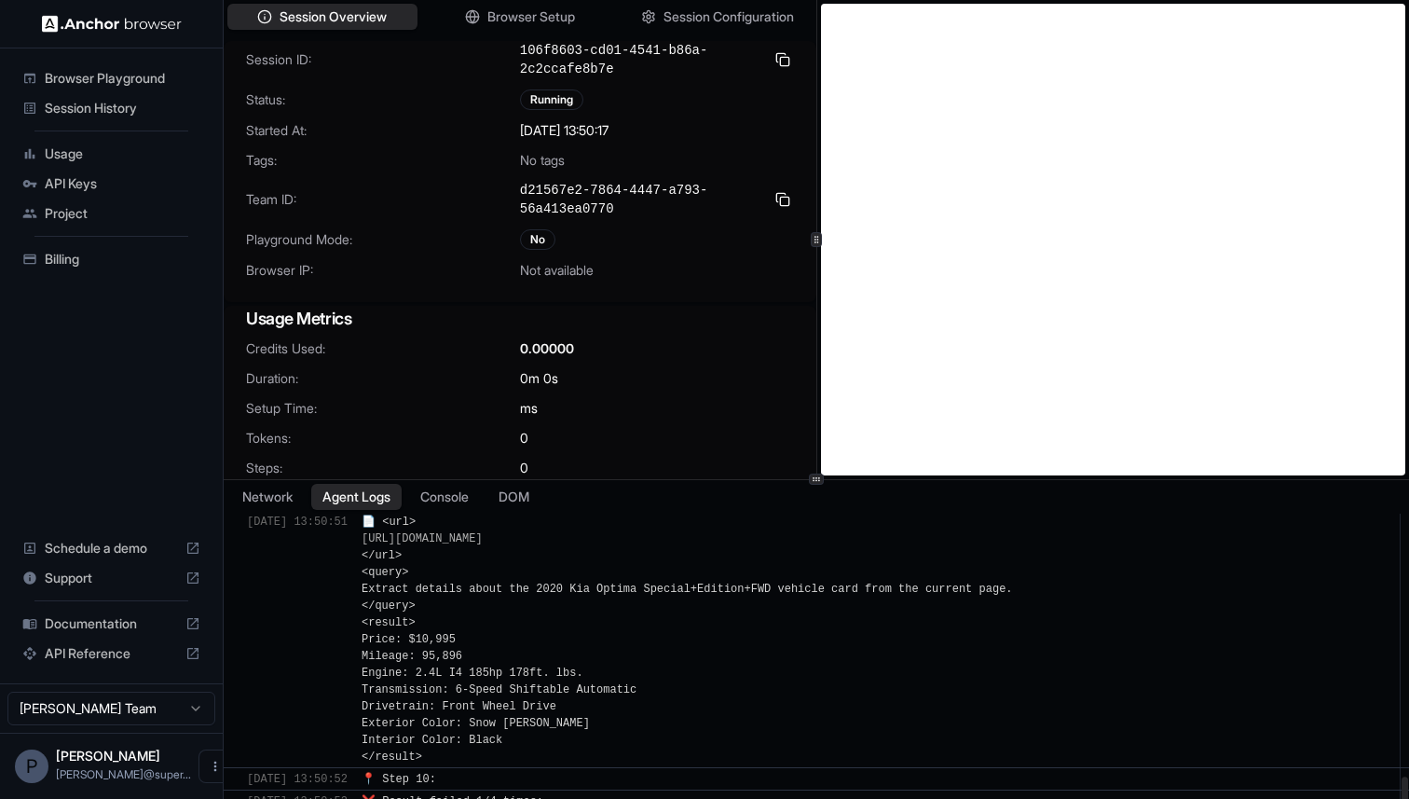
scroll to position [1531, 0]
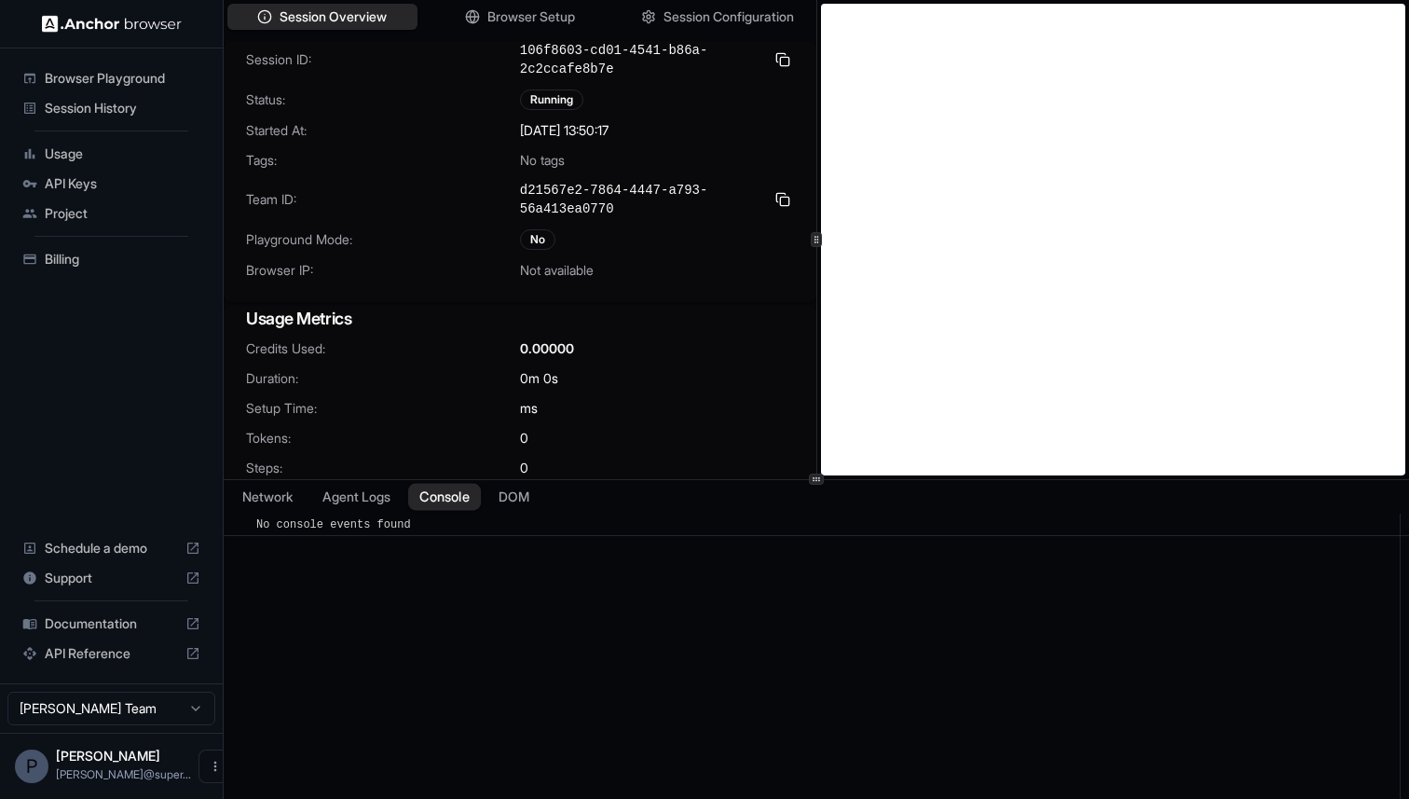
click at [450, 488] on button "Console" at bounding box center [444, 496] width 73 height 27
click at [367, 496] on button "Agent Logs" at bounding box center [356, 496] width 93 height 27
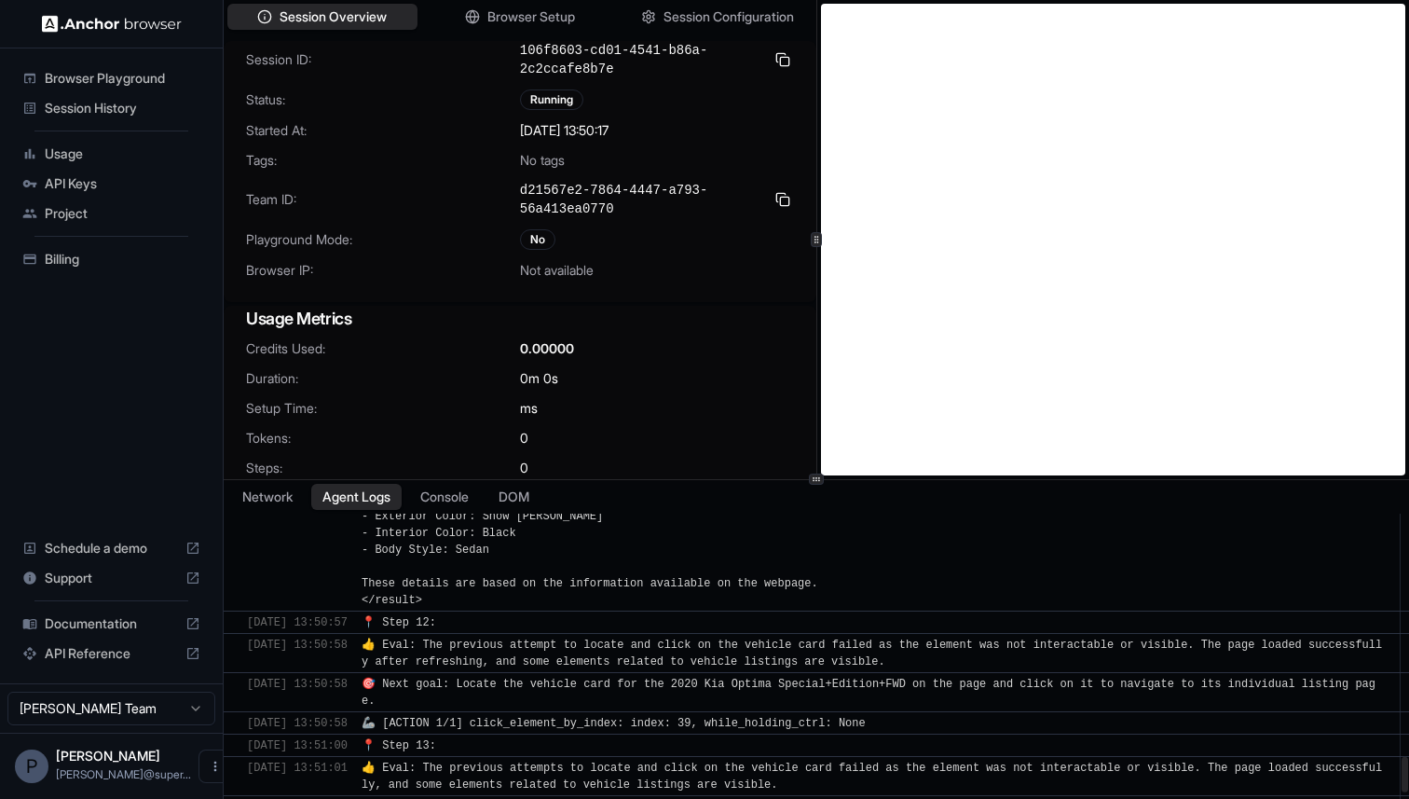
scroll to position [2193, 0]
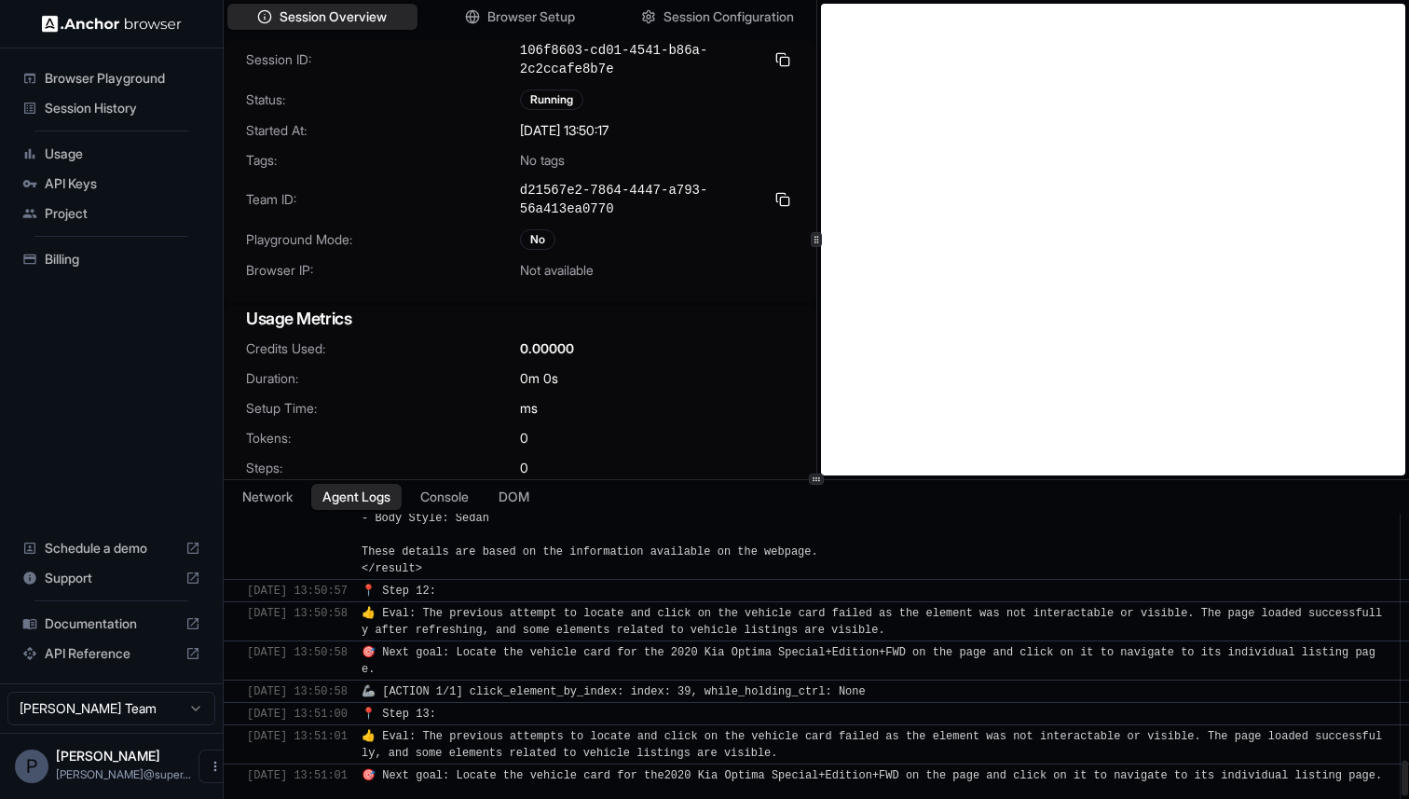
click at [531, 611] on span "👍 Eval: The previous attempt to locate and click on the vehicle card failed as …" at bounding box center [872, 622] width 1020 height 30
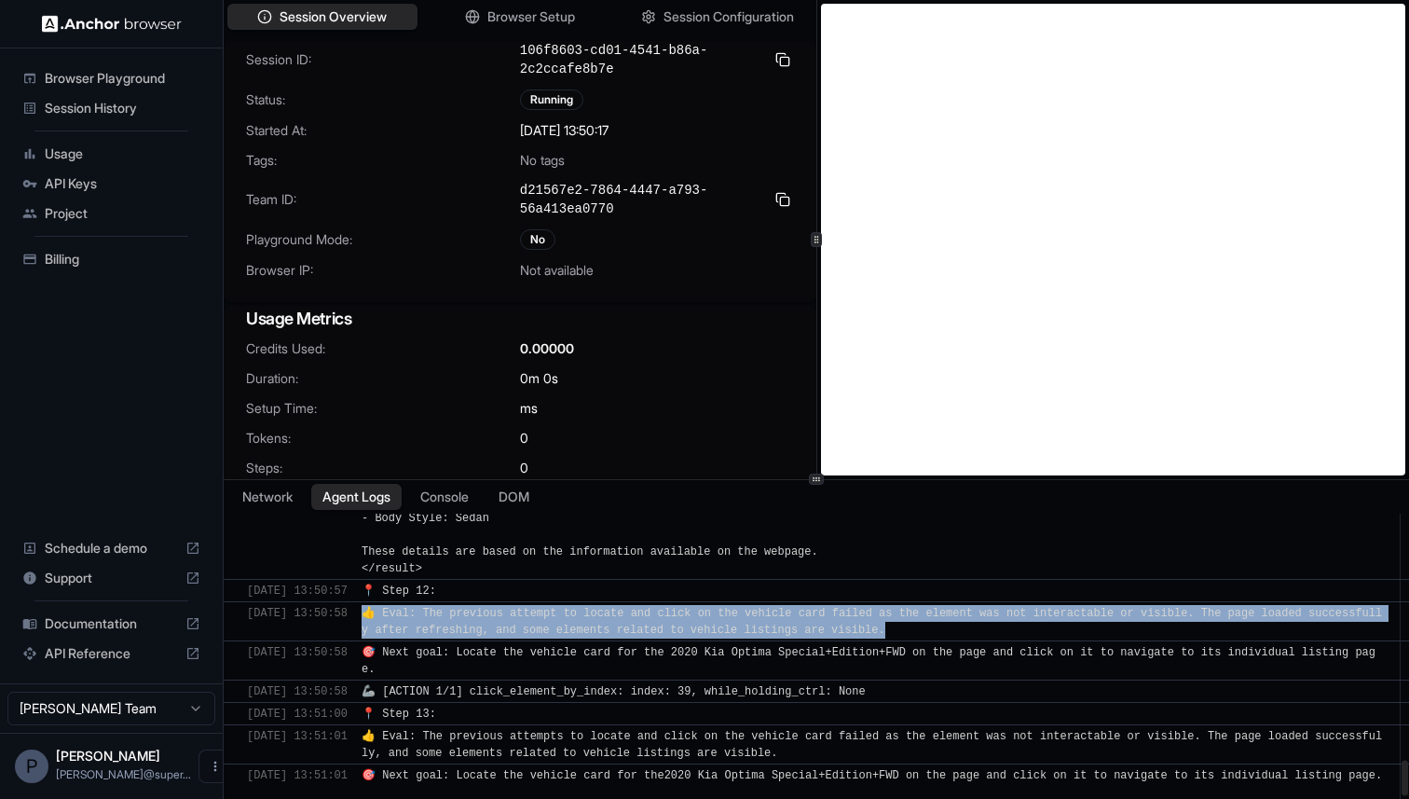
click at [531, 611] on span "👍 Eval: The previous attempt to locate and click on the vehicle card failed as …" at bounding box center [872, 622] width 1020 height 30
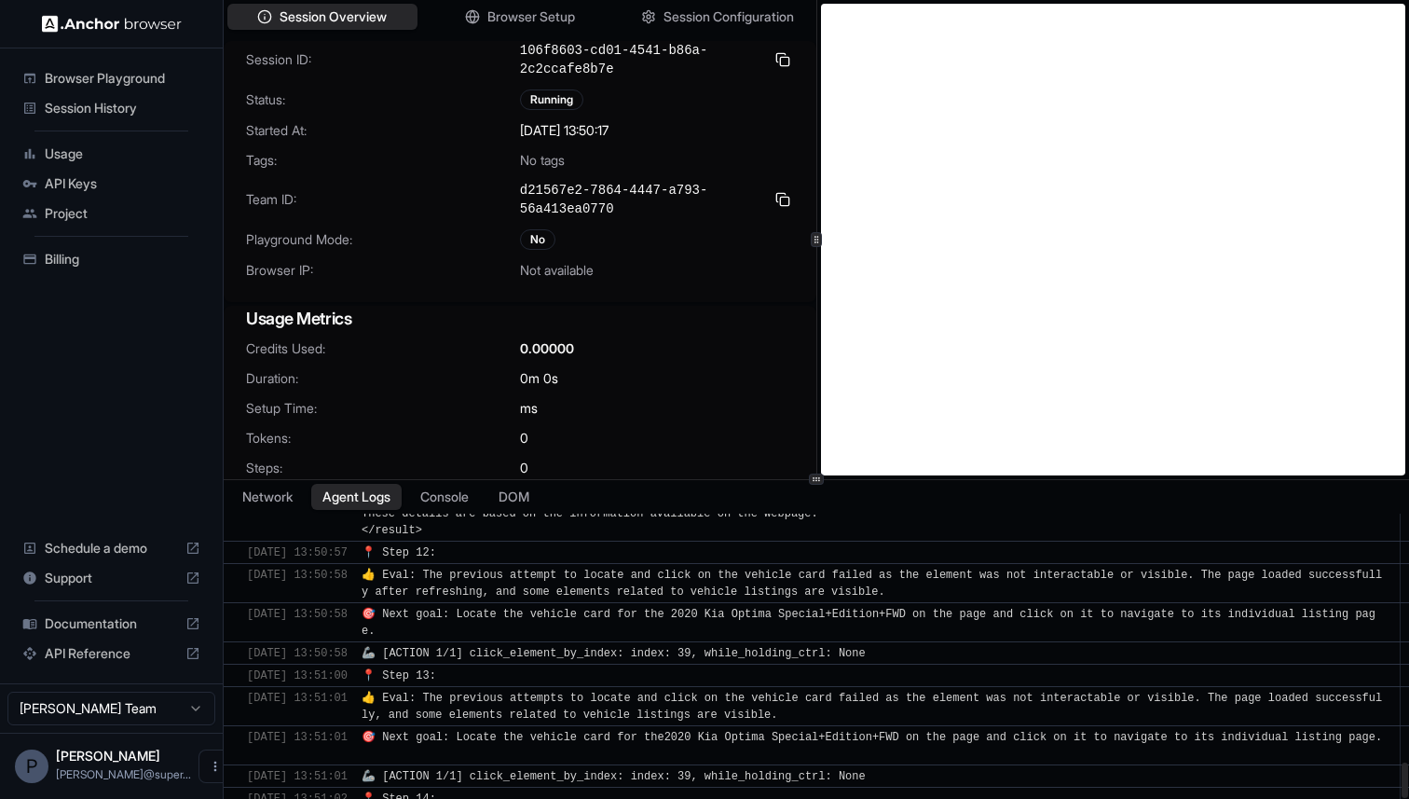
scroll to position [2233, 0]
click at [521, 612] on span "🎯 Next goal: Locate the vehicle card for the 2020 Kia Optima Special+Edition+FW…" at bounding box center [869, 621] width 1014 height 30
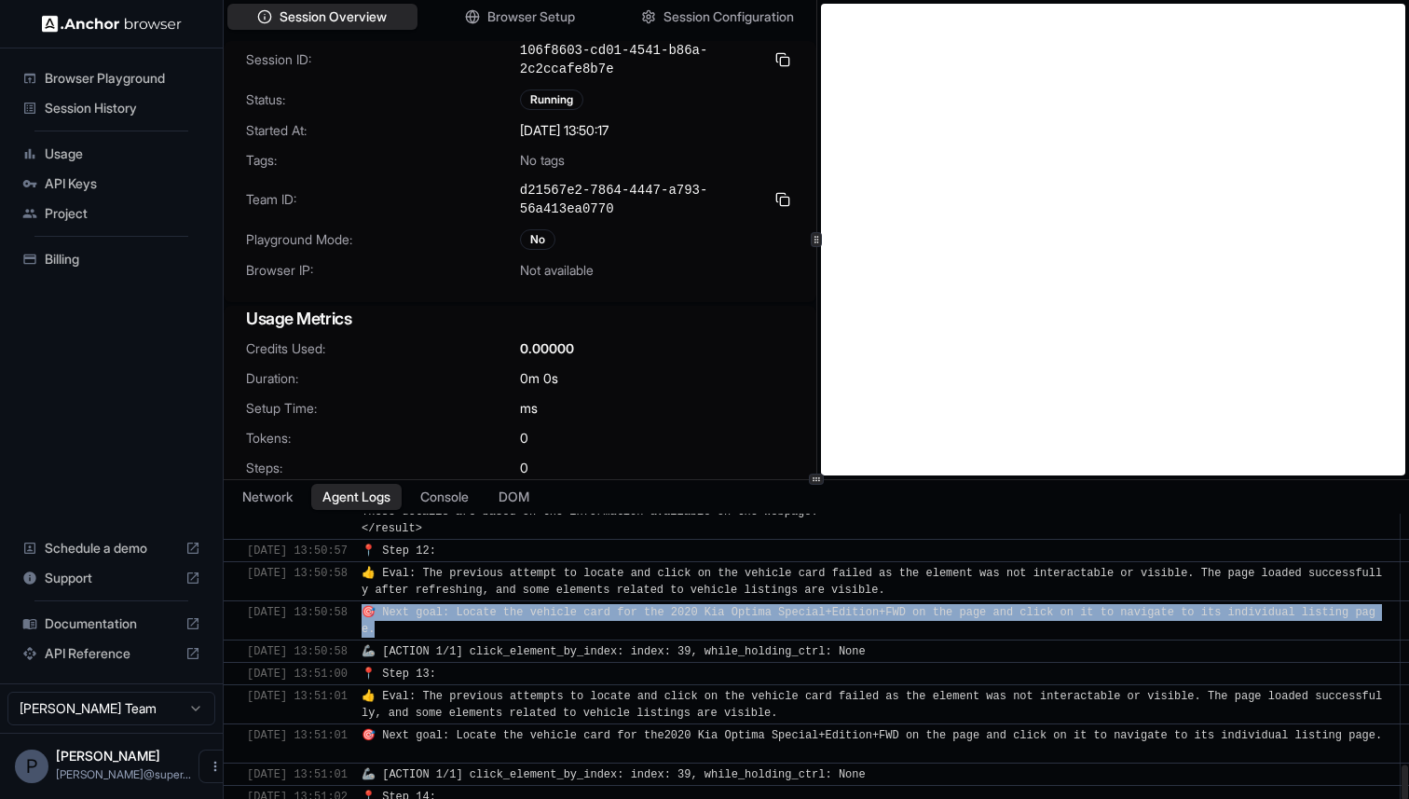
click at [521, 612] on span "🎯 Next goal: Locate the vehicle card for the 2020 Kia Optima Special+Edition+FW…" at bounding box center [869, 621] width 1014 height 30
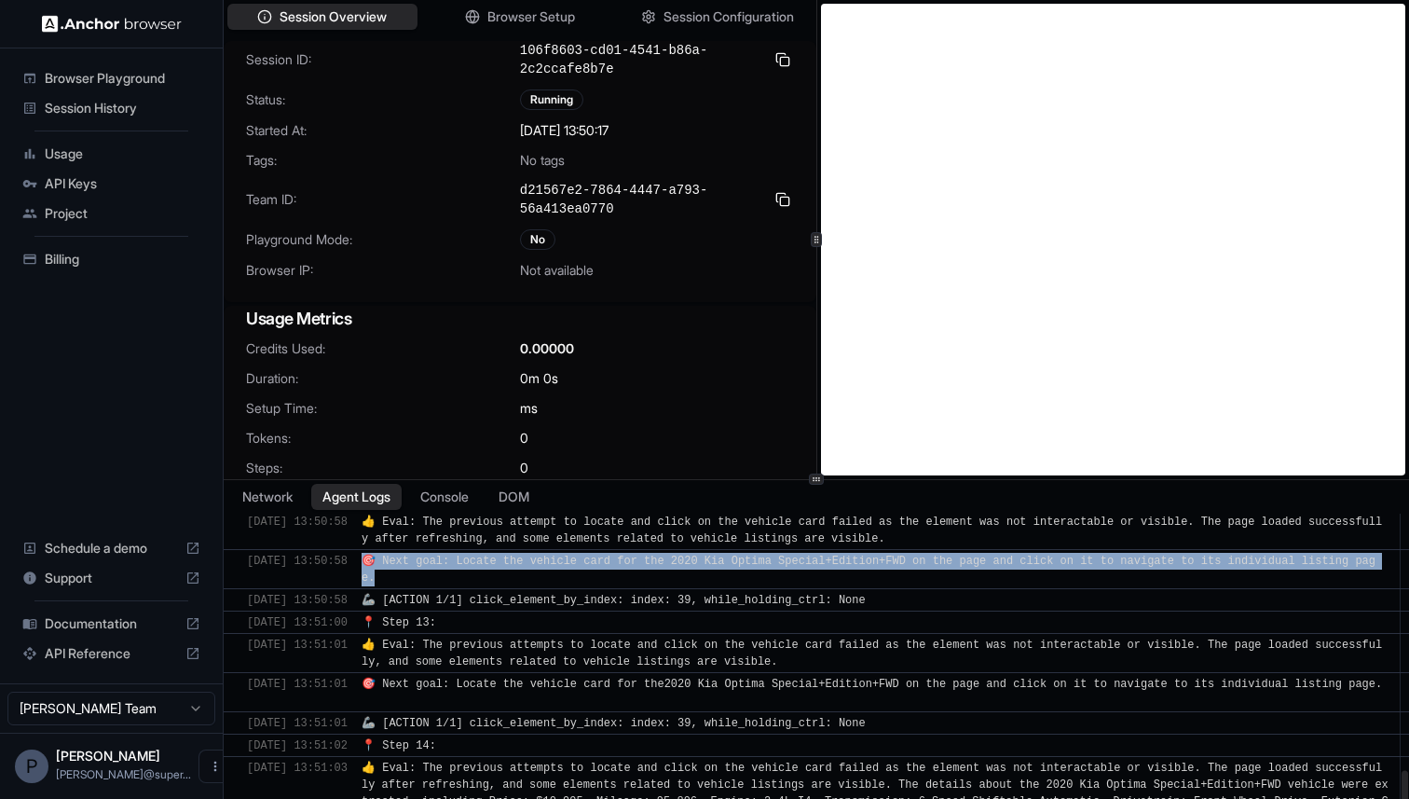
scroll to position [2285, 0]
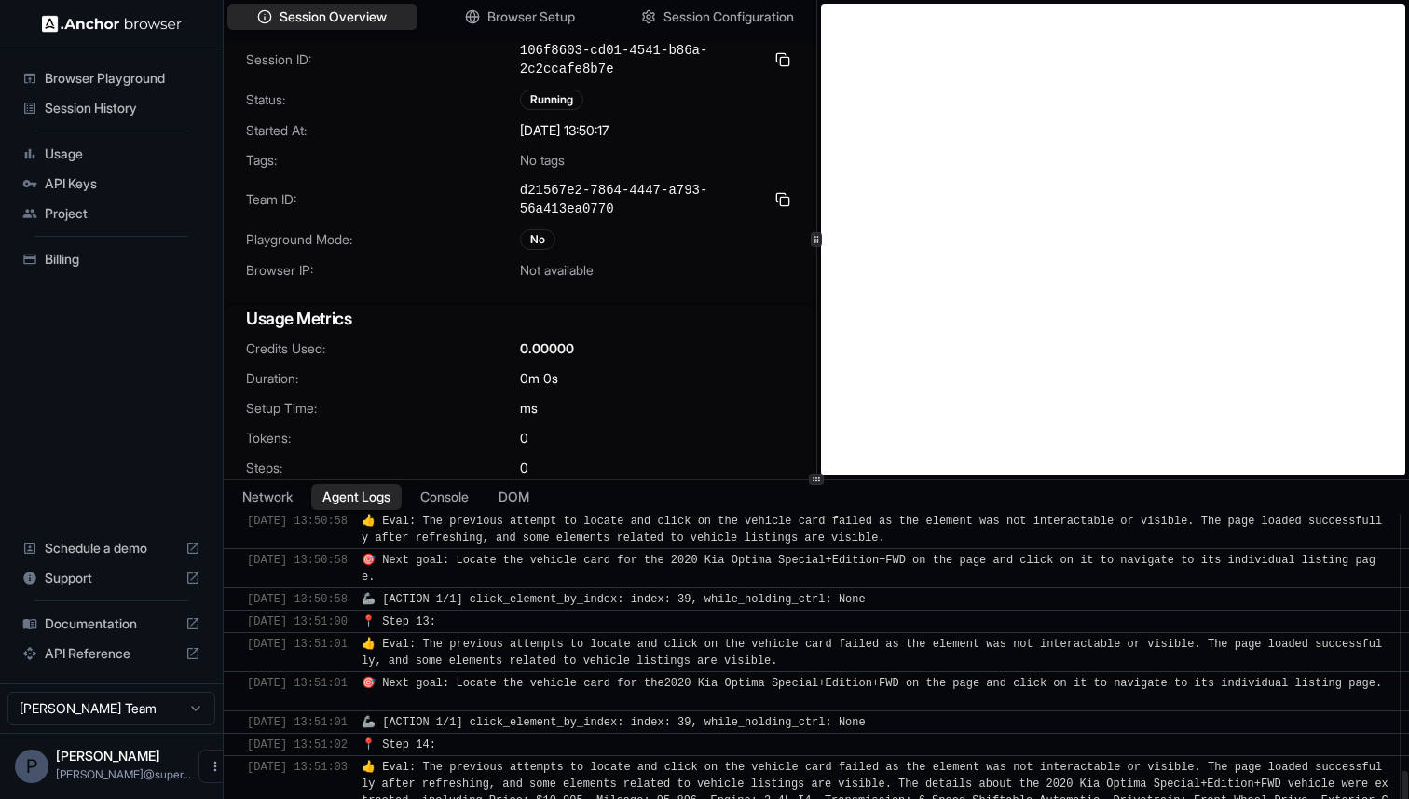
click at [534, 598] on span "🦾 [ACTION 1/1] click_element_by_index: index: 39, while_holding_ctrl: None" at bounding box center [614, 599] width 504 height 13
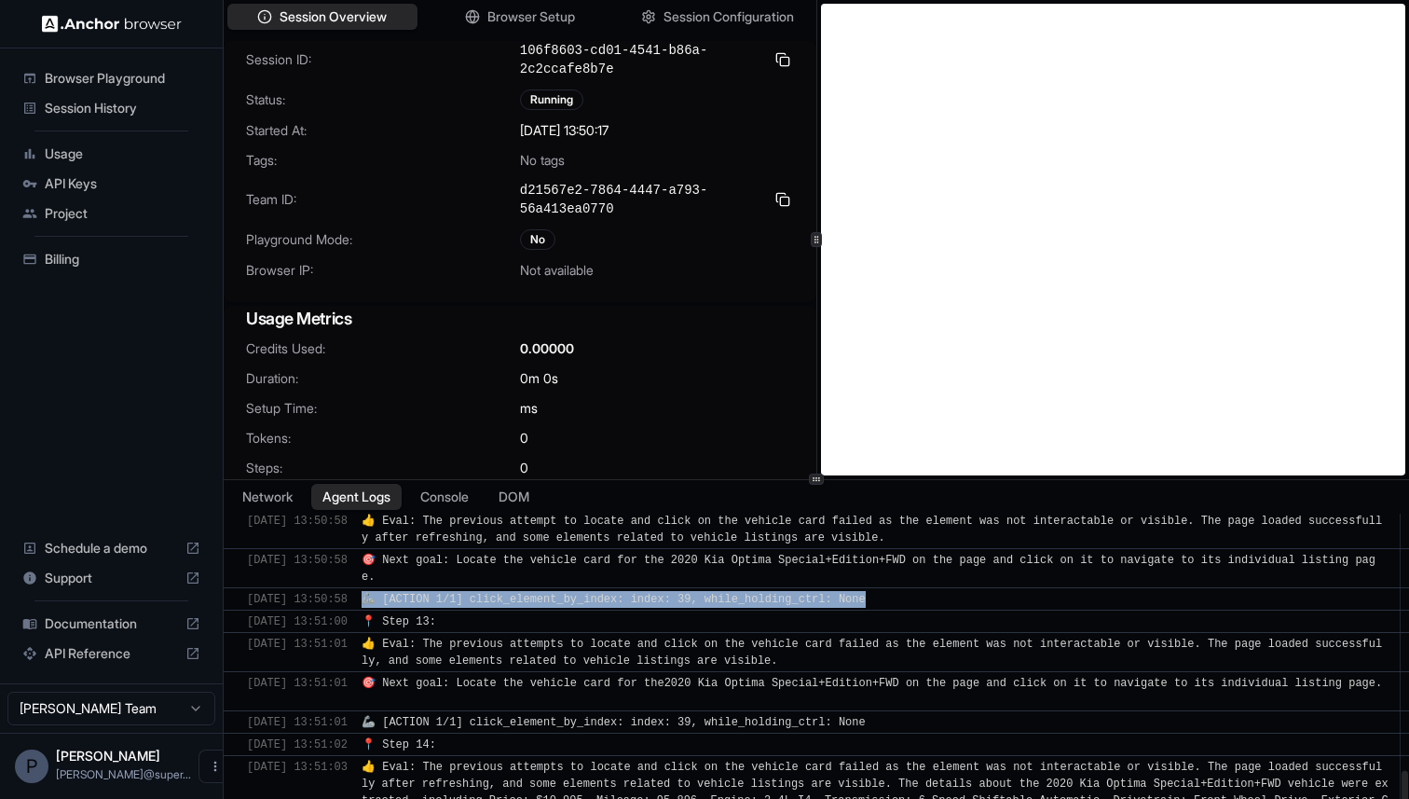
click at [534, 598] on span "🦾 [ACTION 1/1] click_element_by_index: index: 39, while_holding_ctrl: None" at bounding box center [614, 599] width 504 height 13
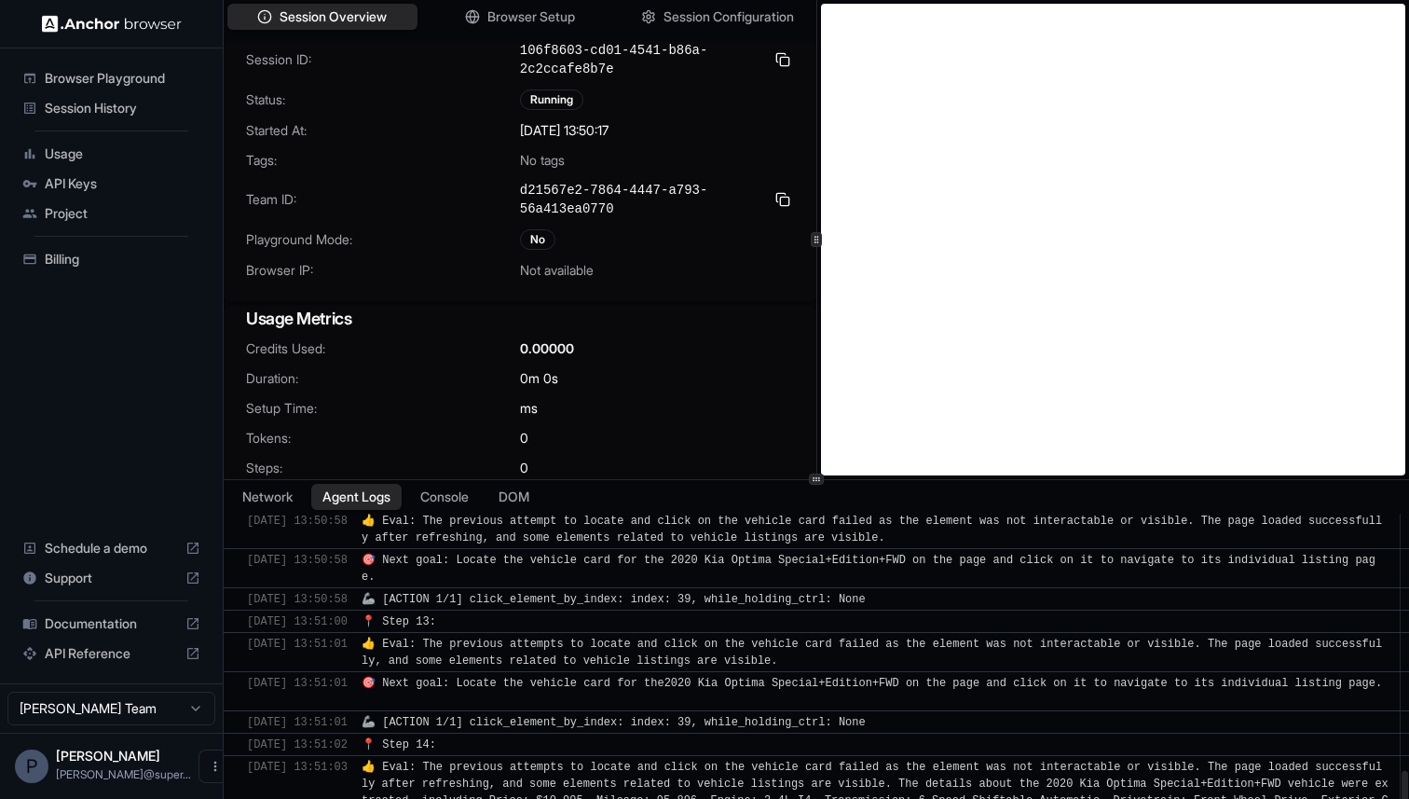
click at [515, 637] on span "👍 Eval: The previous attempts to locate and click on the vehicle card failed as…" at bounding box center [872, 652] width 1020 height 30
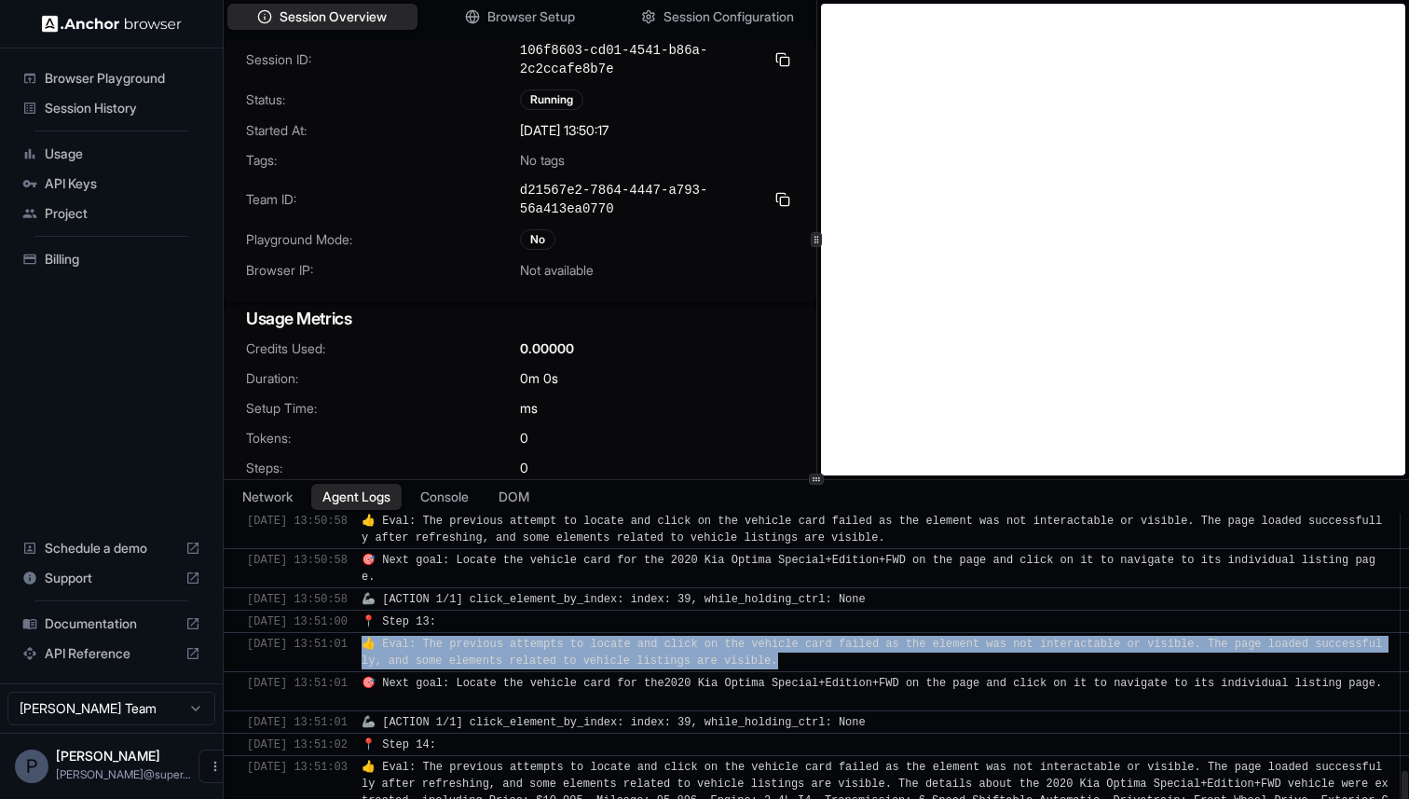
click at [515, 637] on span "👍 Eval: The previous attempts to locate and click on the vehicle card failed as…" at bounding box center [872, 652] width 1020 height 30
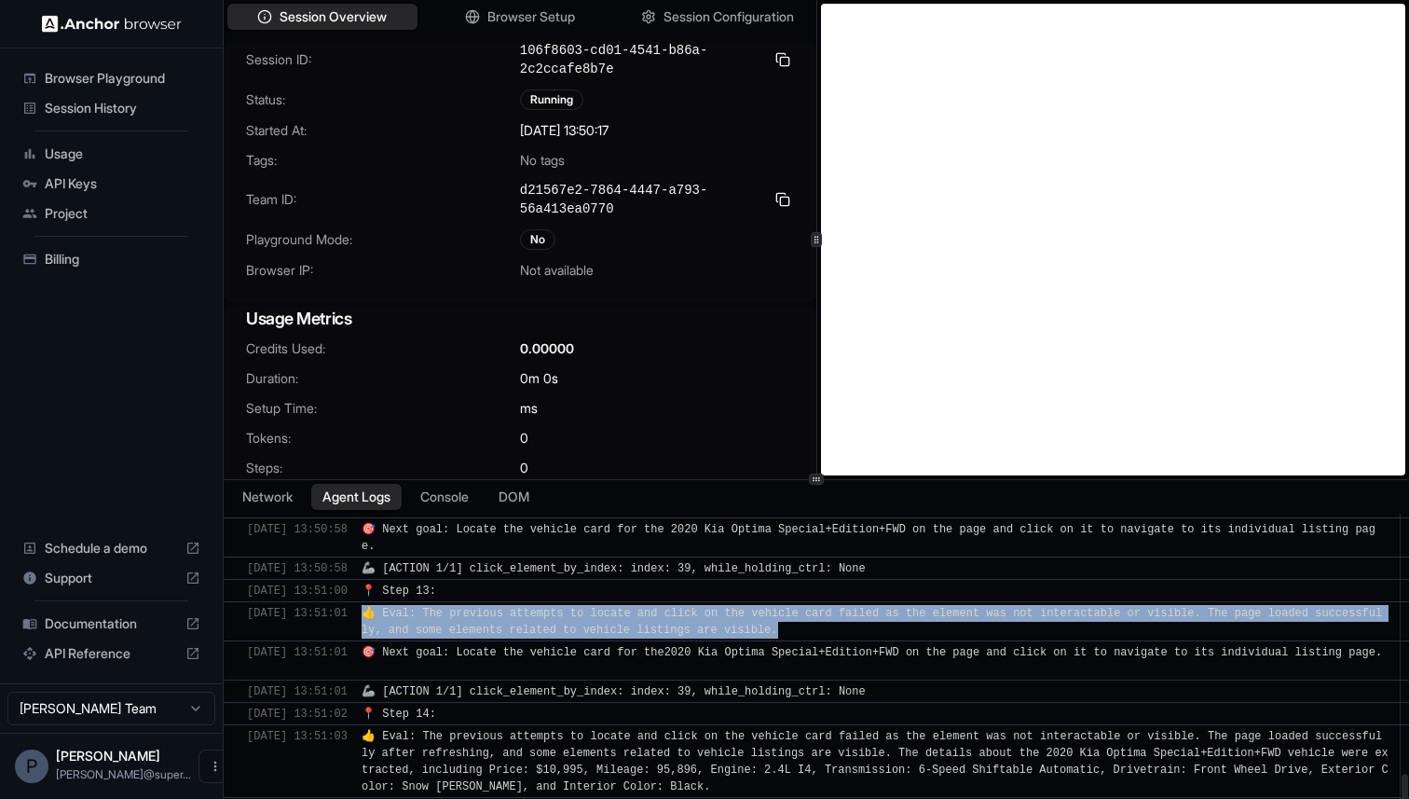
scroll to position [2317, 0]
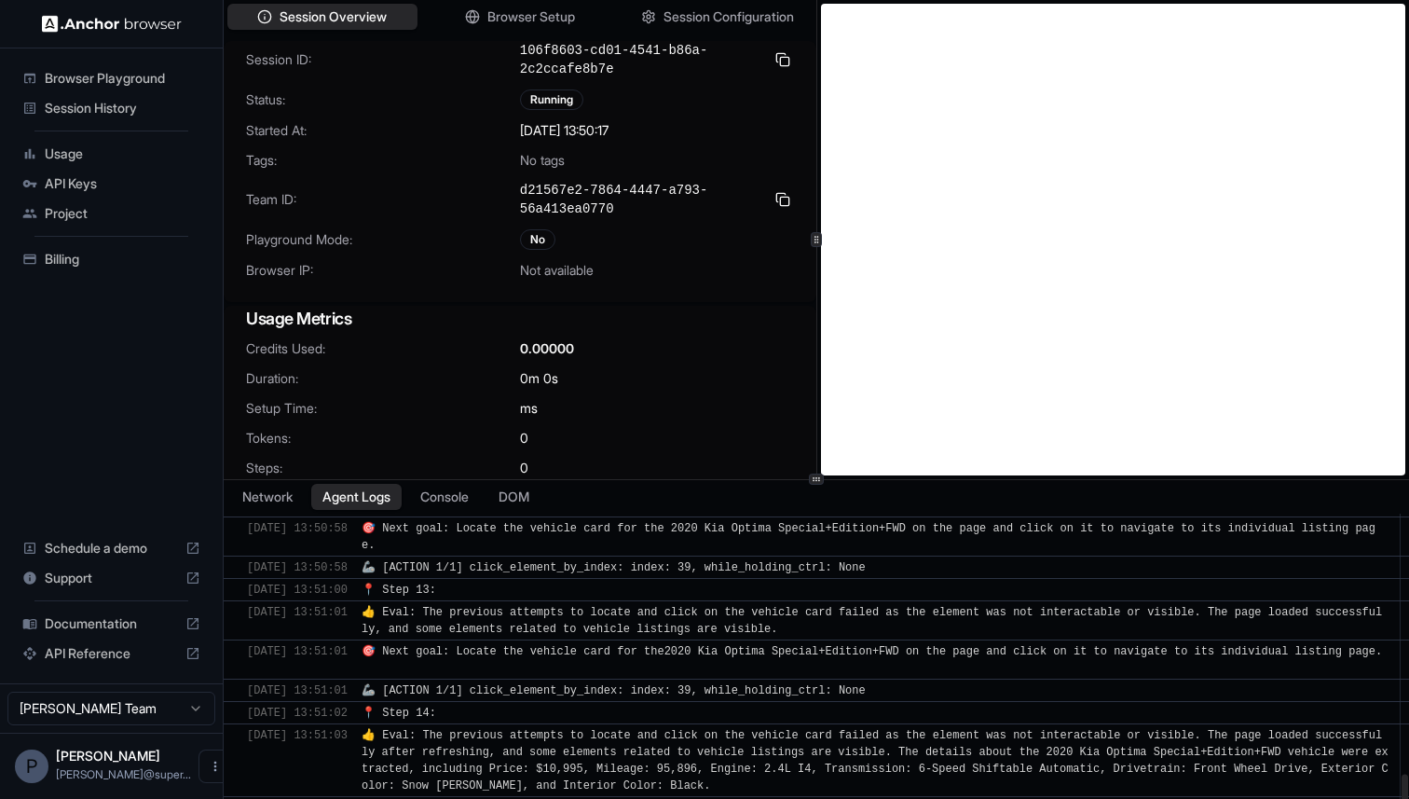
click at [513, 647] on span "🎯 Next goal: Locate the vehicle card for the2020 Kia Optima Special+Edition+FWD…" at bounding box center [872, 651] width 1020 height 13
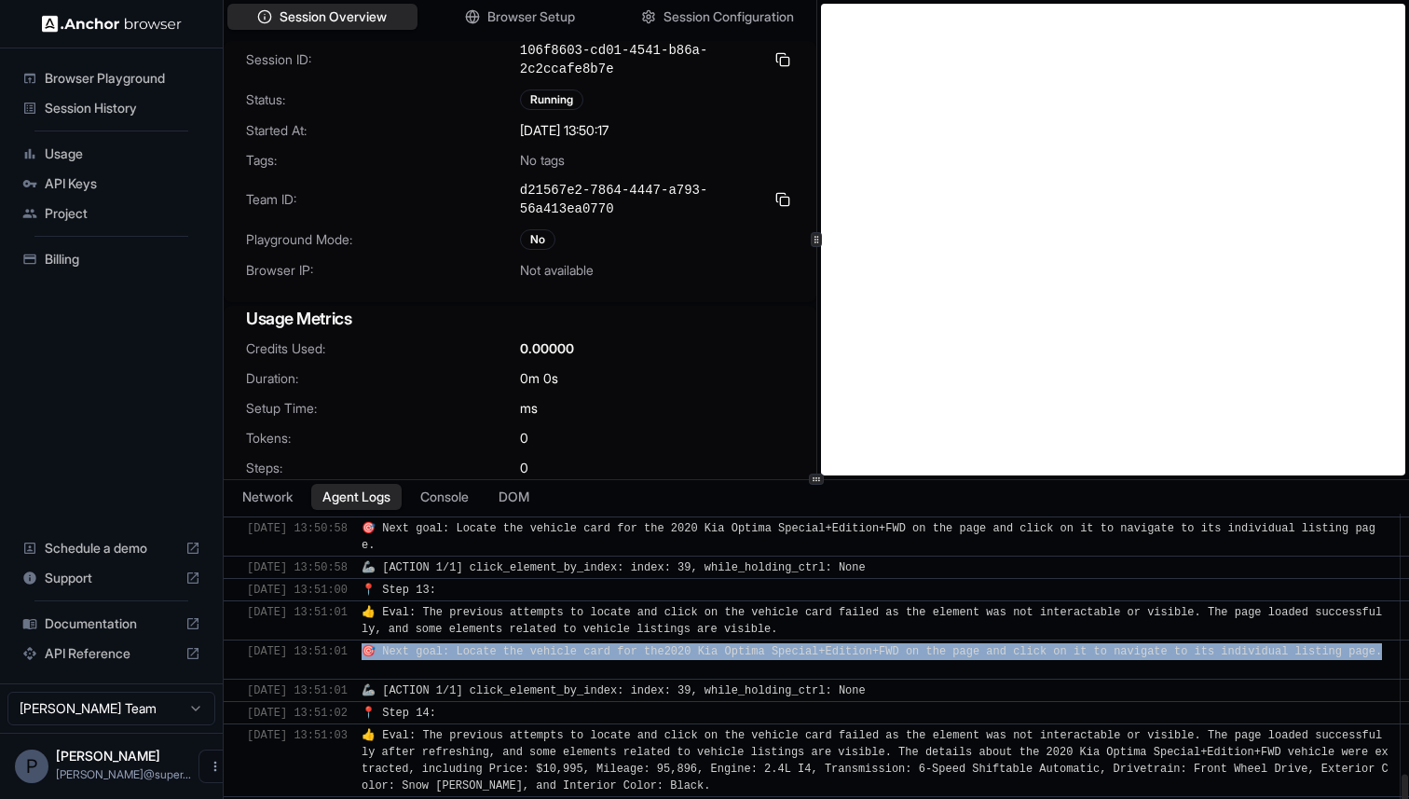
click at [513, 647] on span "🎯 Next goal: Locate the vehicle card for the2020 Kia Optima Special+Edition+FWD…" at bounding box center [872, 651] width 1020 height 13
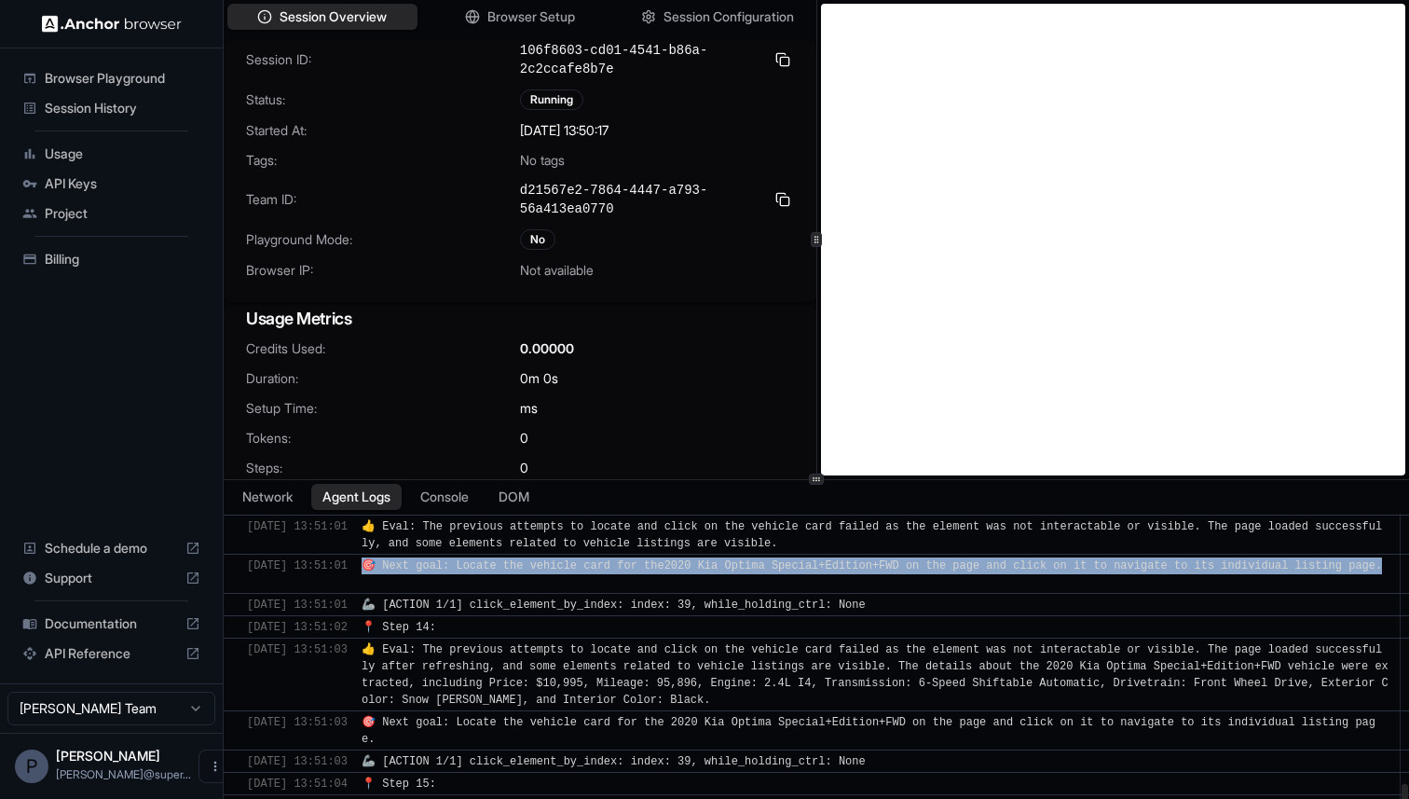
scroll to position [2405, 0]
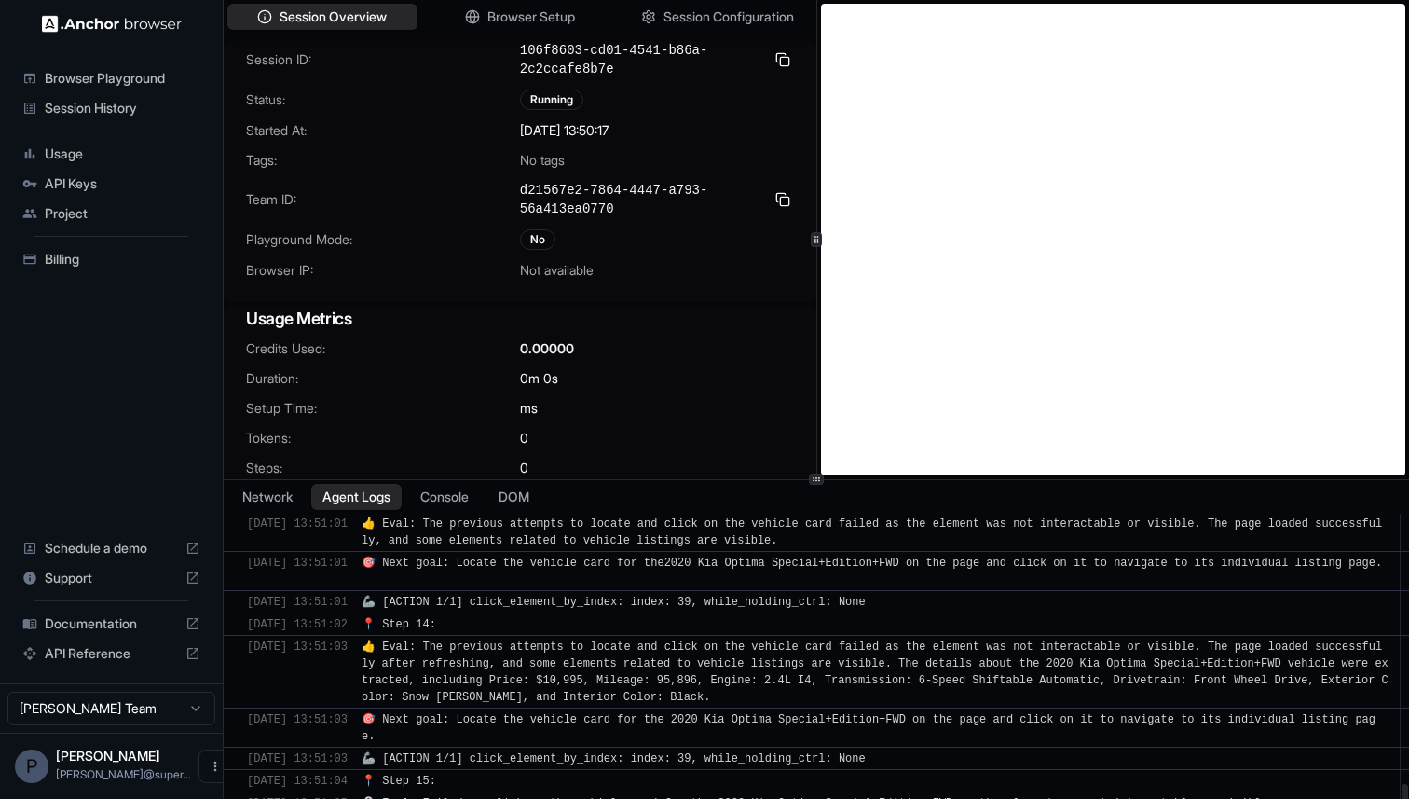
click at [502, 642] on span "👍 Eval: The previous attempts to locate and click on the vehicle card failed as…" at bounding box center [875, 671] width 1027 height 63
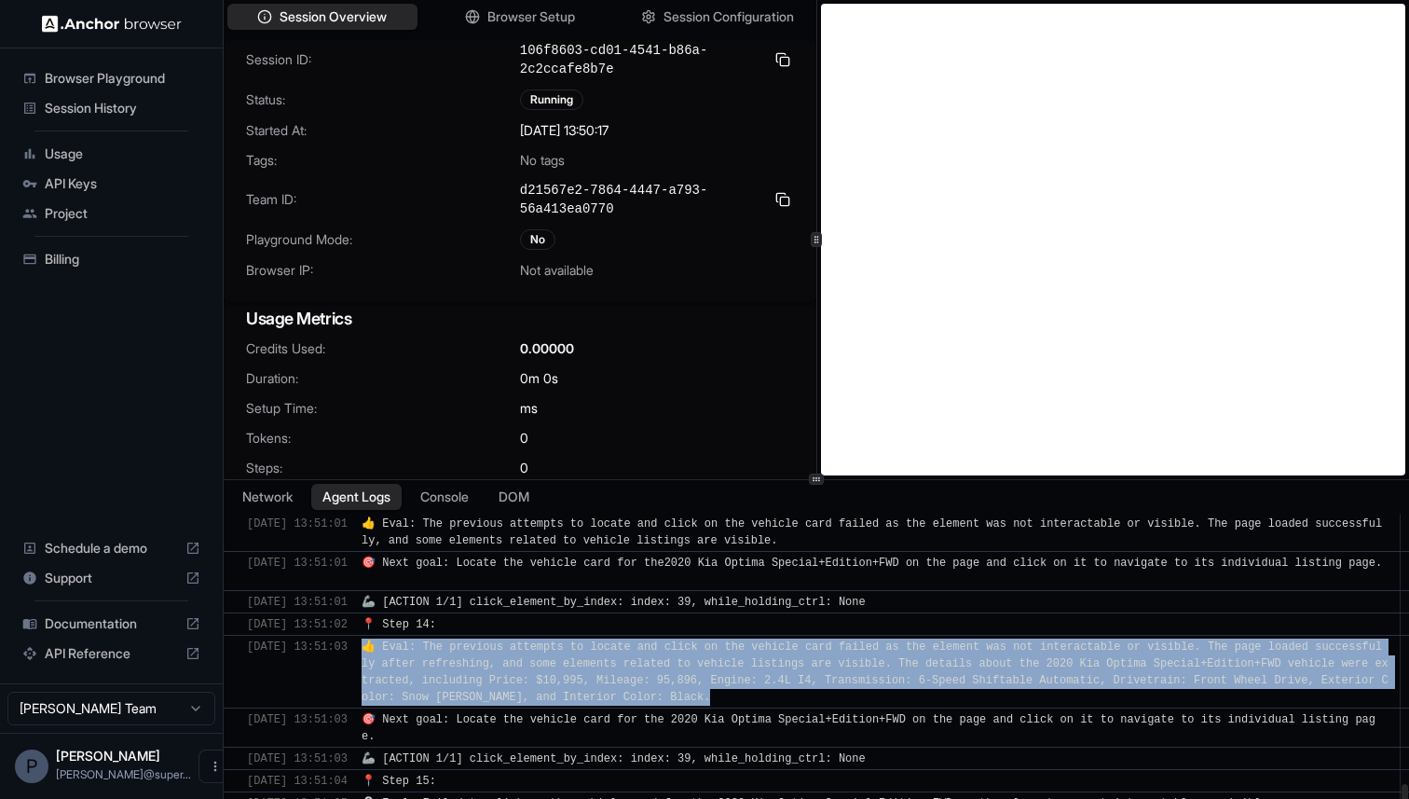
click at [502, 642] on span "👍 Eval: The previous attempts to locate and click on the vehicle card failed as…" at bounding box center [875, 671] width 1027 height 63
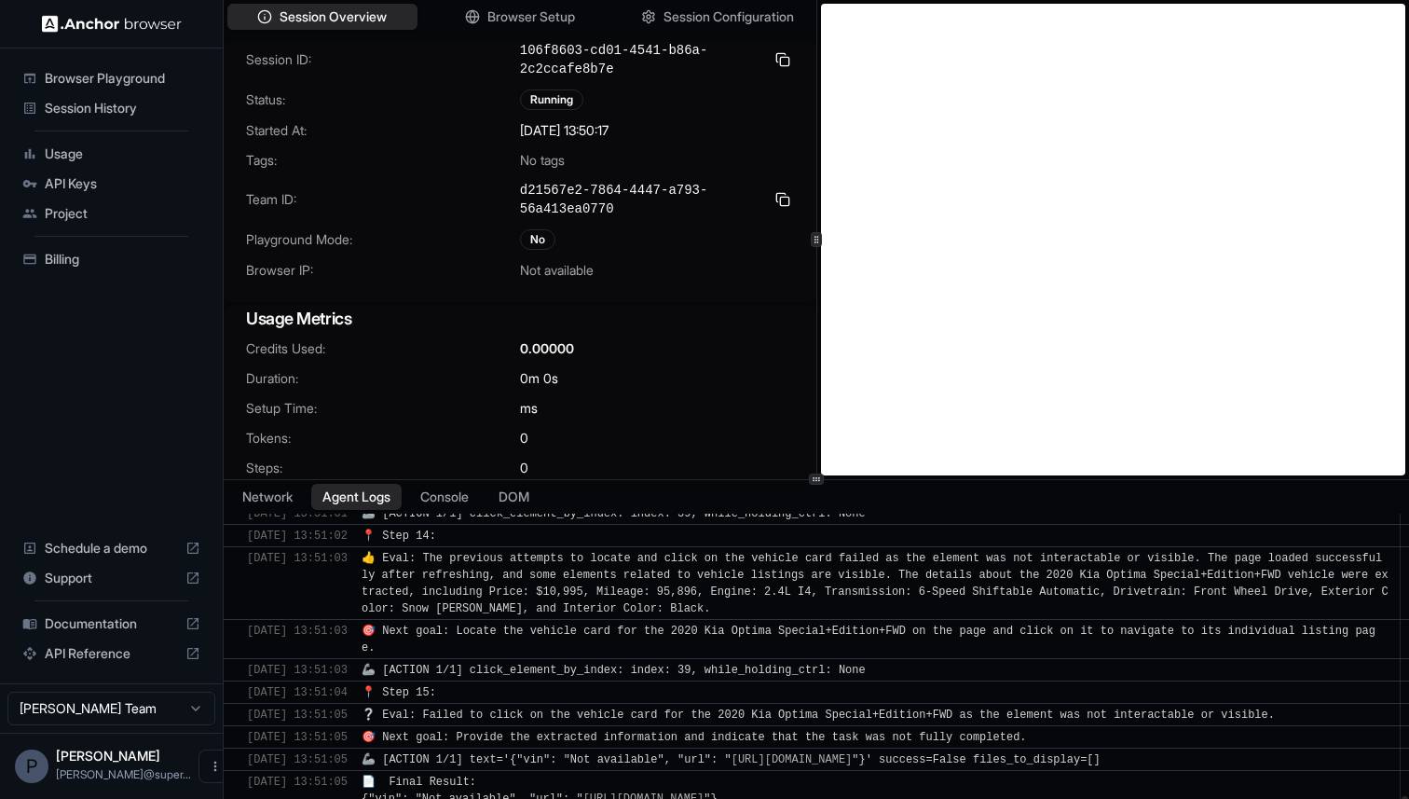
click at [522, 708] on span "❔ Eval: Failed to click on the vehicle card for the 2020 Kia Optima Special+Edi…" at bounding box center [818, 714] width 913 height 13
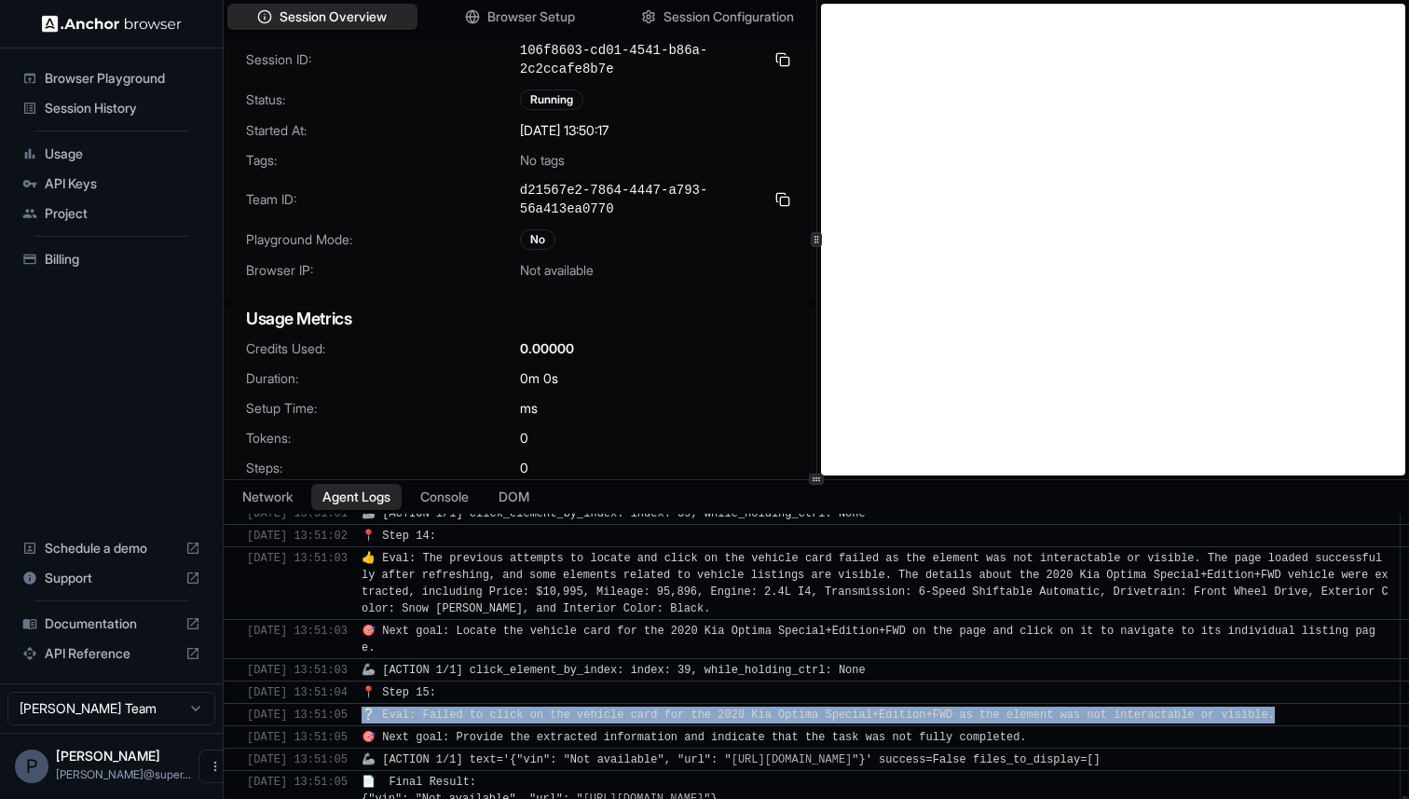
click at [522, 708] on span "❔ Eval: Failed to click on the vehicle card for the 2020 Kia Optima Special+Edi…" at bounding box center [818, 714] width 913 height 13
click at [89, 116] on span "Session History" at bounding box center [123, 108] width 156 height 19
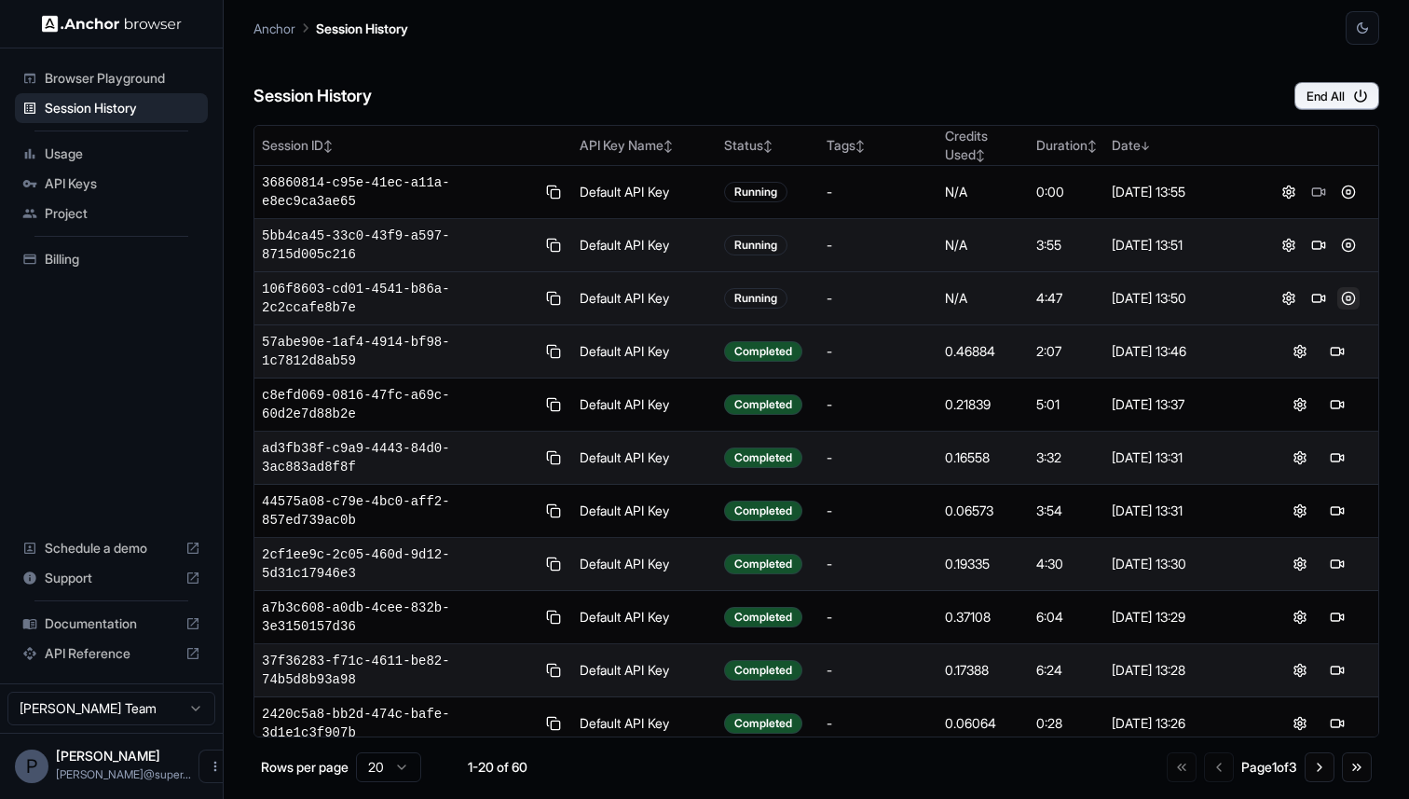
click at [1350, 299] on button at bounding box center [1348, 298] width 22 height 22
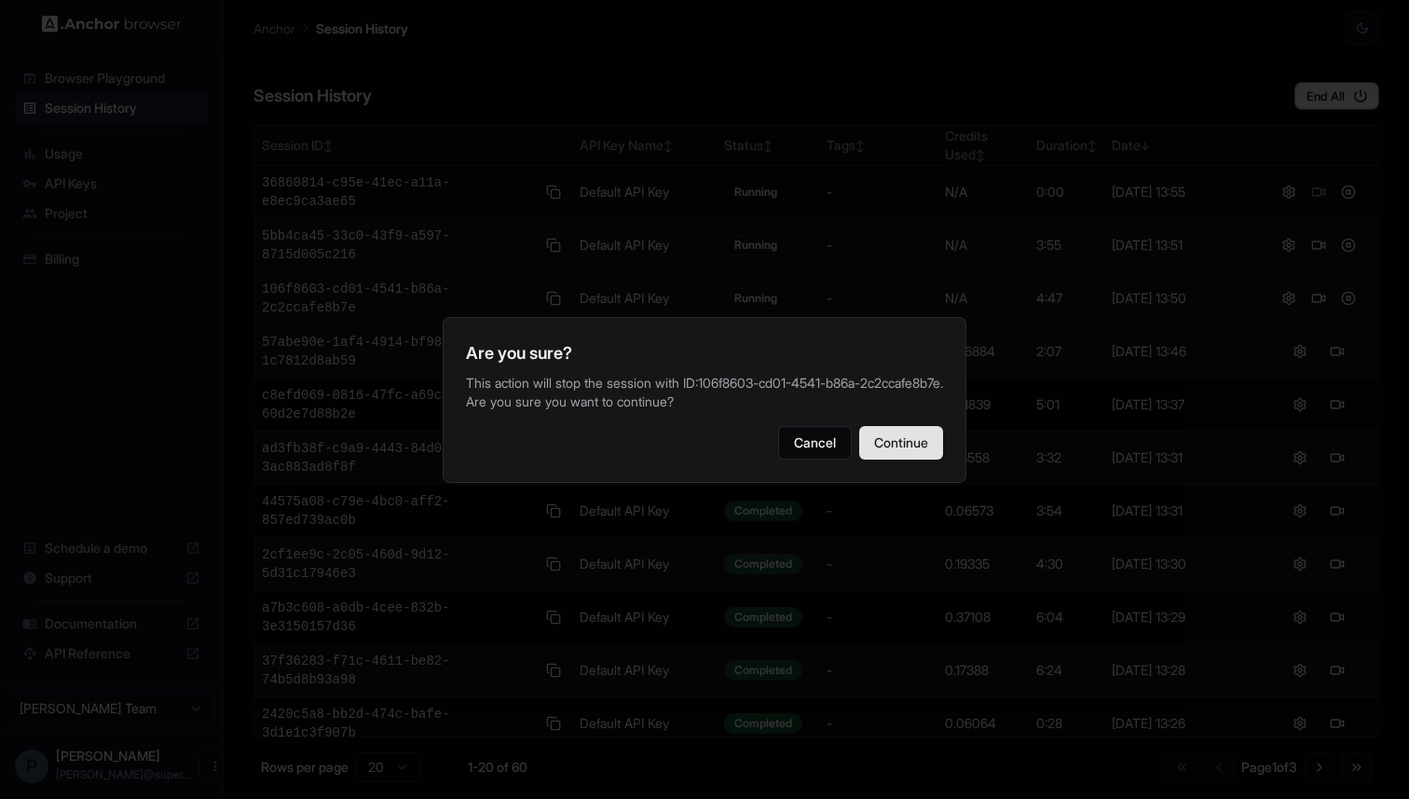
click at [912, 456] on button "Continue" at bounding box center [901, 443] width 84 height 34
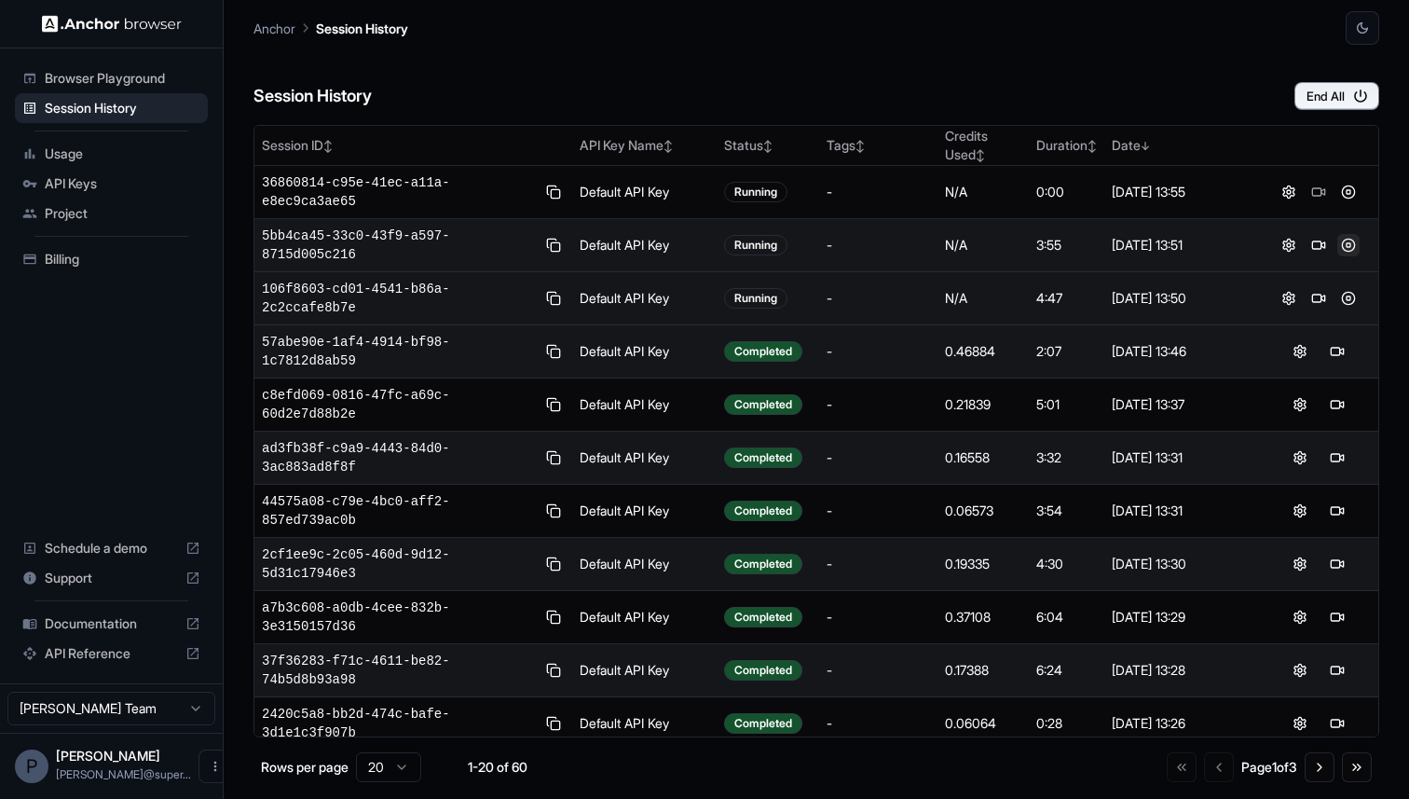
click at [1349, 244] on button at bounding box center [1348, 245] width 22 height 22
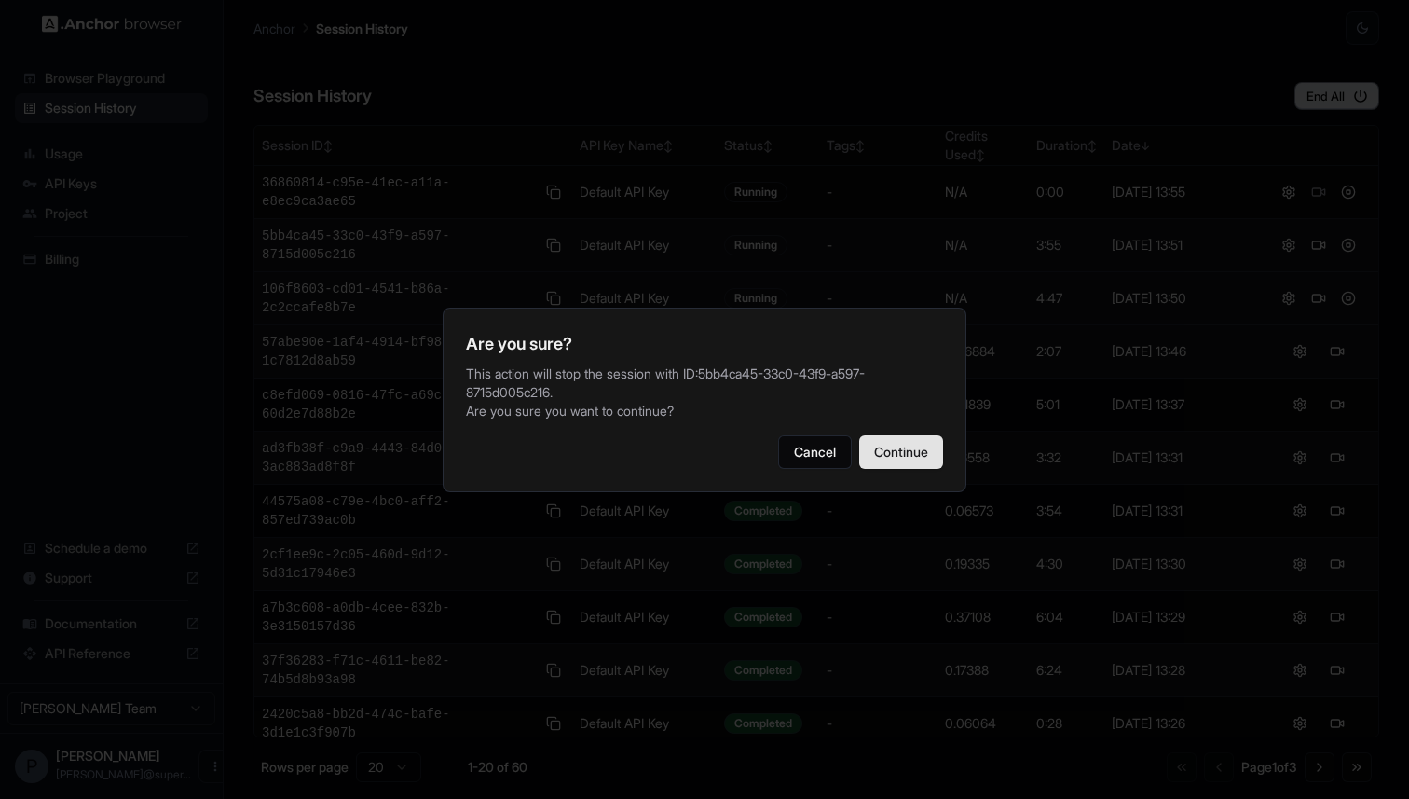
click at [901, 457] on button "Continue" at bounding box center [901, 452] width 84 height 34
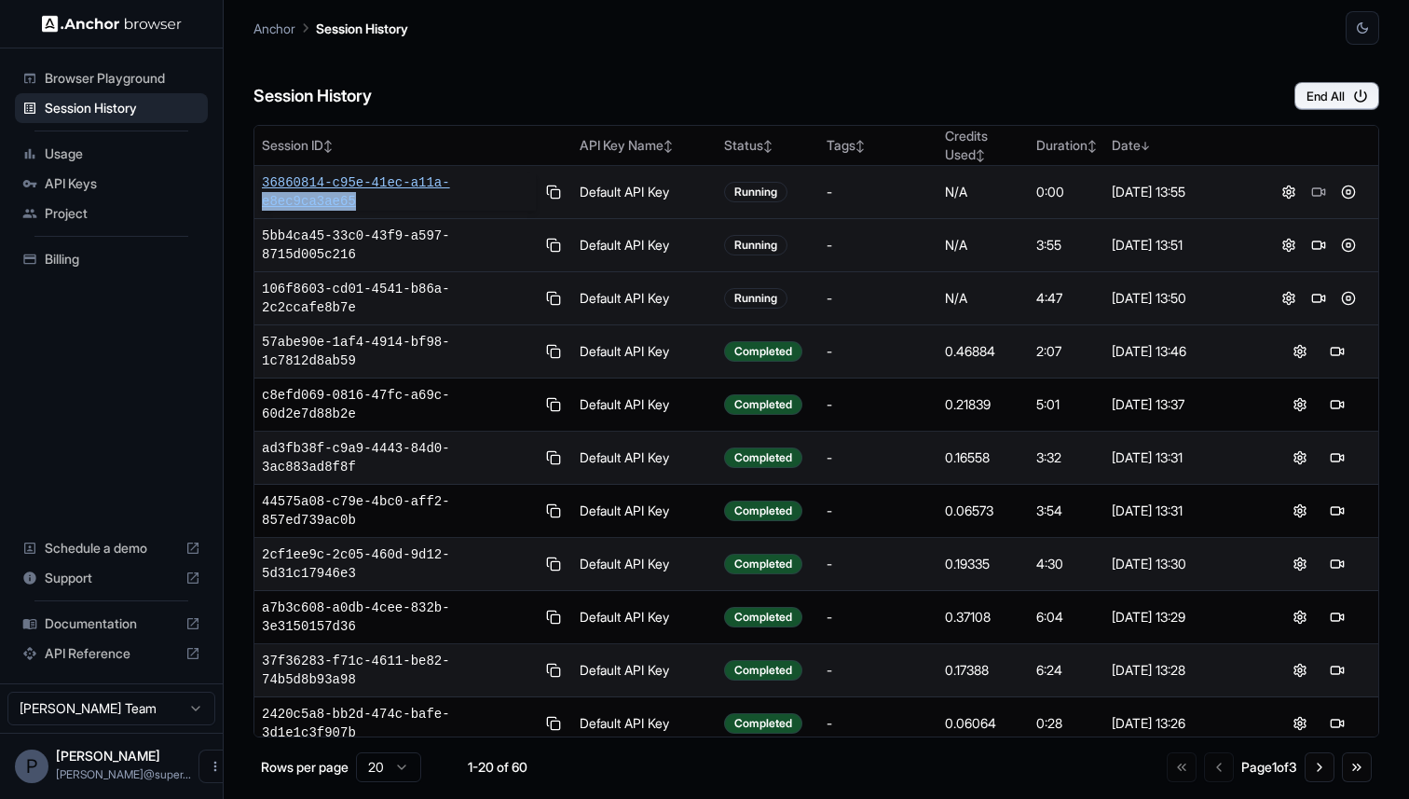
click at [471, 191] on span "36860814-c95e-41ec-a11a-e8ec9ca3ae65" at bounding box center [399, 191] width 274 height 37
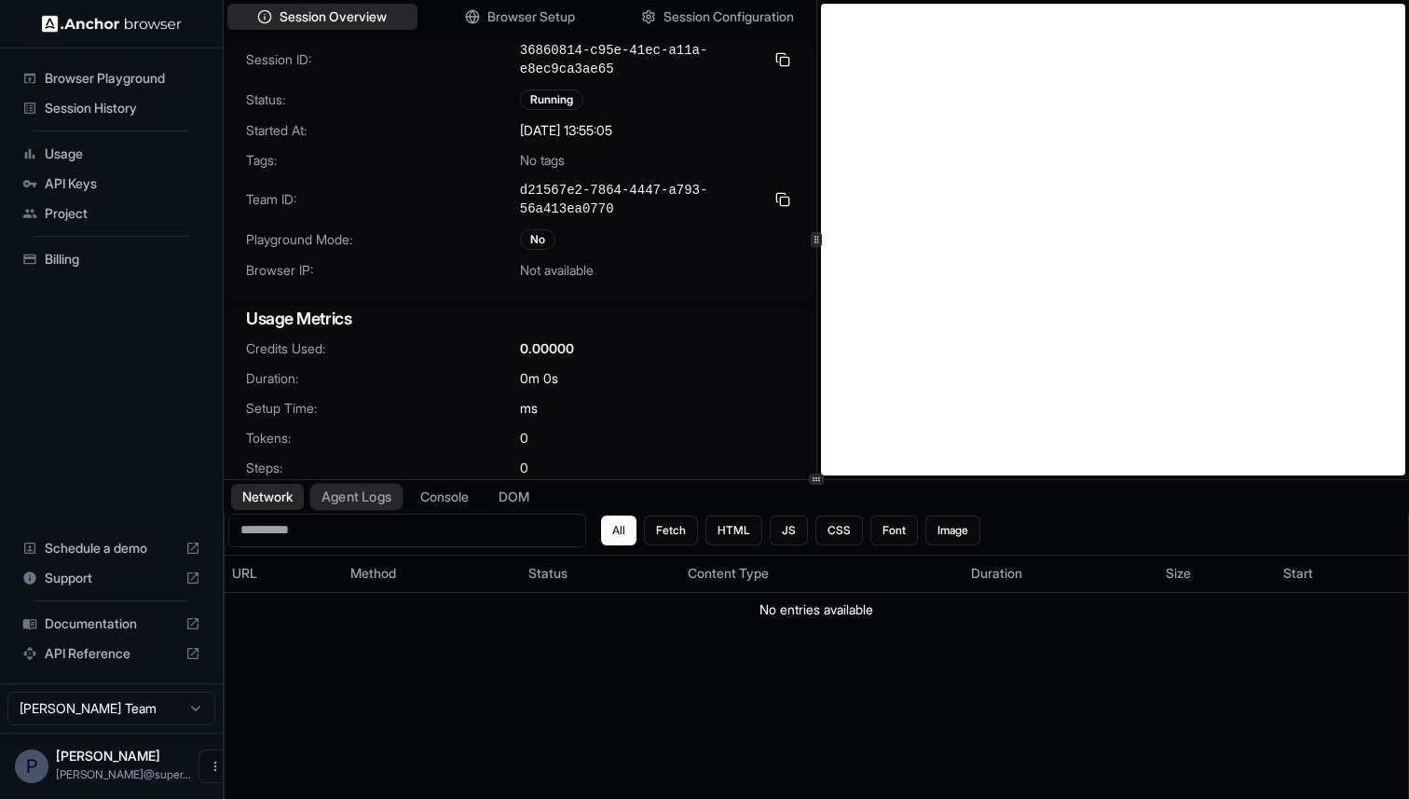
click at [360, 507] on button "Agent Logs" at bounding box center [356, 496] width 93 height 27
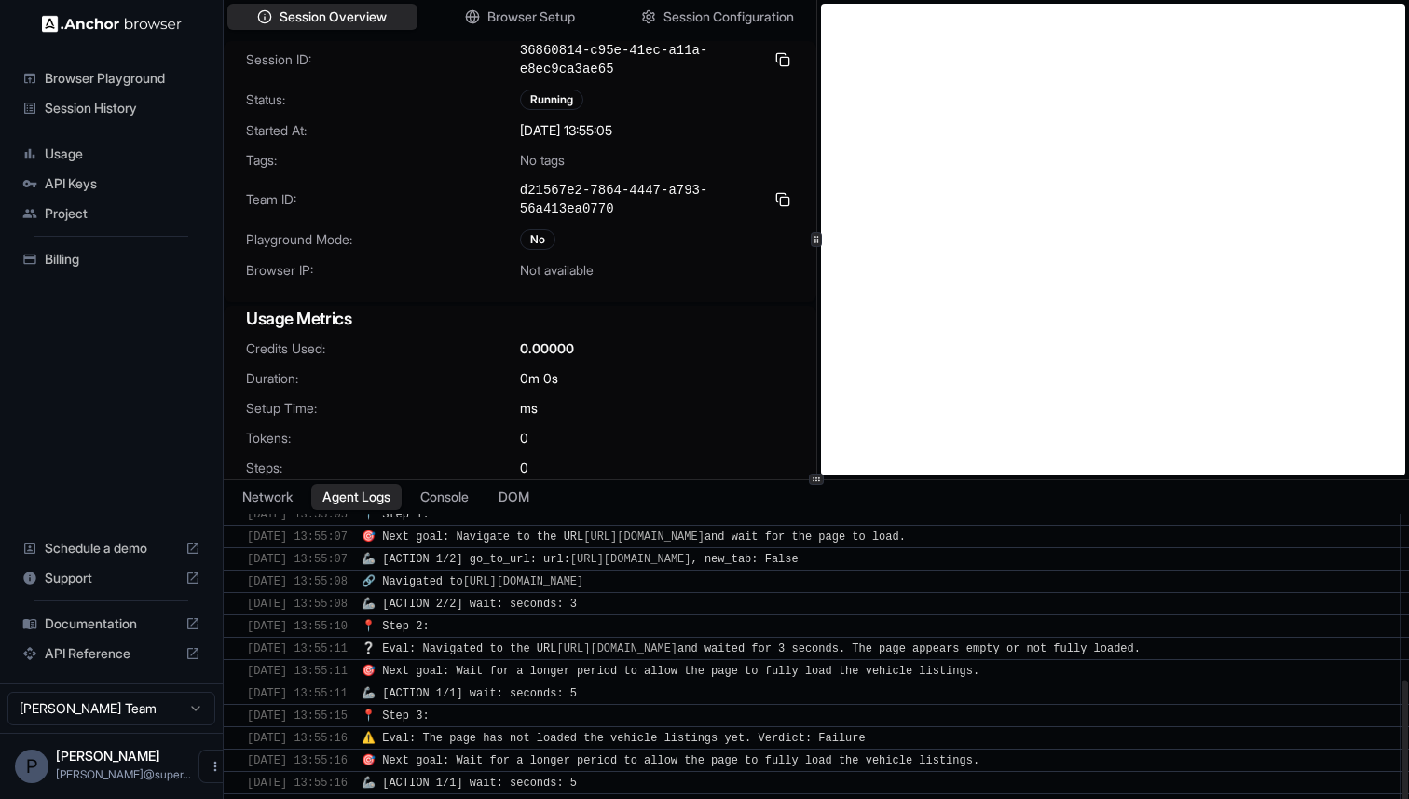
scroll to position [491, 0]
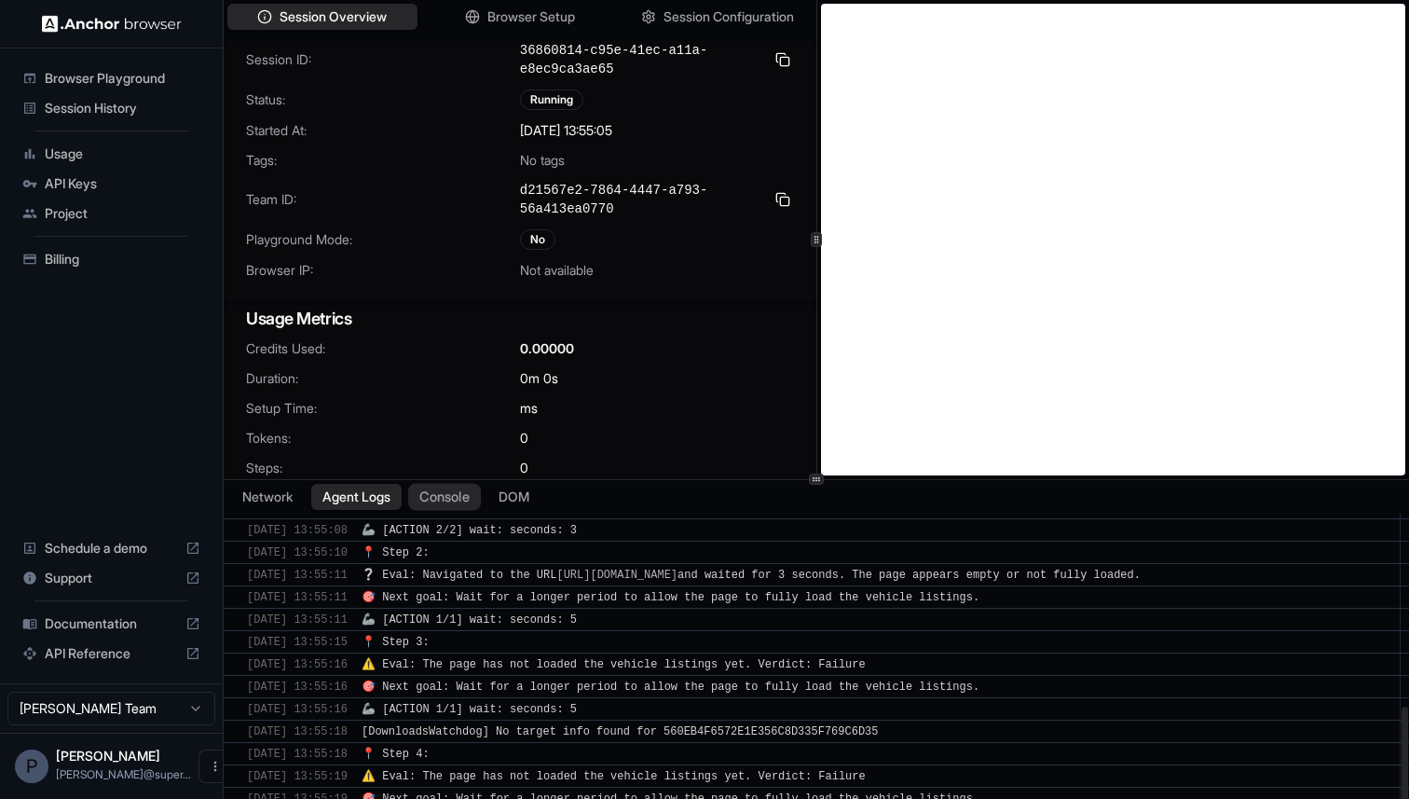
click at [460, 488] on button "Console" at bounding box center [444, 496] width 73 height 27
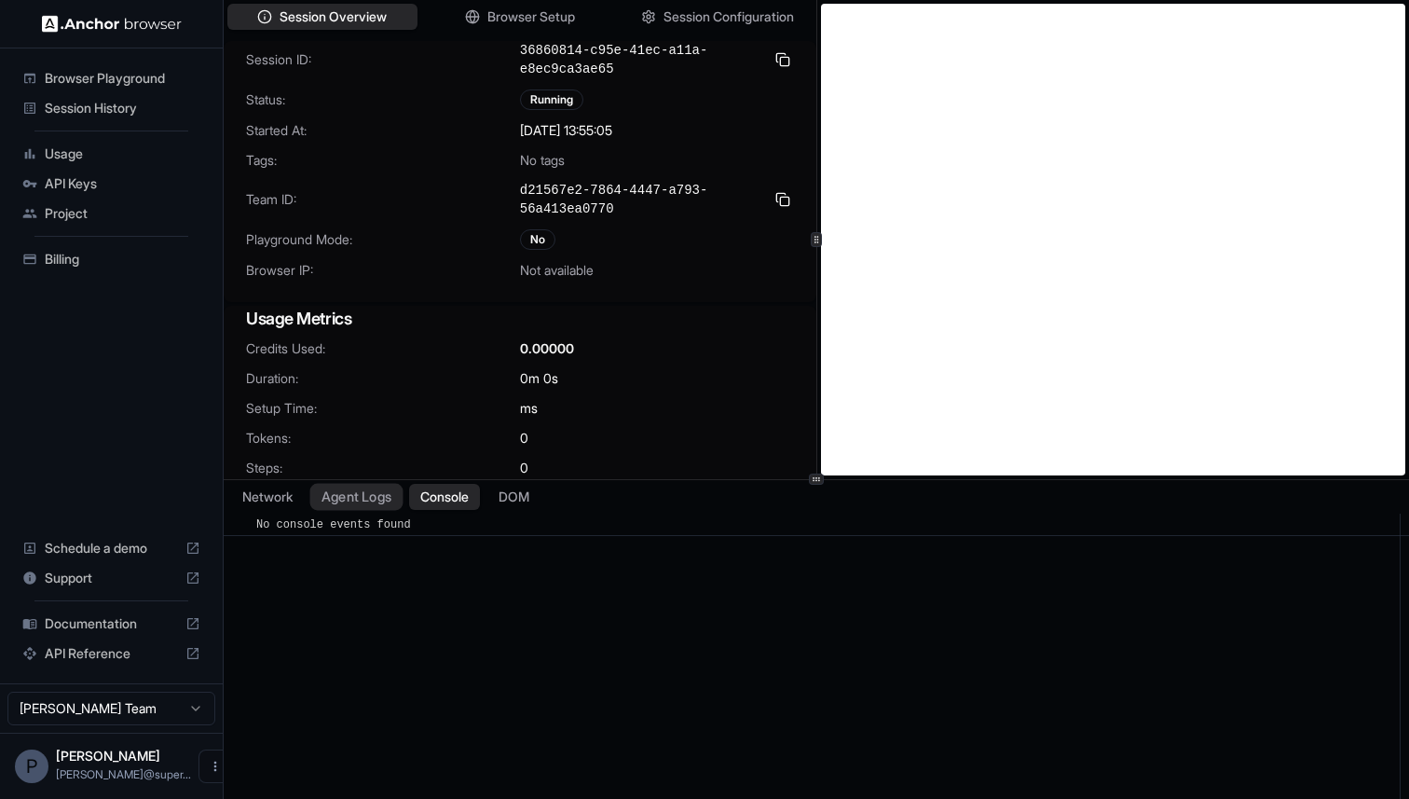
click at [375, 496] on button "Agent Logs" at bounding box center [356, 496] width 93 height 27
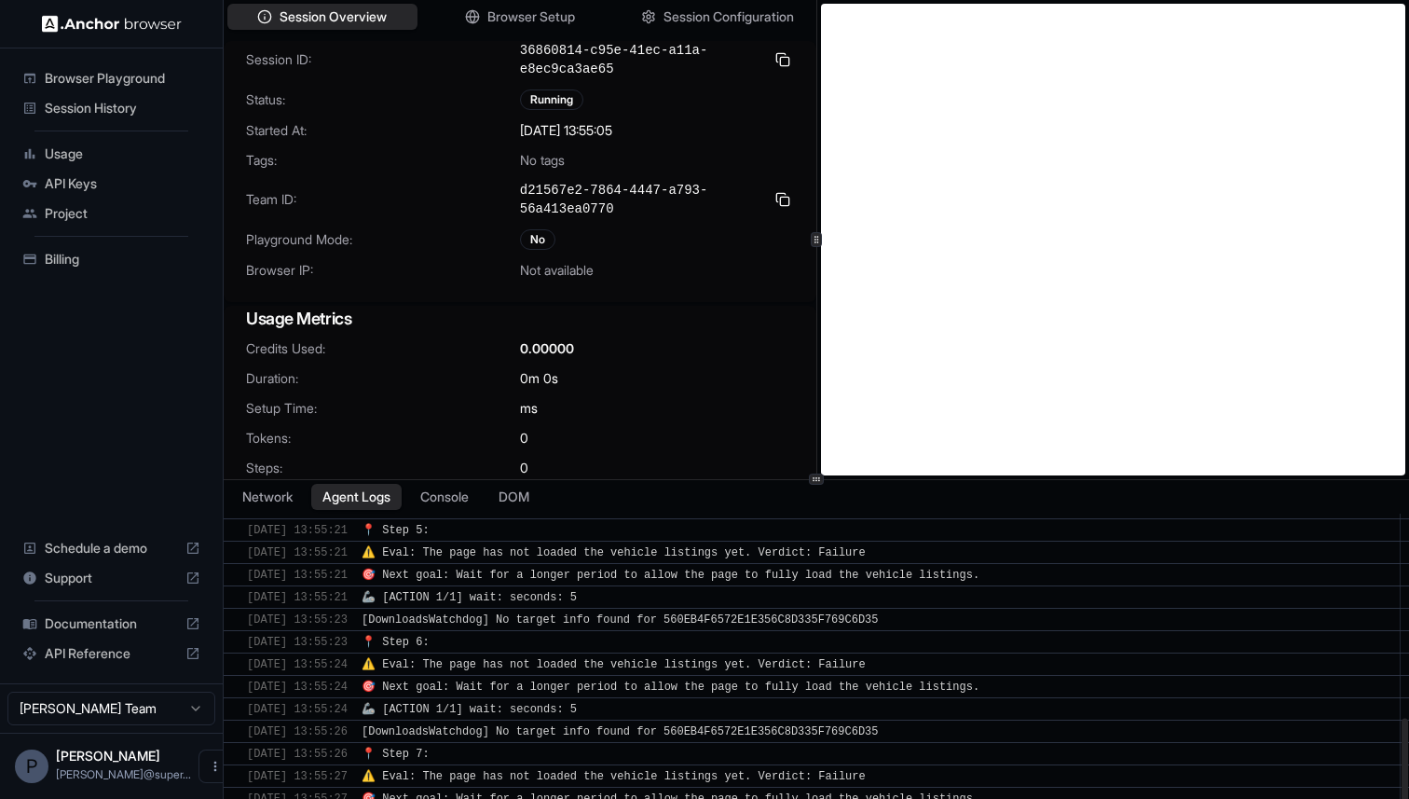
scroll to position [871, 0]
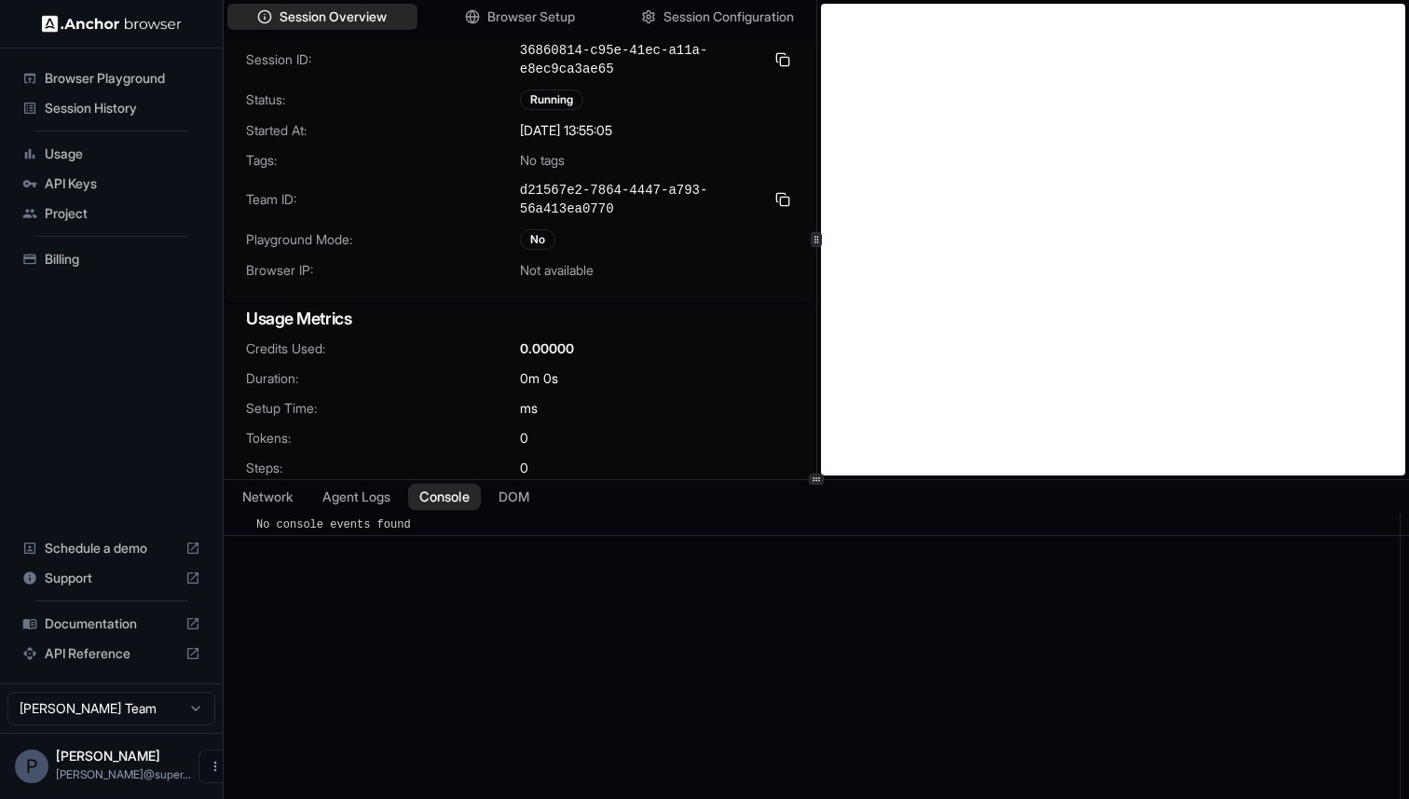
click at [453, 497] on button "Console" at bounding box center [444, 496] width 73 height 27
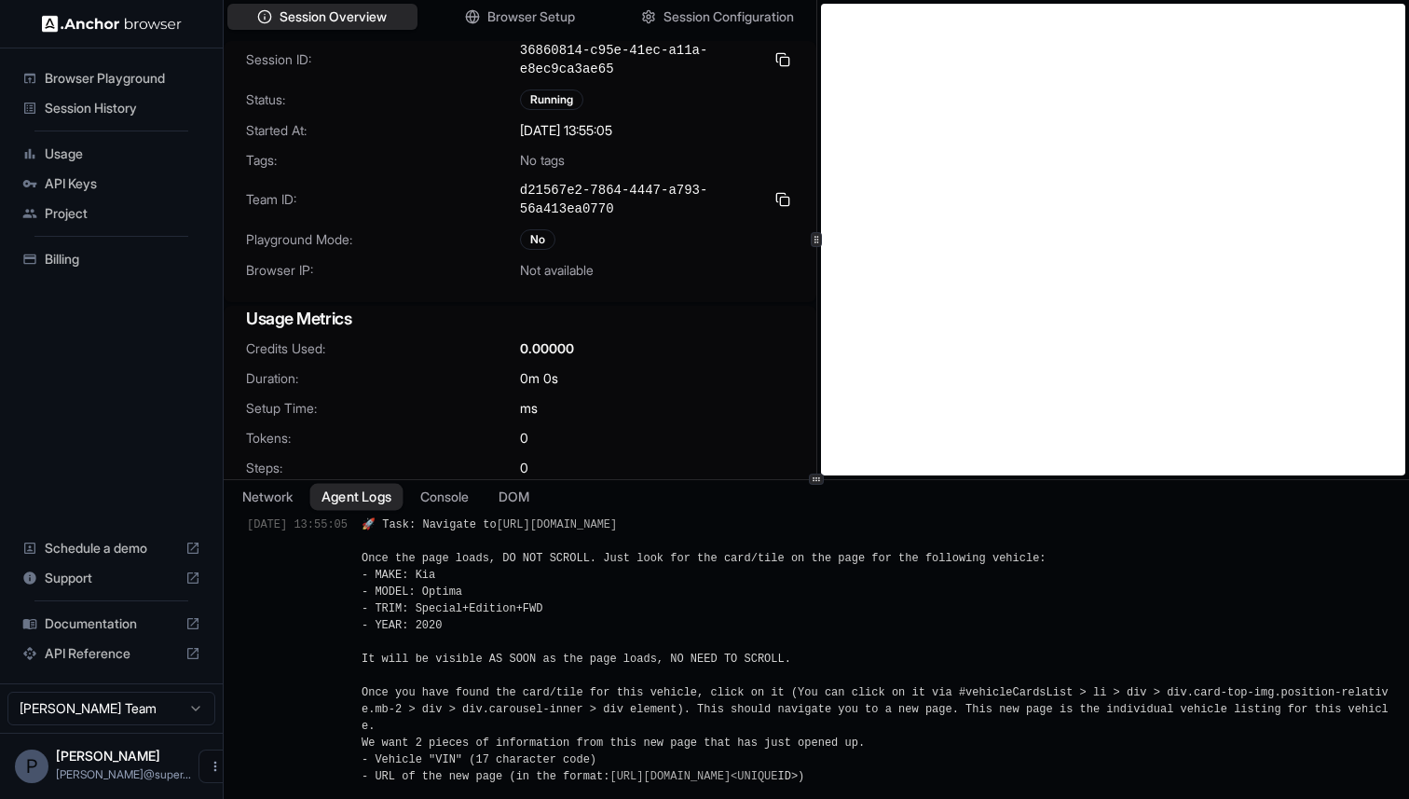
click at [364, 505] on button "Agent Logs" at bounding box center [356, 496] width 93 height 27
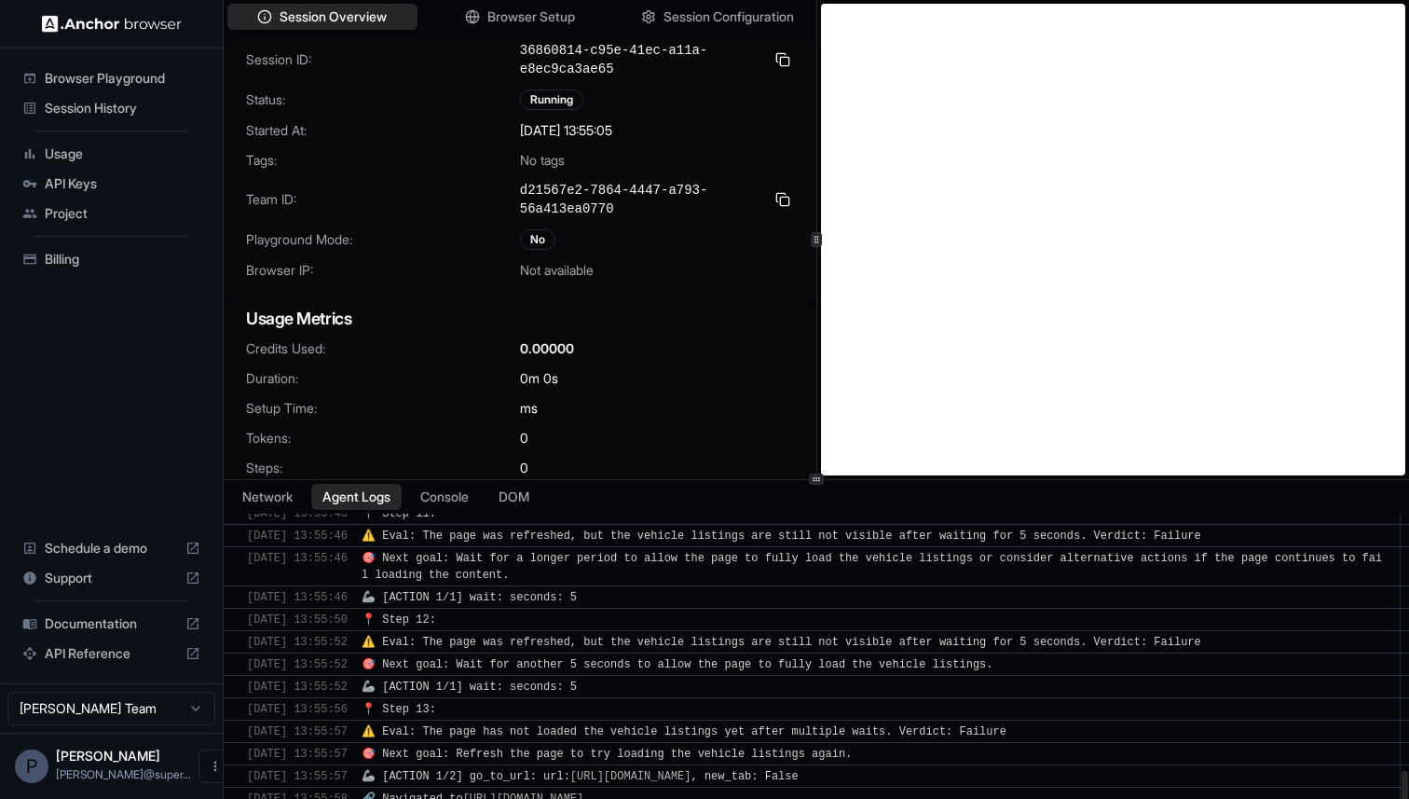
scroll to position [1509, 0]
click at [443, 498] on button "Console" at bounding box center [444, 496] width 73 height 27
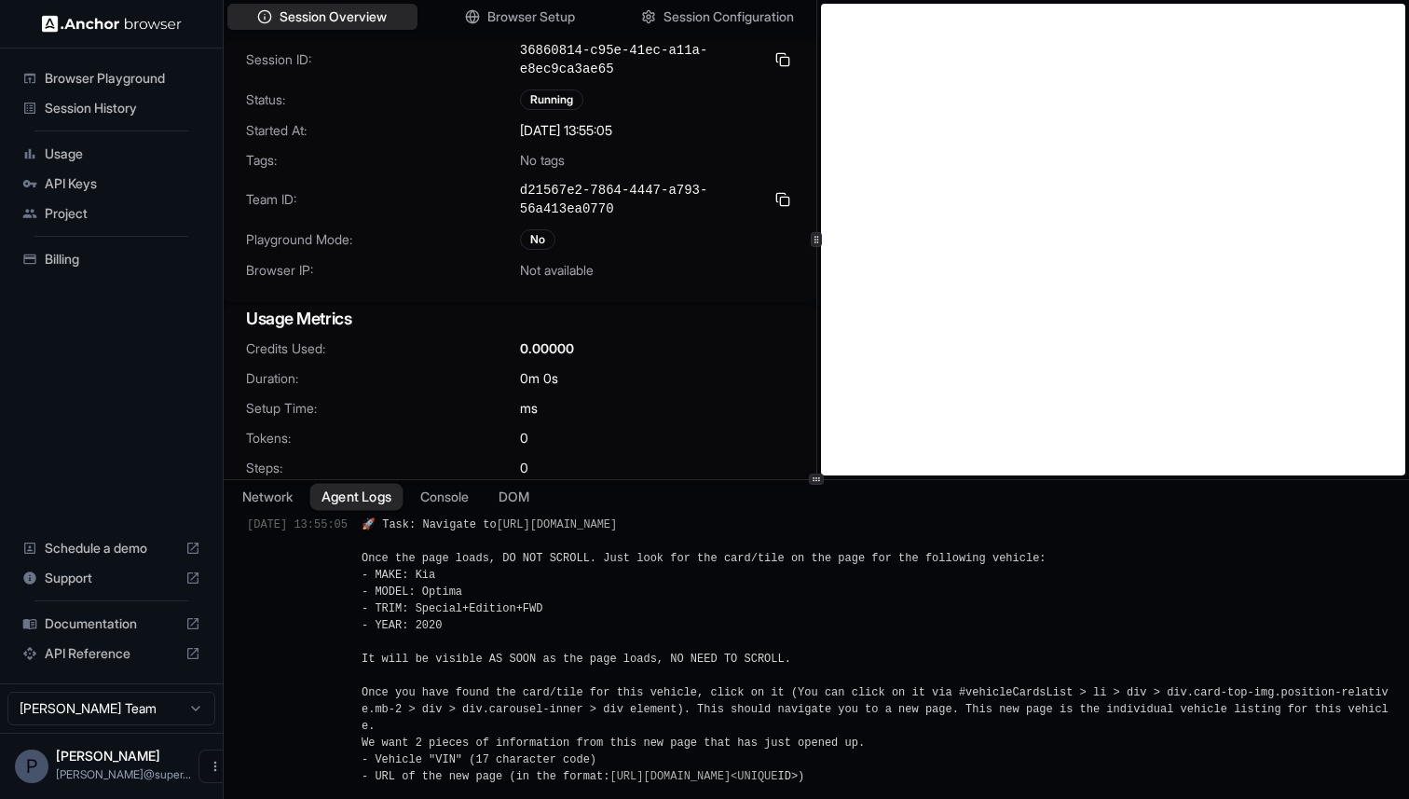
click at [349, 497] on button "Agent Logs" at bounding box center [356, 496] width 93 height 27
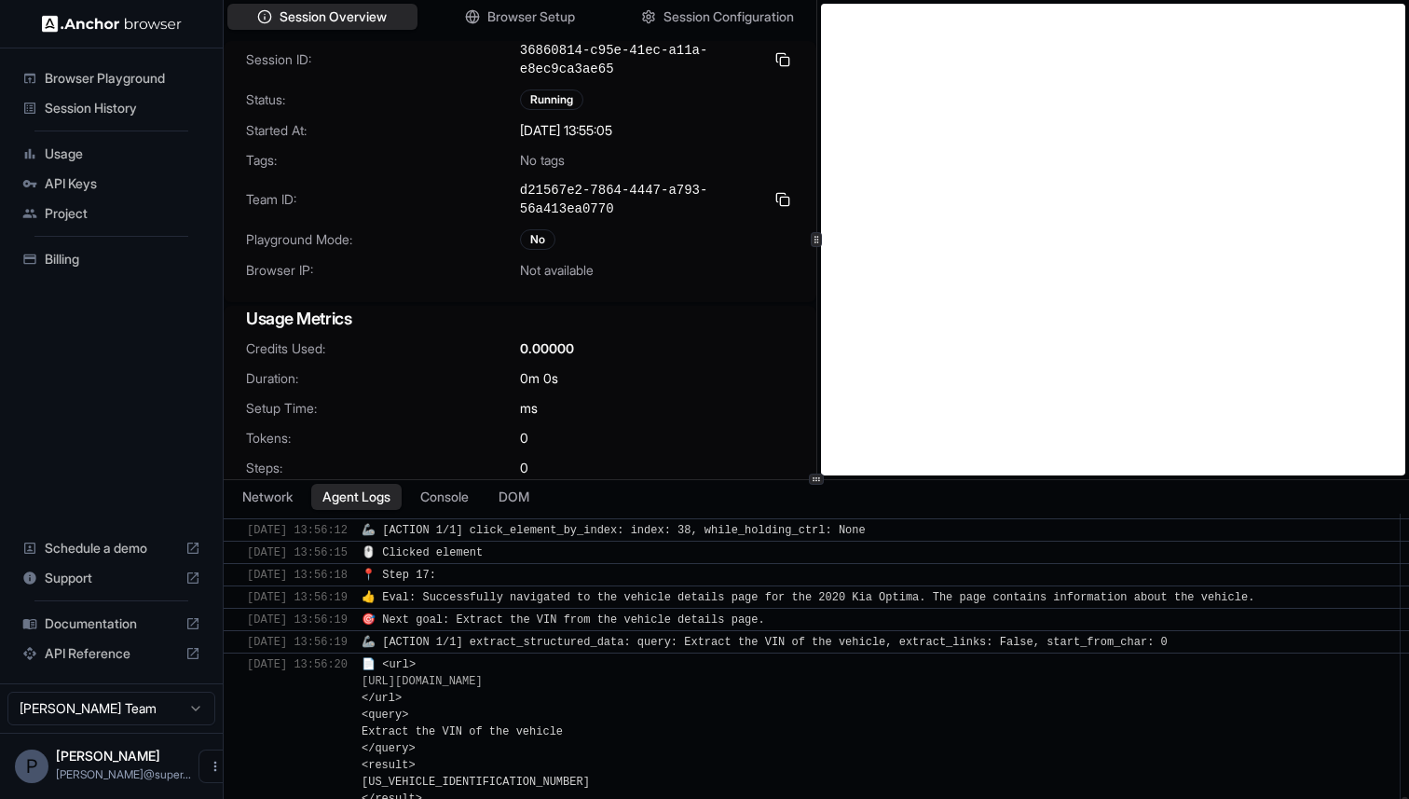
scroll to position [2733, 0]
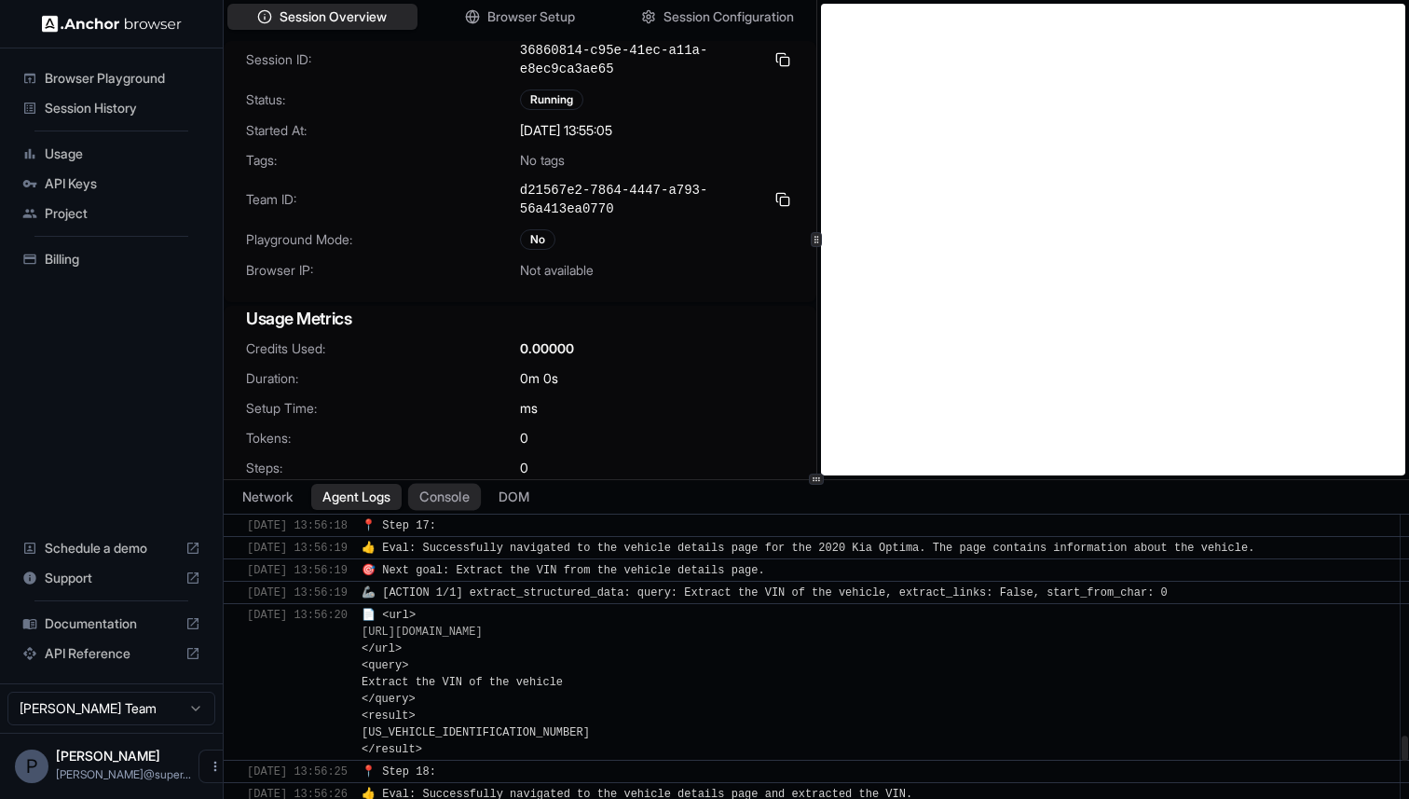
click at [452, 499] on button "Console" at bounding box center [444, 496] width 73 height 27
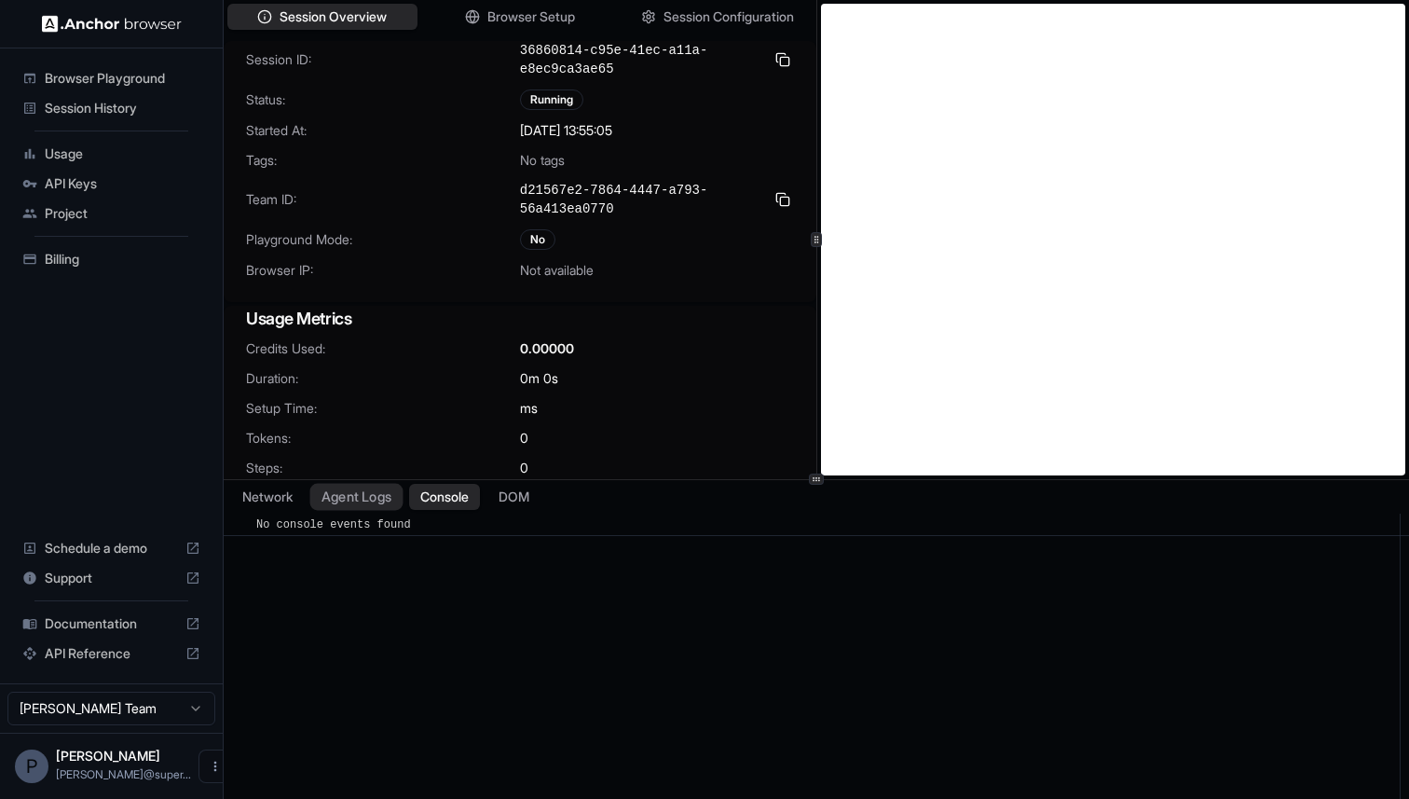
click at [358, 496] on button "Agent Logs" at bounding box center [356, 496] width 93 height 27
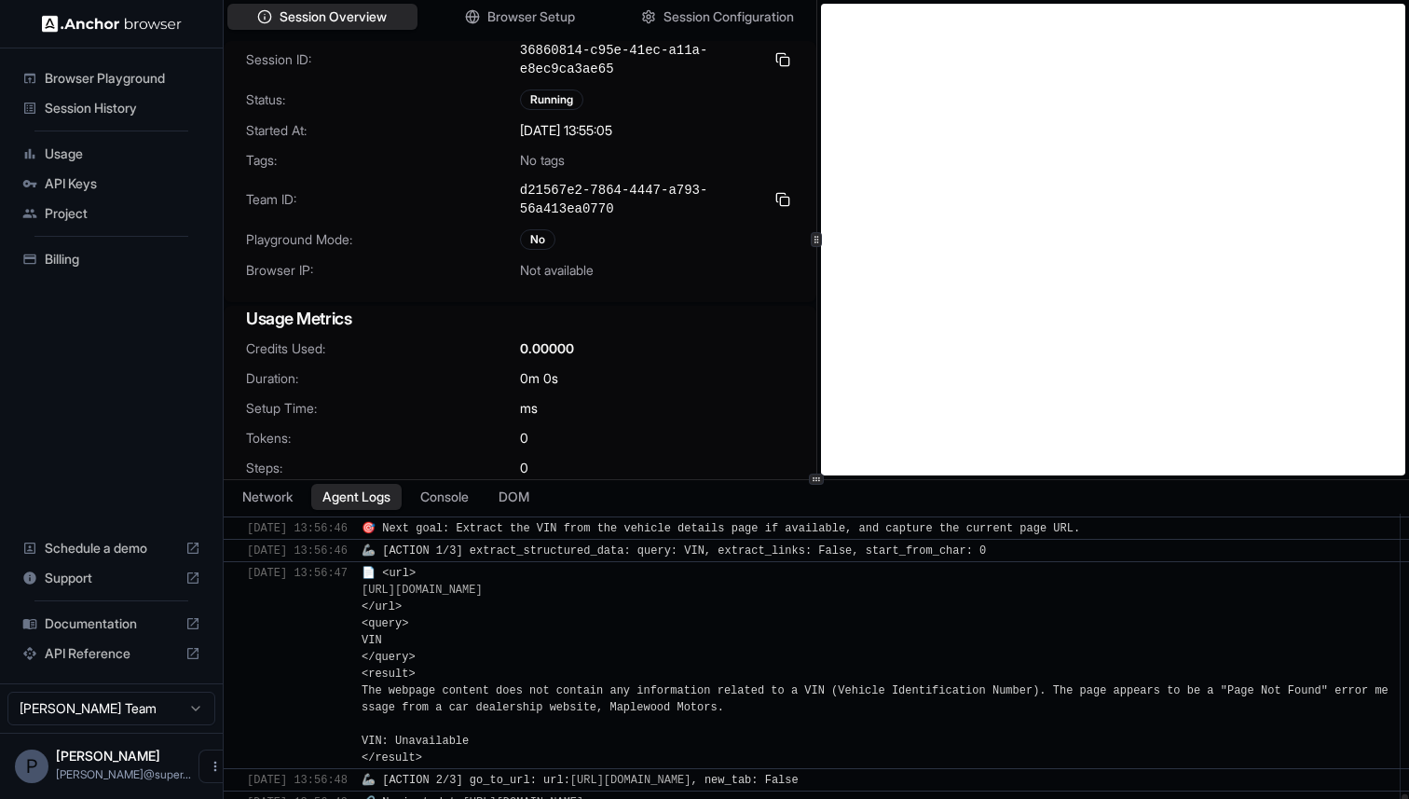
scroll to position [4094, 0]
click at [102, 111] on span "Session History" at bounding box center [123, 108] width 156 height 19
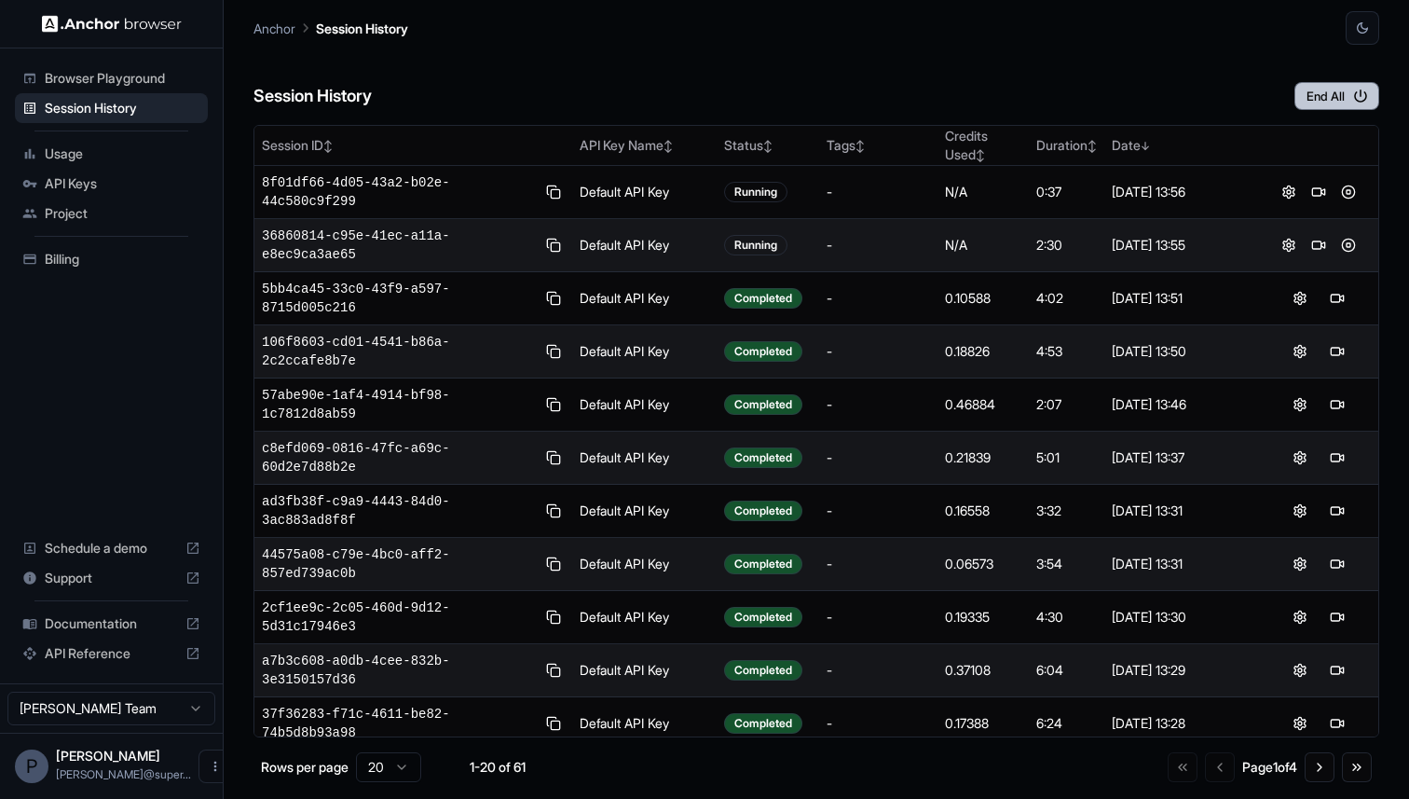
click at [1354, 93] on icon "button" at bounding box center [1360, 96] width 17 height 17
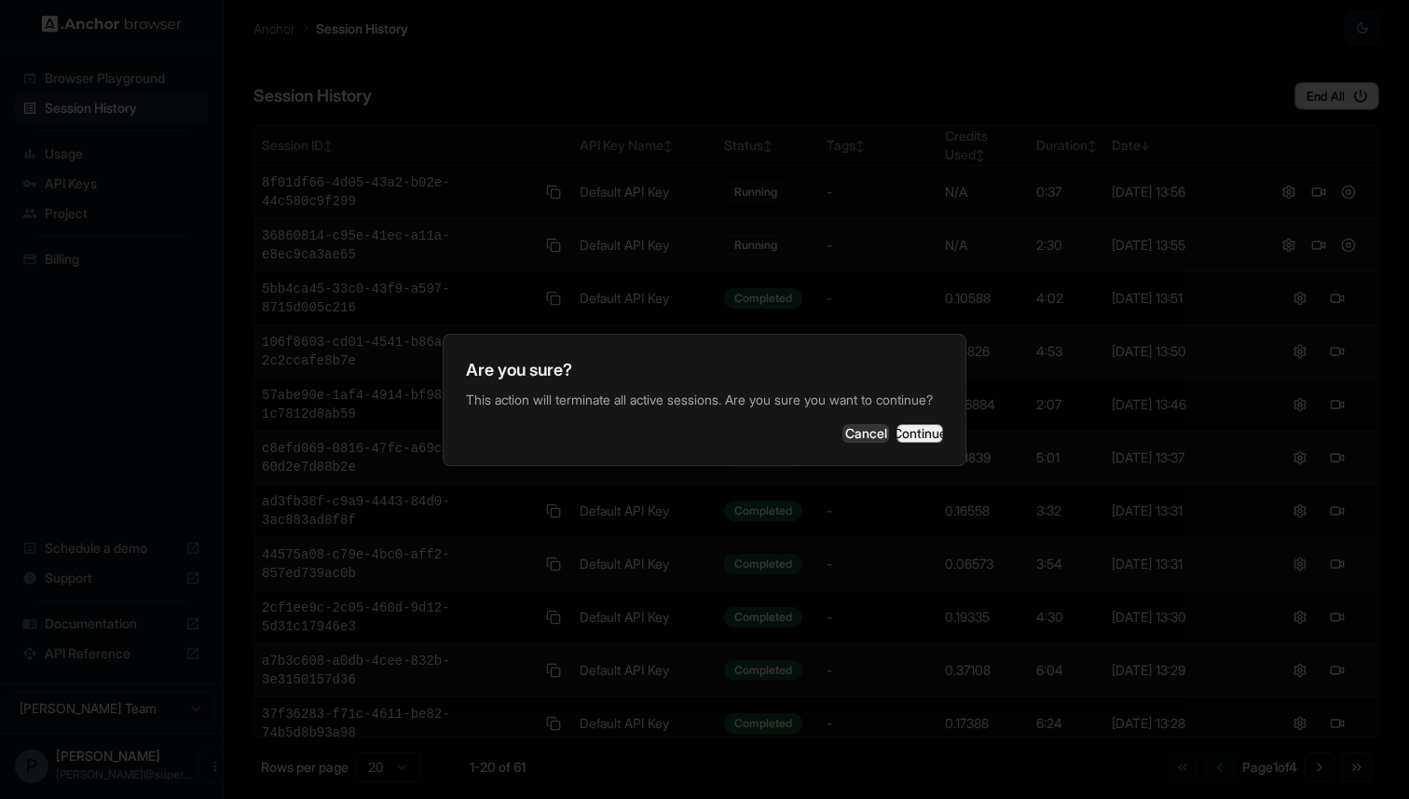
click at [909, 442] on button "Continue" at bounding box center [919, 433] width 47 height 19
